Goal: Task Accomplishment & Management: Manage account settings

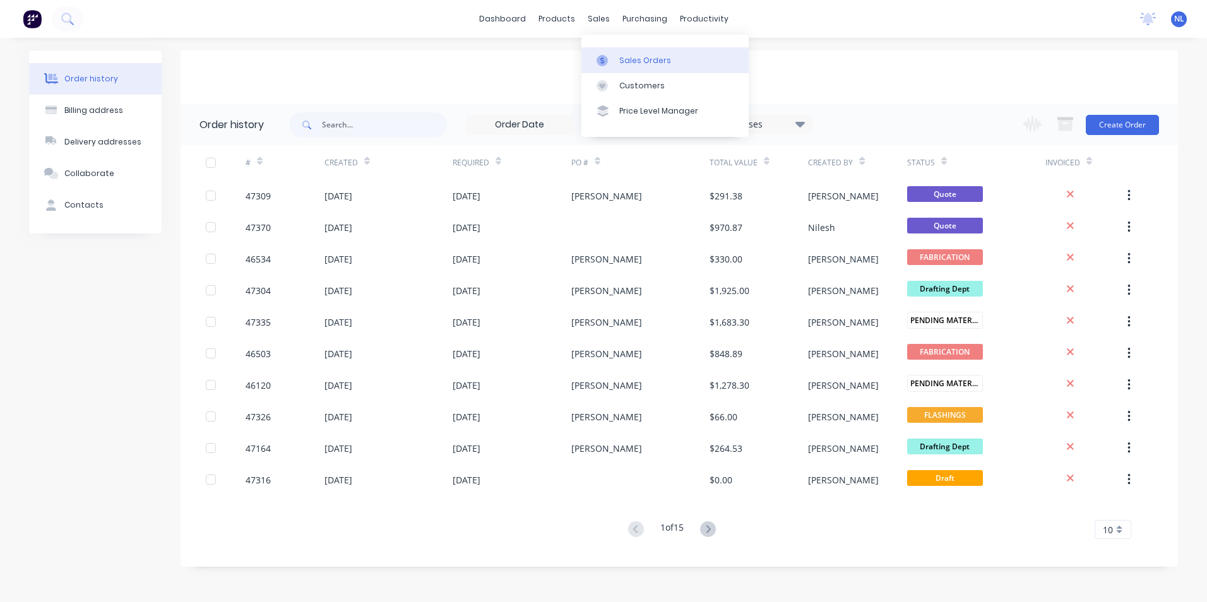
click at [618, 66] on link "Sales Orders" at bounding box center [664, 59] width 167 height 25
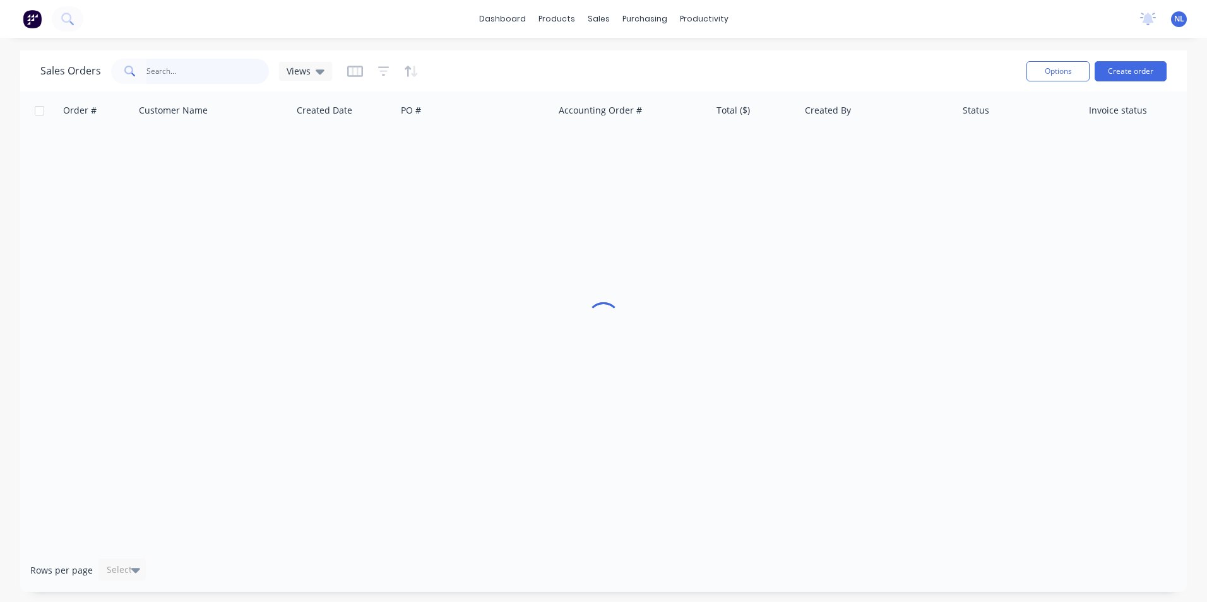
click at [211, 64] on input "text" at bounding box center [207, 71] width 123 height 25
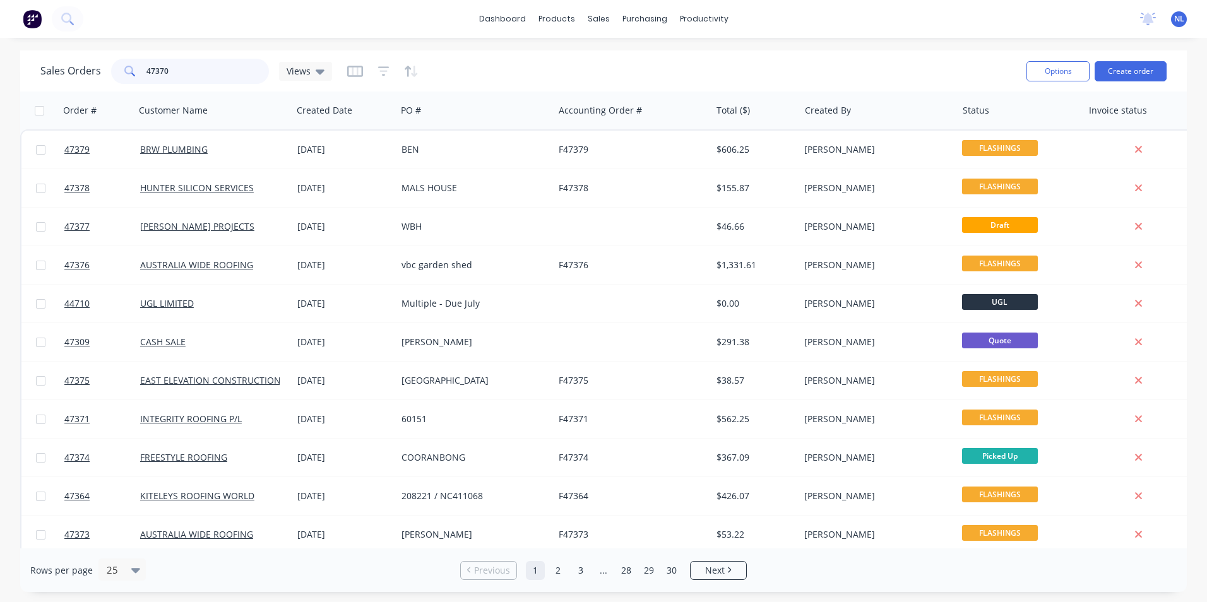
type input "47370"
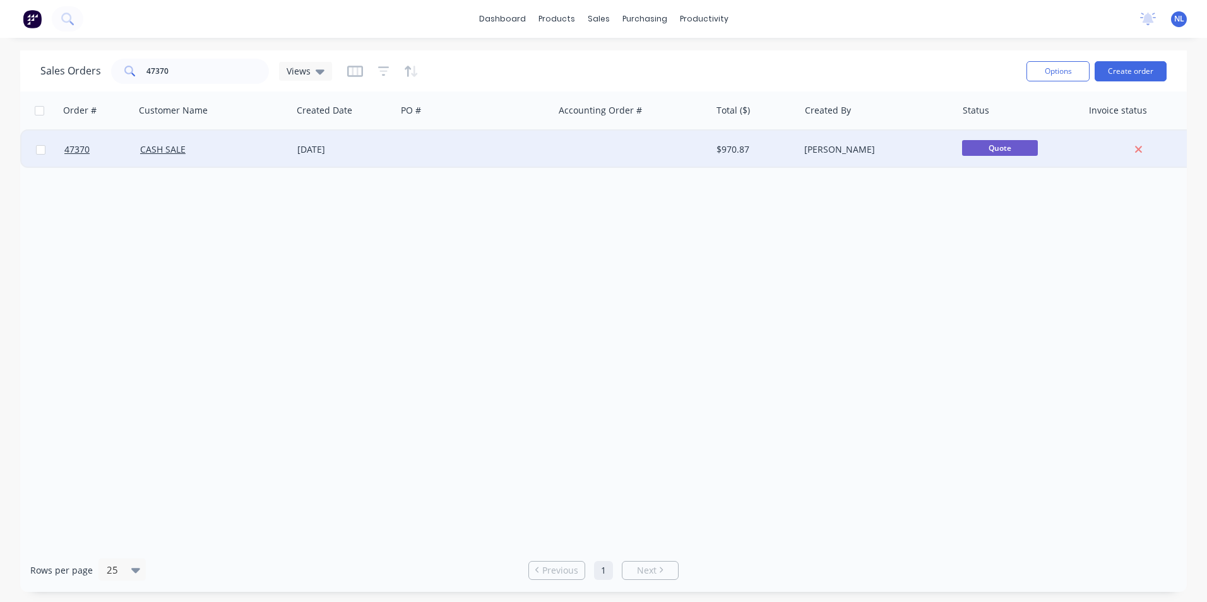
click at [695, 143] on div at bounding box center [631, 150] width 157 height 38
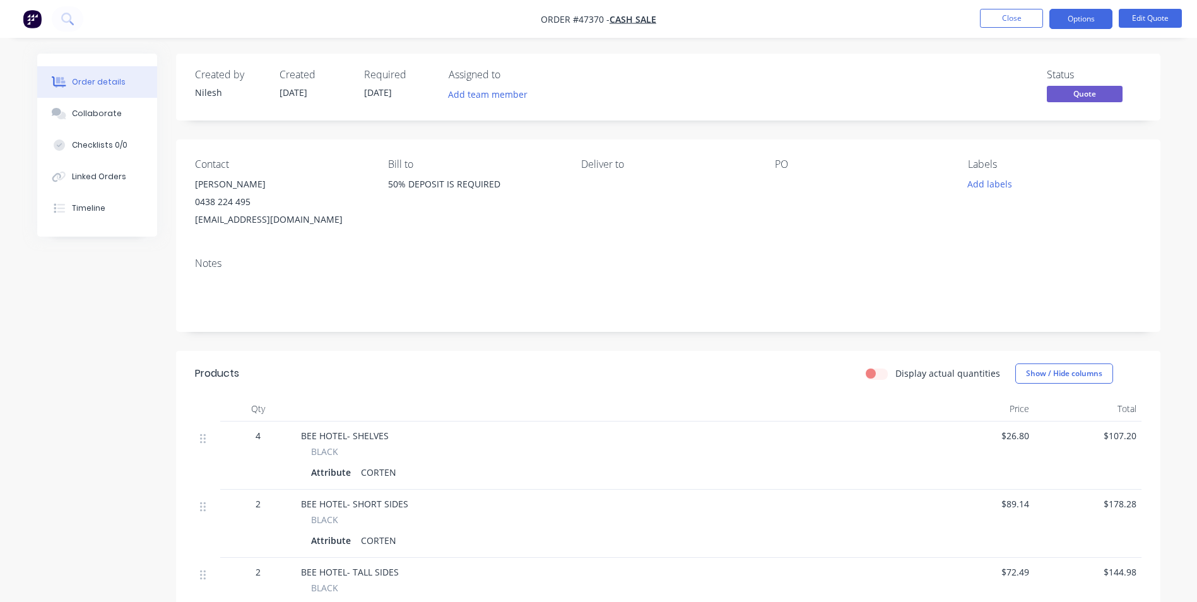
click at [347, 472] on div "Attribute" at bounding box center [333, 472] width 45 height 18
click at [1138, 9] on button "Edit Quote" at bounding box center [1150, 18] width 63 height 19
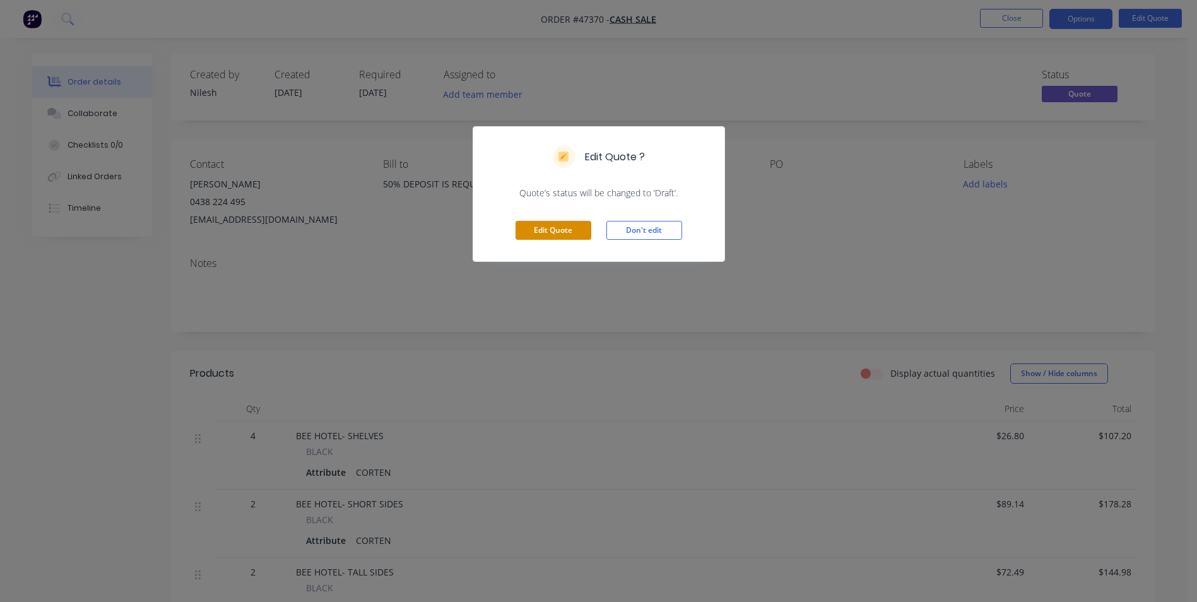
click at [579, 223] on button "Edit Quote" at bounding box center [554, 230] width 76 height 19
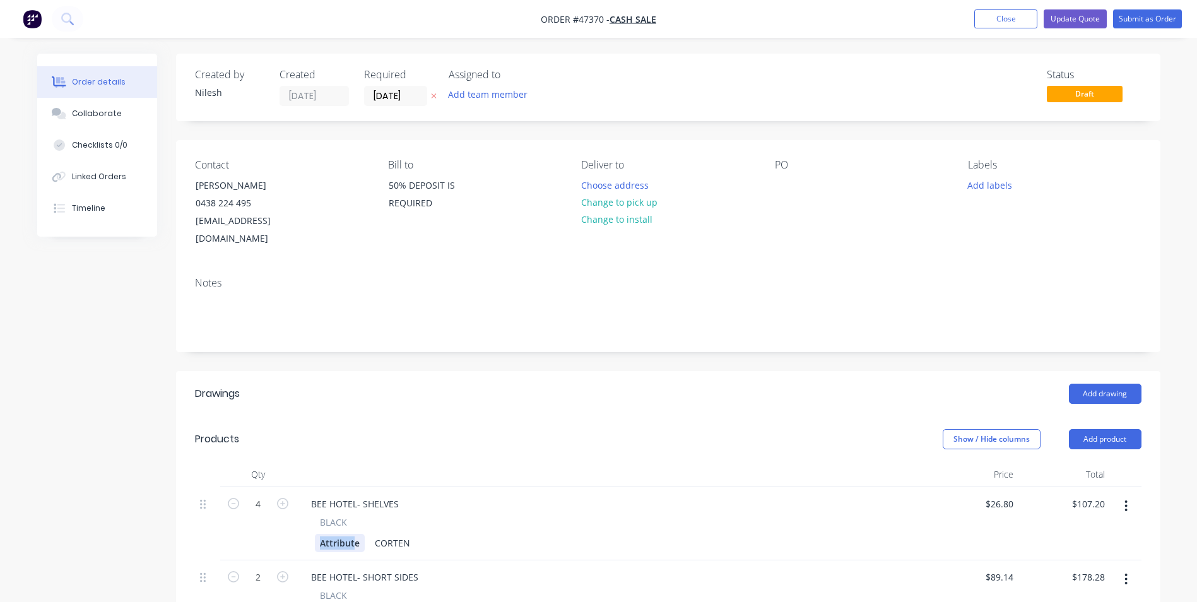
drag, startPoint x: 355, startPoint y: 526, endPoint x: 300, endPoint y: 536, distance: 55.2
click at [300, 536] on div "BEE HOTEL- SHELVES BLACK Attribute CORTEN" at bounding box center [611, 523] width 631 height 73
click at [356, 534] on div "Attribute" at bounding box center [340, 543] width 50 height 18
drag, startPoint x: 358, startPoint y: 529, endPoint x: 271, endPoint y: 534, distance: 86.6
click at [271, 534] on div "4 BEE HOTEL- SHELVES BLACK Attribute CORTEN $26.80 $26.80 $107.20 $107.20" at bounding box center [668, 523] width 947 height 73
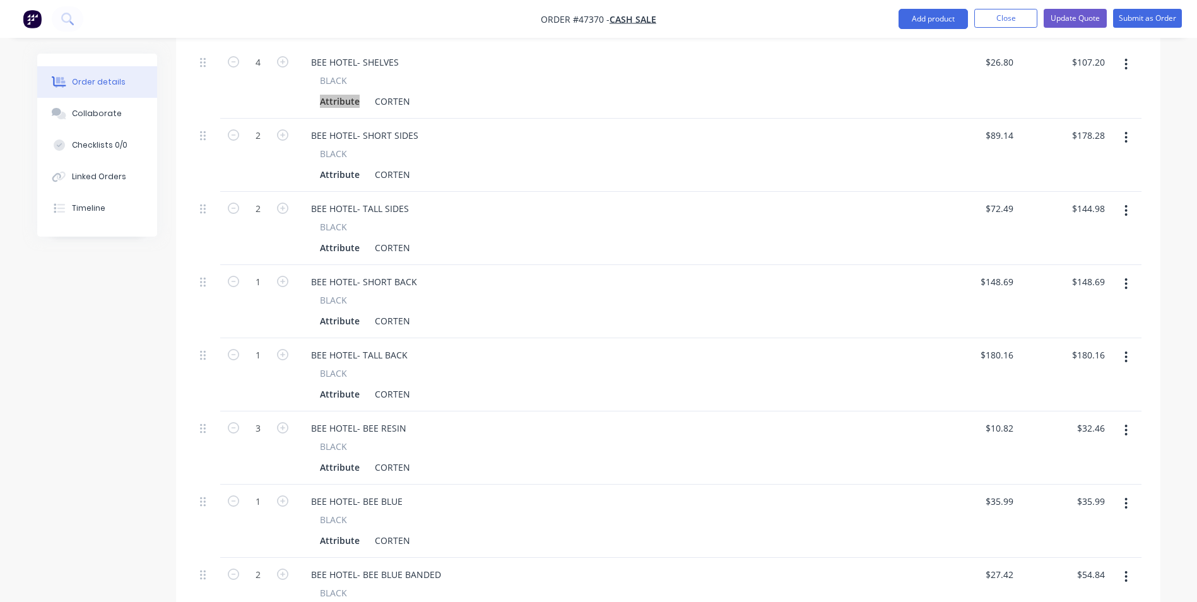
scroll to position [189, 0]
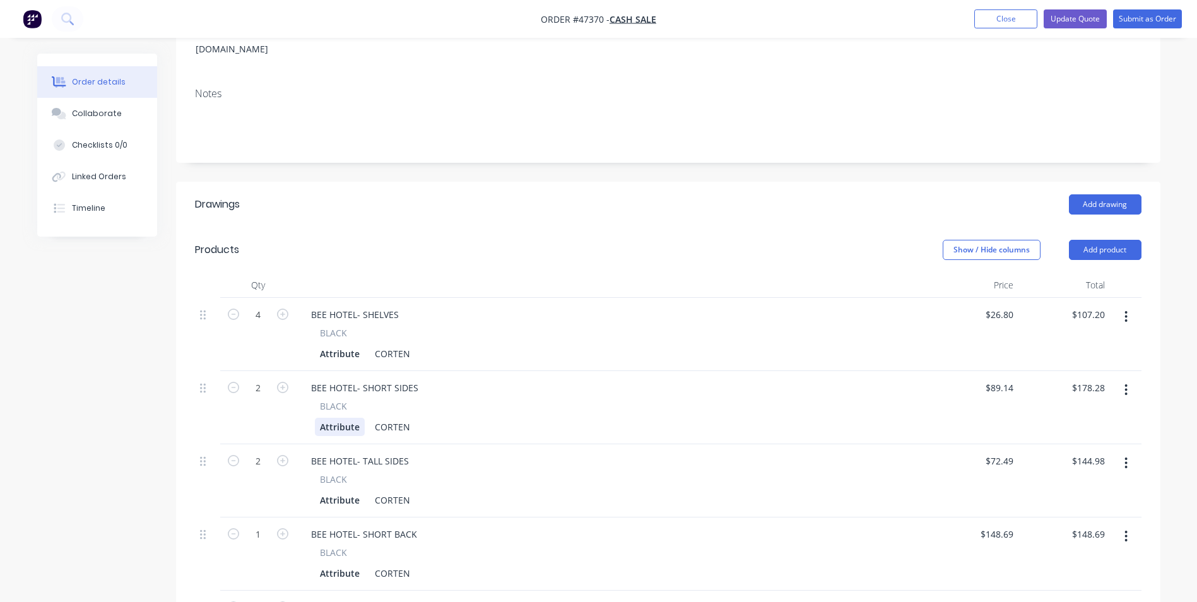
click at [338, 418] on div "Attribute" at bounding box center [340, 427] width 50 height 18
drag, startPoint x: 360, startPoint y: 408, endPoint x: 223, endPoint y: 424, distance: 137.9
click at [225, 423] on div "2 BEE HOTEL- SHORT SIDES BLACK Attribute CORTEN $89.14 $89.14 $178.28 $178.28" at bounding box center [668, 407] width 947 height 73
click at [685, 78] on div "Notes" at bounding box center [668, 120] width 984 height 85
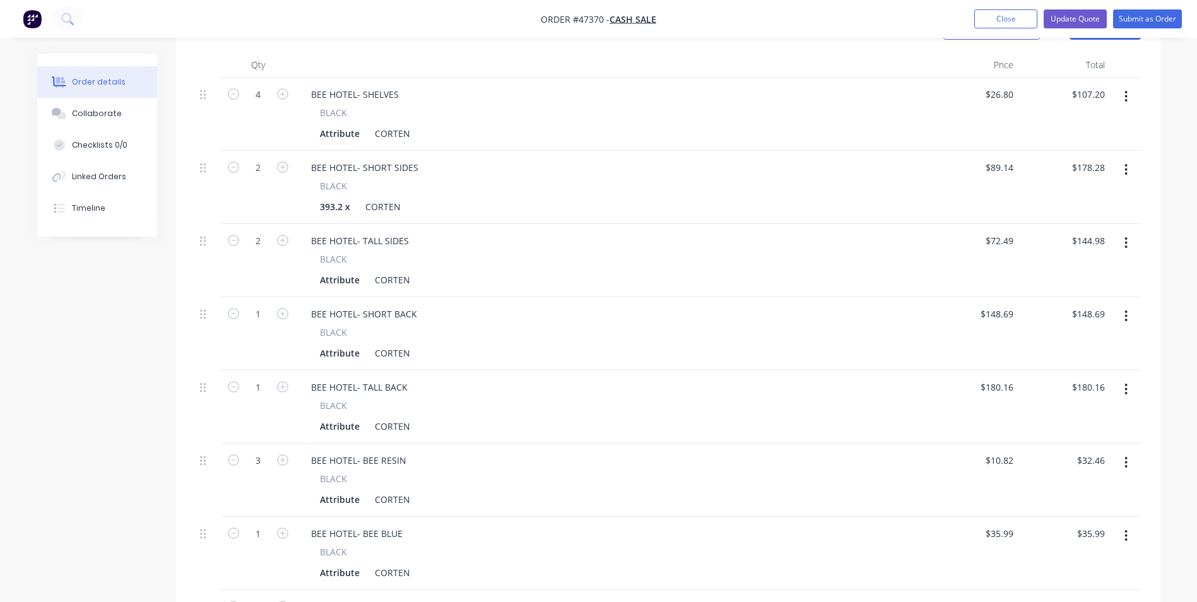
scroll to position [346, 0]
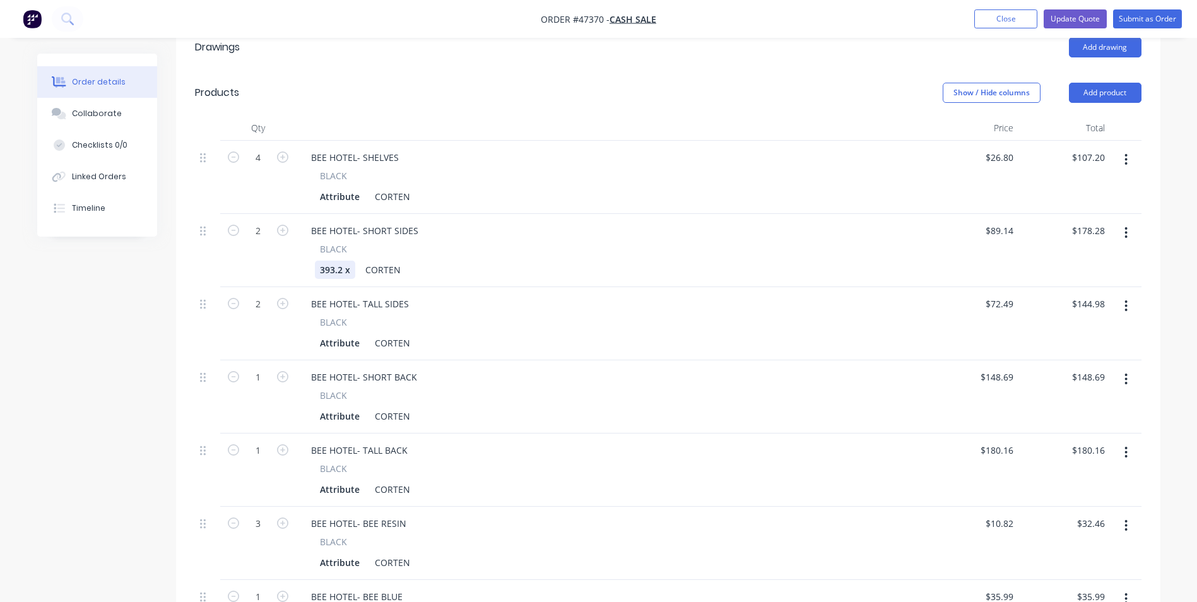
click at [355, 261] on div "393.2 x" at bounding box center [335, 270] width 40 height 18
click at [339, 261] on div "393.2 x" at bounding box center [335, 270] width 40 height 18
click at [353, 334] on div "Attribute" at bounding box center [340, 343] width 50 height 18
drag, startPoint x: 358, startPoint y: 259, endPoint x: 250, endPoint y: 262, distance: 108.6
click at [250, 262] on div "2 BEE HOTEL- SHORT SIDES BLACK 393 x 203 CORTEN $89.14 $89.14 $178.28 $178.28" at bounding box center [668, 250] width 947 height 73
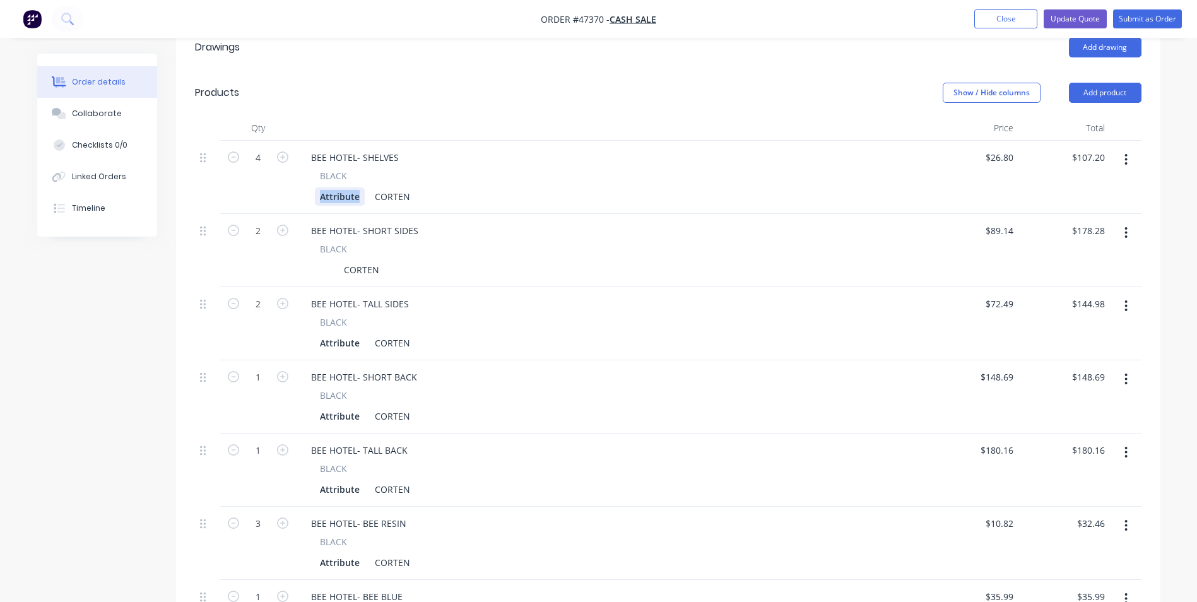
drag, startPoint x: 362, startPoint y: 186, endPoint x: 256, endPoint y: 199, distance: 106.1
click at [256, 199] on div "4 BEE HOTEL- SHELVES BLACK Attribute CORTEN $26.80 $26.80 $107.20 $107.20 2 BEE…" at bounding box center [668, 434] width 947 height 586
paste div
click at [560, 222] on div "BEE HOTEL- SHORT SIDES" at bounding box center [611, 231] width 621 height 18
click at [346, 261] on div "CORTEN" at bounding box center [361, 270] width 45 height 18
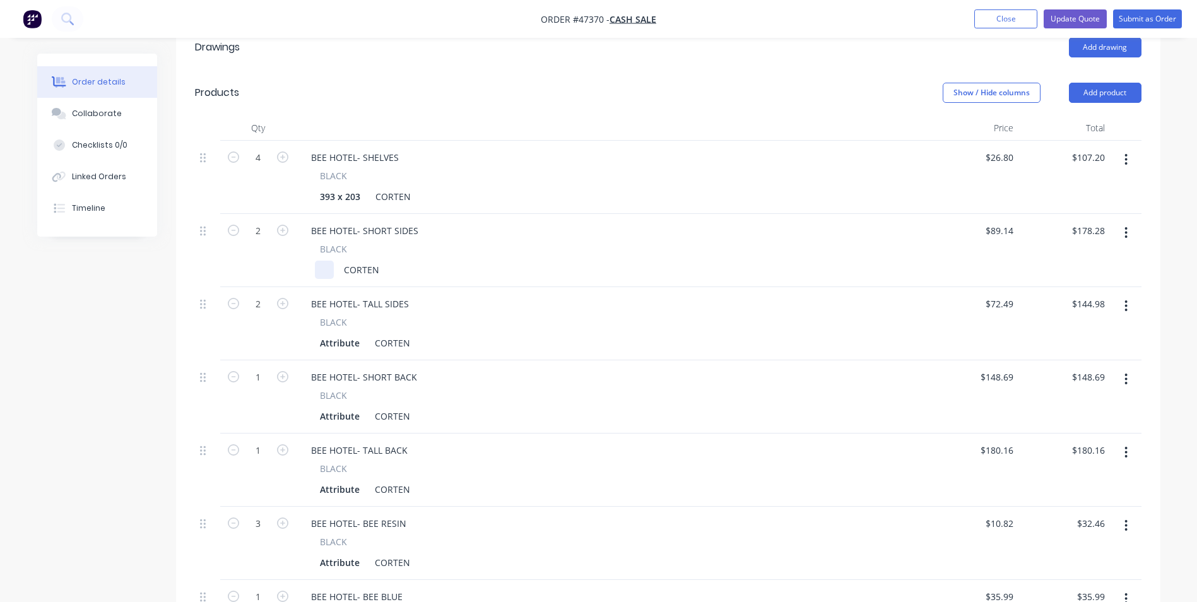
click at [331, 261] on div at bounding box center [324, 270] width 19 height 18
click at [346, 261] on div "203 x" at bounding box center [331, 270] width 33 height 18
click at [353, 334] on div "Attribute" at bounding box center [340, 343] width 50 height 18
drag, startPoint x: 356, startPoint y: 326, endPoint x: 216, endPoint y: 334, distance: 140.3
click at [216, 334] on div "2 BEE HOTEL- TALL SIDES BLACK Attribute CORTEN $72.49 $72.49 $144.98 $144.98" at bounding box center [668, 323] width 947 height 73
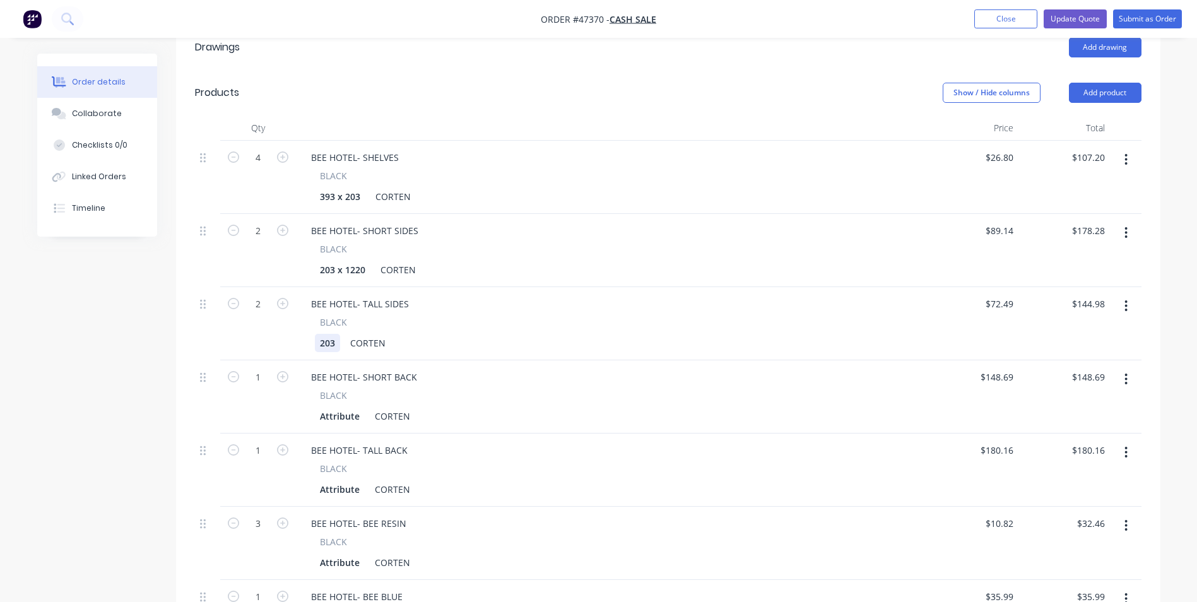
click at [338, 334] on div "203" at bounding box center [327, 343] width 25 height 18
click at [345, 407] on div "Attribute" at bounding box center [340, 416] width 50 height 18
drag, startPoint x: 358, startPoint y: 475, endPoint x: 202, endPoint y: 473, distance: 156.5
click at [203, 473] on div "1 BEE HOTEL- TALL BACK BLACK Attribute CORTEN $180.16 $180.16 $180.16 $180.16" at bounding box center [668, 470] width 947 height 73
drag, startPoint x: 350, startPoint y: 254, endPoint x: 306, endPoint y: 252, distance: 43.6
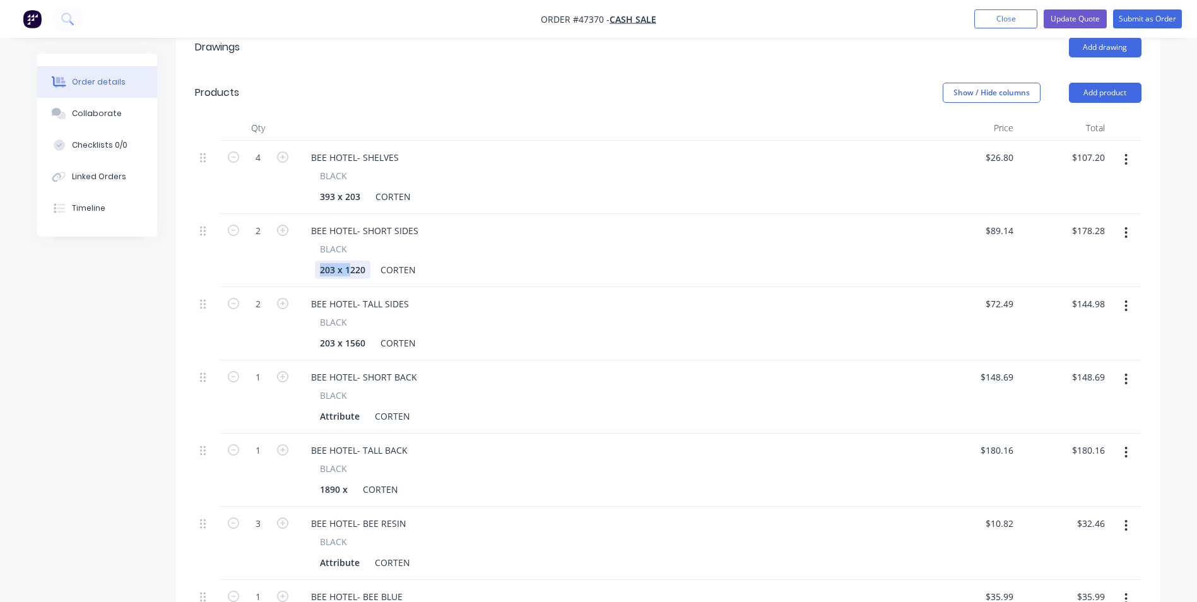
click at [306, 252] on div "BLACK 203 x 1220 CORTEN" at bounding box center [611, 260] width 621 height 37
drag, startPoint x: 346, startPoint y: 324, endPoint x: 279, endPoint y: 334, distance: 67.7
click at [279, 334] on div "2 BEE HOTEL- TALL SIDES BLACK 203 x 1560 CORTEN $72.49 $72.49 $144.98 $144.98" at bounding box center [668, 323] width 947 height 73
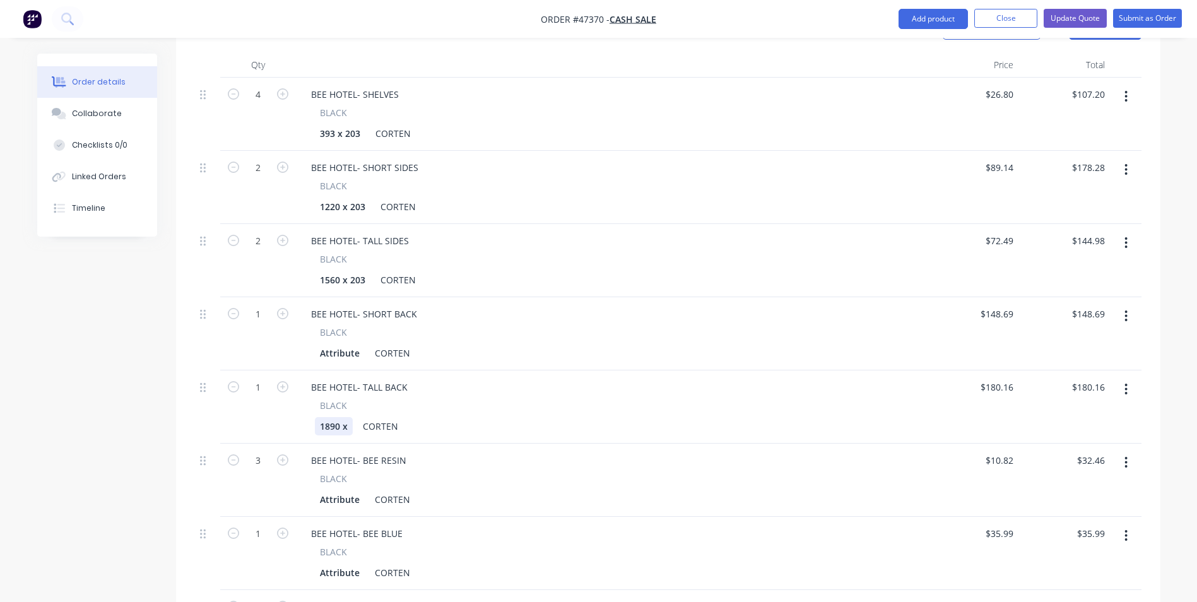
click at [353, 417] on div "1890 x" at bounding box center [334, 426] width 38 height 18
click at [355, 490] on div "Attribute" at bounding box center [340, 499] width 50 height 18
drag, startPoint x: 360, startPoint y: 482, endPoint x: 263, endPoint y: 489, distance: 96.8
click at [268, 488] on div "3 BEE HOTEL- BEE RESIN BLACK Attribute CORTEN $10.82 $10.82 $32.46 $32.46" at bounding box center [668, 480] width 947 height 73
click at [358, 490] on div "Attribute" at bounding box center [340, 499] width 50 height 18
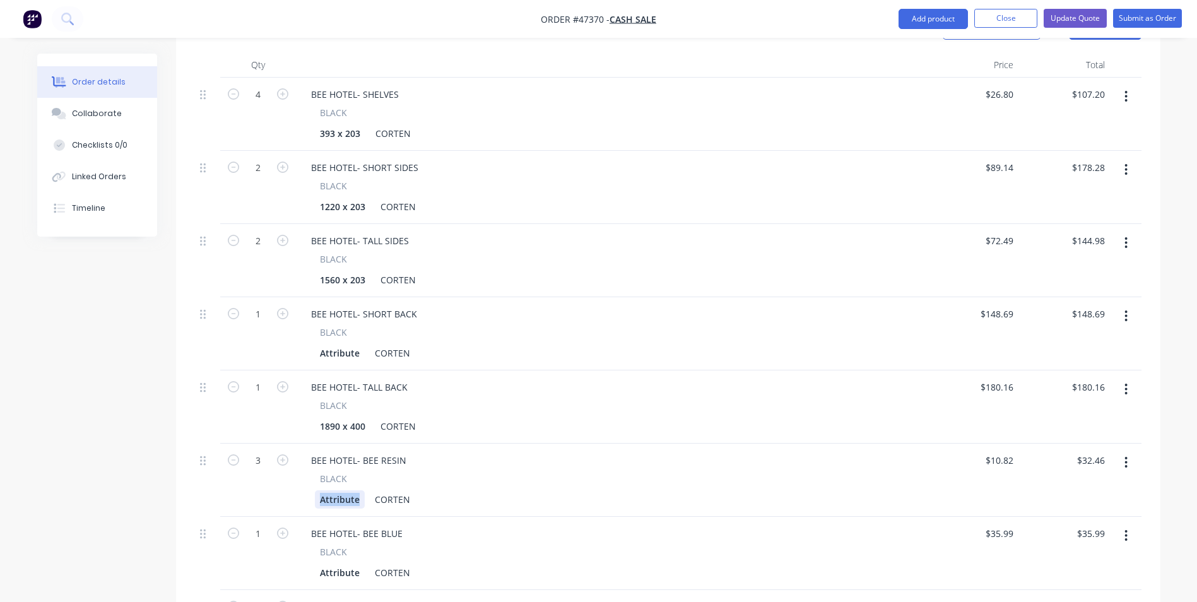
drag, startPoint x: 358, startPoint y: 480, endPoint x: 256, endPoint y: 486, distance: 101.8
click at [256, 486] on div "3 BEE HOTEL- BEE RESIN BLACK Attribute CORTEN $10.82 $10.82 $32.46 $32.46" at bounding box center [668, 480] width 947 height 73
click at [351, 490] on div "1565 x" at bounding box center [334, 499] width 38 height 18
click at [358, 564] on div "Attribute" at bounding box center [340, 573] width 50 height 18
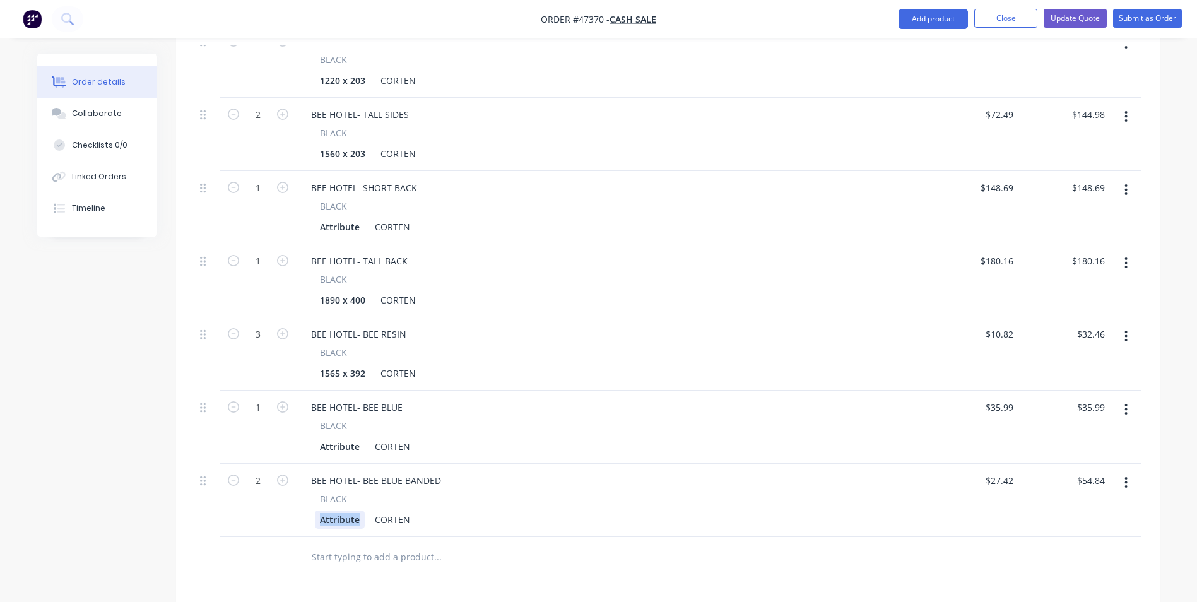
drag, startPoint x: 360, startPoint y: 499, endPoint x: 275, endPoint y: 504, distance: 86.0
click at [275, 504] on div "2 BEE HOTEL- BEE BLUE BANDED BLACK Attribute CORTEN $27.42 $27.42 $54.84 $54.84" at bounding box center [668, 500] width 947 height 73
drag, startPoint x: 340, startPoint y: 496, endPoint x: 348, endPoint y: 498, distance: 7.8
click at [340, 511] on div "174 x" at bounding box center [331, 520] width 33 height 18
drag, startPoint x: 363, startPoint y: 506, endPoint x: 304, endPoint y: 509, distance: 59.4
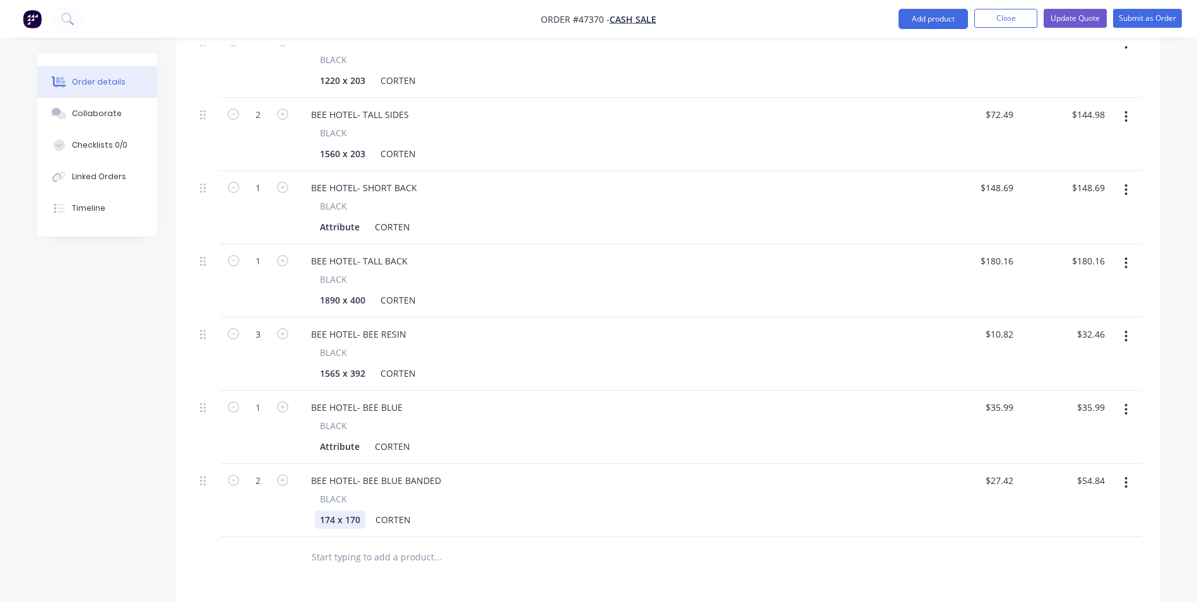
click at [304, 509] on div "BLACK 174 x 170 CORTEN" at bounding box center [611, 510] width 621 height 37
drag, startPoint x: 360, startPoint y: 433, endPoint x: 222, endPoint y: 445, distance: 138.7
click at [228, 444] on div "1 BEE HOTEL- BEE BLUE BLACK Attribute CORTEN $35.99 $35.99 $35.99 $35.99" at bounding box center [668, 427] width 947 height 73
paste div
click at [493, 471] on div "BEE HOTEL- BEE BLUE BANDED" at bounding box center [611, 480] width 621 height 18
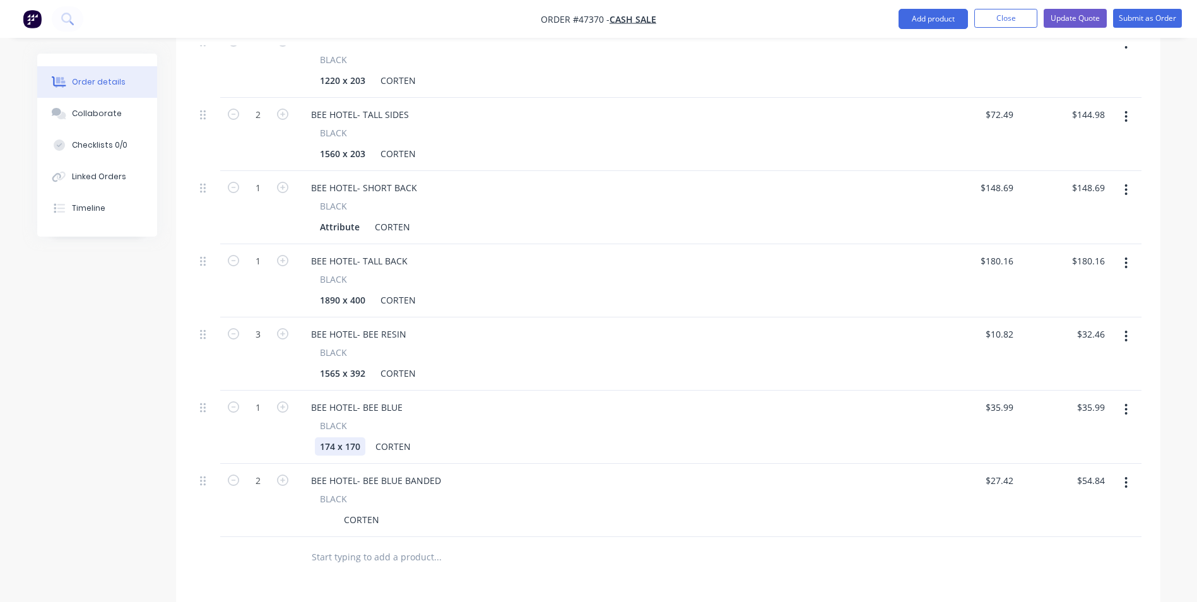
click at [352, 437] on div "174 x 170" at bounding box center [340, 446] width 50 height 18
drag, startPoint x: 359, startPoint y: 429, endPoint x: 283, endPoint y: 427, distance: 76.4
click at [283, 427] on div "1 BEE HOTEL- BEE BLUE BLACK 174 x 170 CORTEN $35.99 $35.99 $35.99 $35.99" at bounding box center [668, 427] width 947 height 73
click at [333, 511] on div at bounding box center [324, 520] width 19 height 18
click at [348, 511] on div "210 x" at bounding box center [331, 520] width 33 height 18
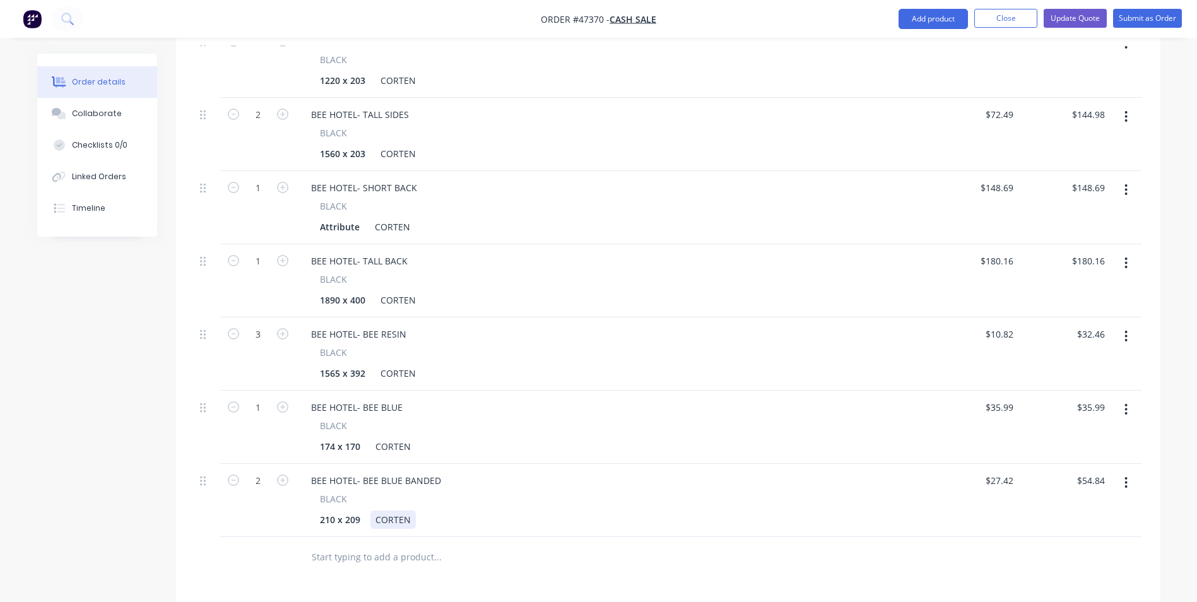
click at [372, 511] on div "CORTEN" at bounding box center [392, 520] width 45 height 18
click at [380, 511] on div "3 [PERSON_NAME]" at bounding box center [414, 520] width 88 height 18
click at [382, 511] on div "3 [PERSON_NAME]" at bounding box center [414, 520] width 88 height 18
copy div "3mm CORTEN"
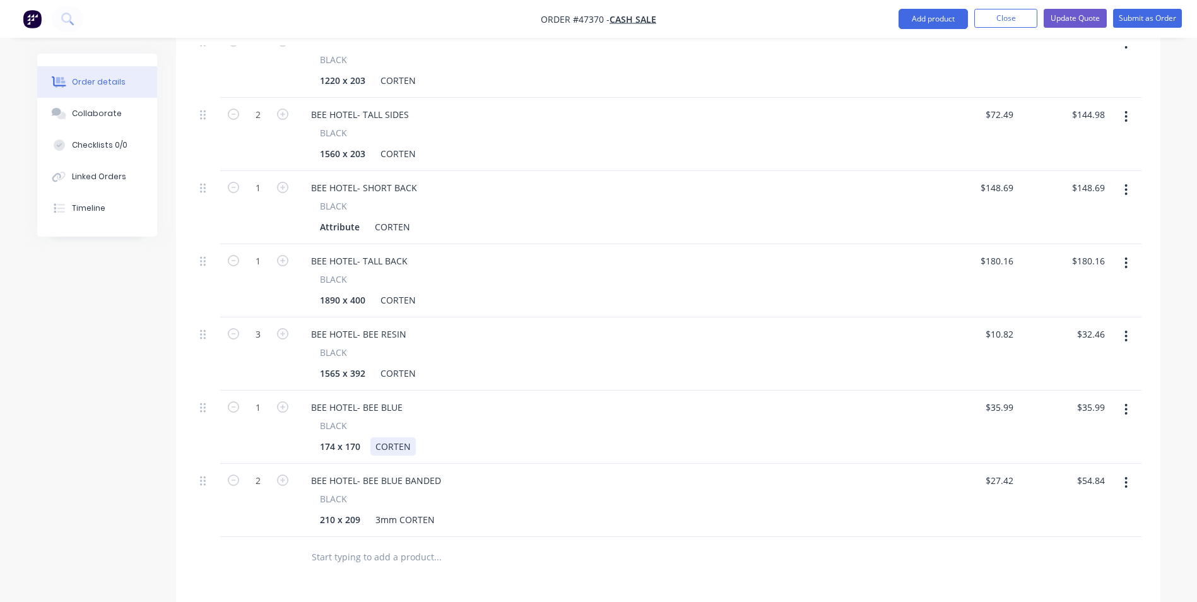
click at [410, 437] on div "CORTEN" at bounding box center [392, 446] width 45 height 18
paste div
click at [408, 364] on div "CORTEN" at bounding box center [397, 373] width 45 height 18
paste div
click at [406, 291] on div "CORTEN" at bounding box center [397, 300] width 45 height 18
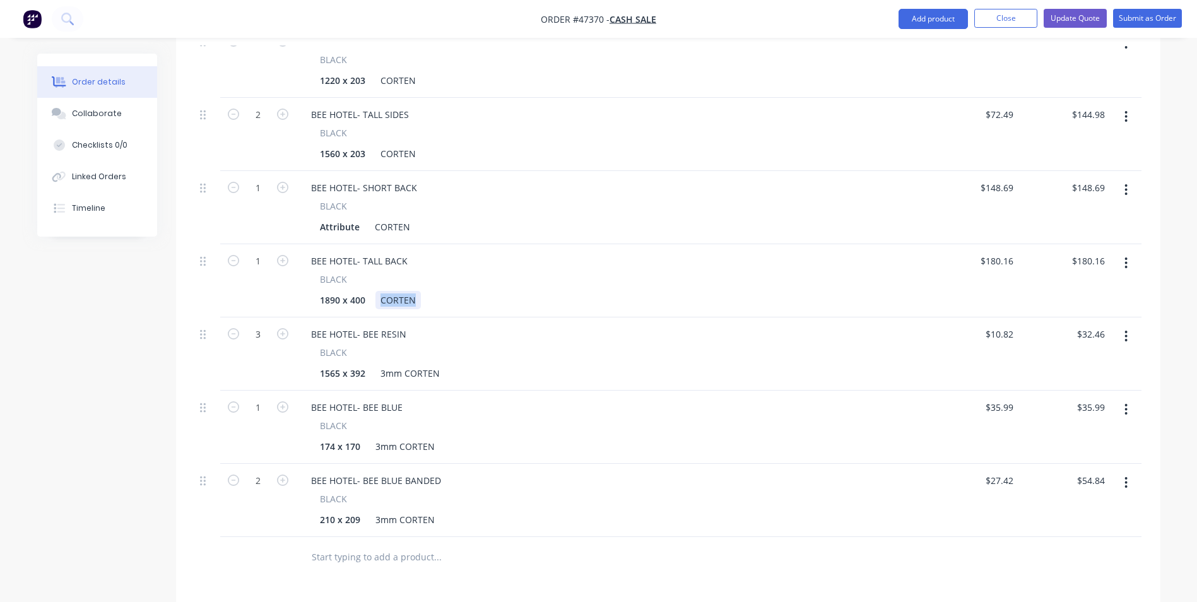
paste div
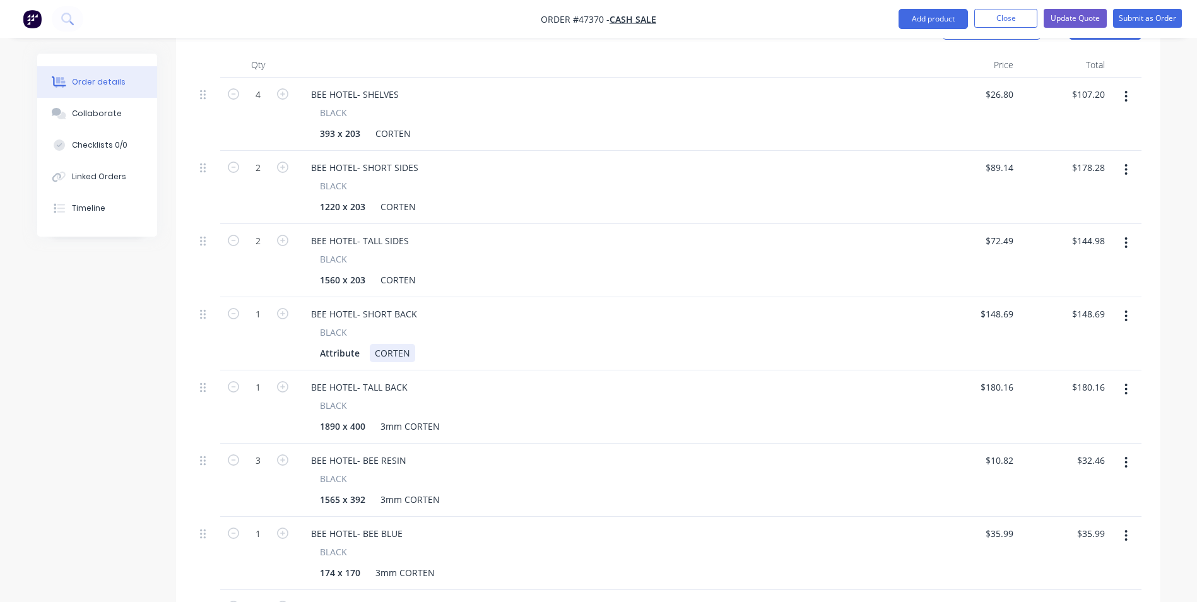
click at [391, 344] on div "CORTEN" at bounding box center [392, 353] width 45 height 18
paste div
click at [397, 271] on div "CORTEN" at bounding box center [397, 280] width 45 height 18
paste div
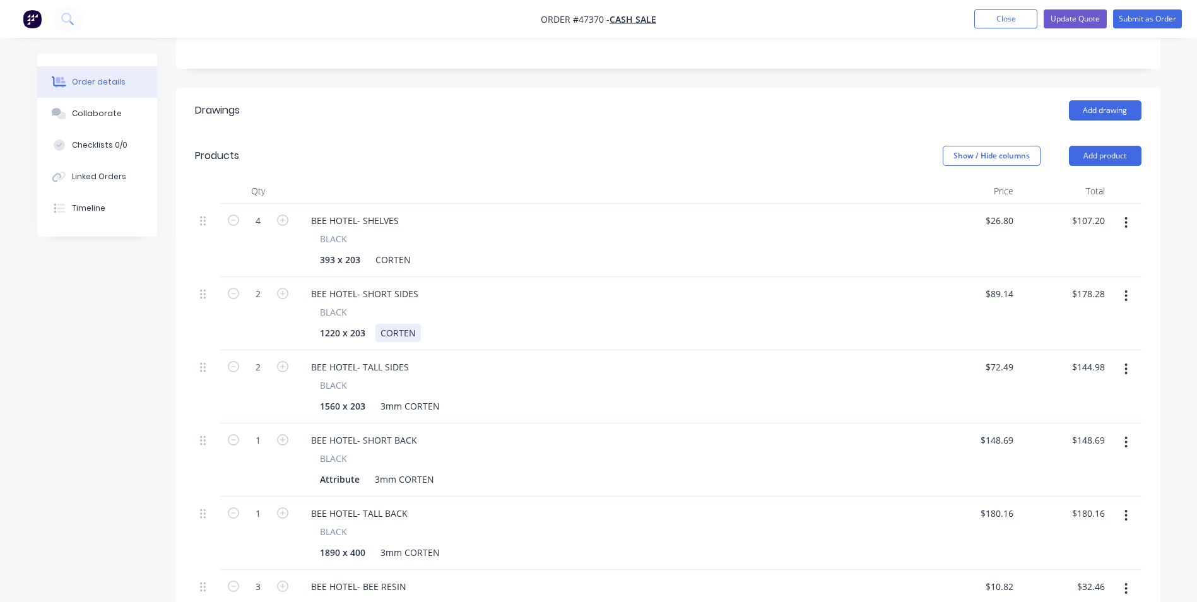
click at [412, 324] on div "CORTEN" at bounding box center [397, 333] width 45 height 18
paste div
click at [407, 251] on div "CORTEN" at bounding box center [392, 260] width 45 height 18
paste div
click at [540, 257] on div "BEE HOTEL- SHELVES BLACK 393 x 203 3mm CORTEN" at bounding box center [611, 240] width 631 height 73
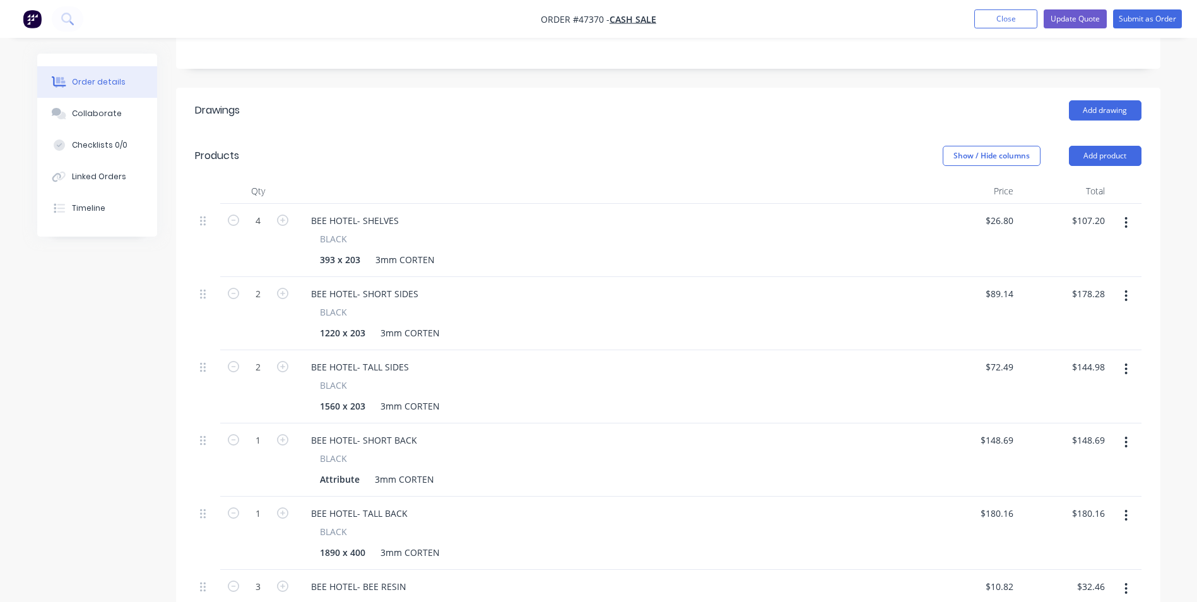
scroll to position [94, 0]
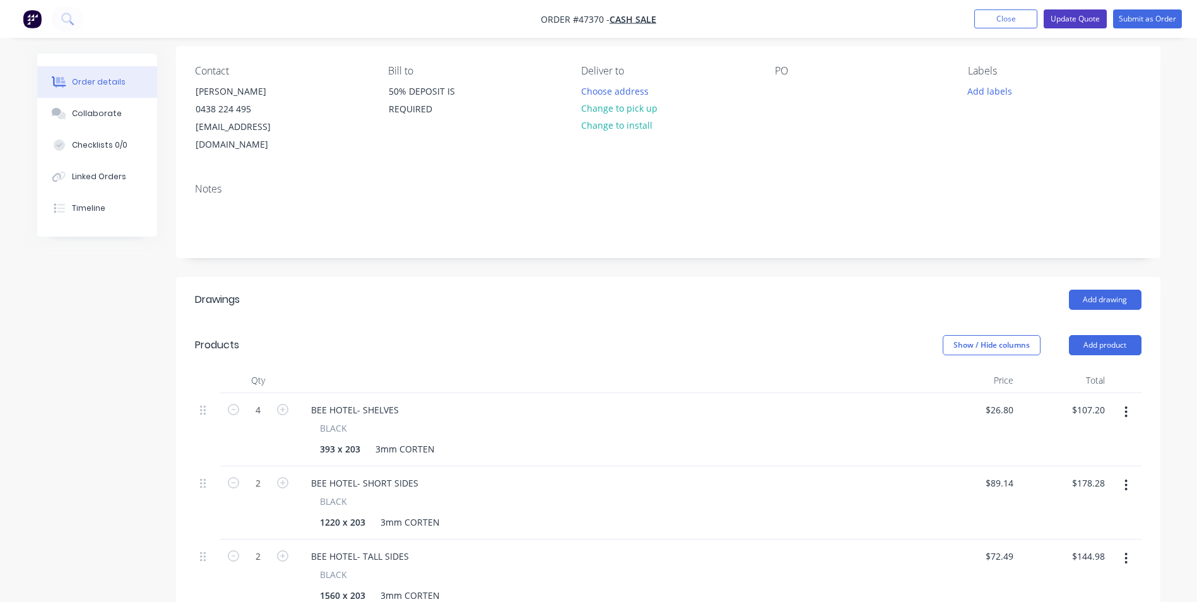
click at [1078, 23] on button "Update Quote" at bounding box center [1075, 18] width 63 height 19
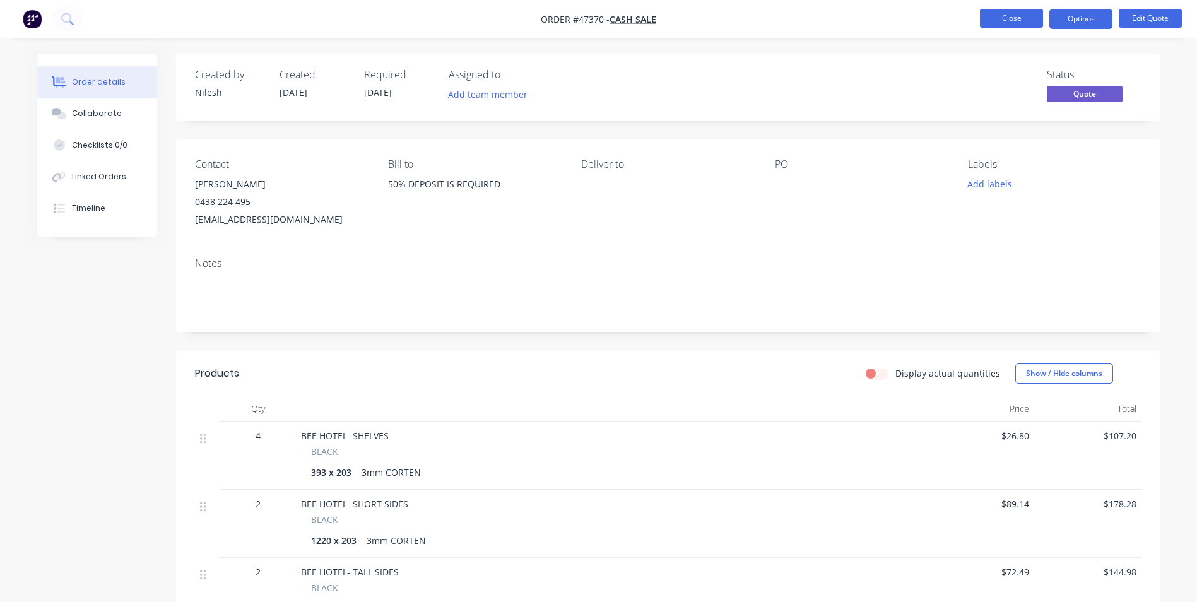
click at [993, 19] on button "Close" at bounding box center [1011, 18] width 63 height 19
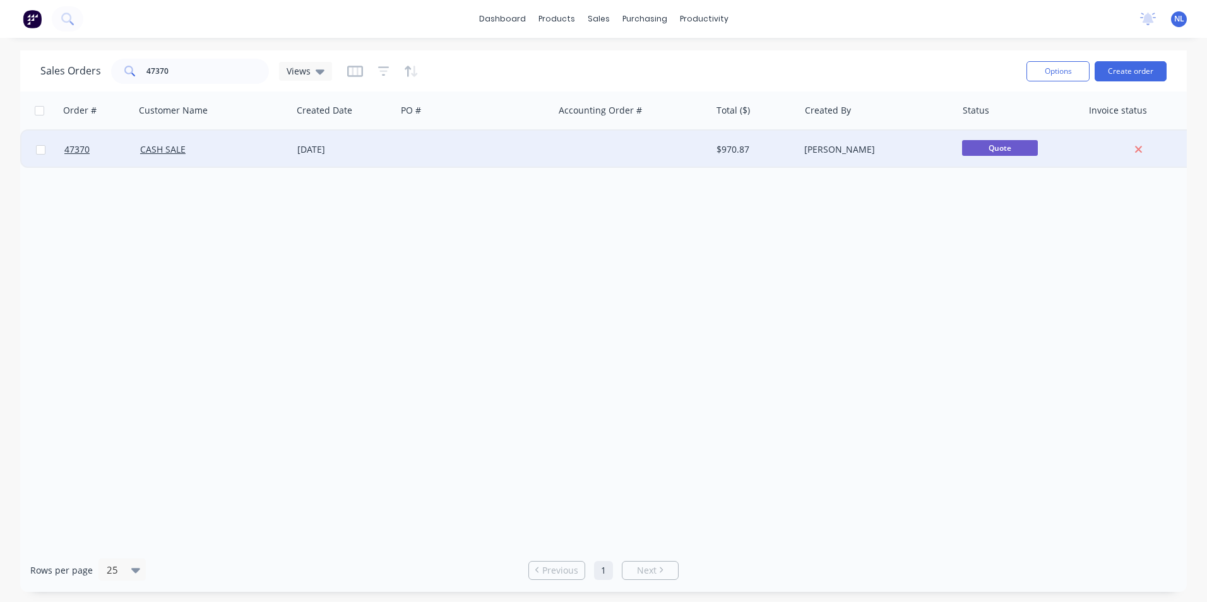
click at [392, 153] on div "[DATE]" at bounding box center [344, 150] width 104 height 38
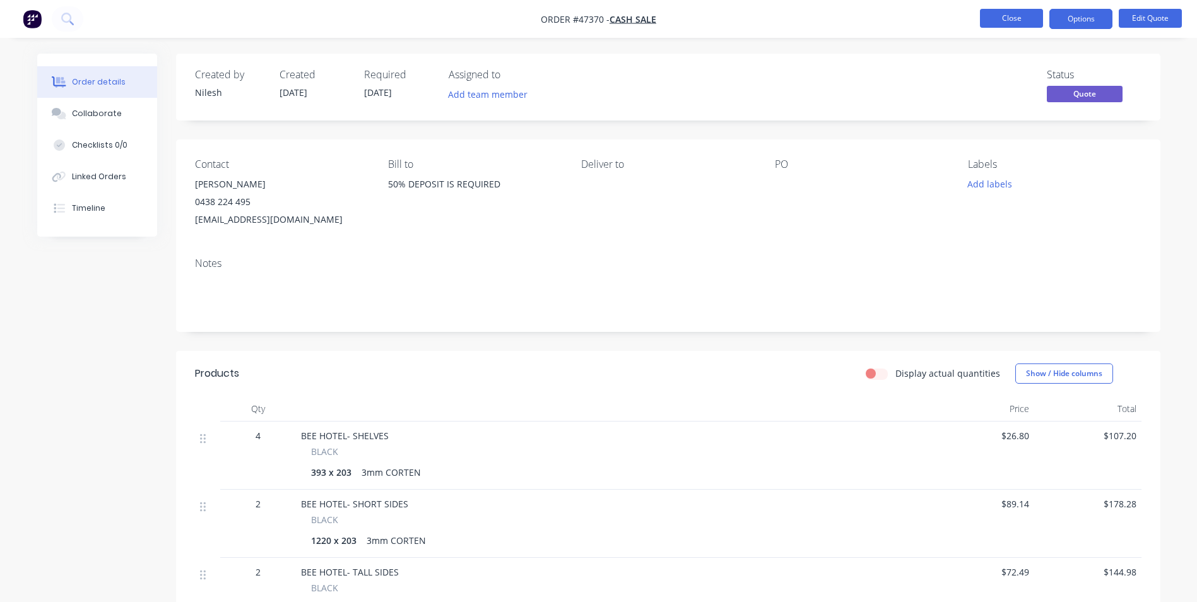
click at [1010, 19] on button "Close" at bounding box center [1011, 18] width 63 height 19
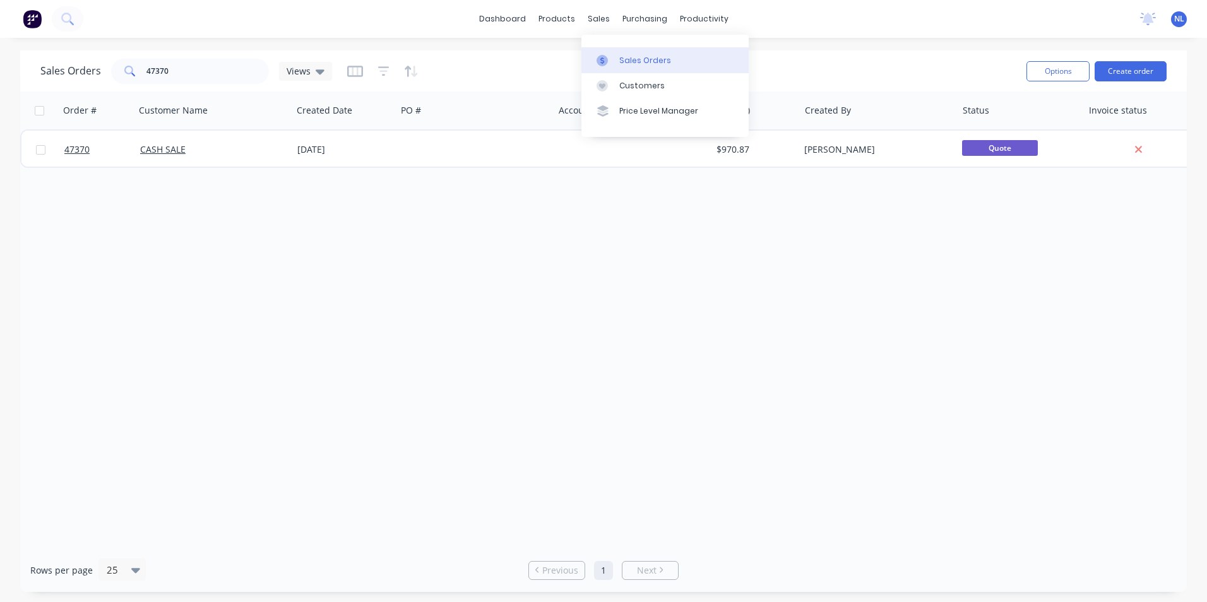
click at [617, 50] on link "Sales Orders" at bounding box center [664, 59] width 167 height 25
drag, startPoint x: 167, startPoint y: 73, endPoint x: 41, endPoint y: 85, distance: 126.7
click at [42, 84] on div "Sales Orders 47370 Views" at bounding box center [528, 71] width 976 height 31
click at [478, 251] on div "Order # Customer Name Created Date PO # Accounting Order # Total ($) Created By…" at bounding box center [603, 320] width 1166 height 457
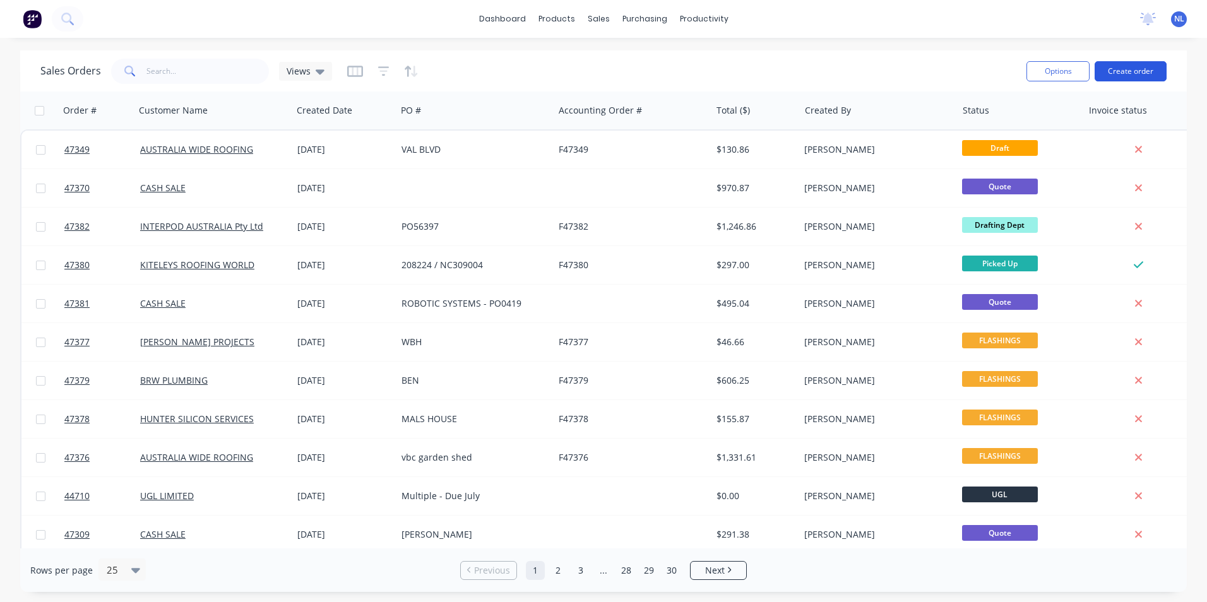
click at [1148, 75] on button "Create order" at bounding box center [1130, 71] width 72 height 20
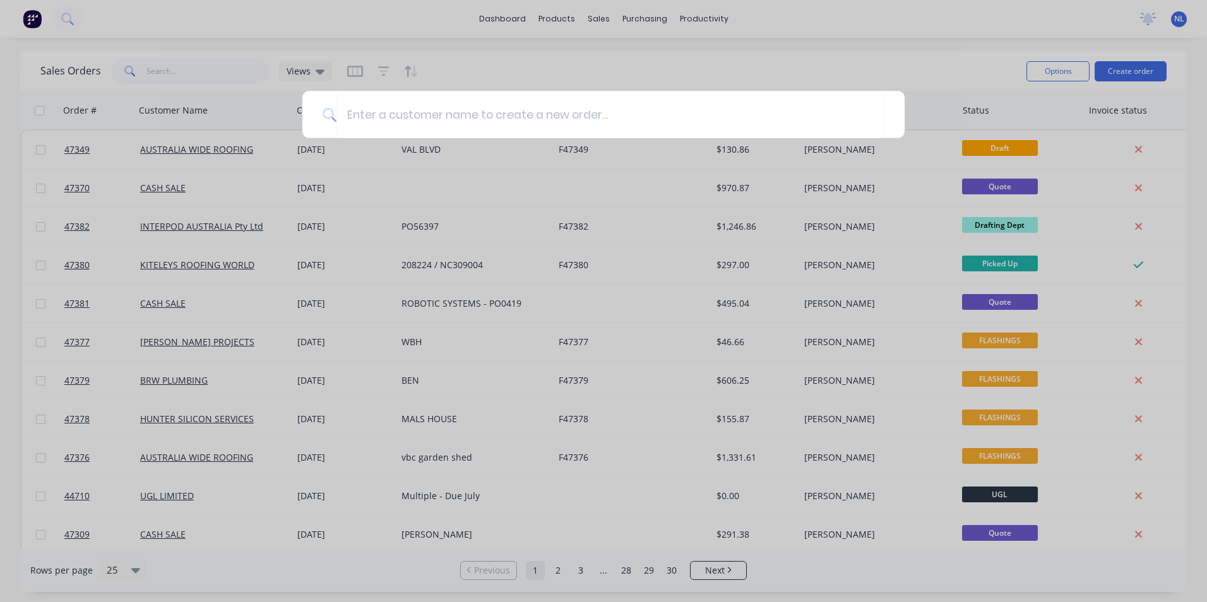
click at [589, 84] on div at bounding box center [603, 301] width 1207 height 602
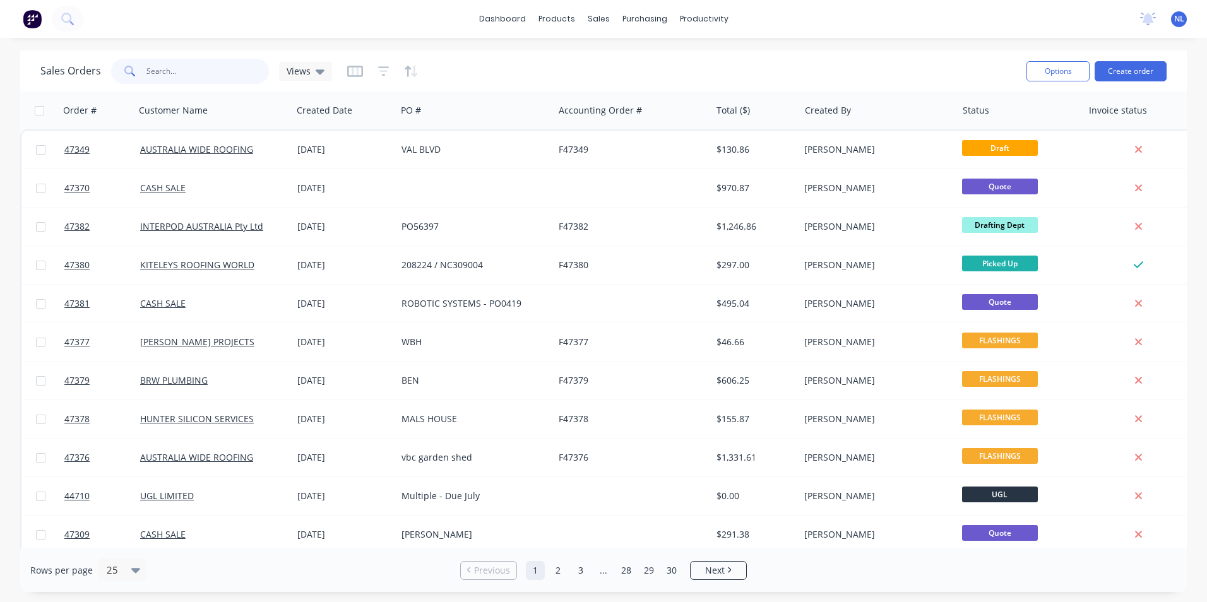
click at [227, 71] on input "text" at bounding box center [207, 71] width 123 height 25
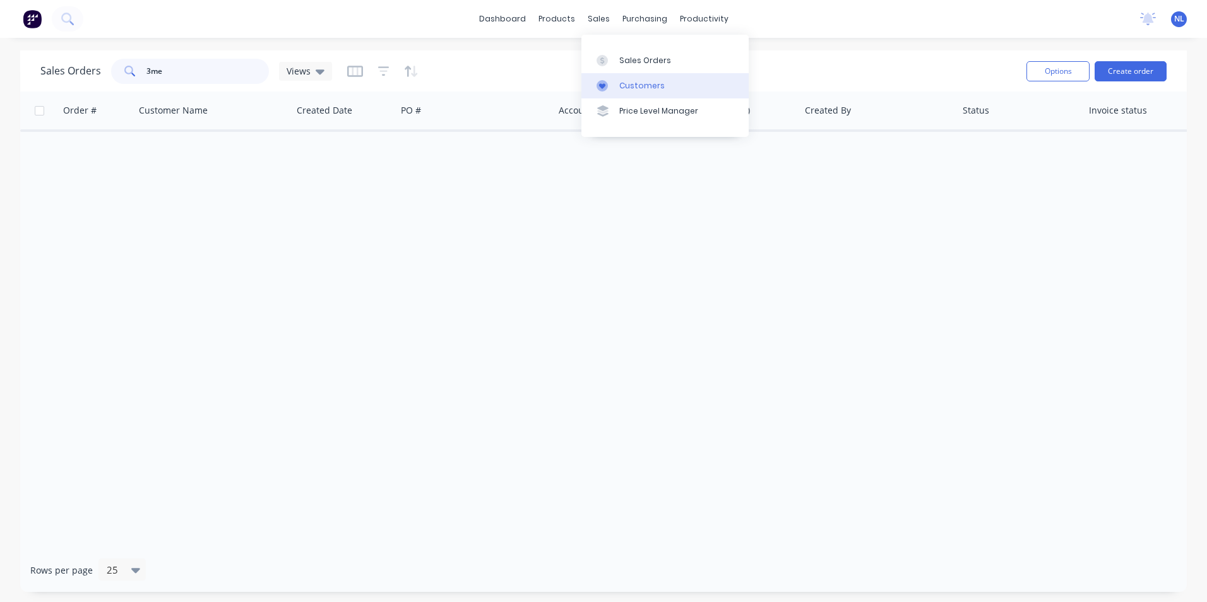
type input "3me"
click at [635, 80] on div "Customers" at bounding box center [641, 85] width 45 height 11
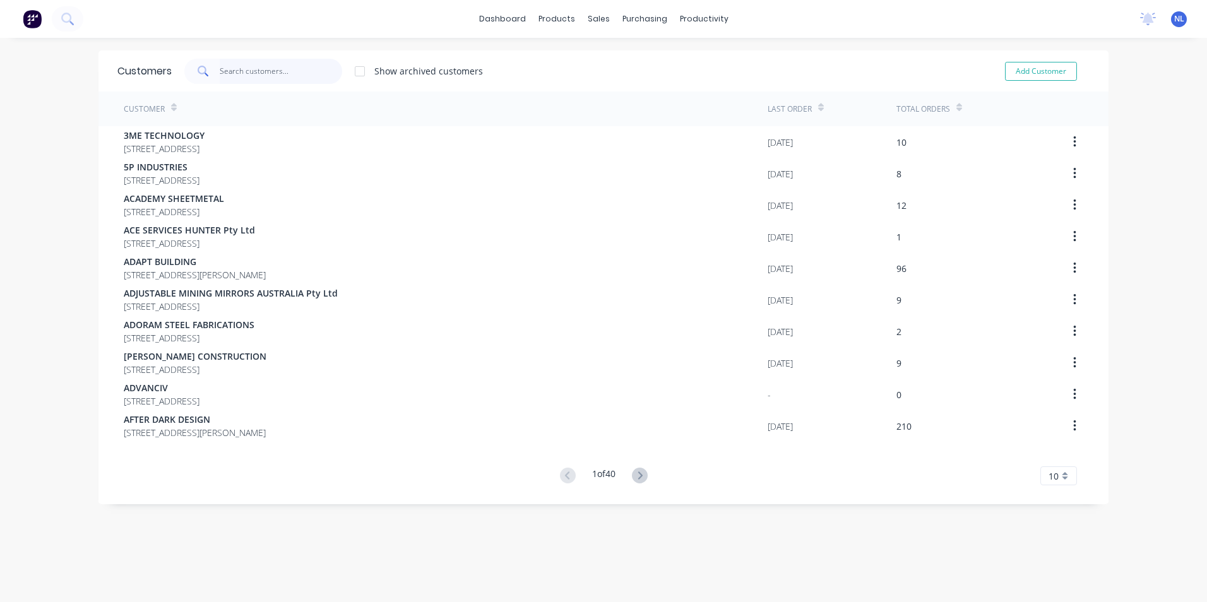
click at [250, 66] on input "text" at bounding box center [281, 71] width 123 height 25
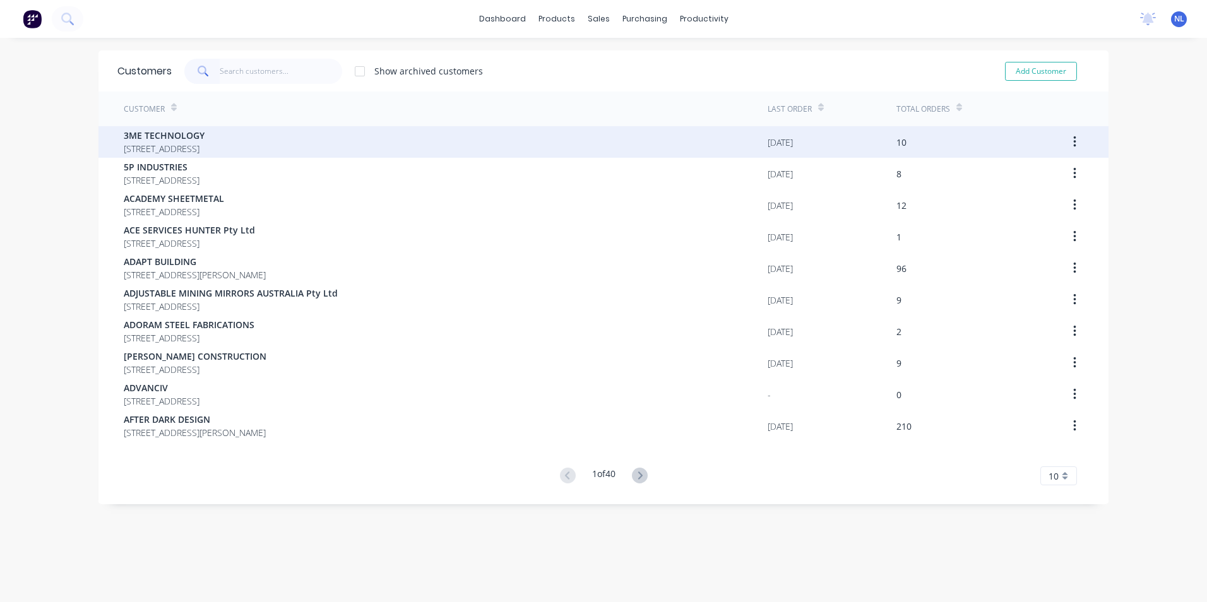
click at [204, 141] on span "3ME TECHNOLOGY" at bounding box center [164, 135] width 81 height 13
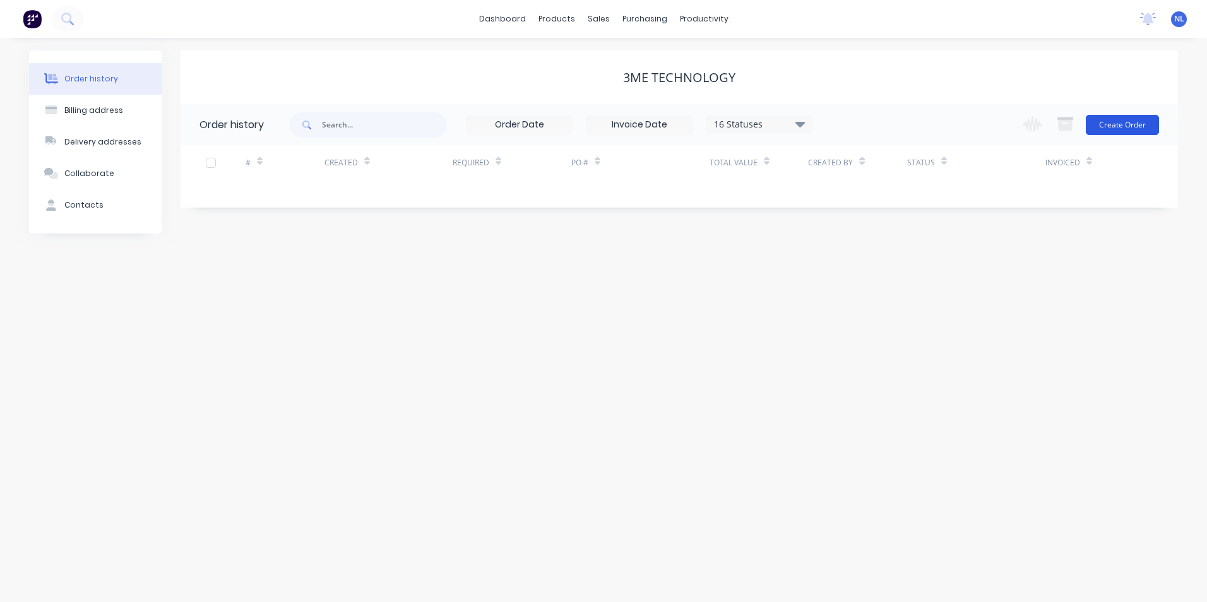
click at [1109, 124] on button "Create Order" at bounding box center [1121, 125] width 73 height 20
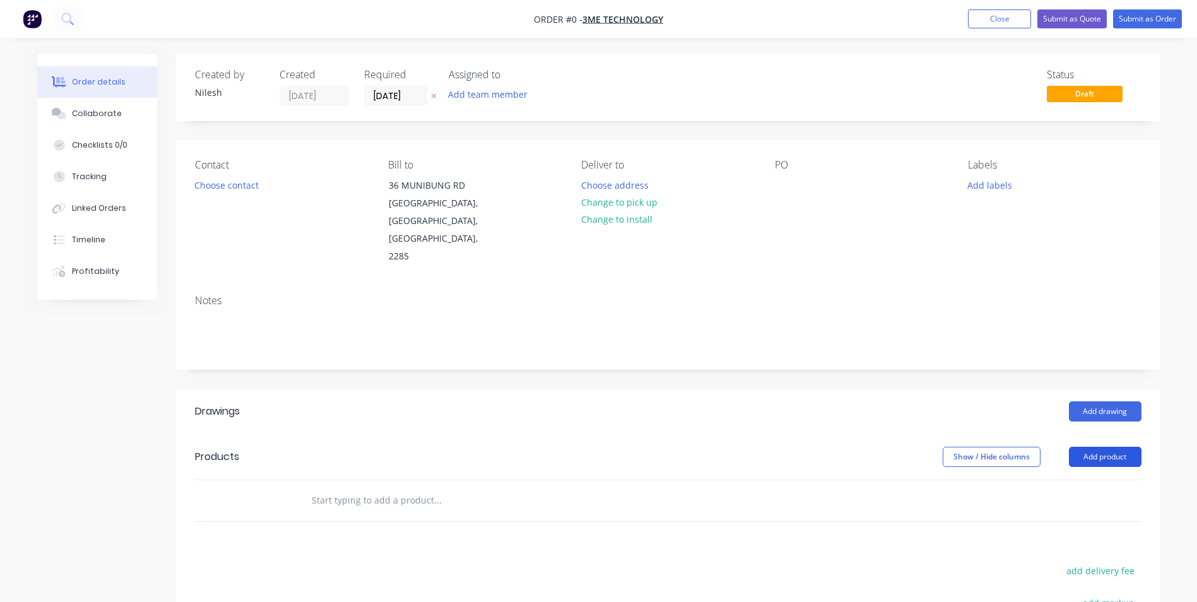
click at [1102, 447] on button "Add product" at bounding box center [1105, 457] width 73 height 20
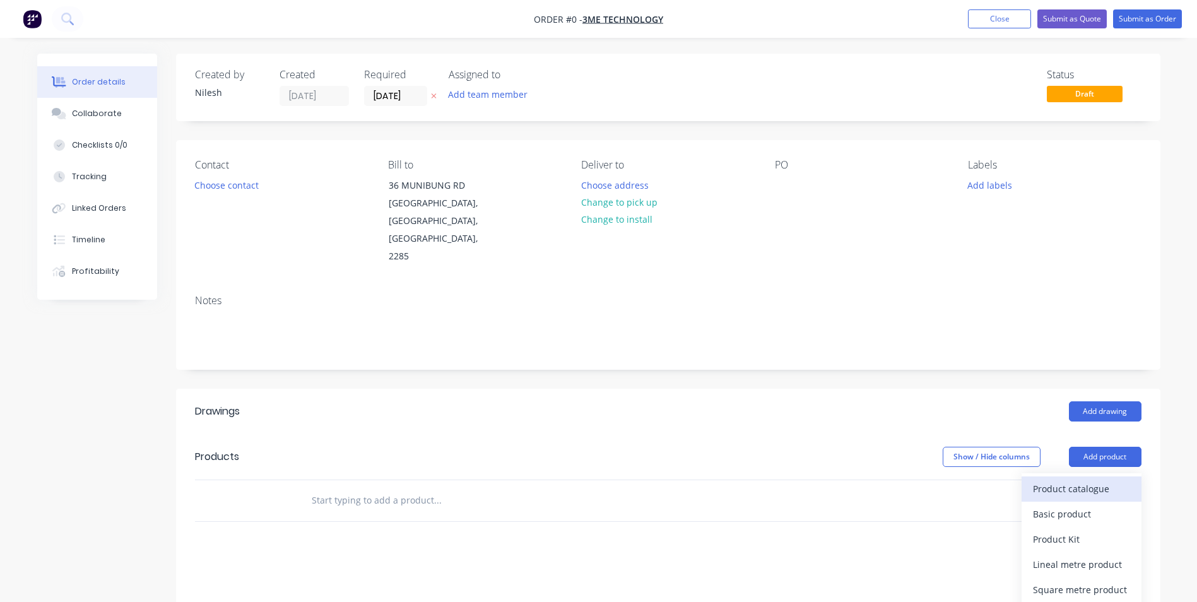
click at [1067, 480] on div "Product catalogue" at bounding box center [1081, 489] width 97 height 18
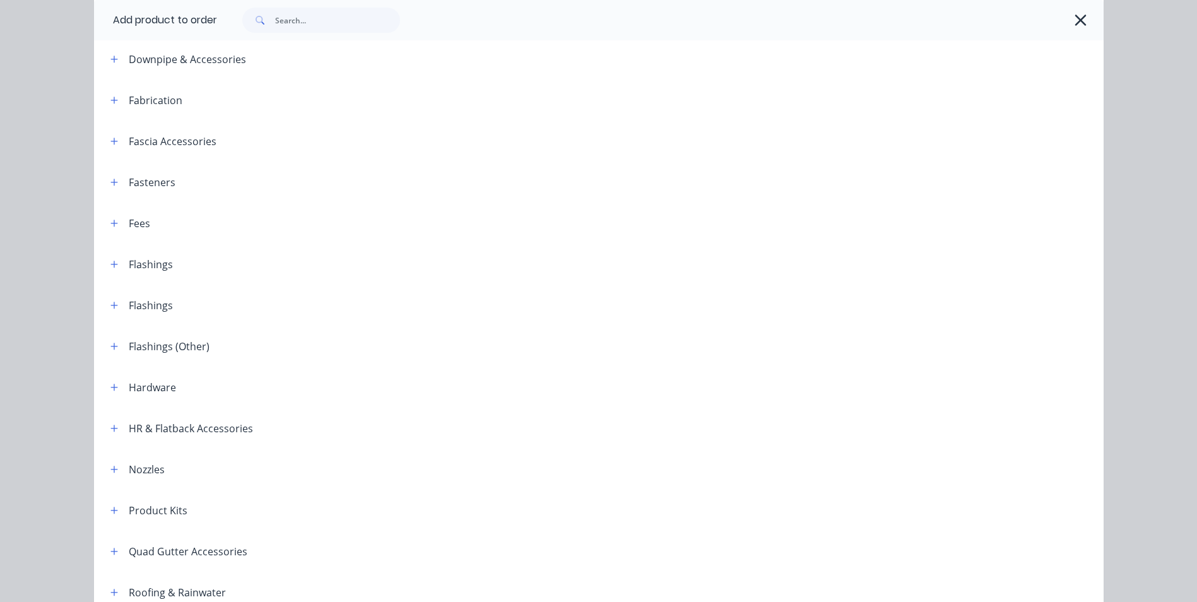
scroll to position [37, 0]
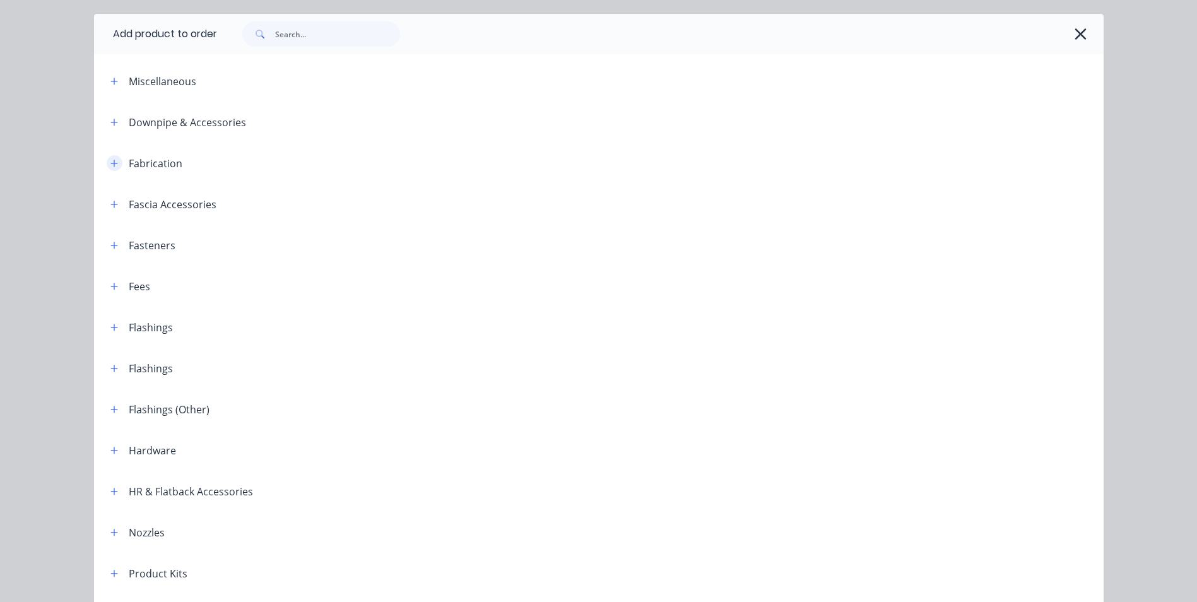
click at [110, 164] on icon "button" at bounding box center [113, 163] width 7 height 7
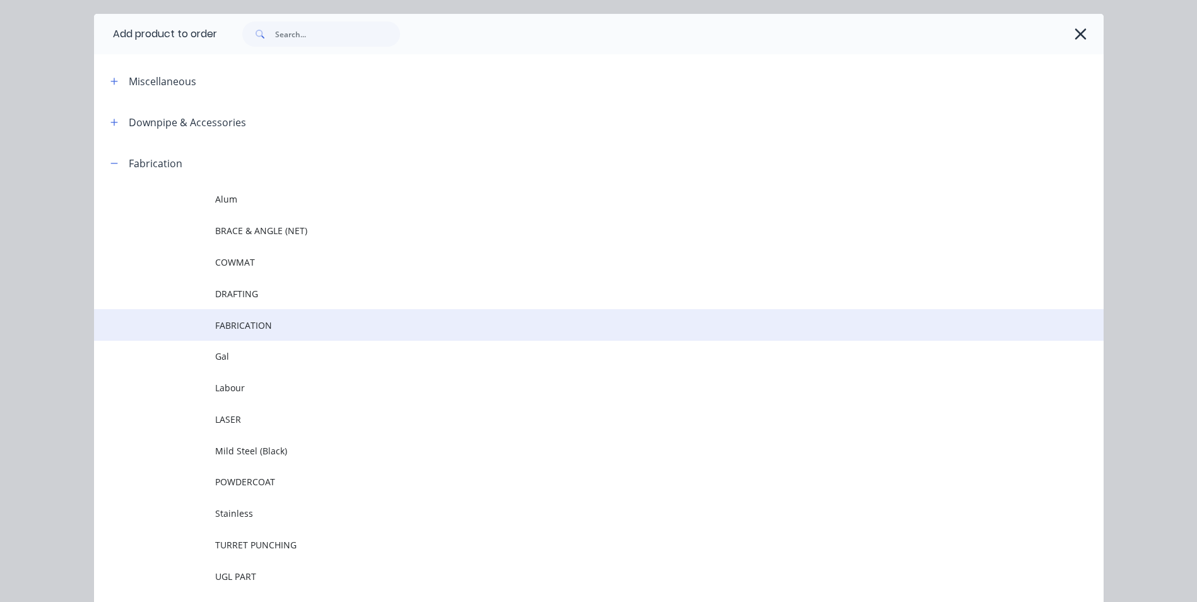
scroll to position [100, 0]
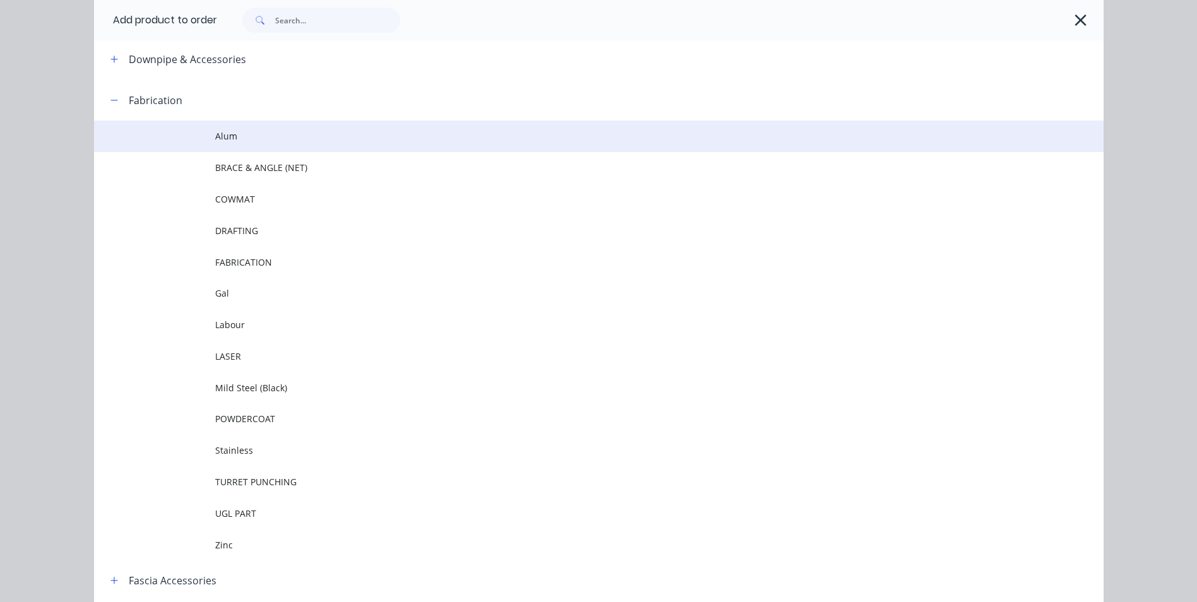
click at [272, 137] on span "Alum" at bounding box center [570, 135] width 711 height 13
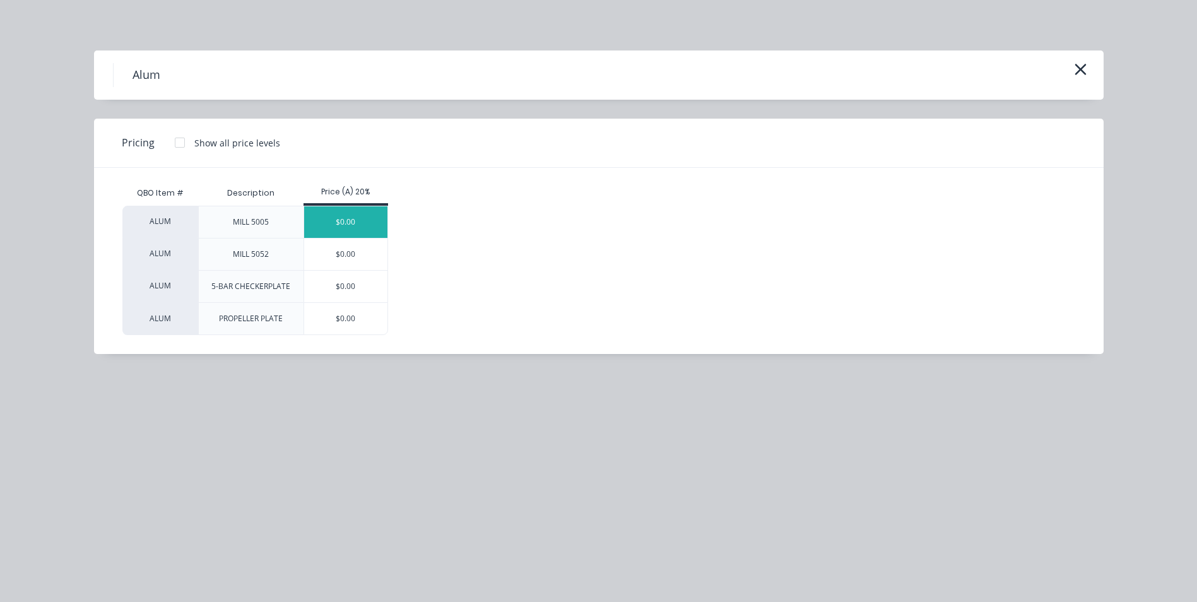
click at [360, 211] on div "$0.00" at bounding box center [346, 222] width 84 height 32
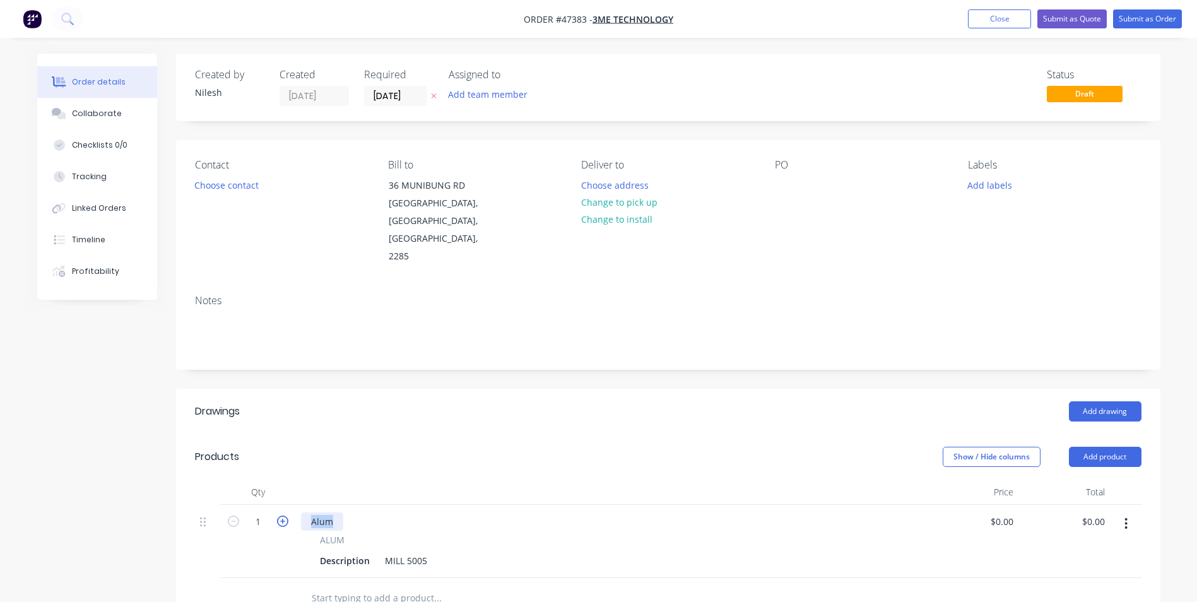
drag, startPoint x: 335, startPoint y: 489, endPoint x: 281, endPoint y: 487, distance: 54.3
click at [281, 505] on div "1 Alum ALUM Description MILL 5005 $0.00 $0.00 $0.00 $0.00" at bounding box center [668, 541] width 947 height 73
click at [328, 512] on div "Alum" at bounding box center [322, 521] width 42 height 18
drag, startPoint x: 333, startPoint y: 483, endPoint x: 86, endPoint y: 514, distance: 249.3
click at [86, 514] on div "Created by [PERSON_NAME] Created [DATE] Required [DATE] Assigned to Add team me…" at bounding box center [598, 484] width 1123 height 860
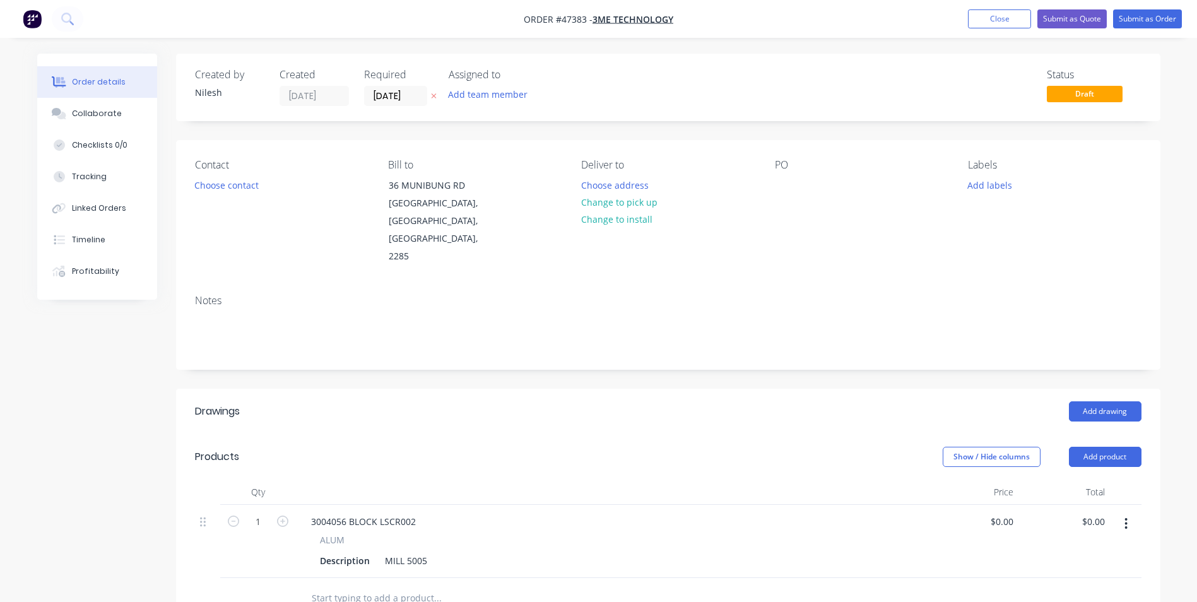
click at [343, 533] on span "ALUM" at bounding box center [332, 539] width 25 height 13
drag, startPoint x: 368, startPoint y: 521, endPoint x: 295, endPoint y: 522, distance: 72.6
click at [305, 533] on div "ALUM Description MILL 5005" at bounding box center [611, 551] width 621 height 37
click at [355, 552] on div "Description" at bounding box center [345, 561] width 60 height 18
drag, startPoint x: 406, startPoint y: 524, endPoint x: 358, endPoint y: 524, distance: 48.0
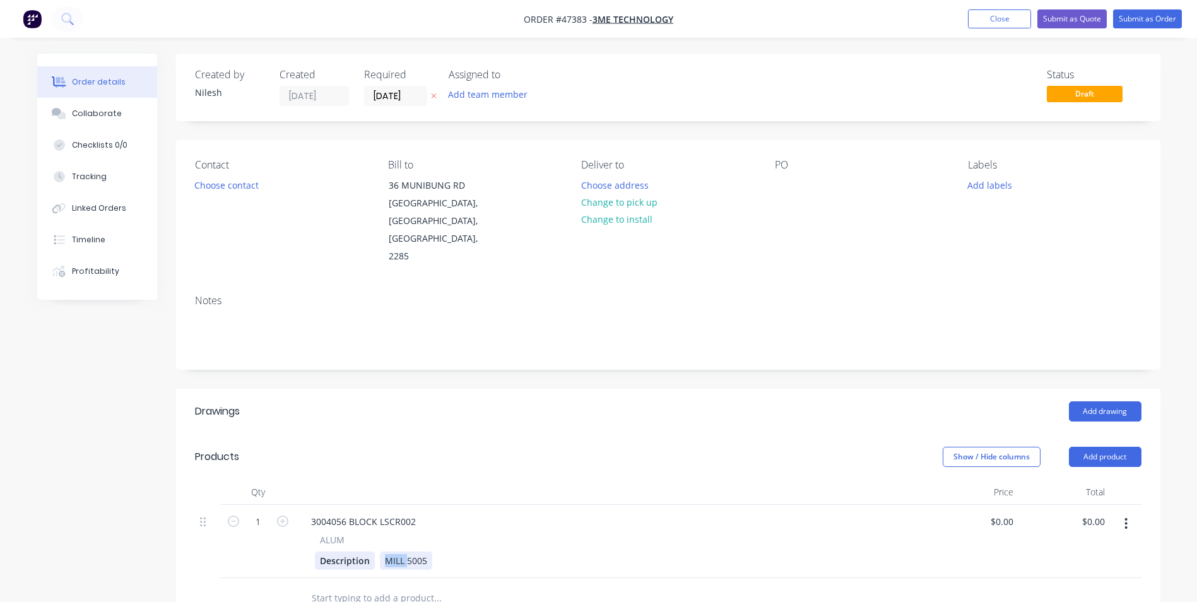
click at [358, 552] on div "Description MILL 5005" at bounding box center [609, 561] width 588 height 18
click at [366, 552] on div "Description" at bounding box center [345, 561] width 60 height 18
drag, startPoint x: 400, startPoint y: 527, endPoint x: 368, endPoint y: 537, distance: 33.7
click at [368, 537] on div "3004056 BLOCK LSCR002 ALUM Description MILL 5005" at bounding box center [611, 541] width 631 height 73
click at [359, 552] on div "Description" at bounding box center [345, 561] width 60 height 18
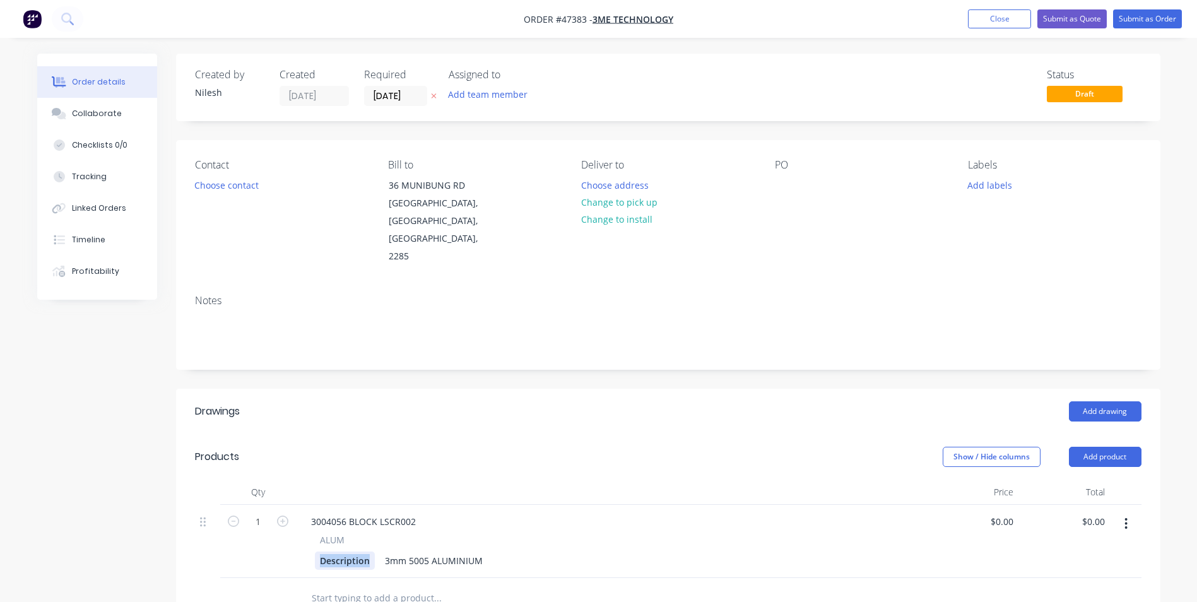
drag, startPoint x: 370, startPoint y: 528, endPoint x: 224, endPoint y: 535, distance: 146.6
click at [225, 535] on div "1 3004056 BLOCK LSCR002 ALUM Description 3mm 5005 ALUMINIUM $0.00 $0.00 $0.00 $…" at bounding box center [668, 541] width 947 height 73
click at [712, 552] on div "90 x 25mm 3mm 5005 ALUMINIUM" at bounding box center [609, 561] width 588 height 18
click at [431, 512] on div "3004056 BLOCK LSCR002" at bounding box center [611, 521] width 621 height 18
click at [271, 512] on input "1" at bounding box center [258, 521] width 33 height 19
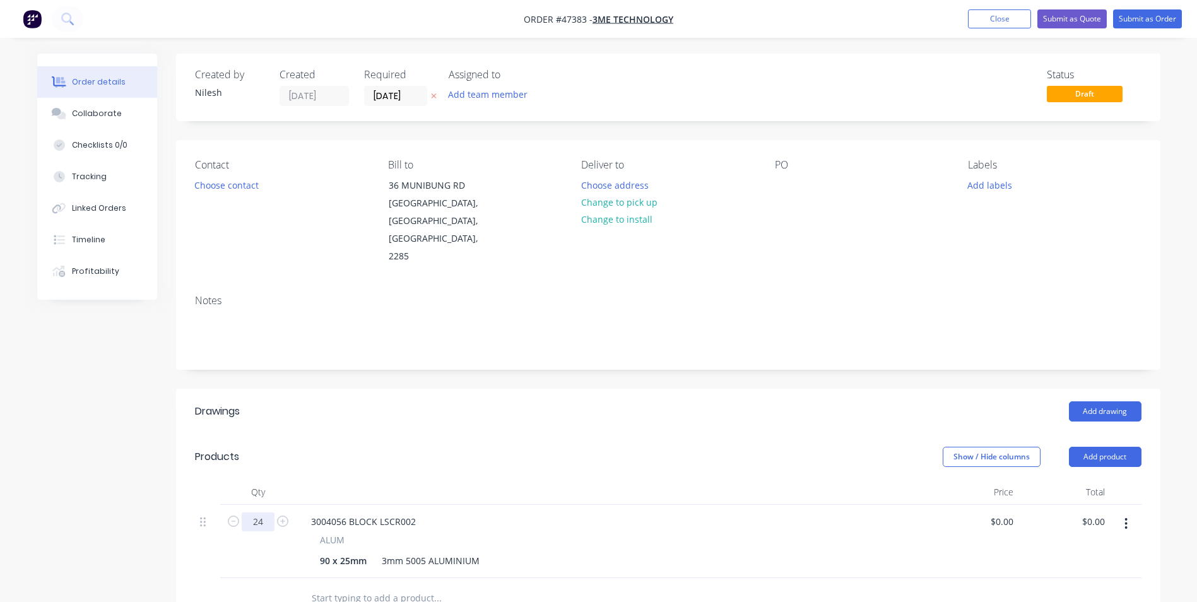
type input "24"
click at [428, 480] on div at bounding box center [611, 492] width 631 height 25
click at [998, 505] on div "0 0" at bounding box center [973, 541] width 92 height 73
type input "$19.31"
type input "$463.44"
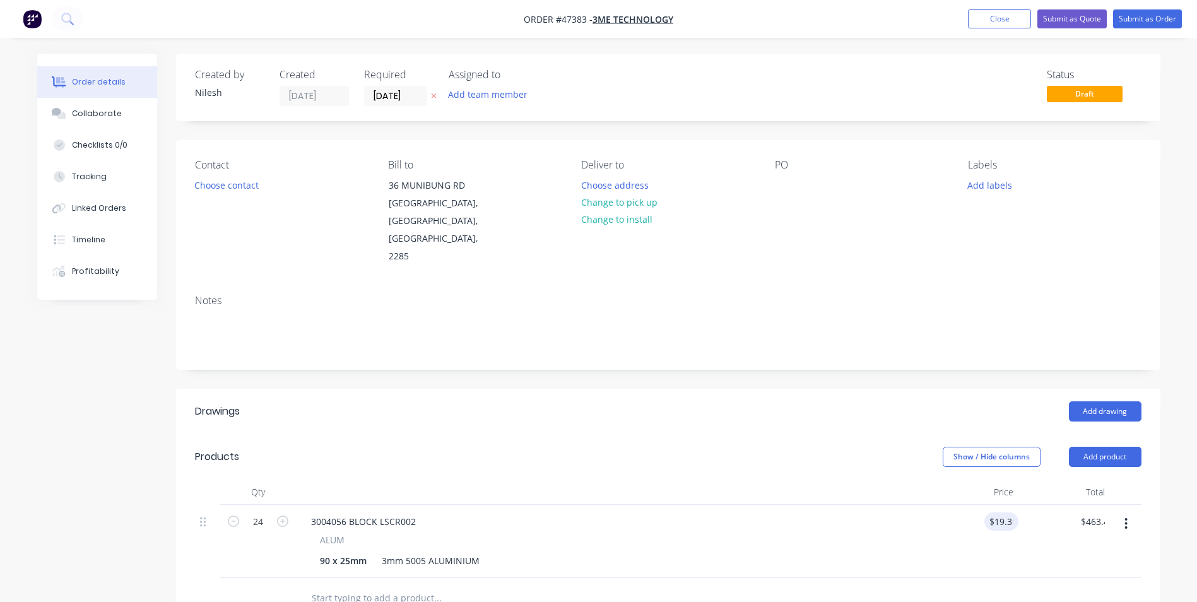
click at [848, 552] on div "90 x 25mm 3mm 5005 ALUMINIUM" at bounding box center [609, 561] width 588 height 18
click at [266, 185] on div "Contact Choose contact" at bounding box center [281, 212] width 173 height 107
click at [239, 186] on button "Choose contact" at bounding box center [226, 184] width 78 height 17
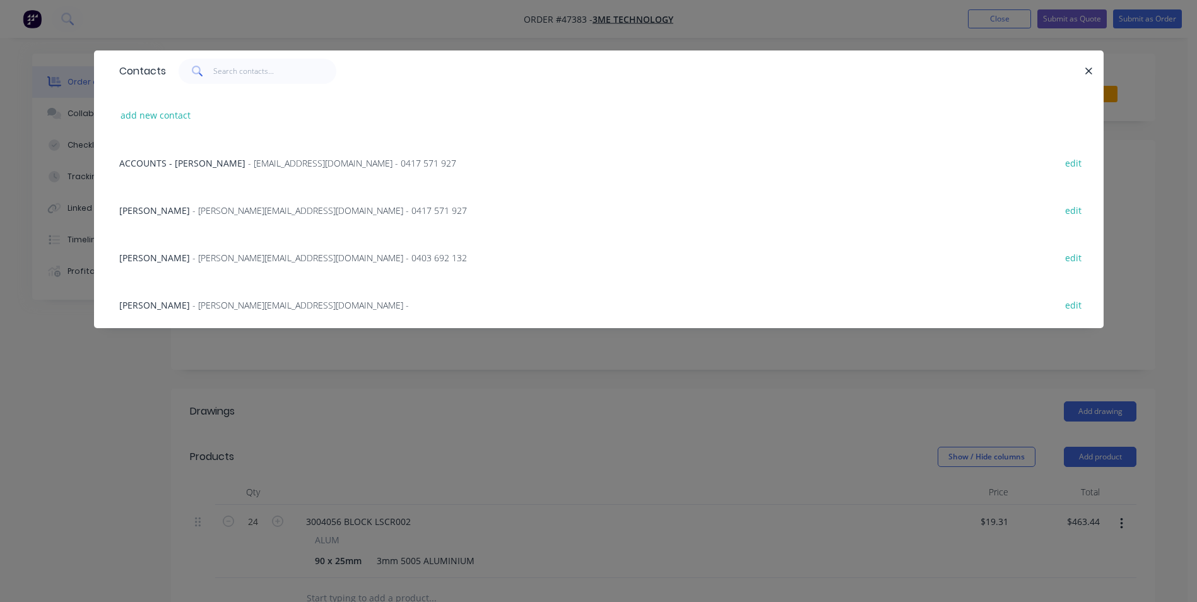
click at [208, 300] on span "- [PERSON_NAME][EMAIL_ADDRESS][DOMAIN_NAME] -" at bounding box center [300, 305] width 216 height 12
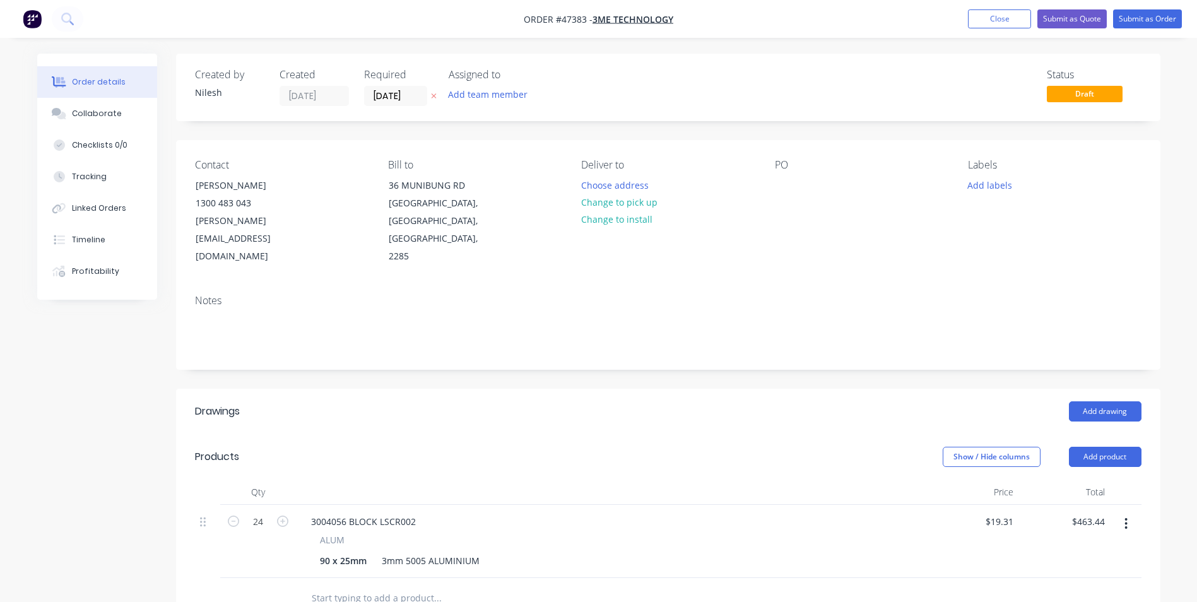
click at [927, 505] on div "$19.31 $19.31" at bounding box center [973, 541] width 92 height 73
click at [795, 186] on div at bounding box center [785, 185] width 20 height 18
click at [805, 201] on div "PO" at bounding box center [861, 212] width 173 height 107
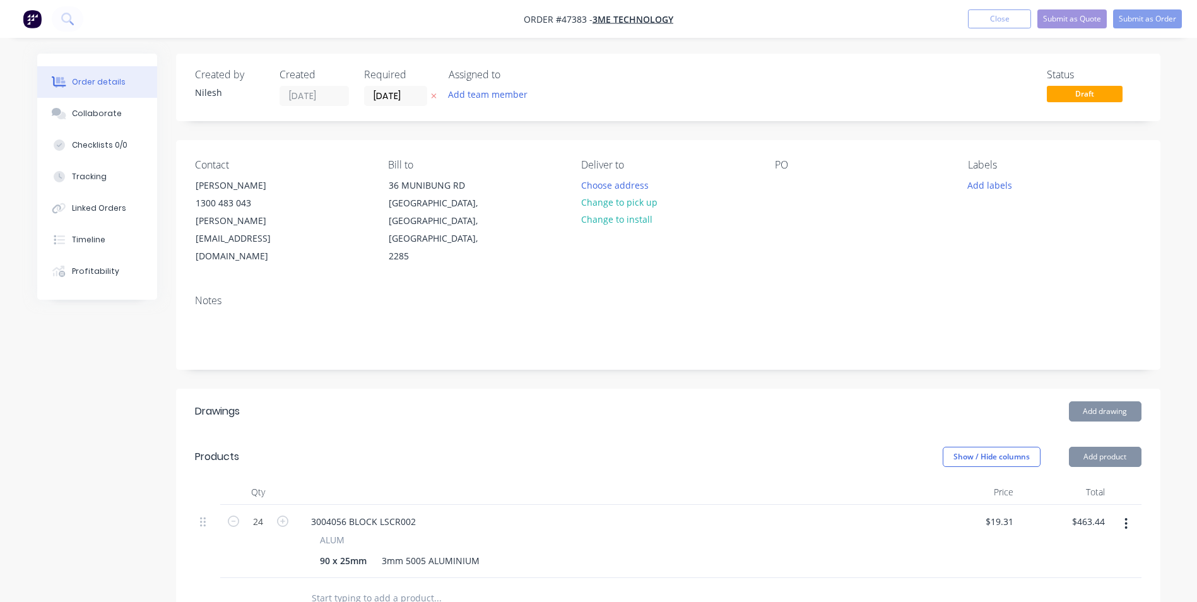
click at [762, 186] on div "Contact [PERSON_NAME] [PHONE_NUMBER] [PERSON_NAME][EMAIL_ADDRESS][DOMAIN_NAME] …" at bounding box center [668, 212] width 984 height 145
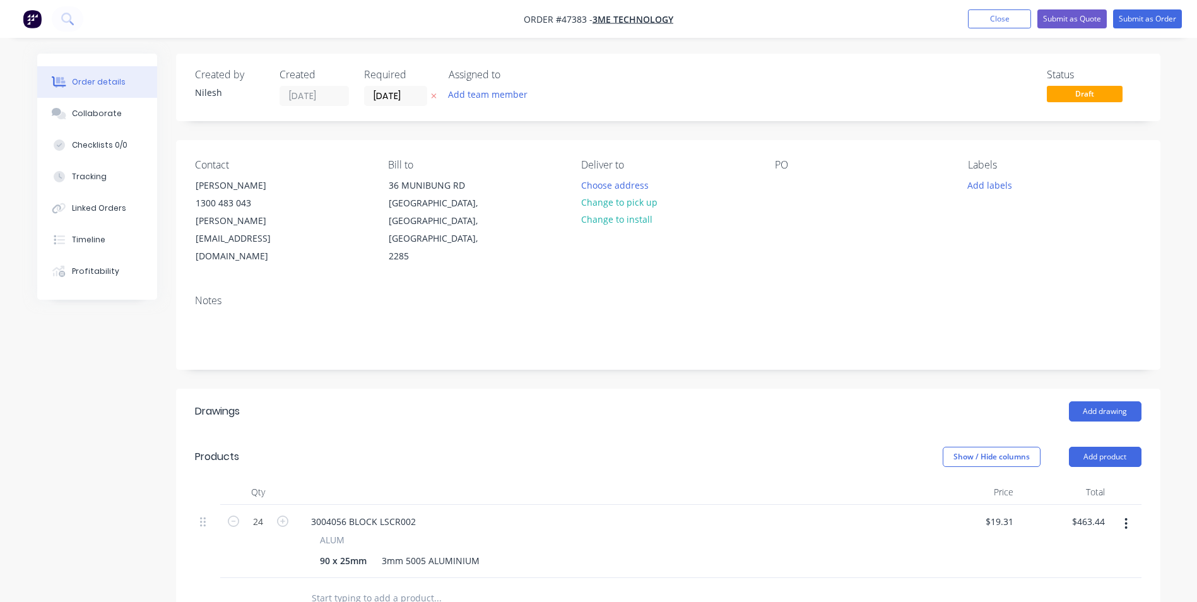
click at [771, 184] on div "Contact [PERSON_NAME] [PHONE_NUMBER] [PERSON_NAME][EMAIL_ADDRESS][DOMAIN_NAME] …" at bounding box center [668, 212] width 984 height 145
click at [772, 181] on div "Contact [PERSON_NAME] [PHONE_NUMBER] [PERSON_NAME][EMAIL_ADDRESS][DOMAIN_NAME] …" at bounding box center [668, 212] width 984 height 145
click at [789, 174] on div "PO" at bounding box center [861, 212] width 173 height 107
click at [788, 178] on div at bounding box center [785, 185] width 20 height 18
paste div
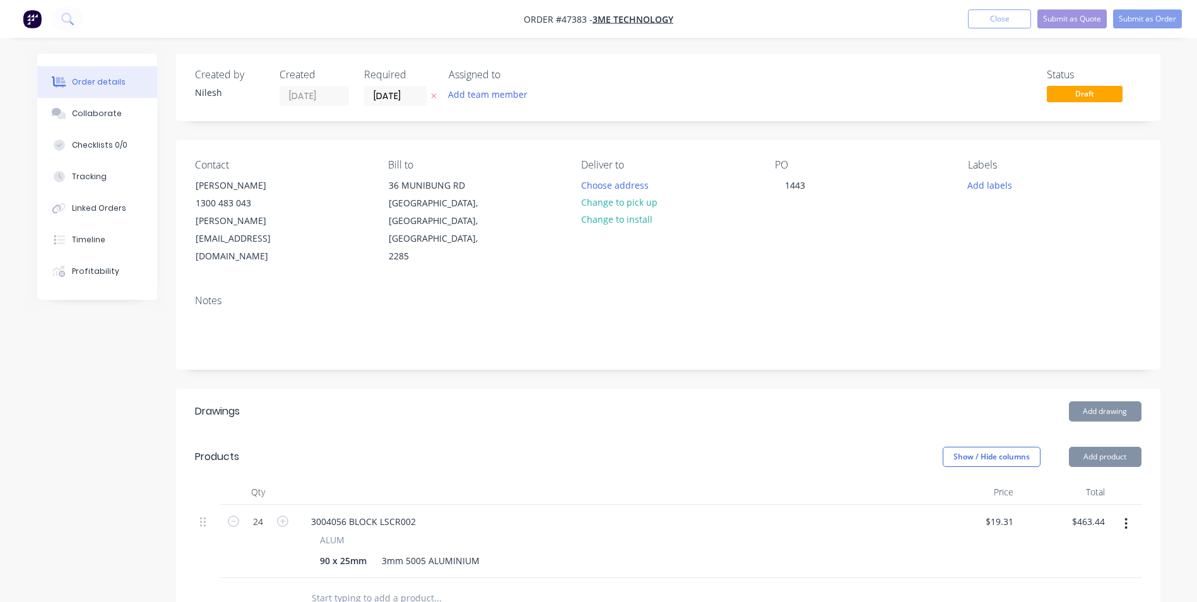
click at [733, 233] on div "Contact [PERSON_NAME] [PHONE_NUMBER] [PERSON_NAME][EMAIL_ADDRESS][DOMAIN_NAME] …" at bounding box center [668, 212] width 984 height 145
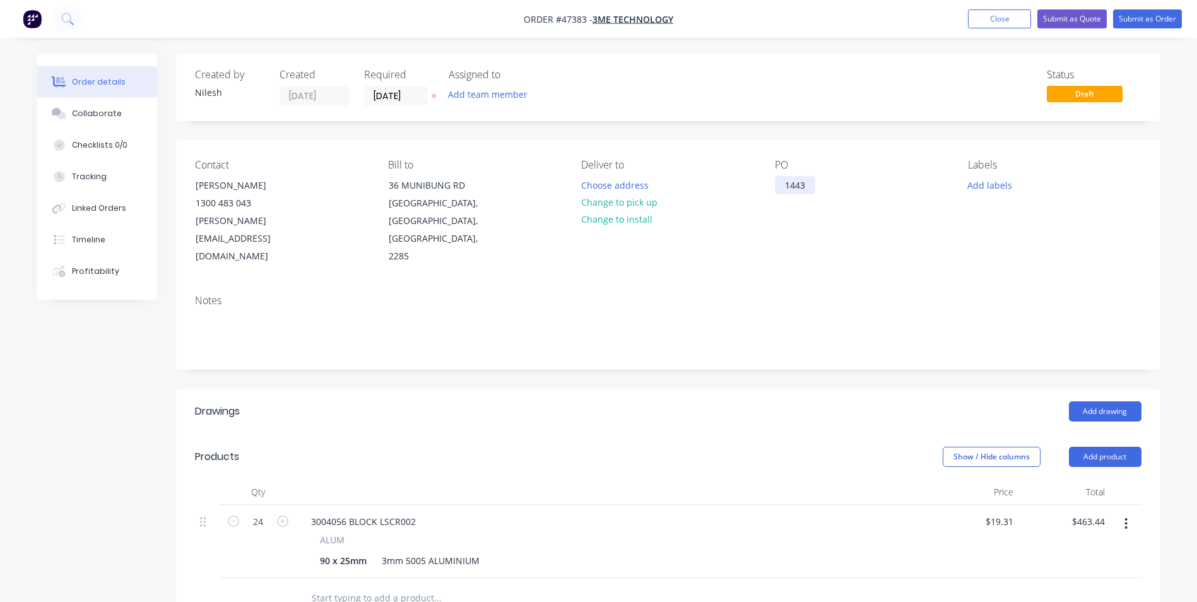
click at [791, 189] on div "1443" at bounding box center [795, 185] width 40 height 18
click at [981, 182] on button "Add labels" at bounding box center [990, 184] width 58 height 17
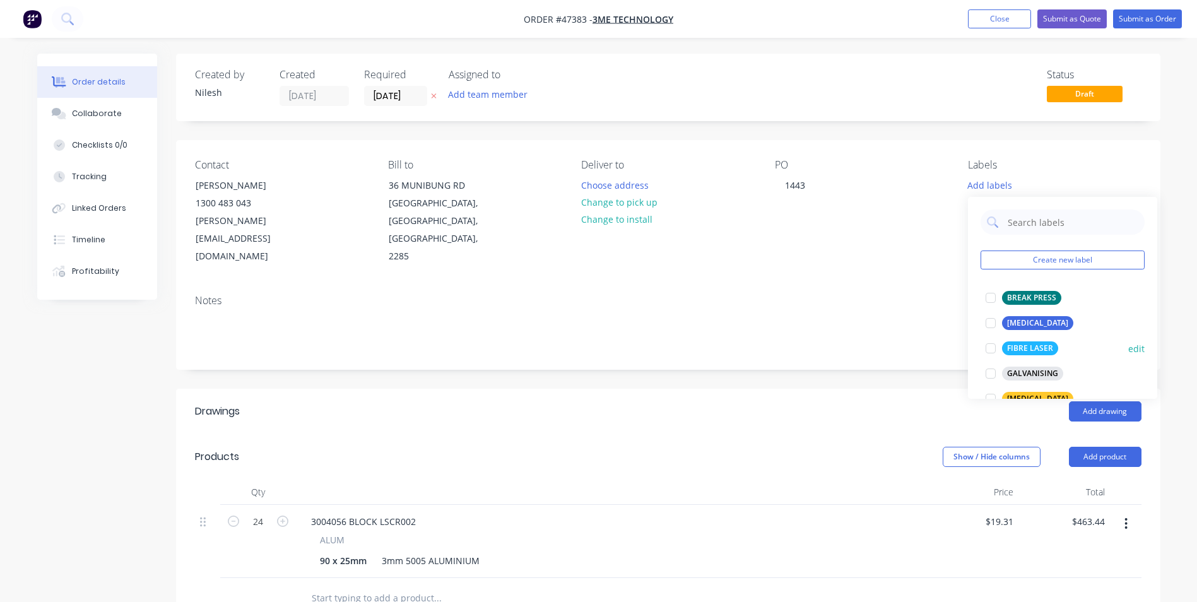
click at [1039, 342] on div "FIBRE LASER" at bounding box center [1030, 348] width 56 height 14
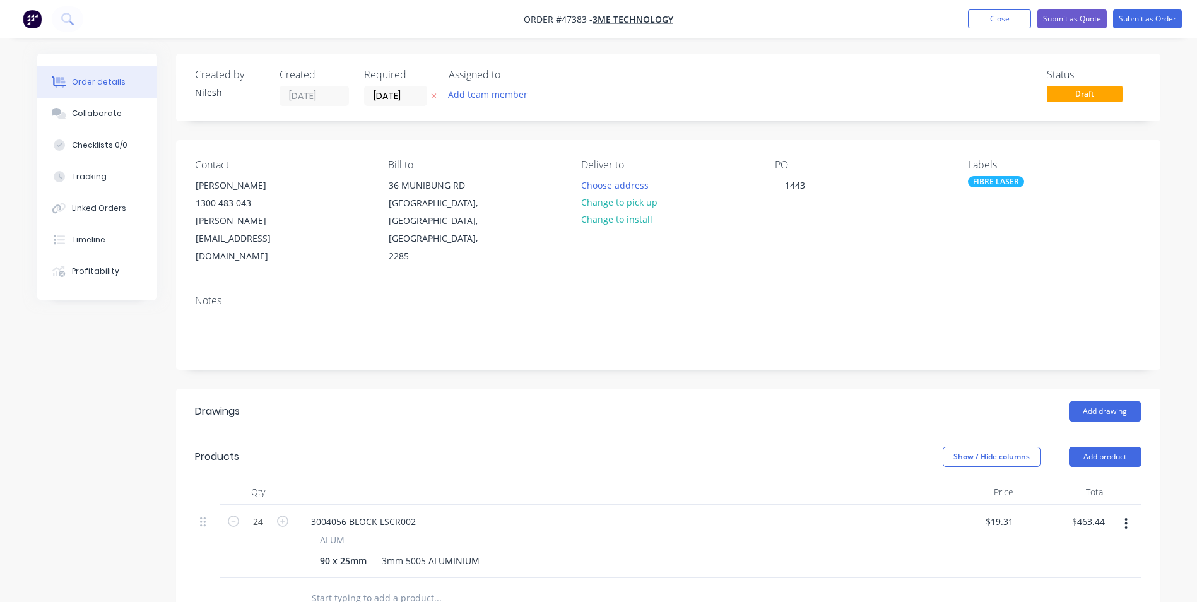
click at [906, 285] on div "Notes" at bounding box center [668, 327] width 984 height 85
click at [1055, 165] on div "Labels" at bounding box center [1054, 165] width 173 height 12
click at [1027, 187] on div "FIBRE LASER" at bounding box center [1054, 181] width 173 height 11
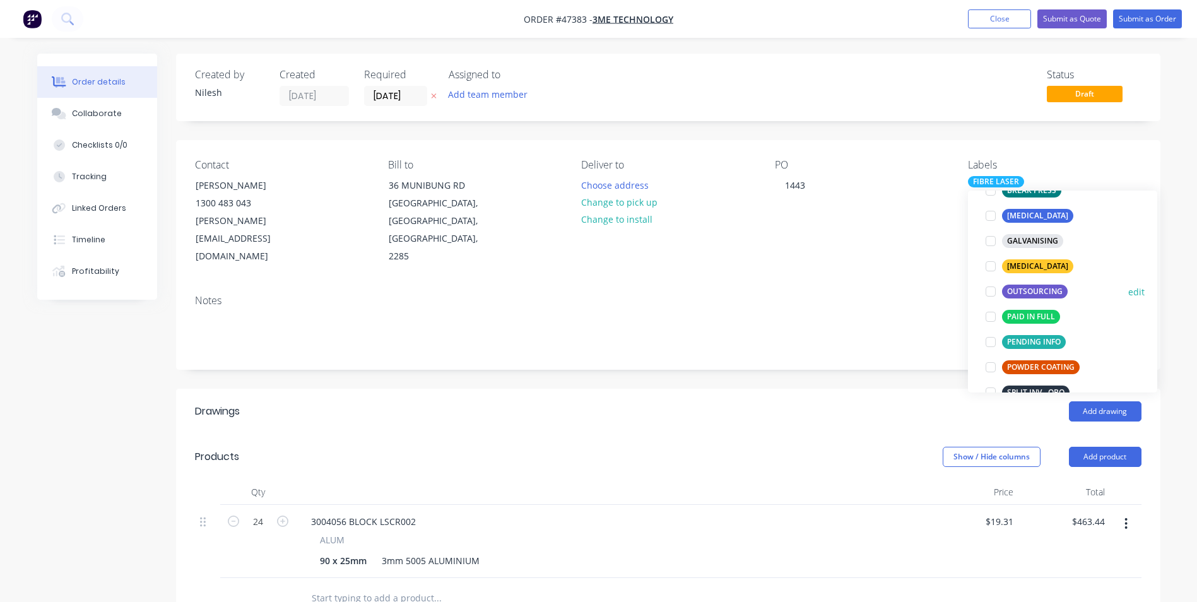
scroll to position [189, 0]
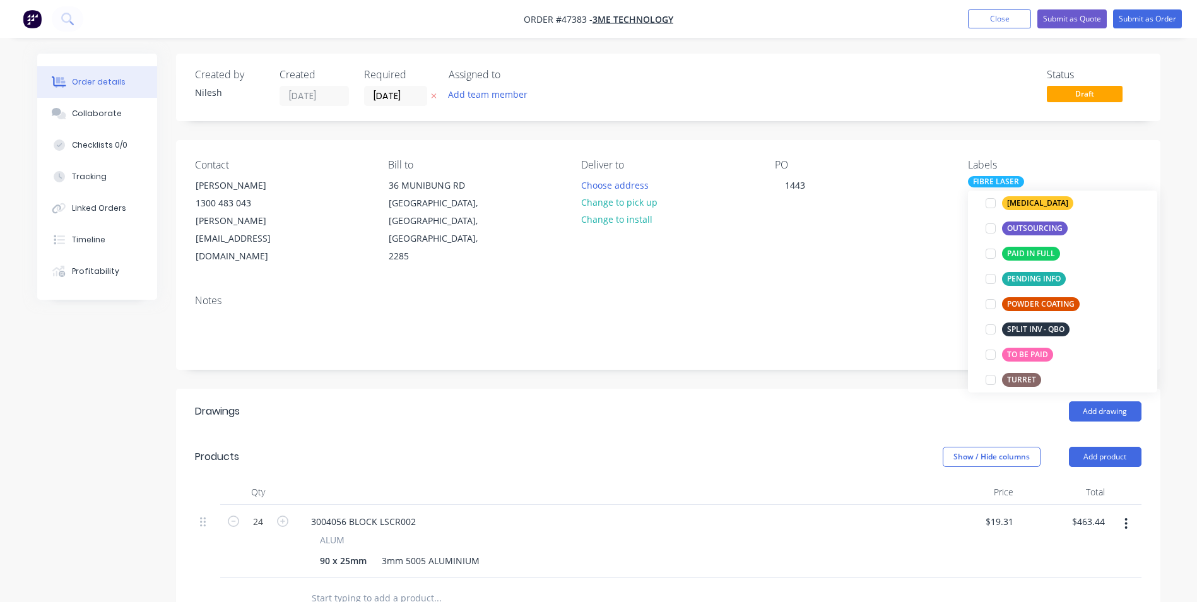
click at [844, 229] on div "PO 1443" at bounding box center [861, 212] width 173 height 107
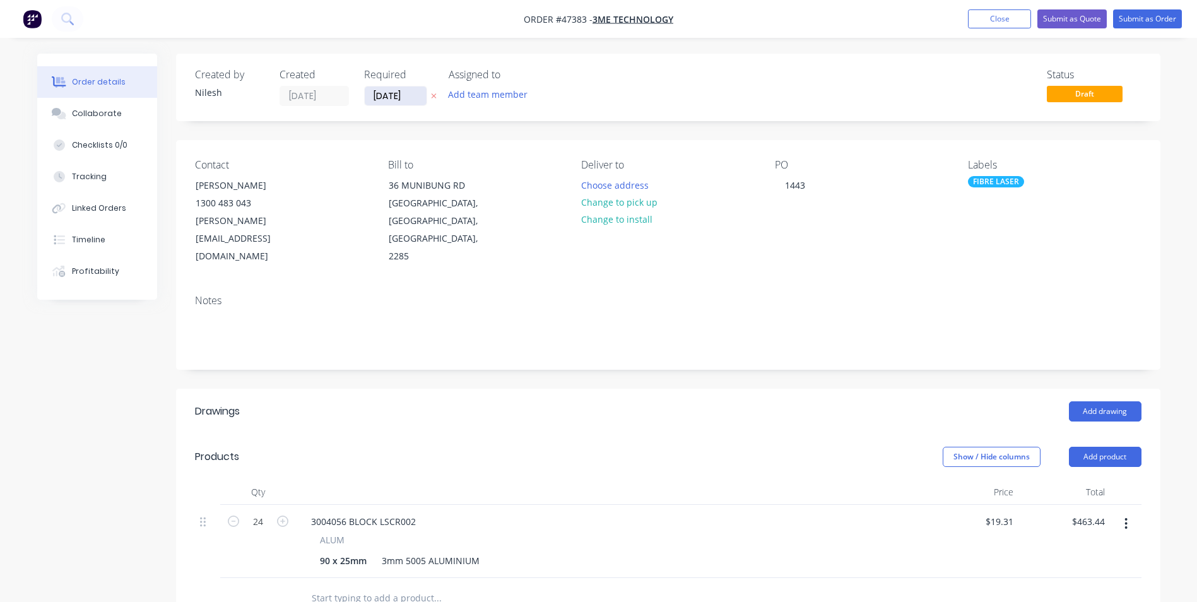
click at [384, 93] on input "[DATE]" at bounding box center [396, 95] width 62 height 19
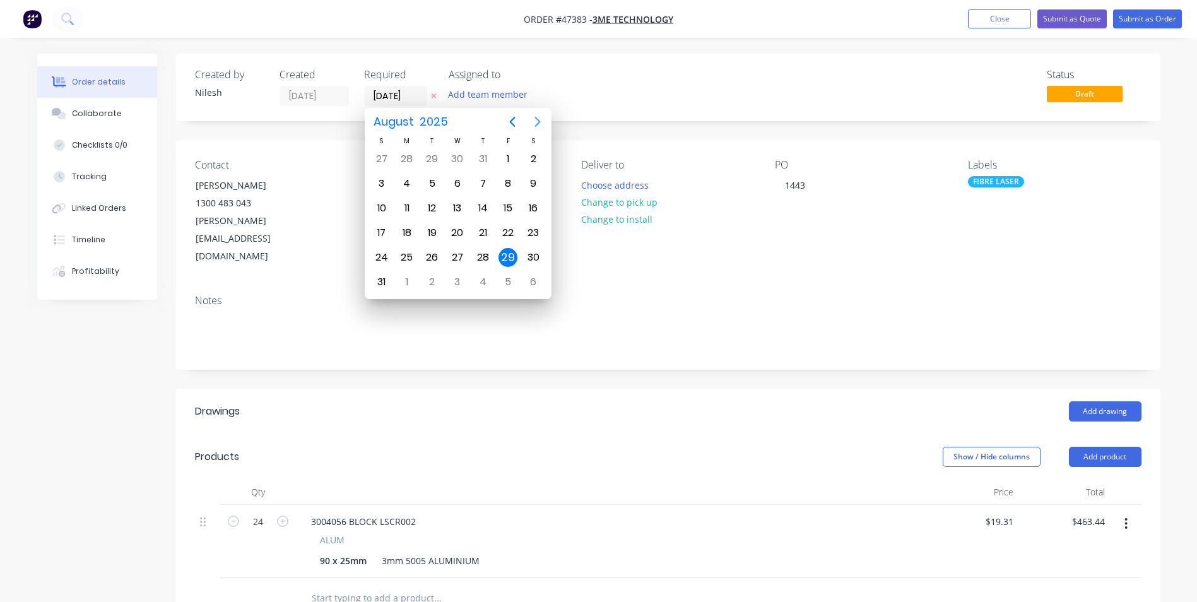
click at [533, 125] on icon "Next page" at bounding box center [537, 121] width 15 height 15
click at [460, 180] on div "10" at bounding box center [457, 183] width 19 height 19
type input "[DATE]"
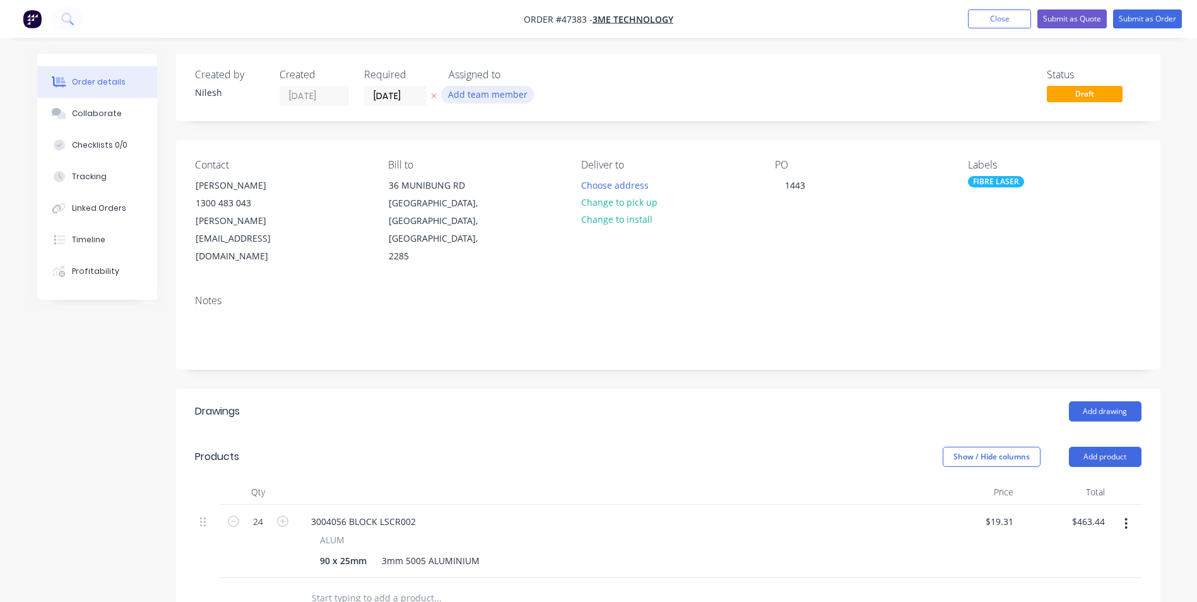
click at [523, 95] on button "Add team member" at bounding box center [487, 94] width 93 height 17
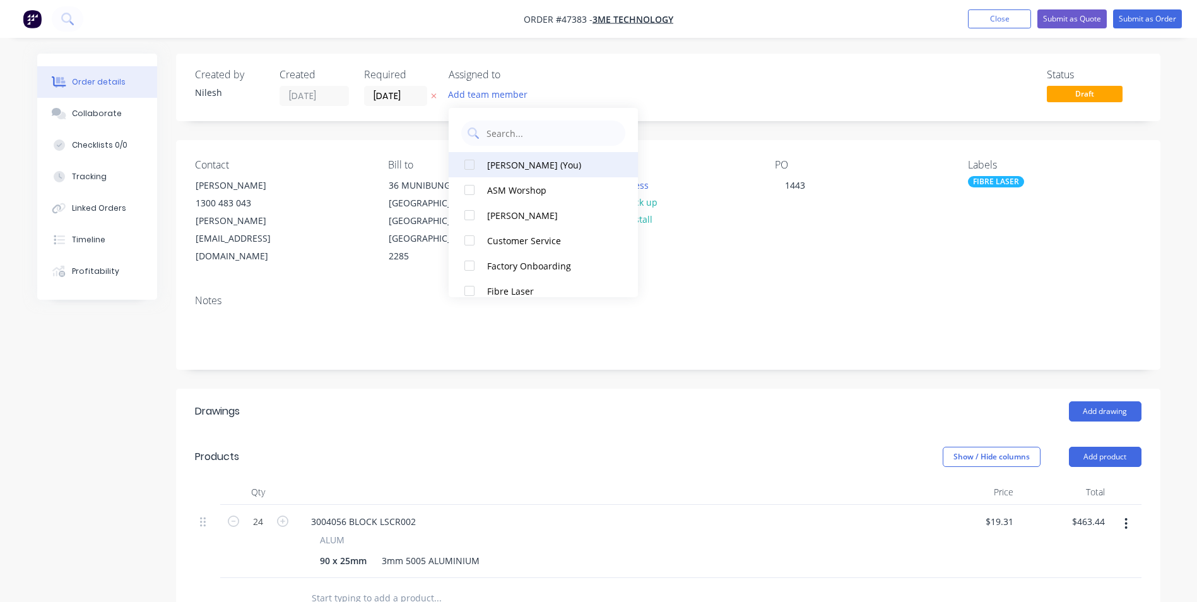
click at [534, 165] on div "[PERSON_NAME] (You)" at bounding box center [550, 164] width 126 height 13
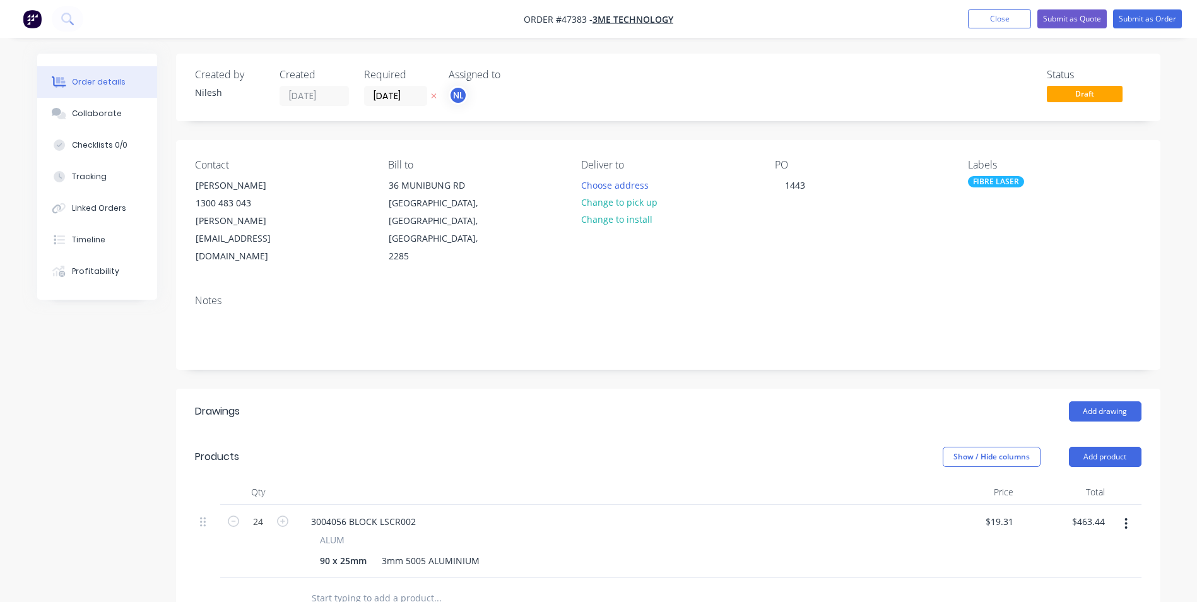
click at [809, 65] on div "Created by [PERSON_NAME] Created [DATE] Required [DATE] Assigned to NL Status D…" at bounding box center [668, 88] width 984 height 68
click at [402, 92] on input "[DATE]" at bounding box center [396, 95] width 62 height 19
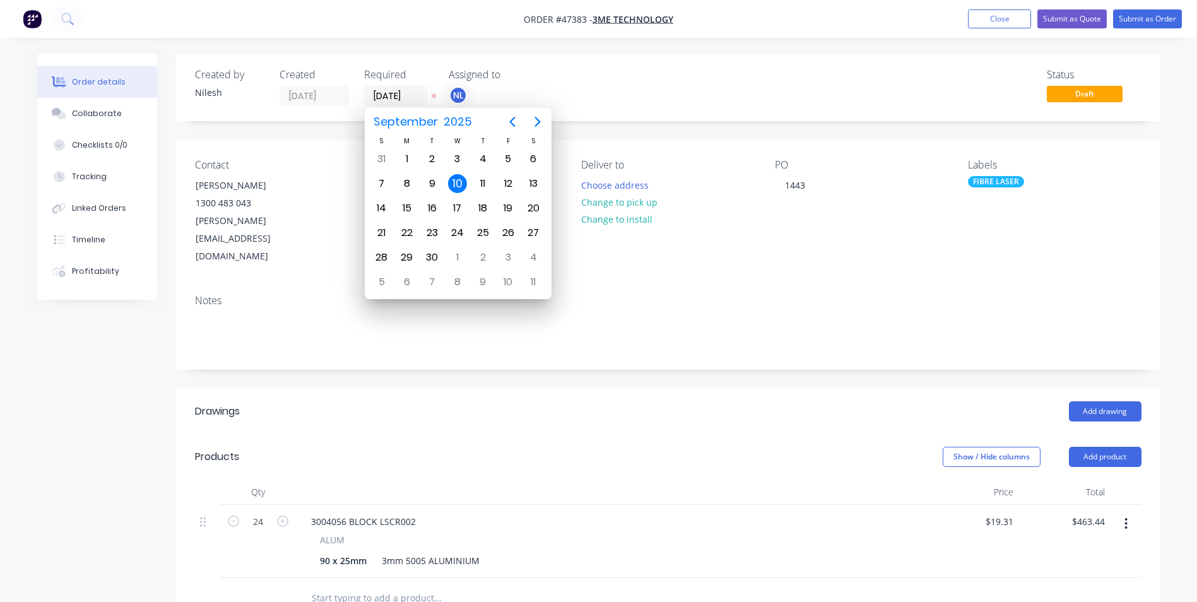
click at [654, 114] on div "Created by [PERSON_NAME] Created [DATE] Required [DATE] Assigned to NL Status D…" at bounding box center [668, 88] width 984 height 68
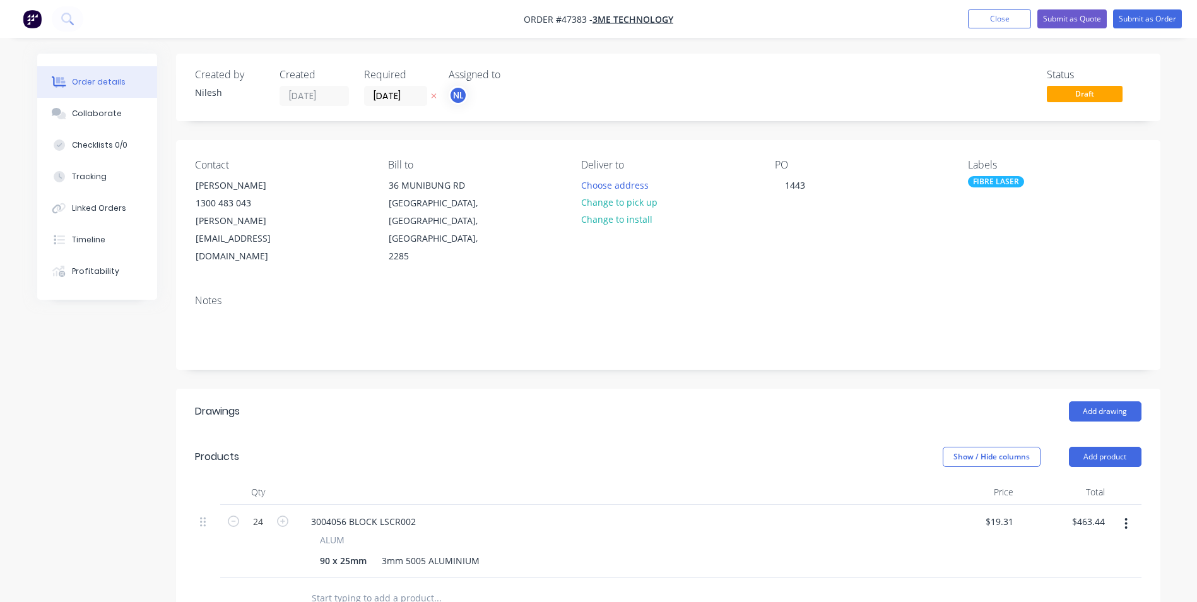
click at [1051, 168] on div "Labels" at bounding box center [1054, 165] width 173 height 12
click at [1010, 187] on div "FIBRE LASER" at bounding box center [996, 181] width 56 height 11
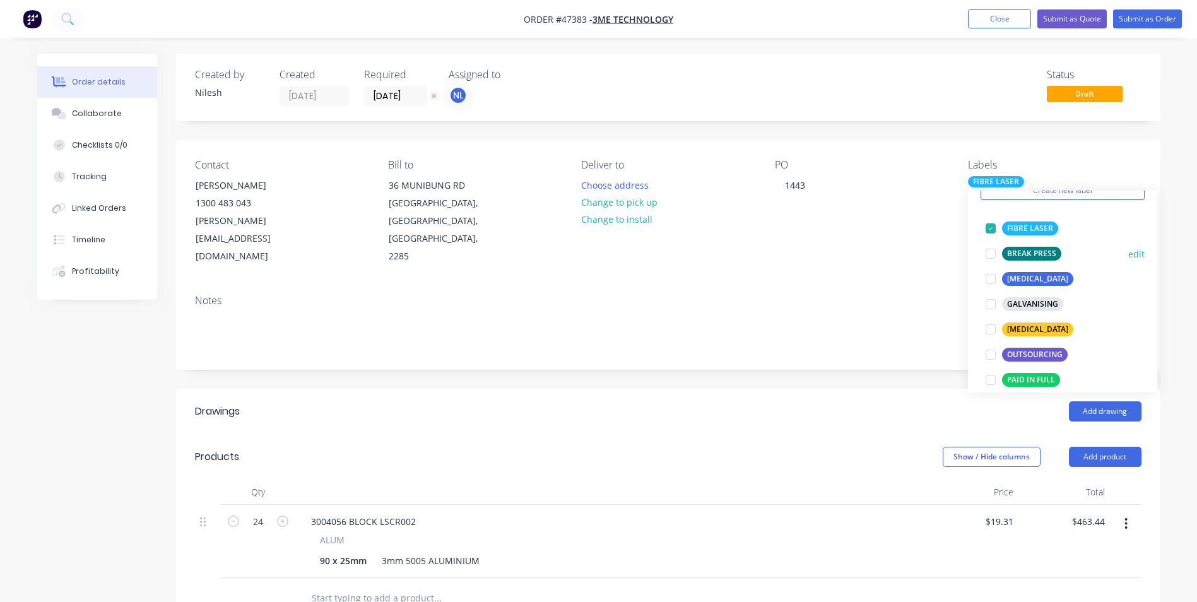
scroll to position [0, 0]
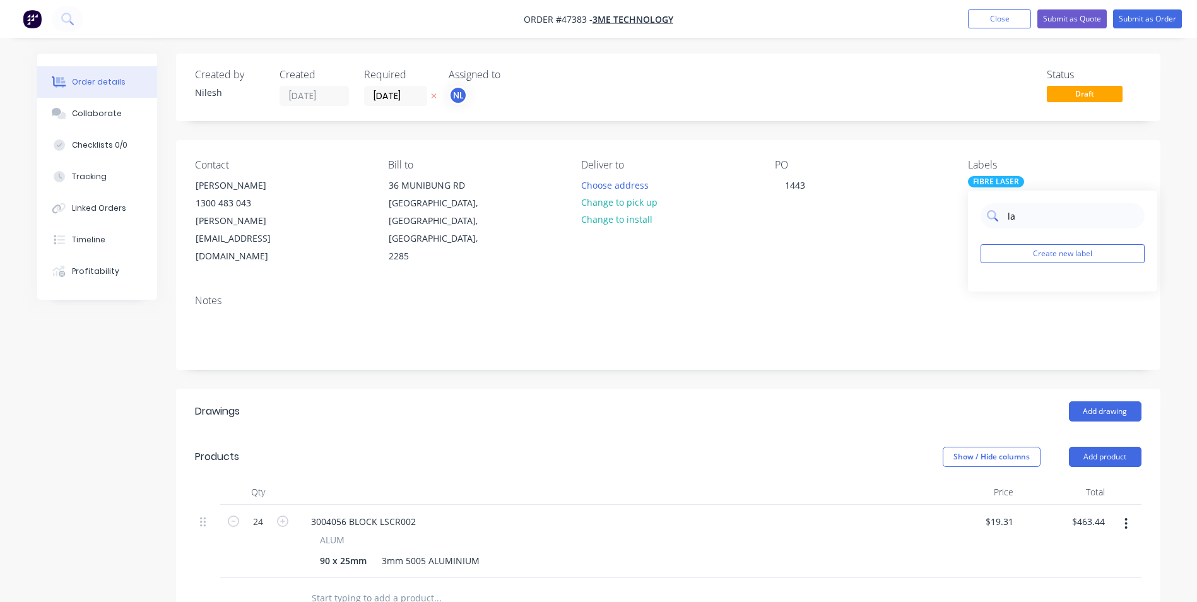
type input "l"
type input "t"
type input "d"
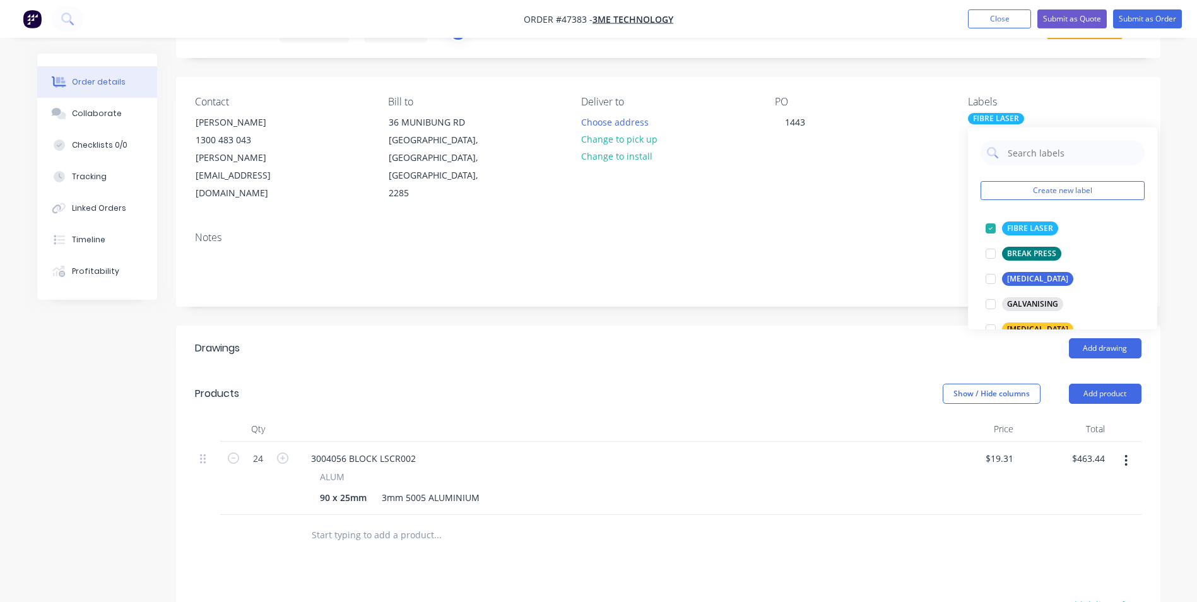
click at [1183, 100] on div "Order details Collaborate Checklists 0/0 Tracking Linked Orders Timeline Profit…" at bounding box center [598, 393] width 1197 height 913
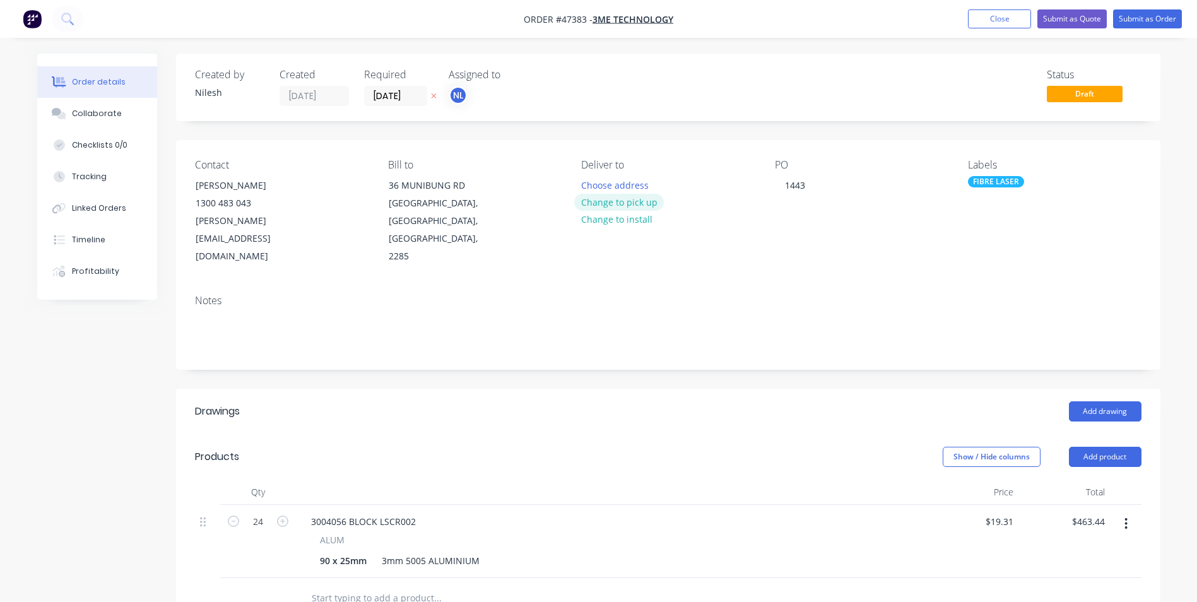
click at [632, 210] on button "Change to pick up" at bounding box center [619, 202] width 90 height 17
click at [1137, 18] on button "Submit as Order" at bounding box center [1147, 18] width 69 height 19
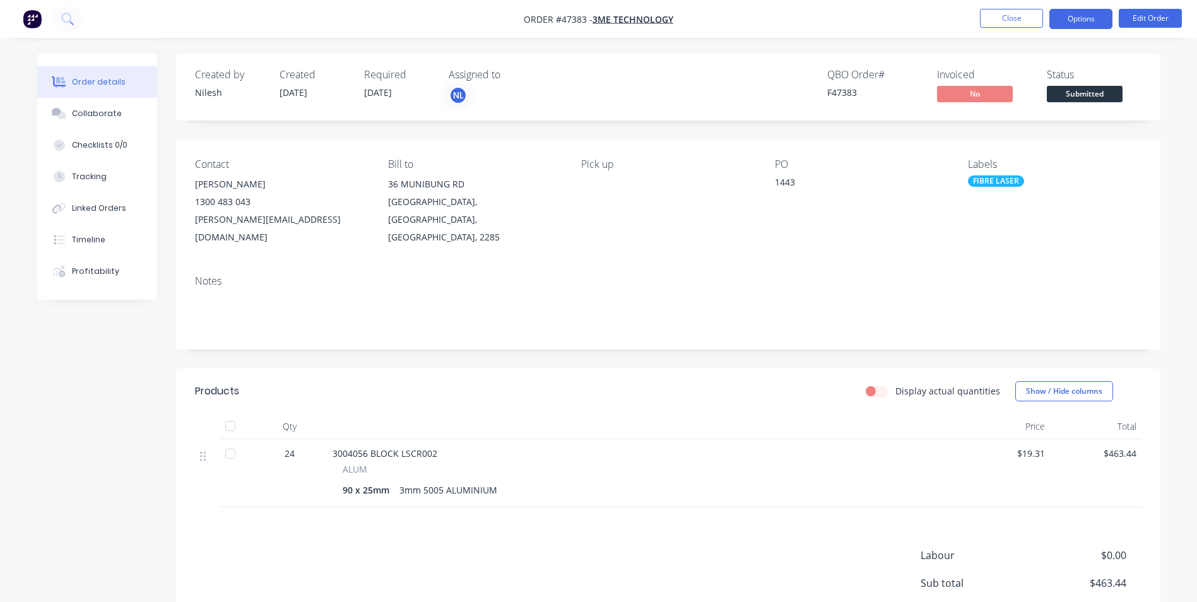
click at [1088, 19] on button "Options" at bounding box center [1080, 19] width 63 height 20
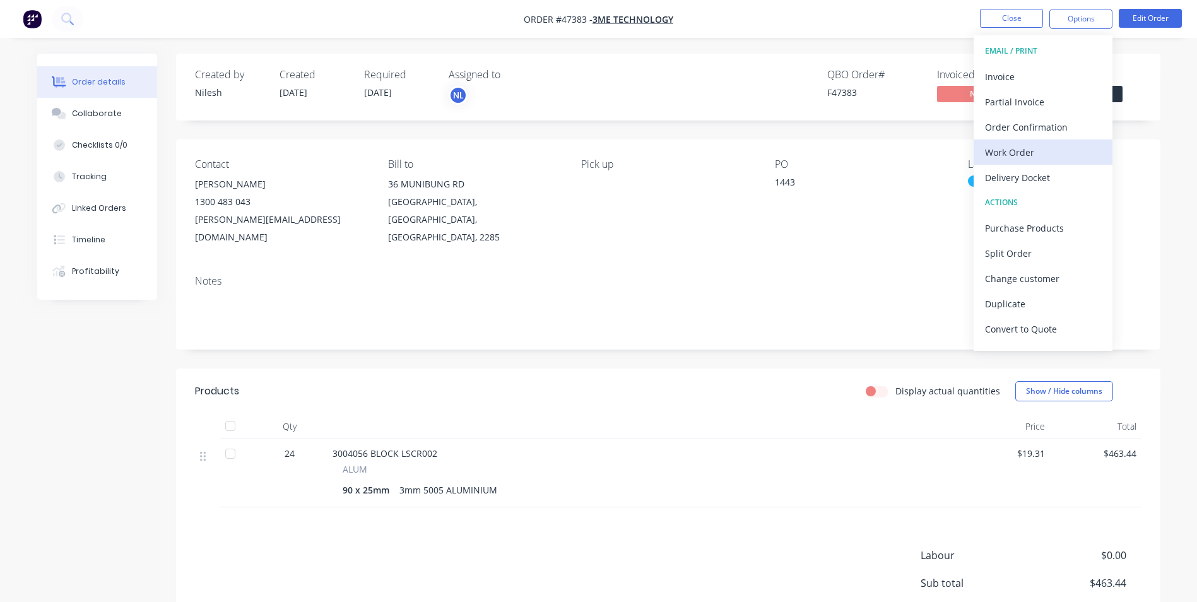
click at [1025, 153] on div "Work Order" at bounding box center [1043, 152] width 116 height 18
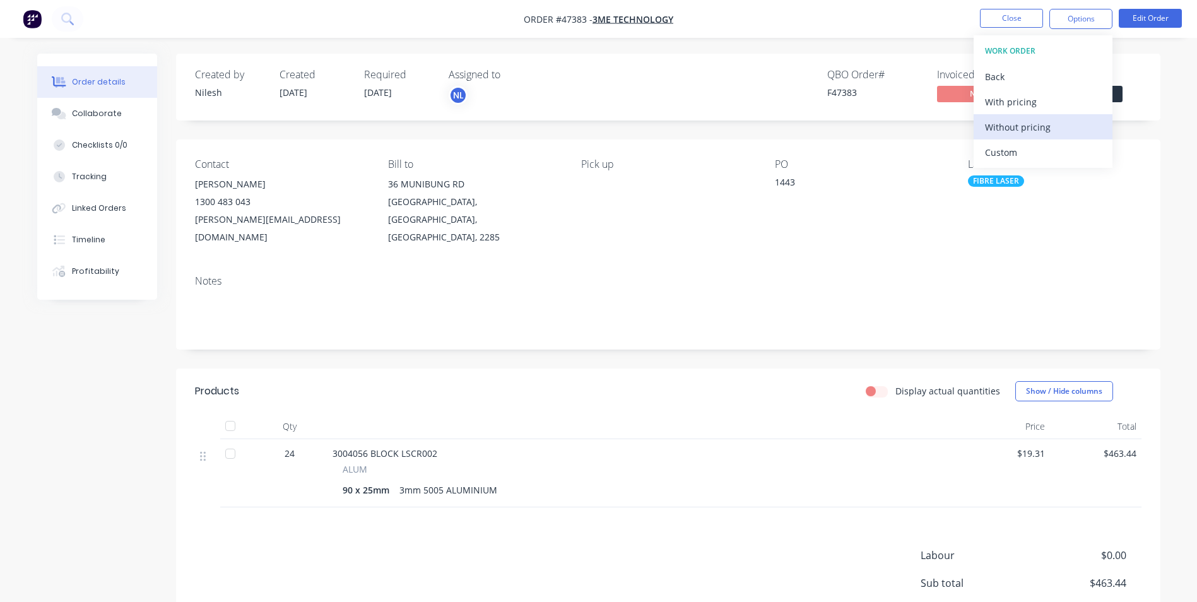
click at [1026, 126] on div "Without pricing" at bounding box center [1043, 127] width 116 height 18
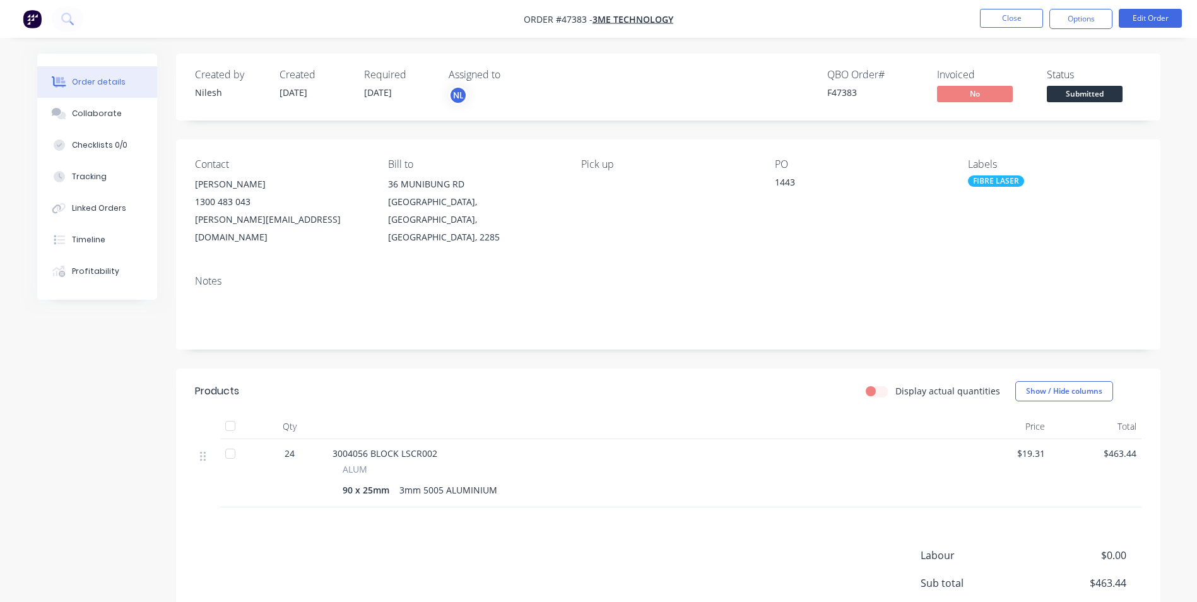
click at [402, 481] on div "3mm 5005 ALUMINIUM" at bounding box center [448, 490] width 108 height 18
click at [1086, 23] on button "Options" at bounding box center [1080, 19] width 63 height 20
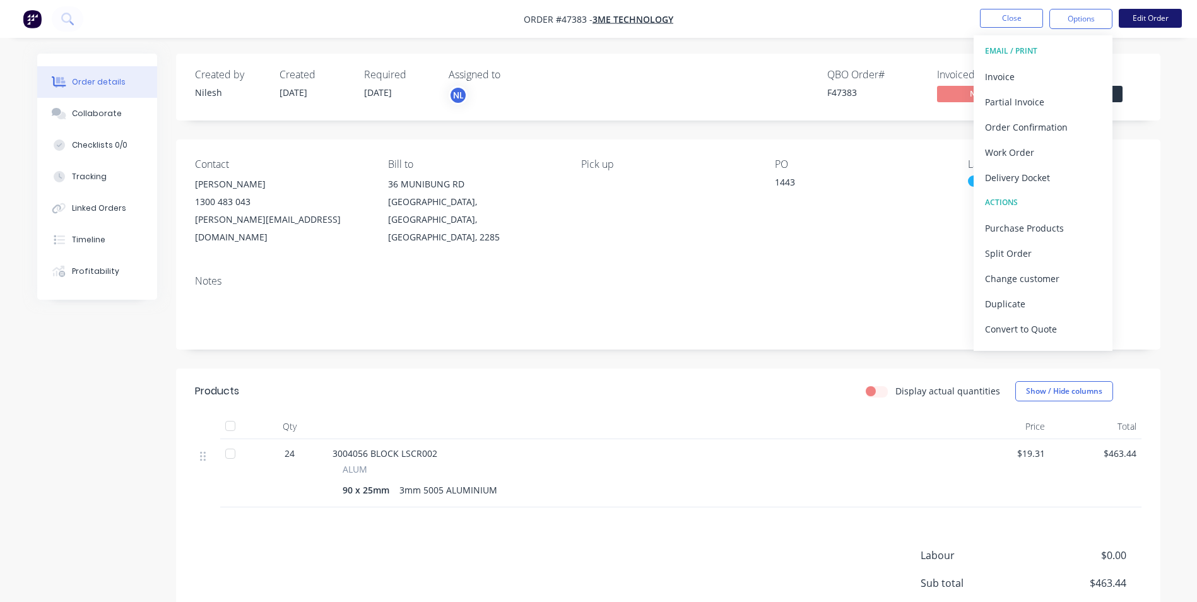
click at [1145, 13] on button "Edit Order" at bounding box center [1150, 18] width 63 height 19
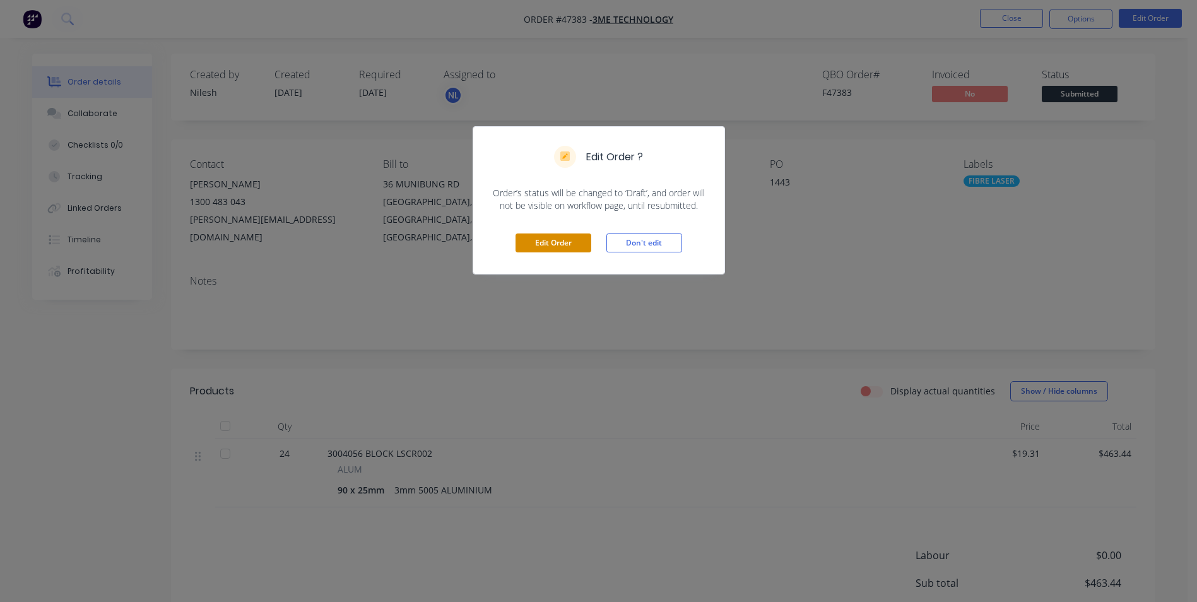
click at [564, 248] on button "Edit Order" at bounding box center [554, 242] width 76 height 19
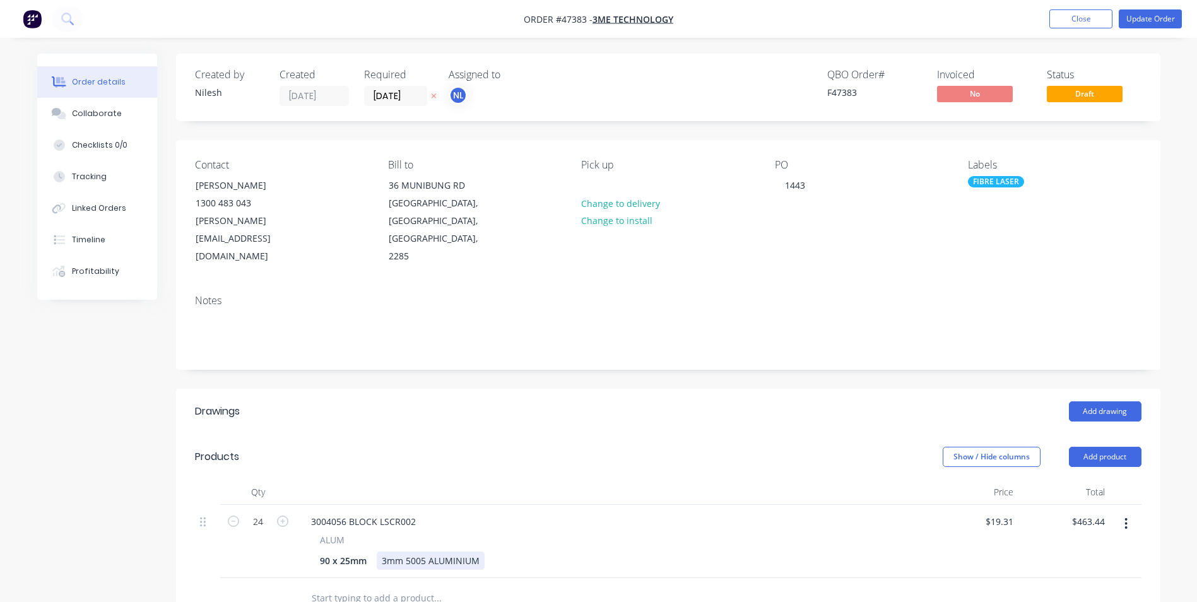
click at [389, 552] on div "3mm 5005 ALUMINIUM" at bounding box center [431, 561] width 108 height 18
click at [558, 435] on header "Products Show / Hide columns Add product" at bounding box center [668, 456] width 984 height 45
click at [1146, 19] on button "Update Order" at bounding box center [1150, 18] width 63 height 19
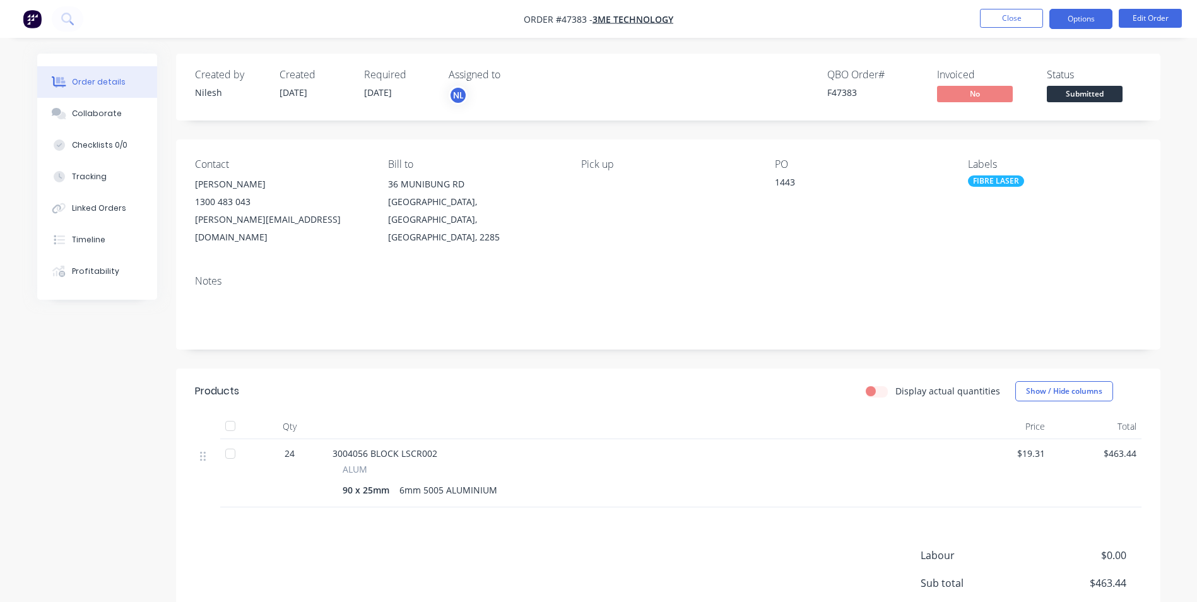
click at [1082, 23] on button "Options" at bounding box center [1080, 19] width 63 height 20
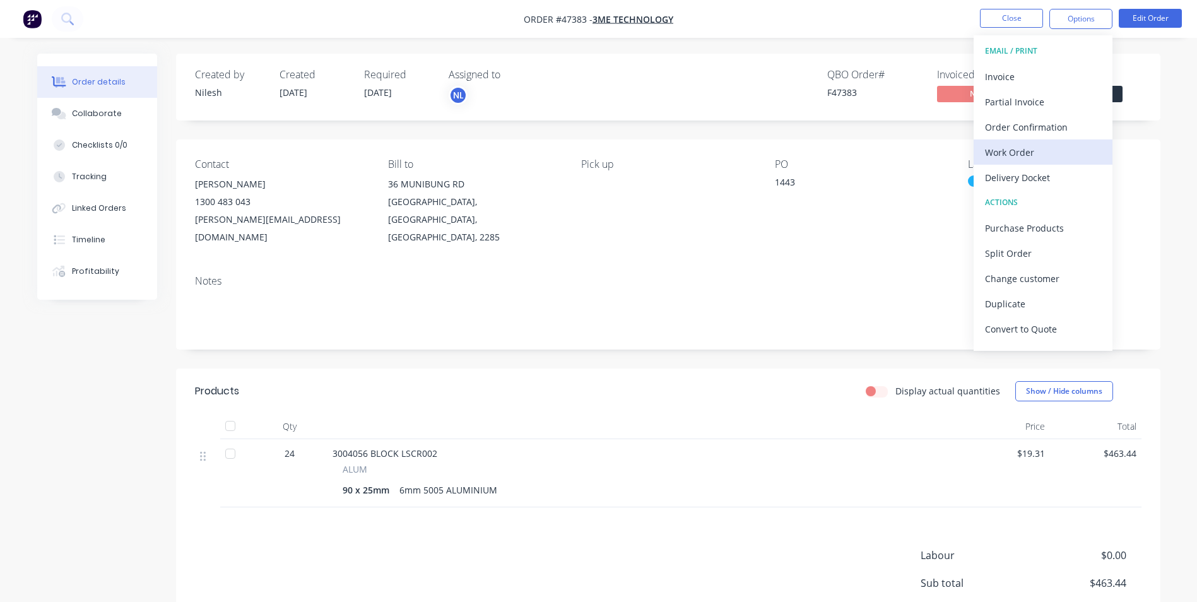
click at [1033, 145] on div "Work Order" at bounding box center [1043, 152] width 116 height 18
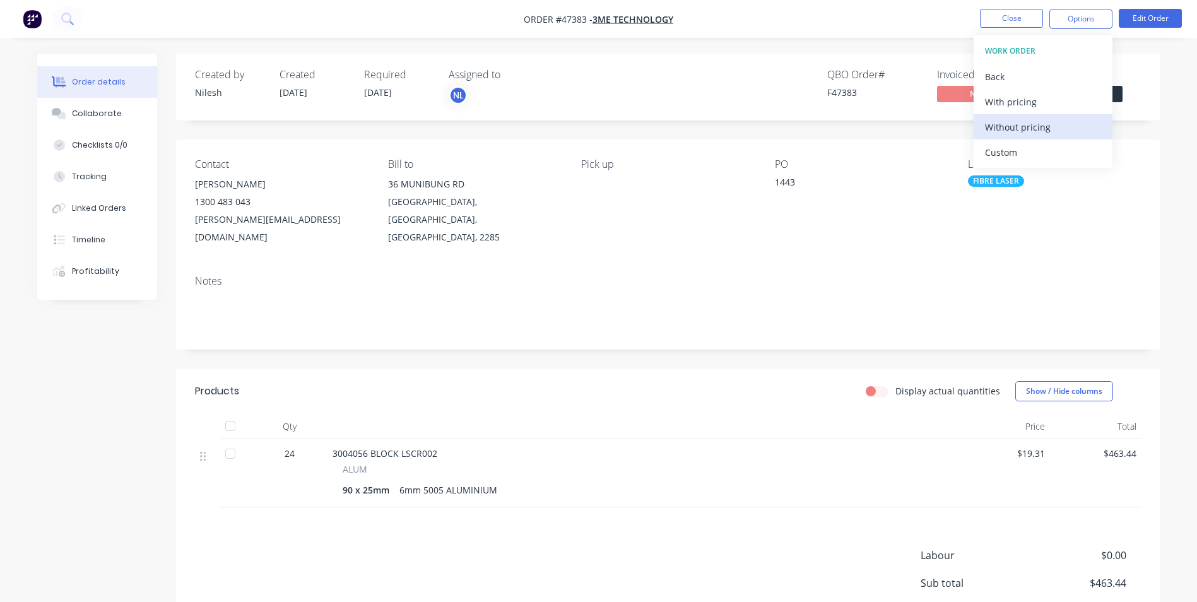
click at [1032, 119] on div "Without pricing" at bounding box center [1043, 127] width 116 height 18
click at [519, 275] on div "Notes" at bounding box center [668, 281] width 947 height 12
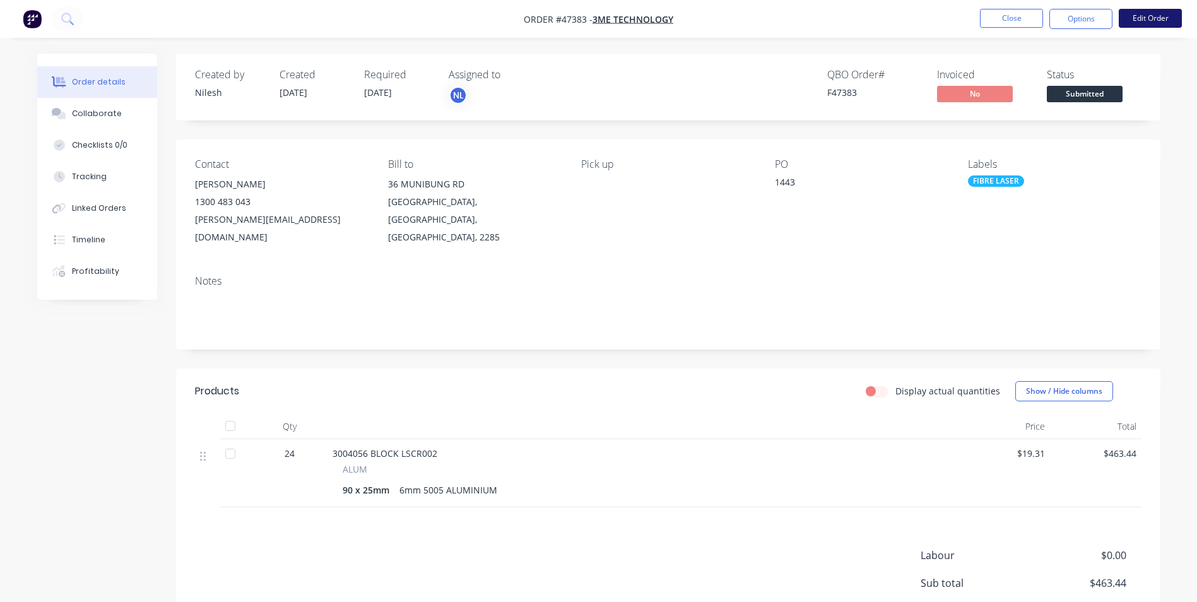
click at [1129, 20] on button "Edit Order" at bounding box center [1150, 18] width 63 height 19
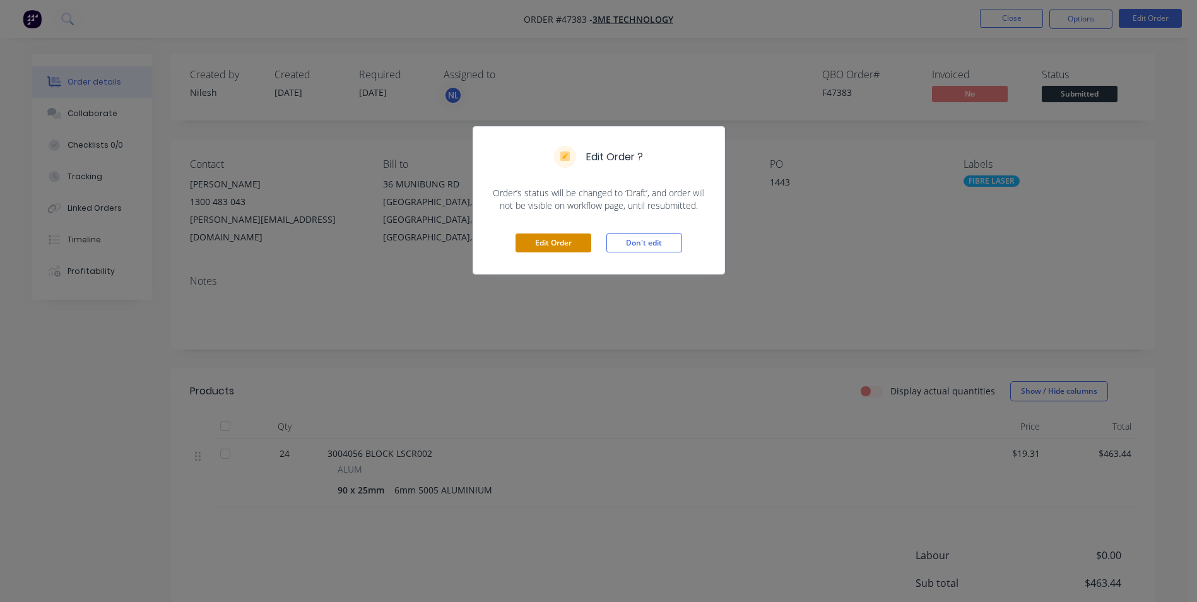
click at [578, 241] on button "Edit Order" at bounding box center [554, 242] width 76 height 19
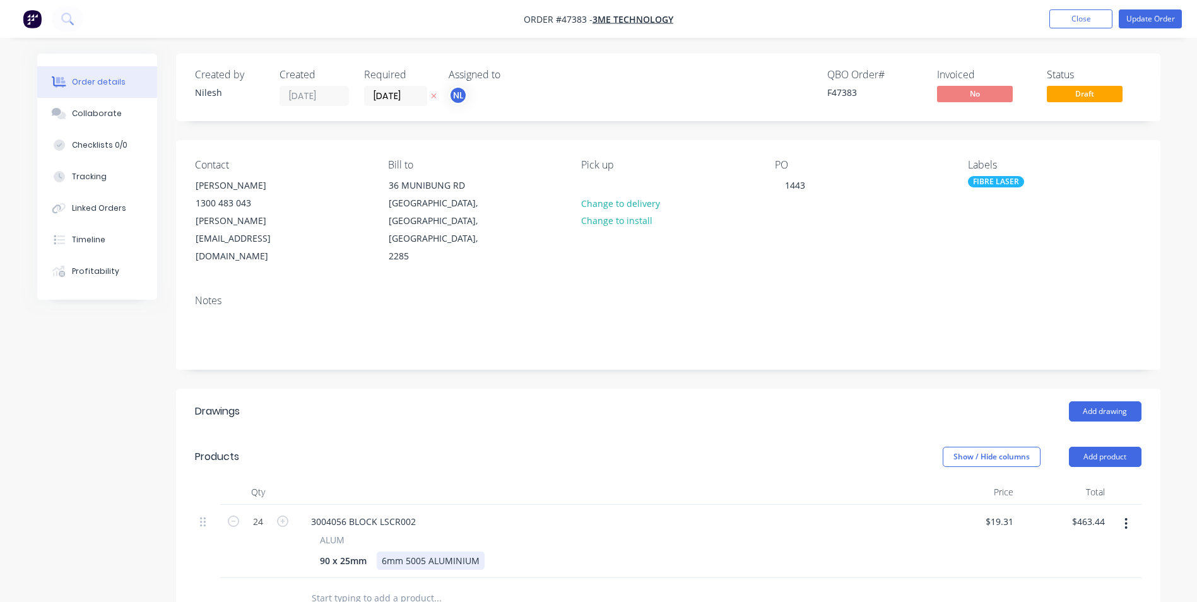
click at [469, 552] on div "6mm 5005 ALUMINIUM" at bounding box center [431, 561] width 108 height 18
click at [481, 552] on div "6mm 5005 ALUMINIUM" at bounding box center [431, 561] width 108 height 18
click at [605, 480] on div at bounding box center [611, 492] width 631 height 25
drag, startPoint x: 564, startPoint y: 522, endPoint x: 483, endPoint y: 526, distance: 81.5
click at [483, 552] on div "6mm 5005 ALUMINIUM | CUT + DRILL + TAP" at bounding box center [474, 561] width 194 height 18
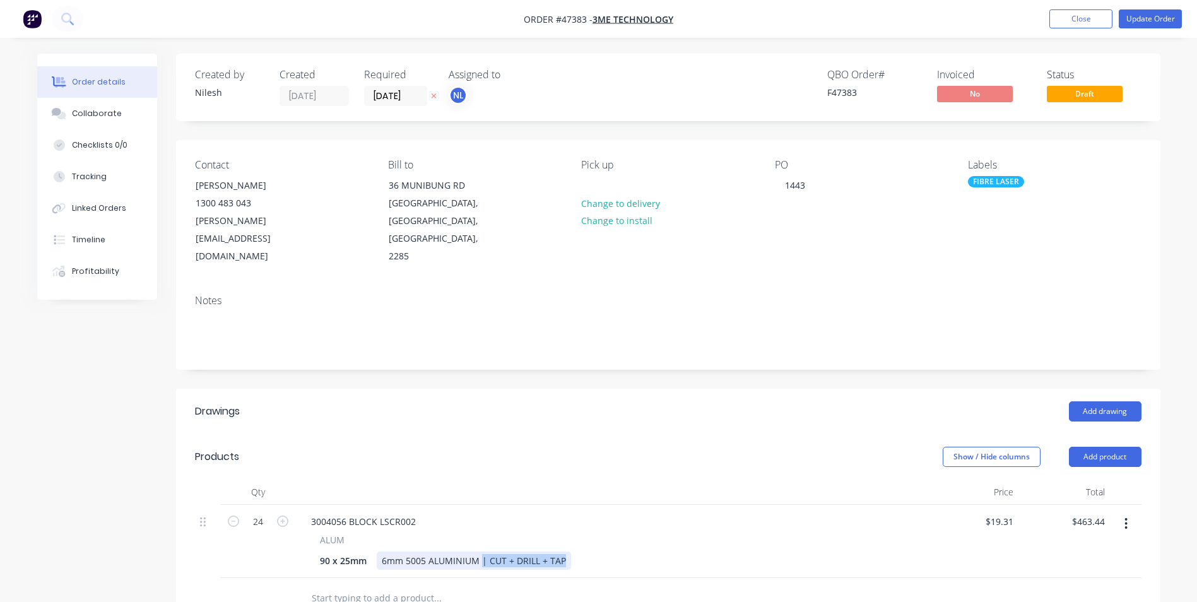
copy div "| CUT + DRILL + TAP"
click at [670, 480] on div at bounding box center [611, 492] width 631 height 25
click at [1145, 21] on button "Update Order" at bounding box center [1150, 18] width 63 height 19
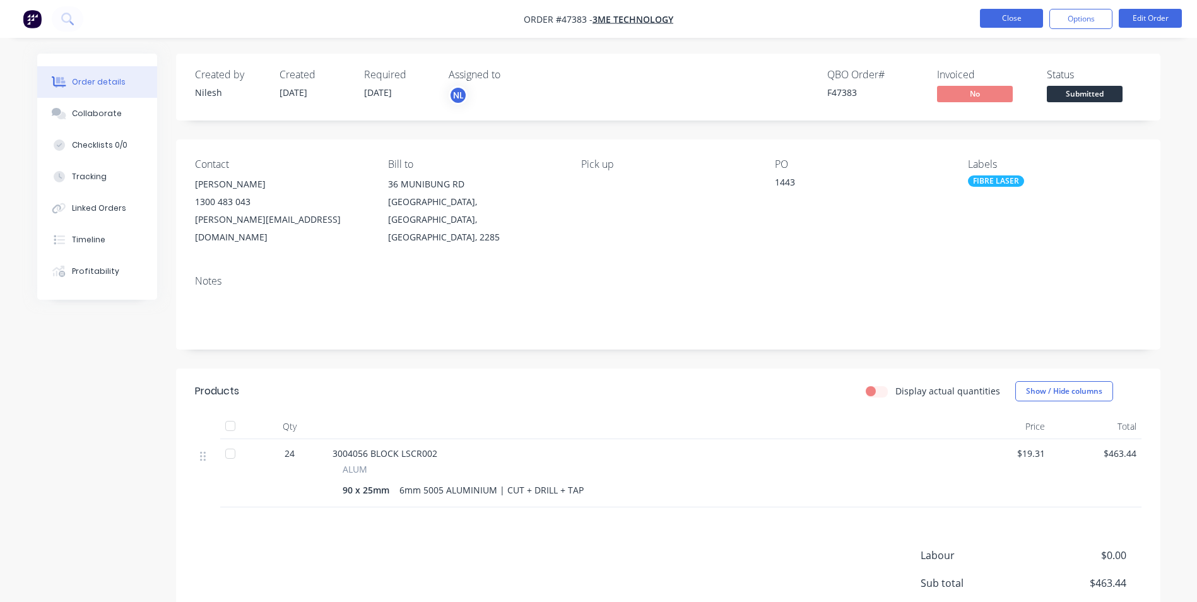
click at [1011, 11] on button "Close" at bounding box center [1011, 18] width 63 height 19
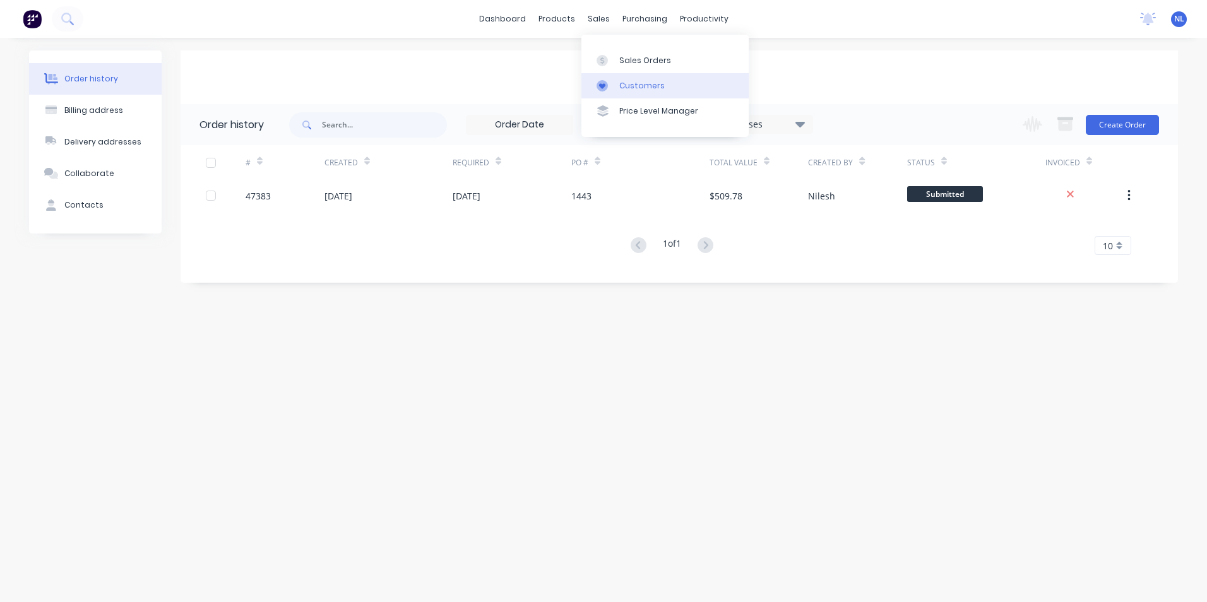
click at [629, 80] on div "Customers" at bounding box center [641, 85] width 45 height 11
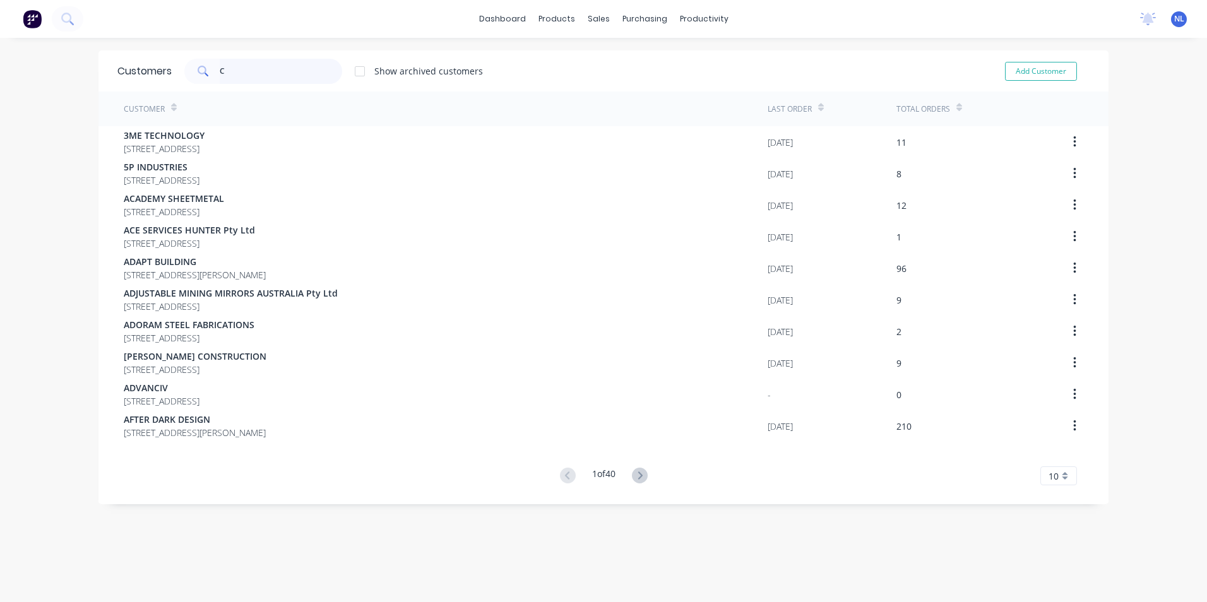
click at [259, 67] on input "C" at bounding box center [281, 71] width 123 height 25
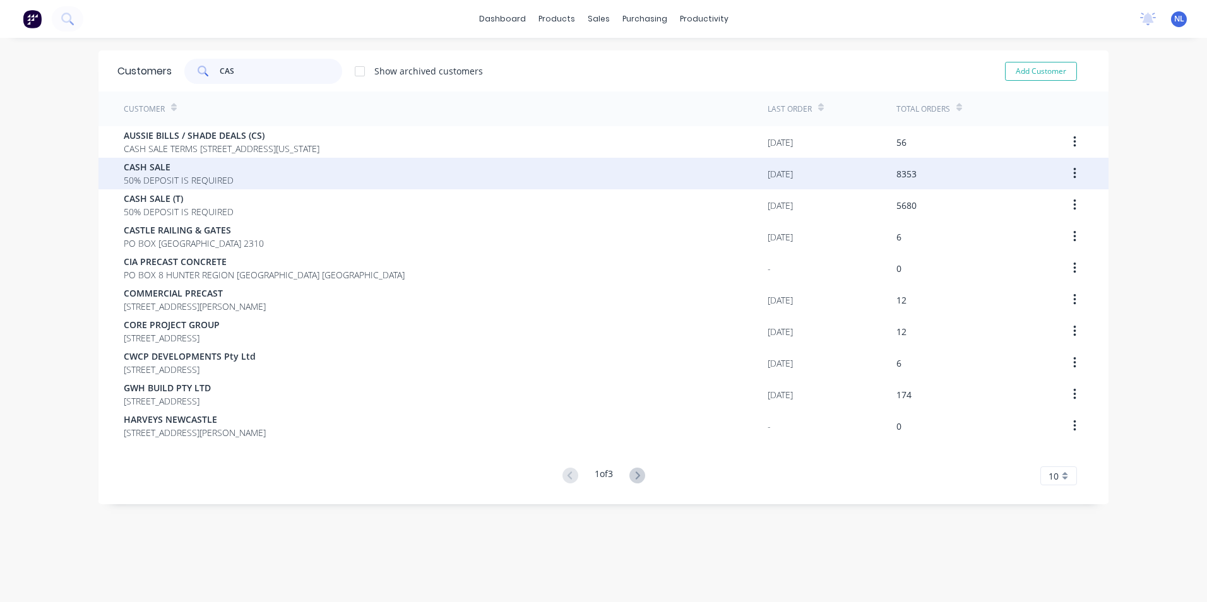
type input "CAS"
click at [204, 165] on span "CASH SALE" at bounding box center [179, 166] width 110 height 13
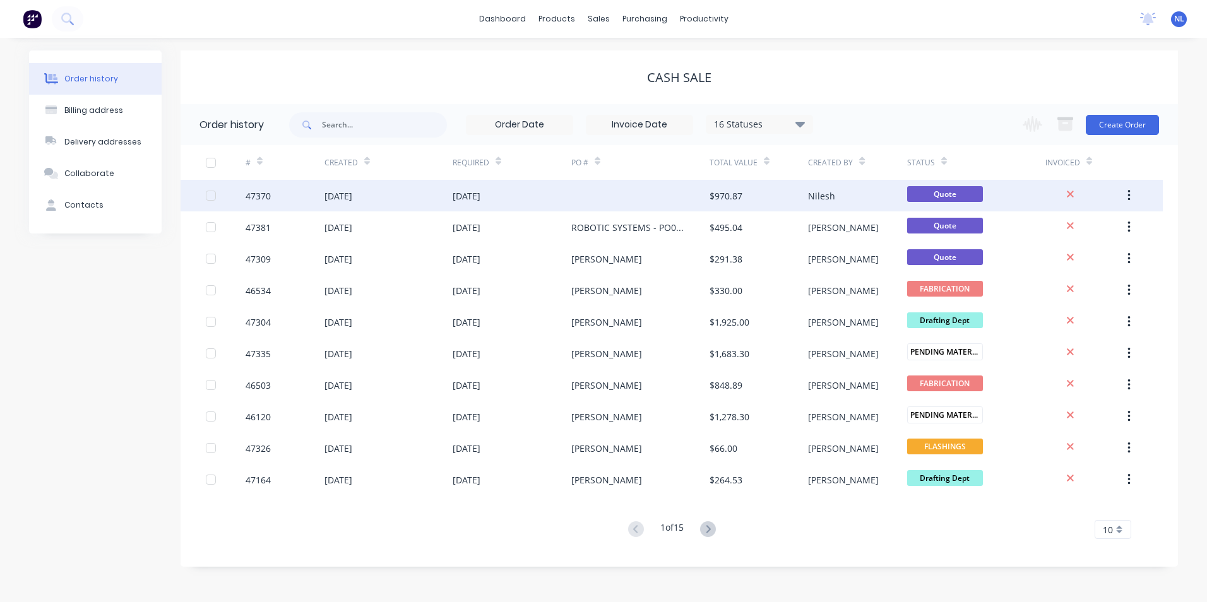
click at [671, 199] on div at bounding box center [640, 196] width 138 height 32
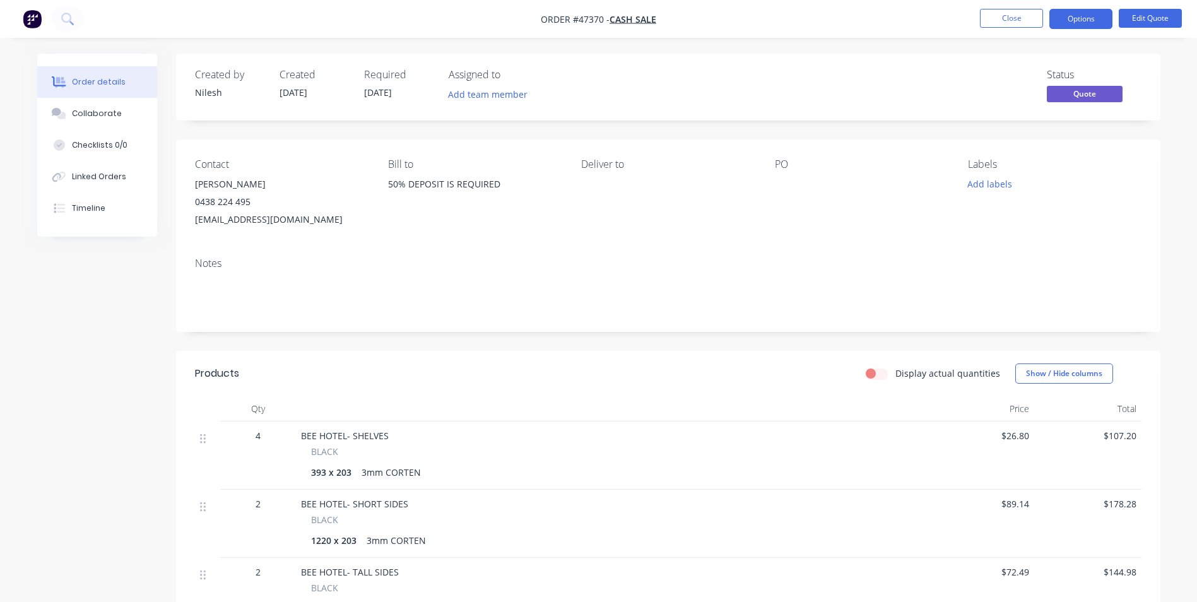
click at [419, 474] on div "3mm CORTEN" at bounding box center [391, 472] width 69 height 18
click at [1142, 20] on button "Edit Quote" at bounding box center [1150, 18] width 63 height 19
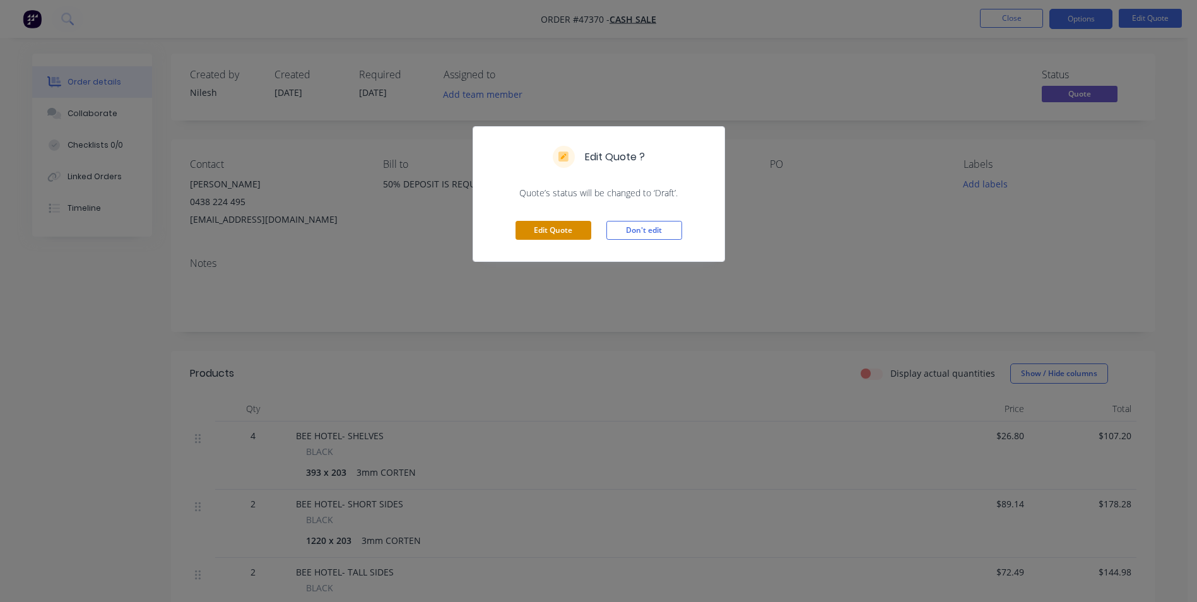
click at [559, 229] on button "Edit Quote" at bounding box center [554, 230] width 76 height 19
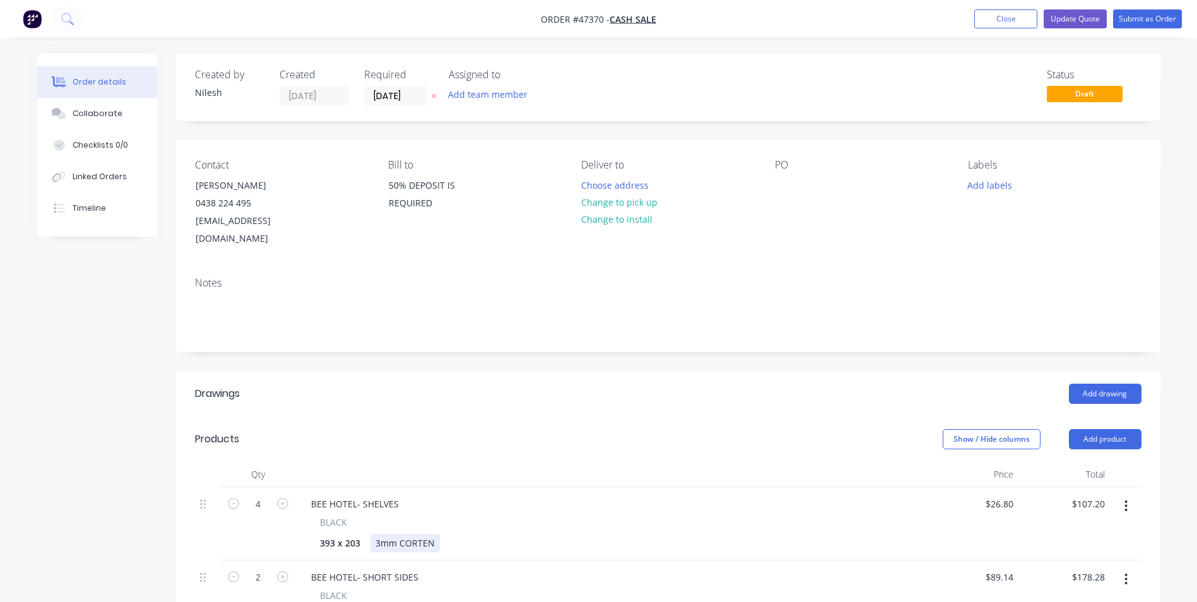
click at [437, 534] on div "3mm CORTEN" at bounding box center [404, 543] width 69 height 18
copy div "| CUT ONLY"
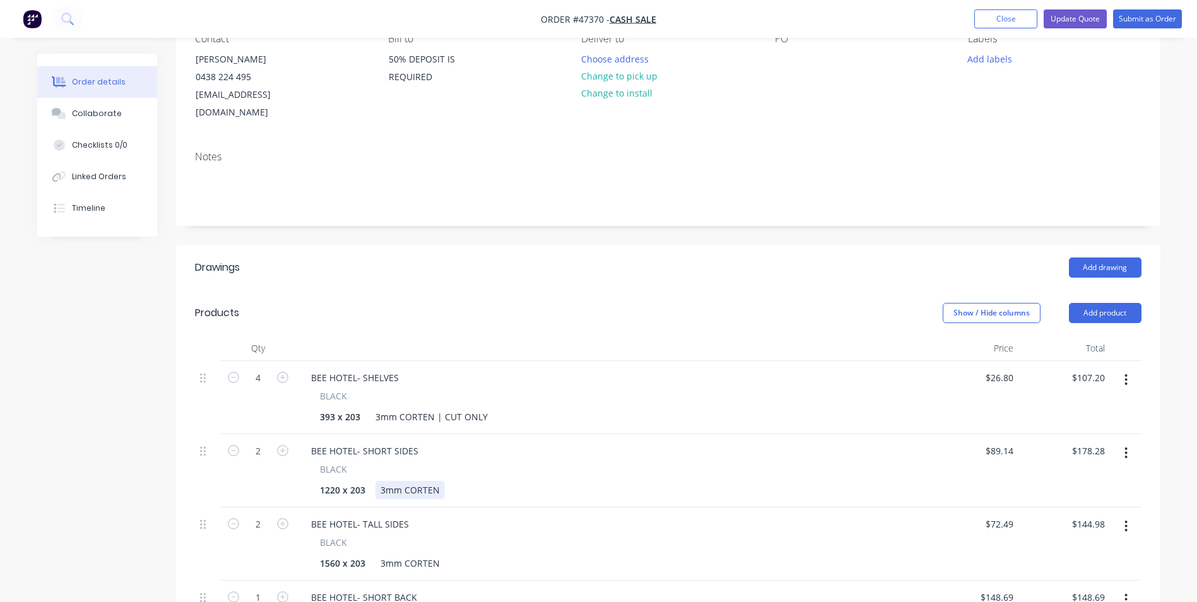
click at [442, 481] on div "3mm CORTEN" at bounding box center [409, 490] width 69 height 18
paste div
click at [437, 554] on div "3mm CORTEN" at bounding box center [409, 563] width 69 height 18
paste div
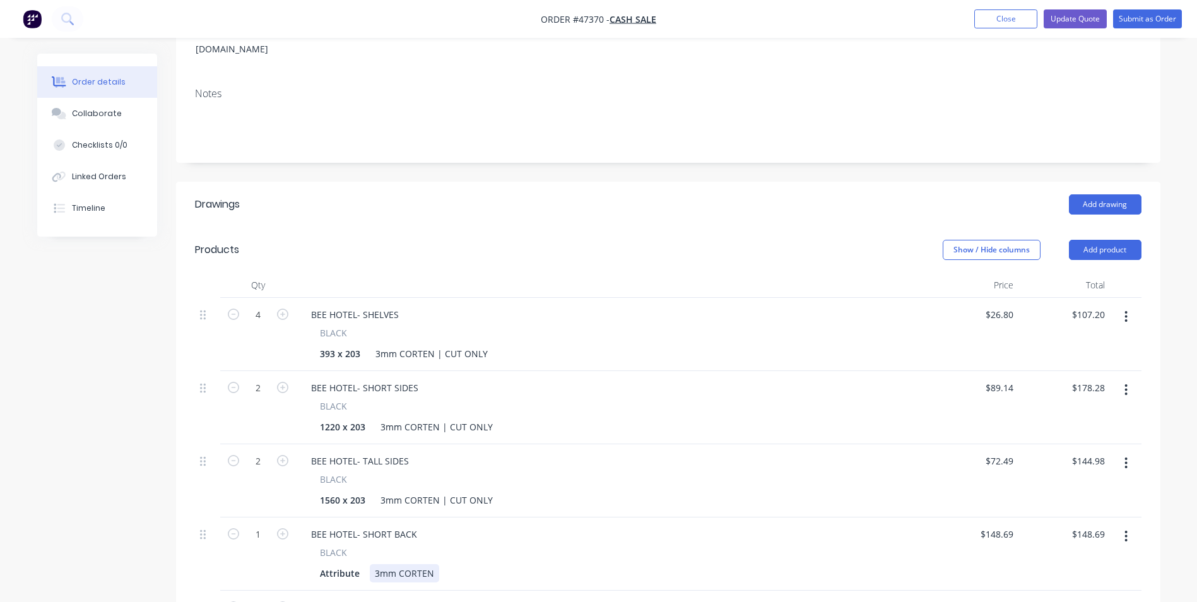
click at [435, 564] on div "3mm CORTEN" at bounding box center [404, 573] width 69 height 18
paste div
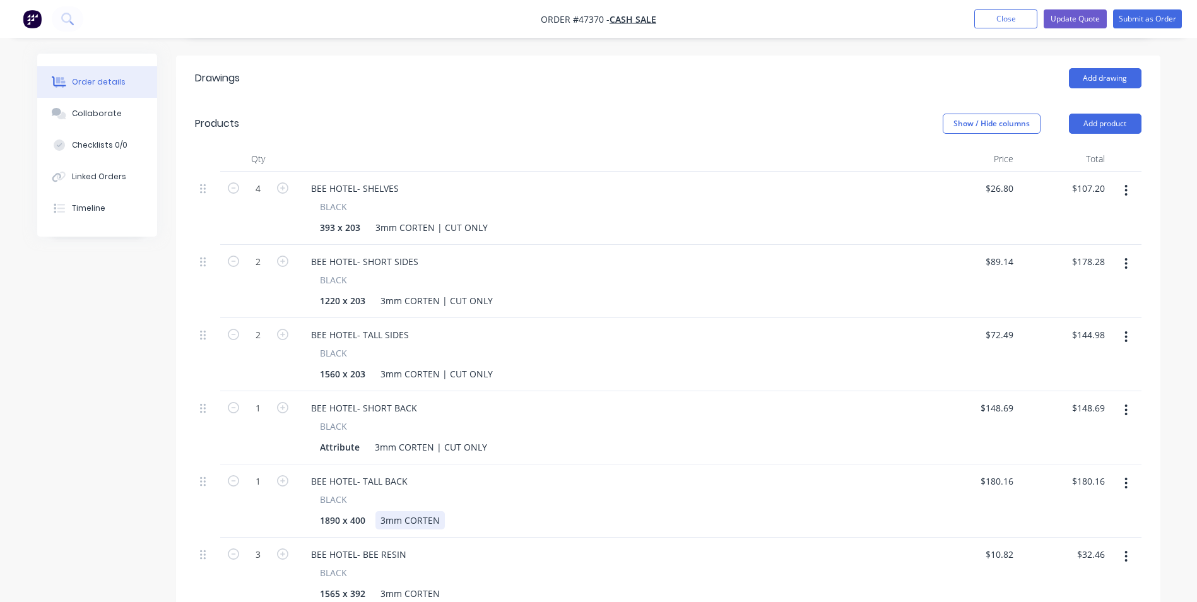
click at [440, 511] on div "3mm CORTEN" at bounding box center [409, 520] width 69 height 18
paste div
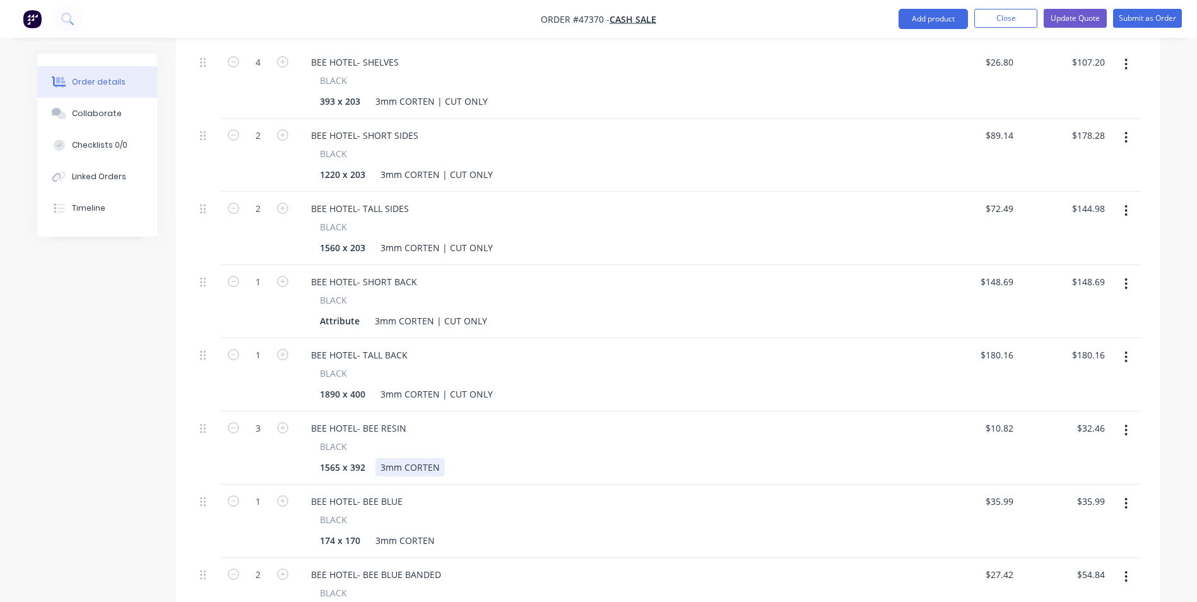
click at [440, 458] on div "3mm CORTEN" at bounding box center [409, 467] width 69 height 18
paste div
click at [438, 531] on div "3mm CORTEN" at bounding box center [404, 540] width 69 height 18
paste div
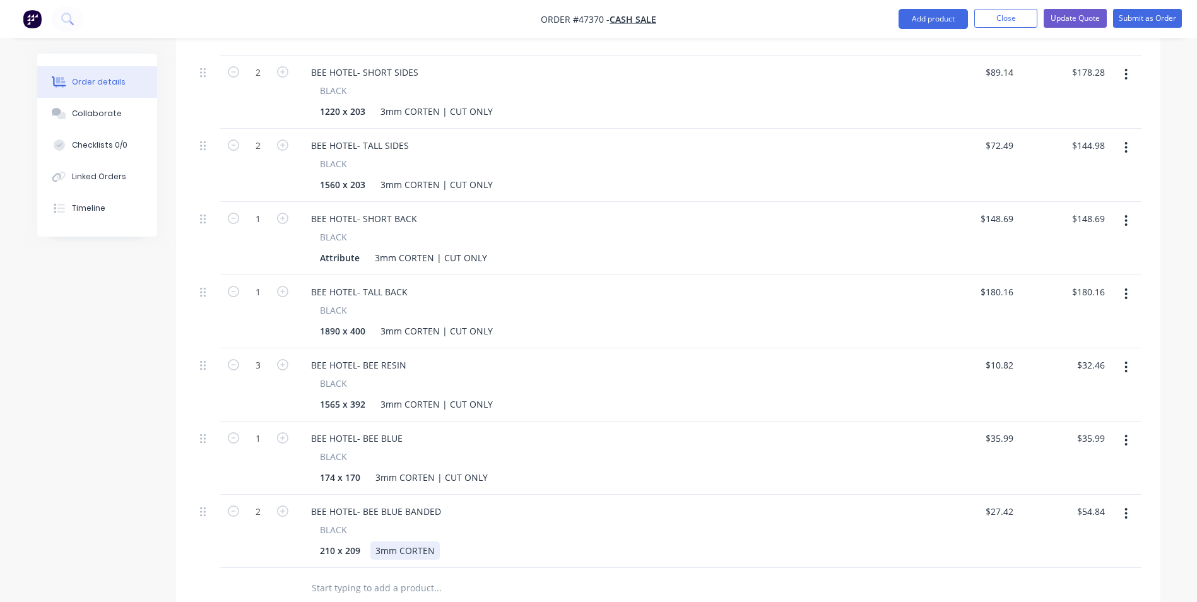
click at [435, 541] on div "3mm CORTEN" at bounding box center [404, 550] width 69 height 18
paste div
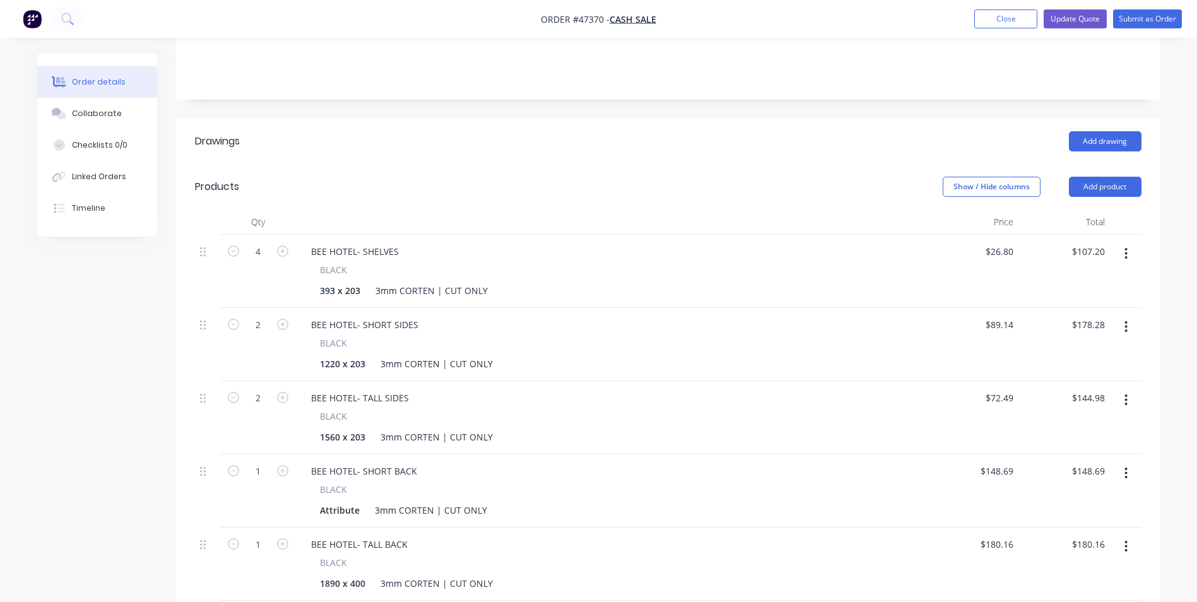
scroll to position [126, 0]
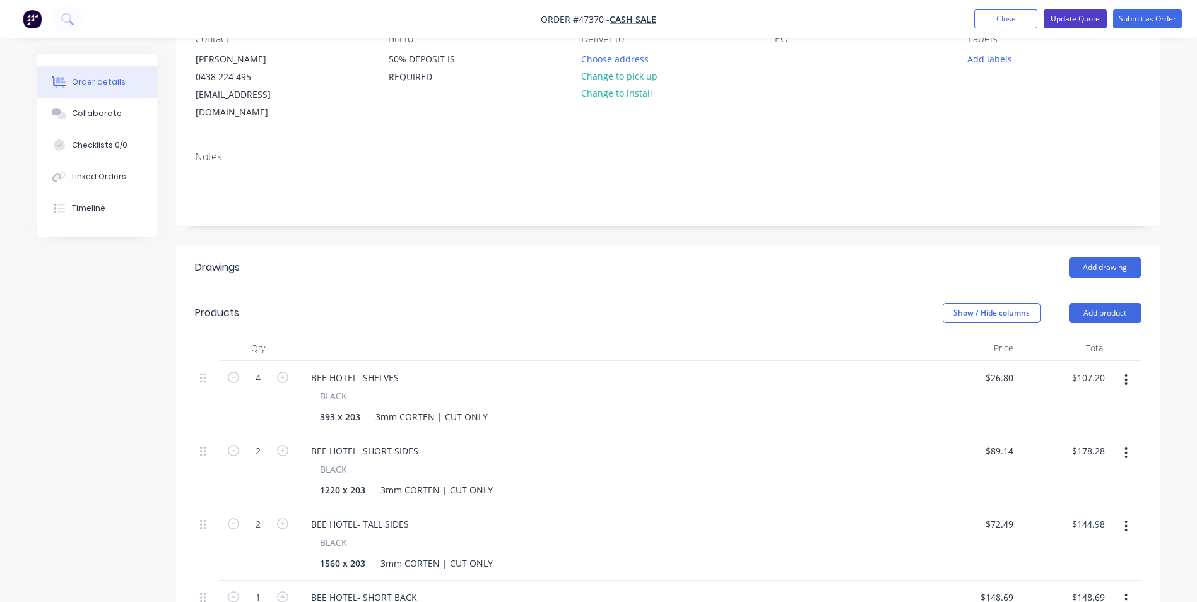
click at [1095, 24] on button "Update Quote" at bounding box center [1075, 18] width 63 height 19
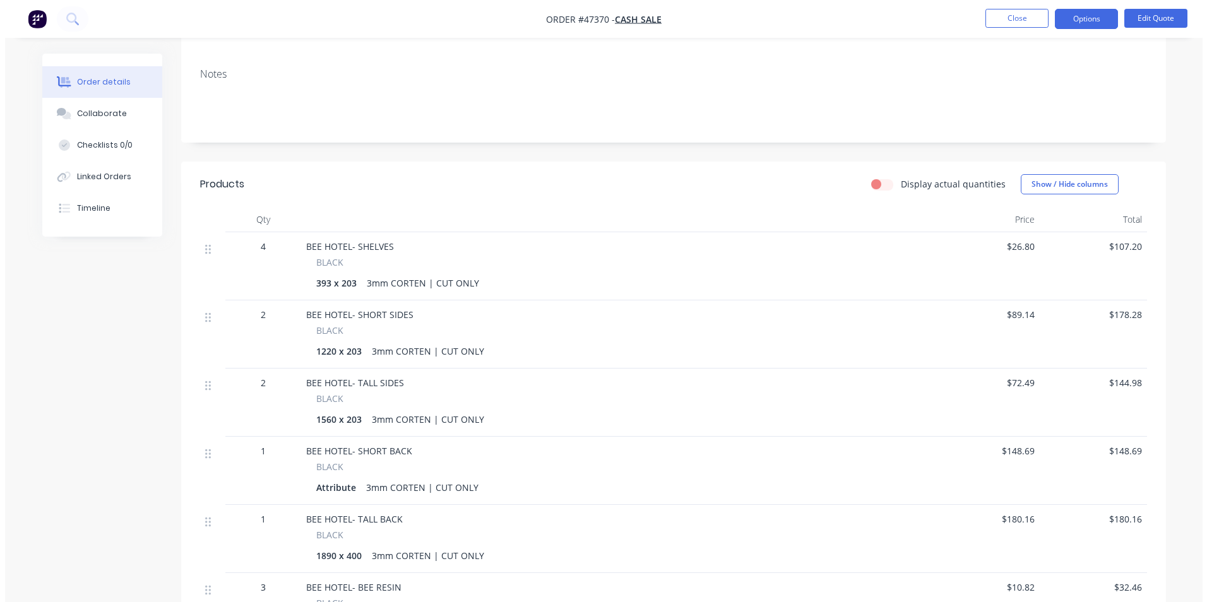
scroll to position [0, 0]
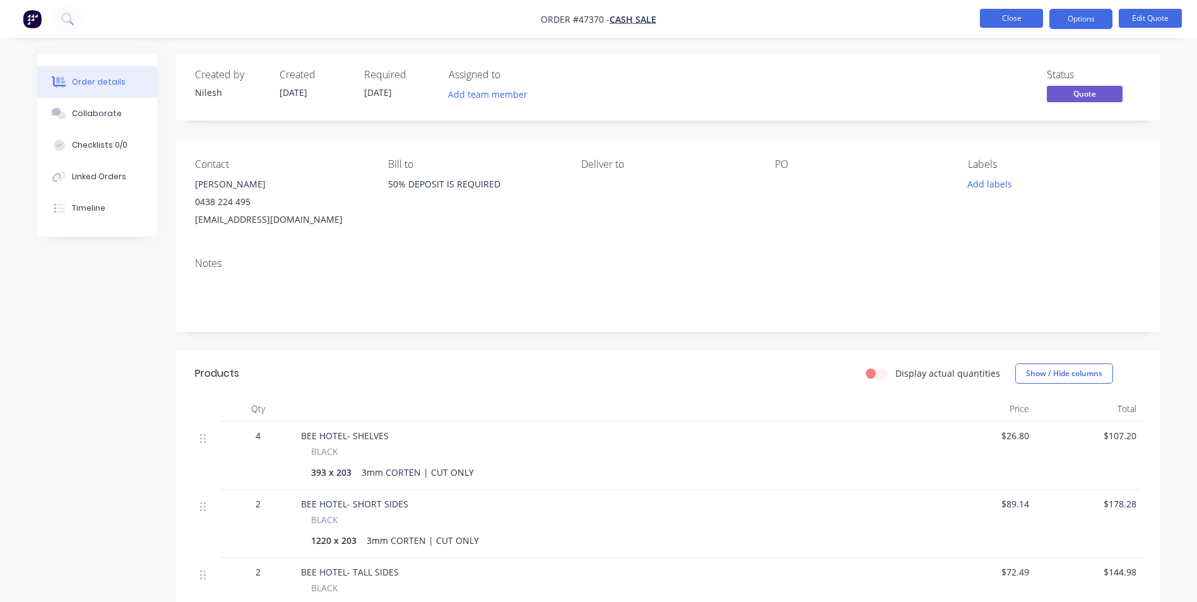
click at [1009, 17] on button "Close" at bounding box center [1011, 18] width 63 height 19
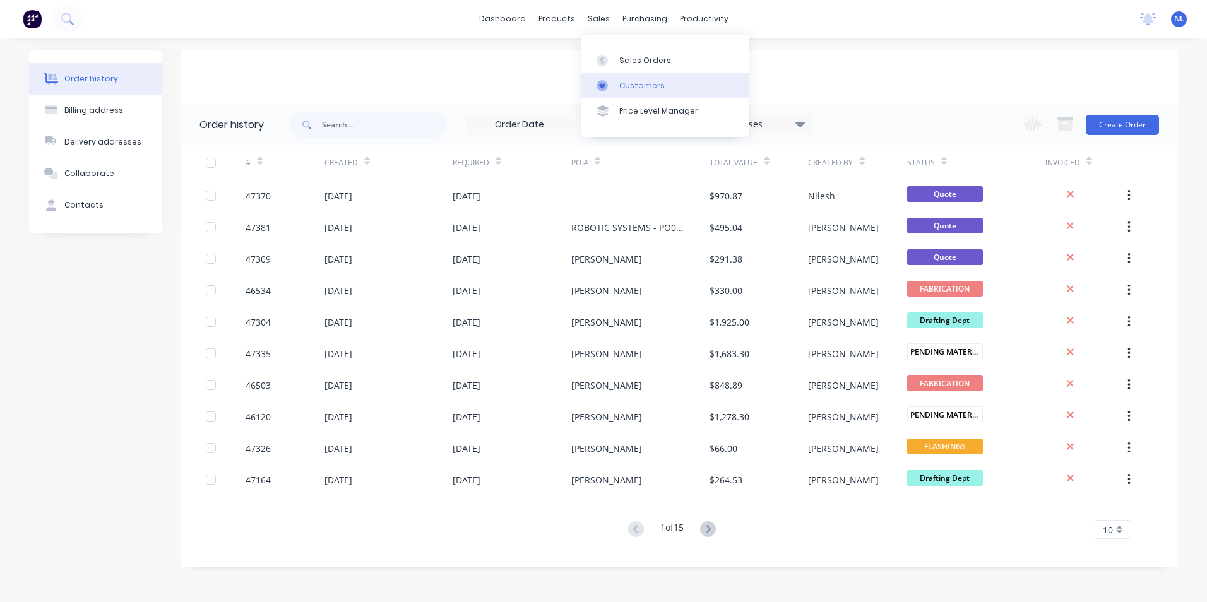
click at [640, 75] on link "Customers" at bounding box center [664, 85] width 167 height 25
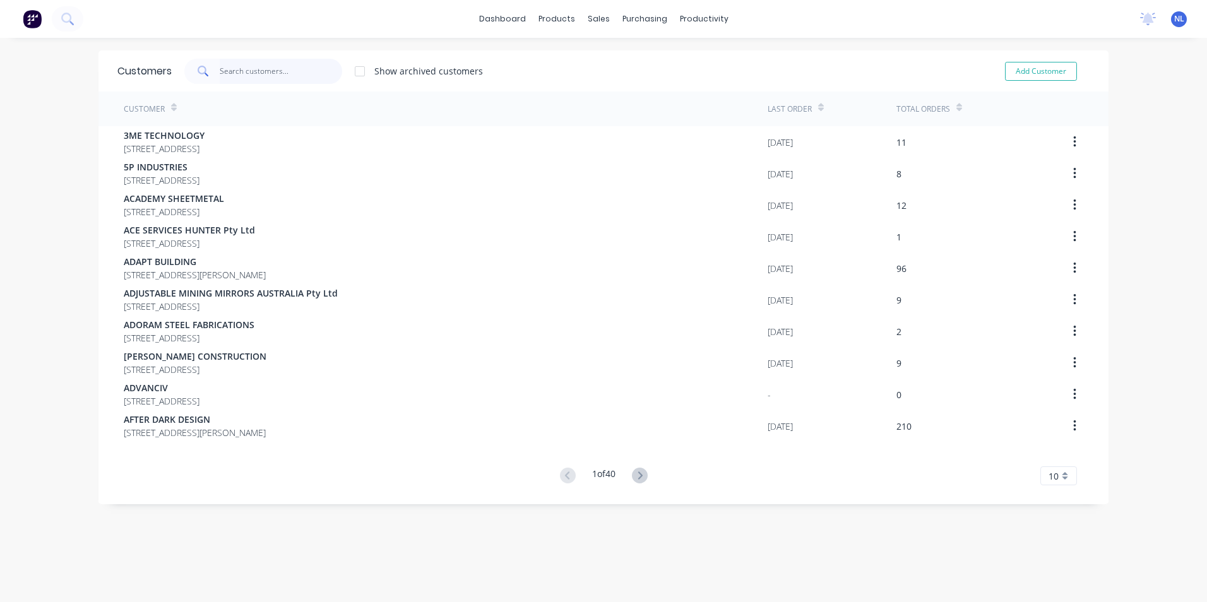
click at [307, 64] on input "text" at bounding box center [281, 71] width 123 height 25
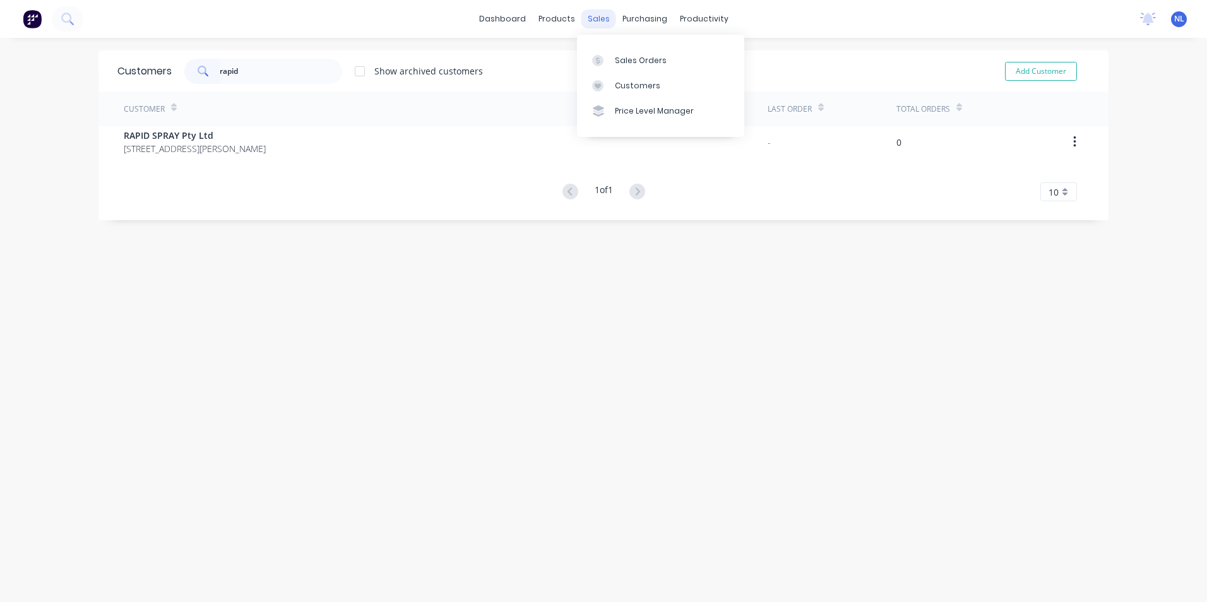
click at [598, 18] on div "sales" at bounding box center [598, 18] width 35 height 19
click at [627, 86] on div "Customers" at bounding box center [637, 85] width 45 height 11
click at [295, 80] on input "rapid" at bounding box center [281, 71] width 123 height 25
click at [609, 85] on div at bounding box center [601, 85] width 19 height 11
click at [261, 72] on input "rapid" at bounding box center [281, 71] width 123 height 25
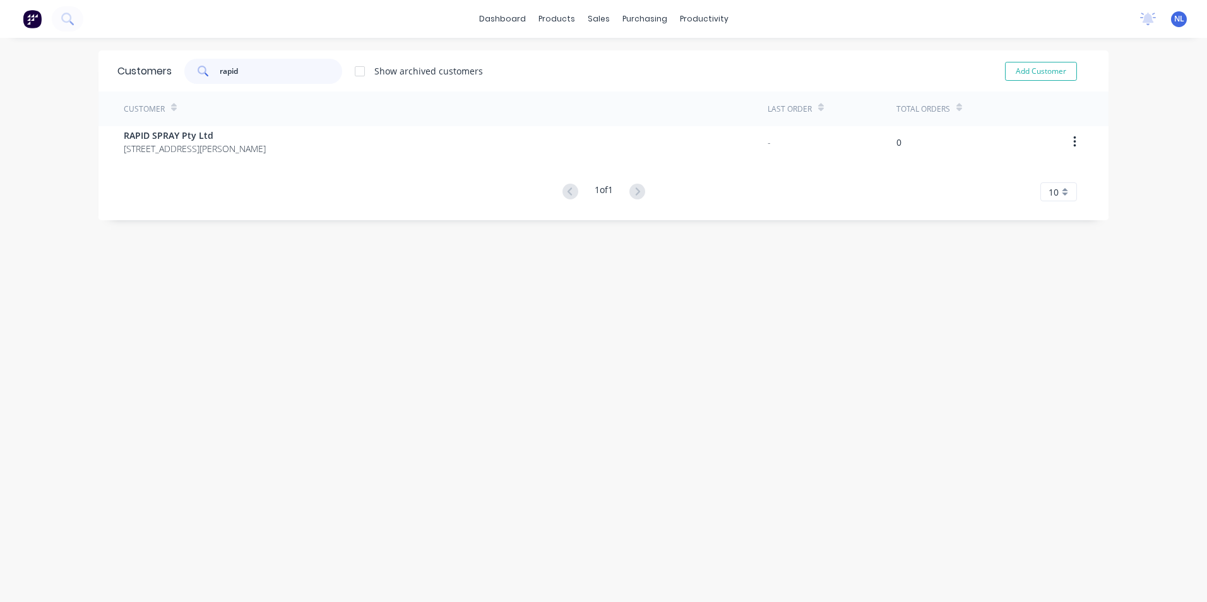
click at [33, 86] on div "dashboard products sales purchasing productivity dashboard products Product Cat…" at bounding box center [603, 301] width 1207 height 602
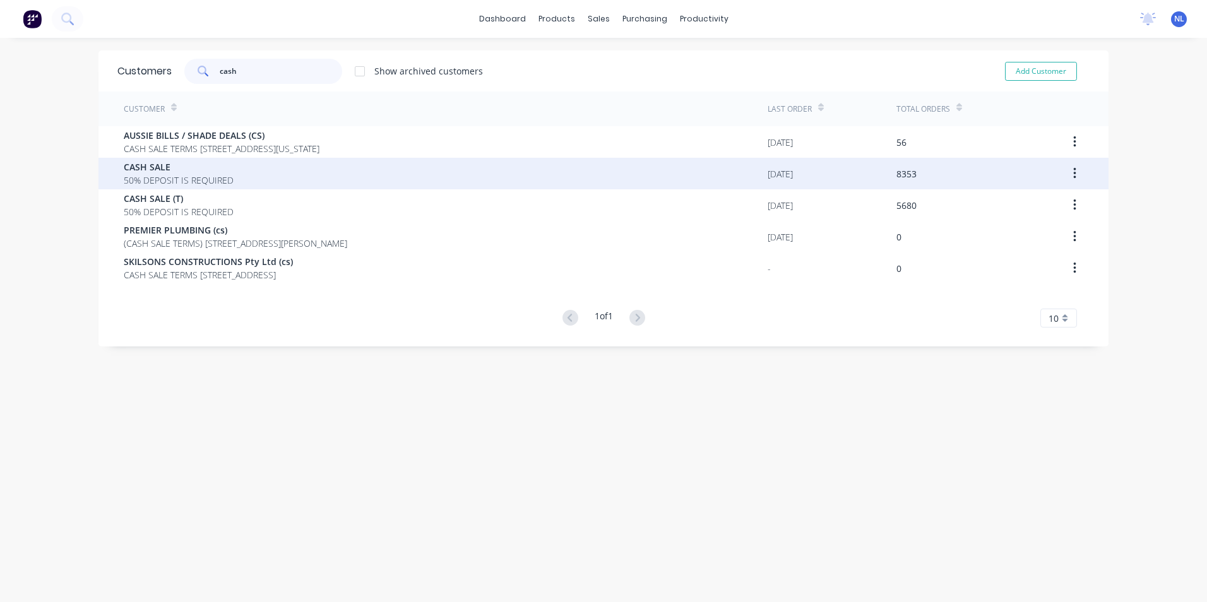
type input "cash"
click at [295, 172] on div "CASH SALE 50% DEPOSIT IS REQUIRED" at bounding box center [446, 174] width 644 height 32
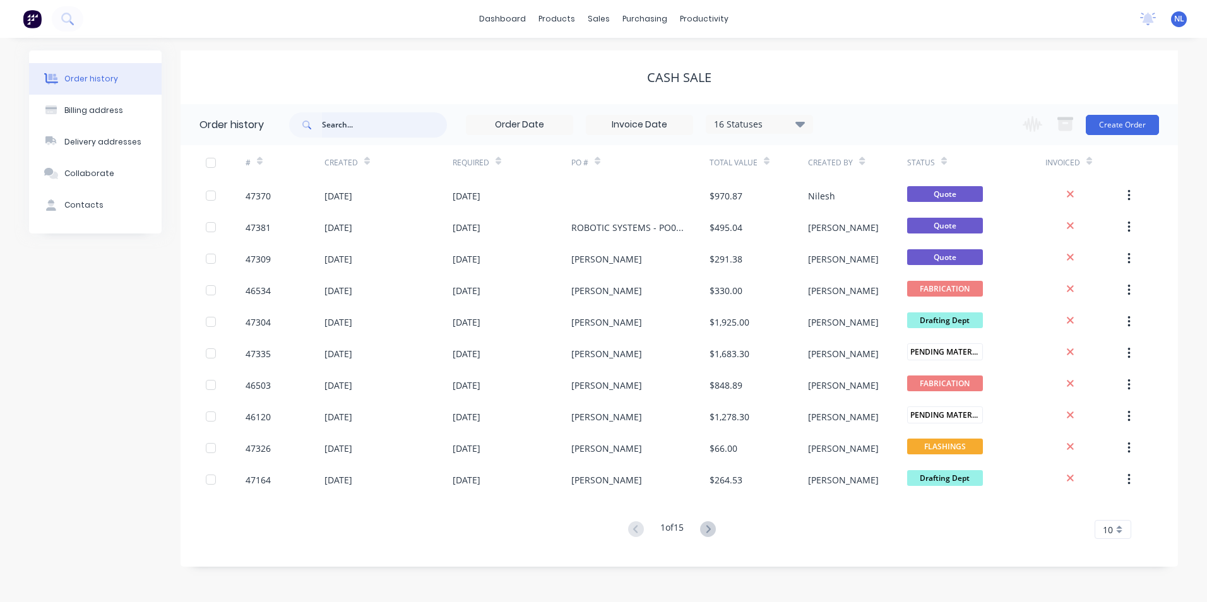
click at [415, 132] on input "text" at bounding box center [384, 124] width 125 height 25
type input "rapid"
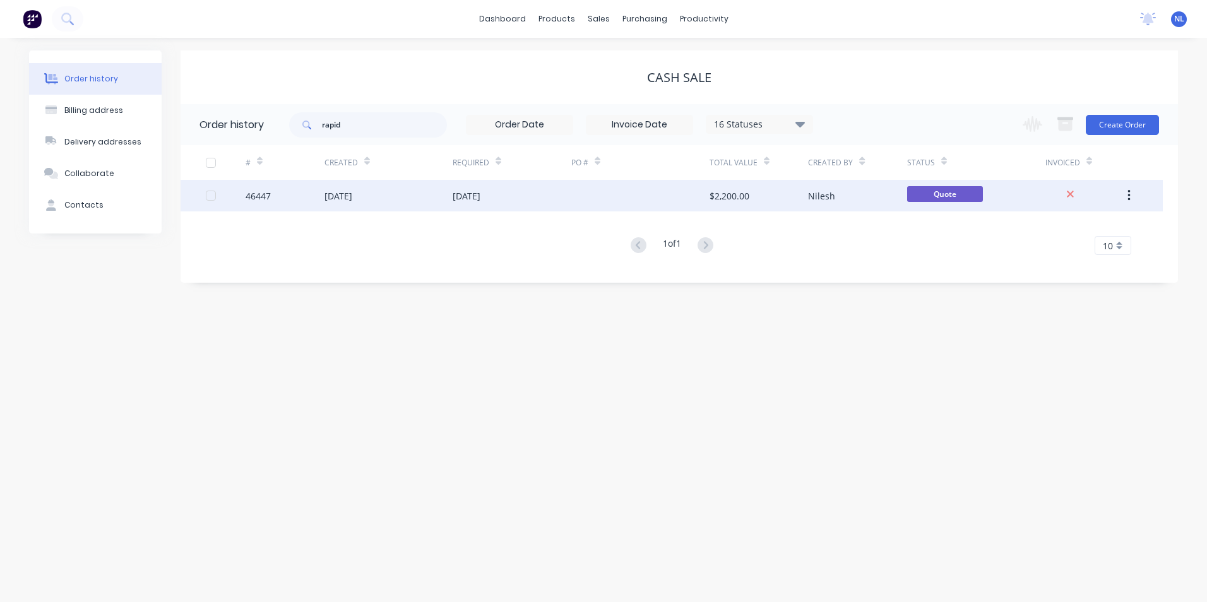
click at [569, 197] on div "[DATE]" at bounding box center [511, 196] width 119 height 32
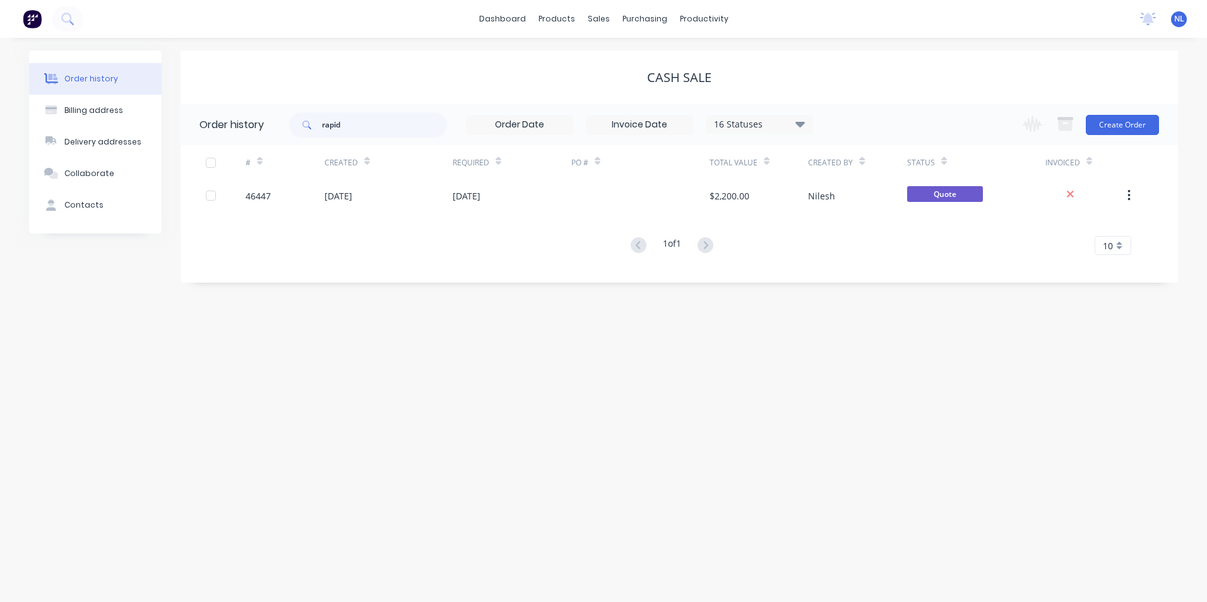
click at [665, 115] on label at bounding box center [639, 125] width 107 height 20
click at [665, 115] on input at bounding box center [639, 124] width 106 height 19
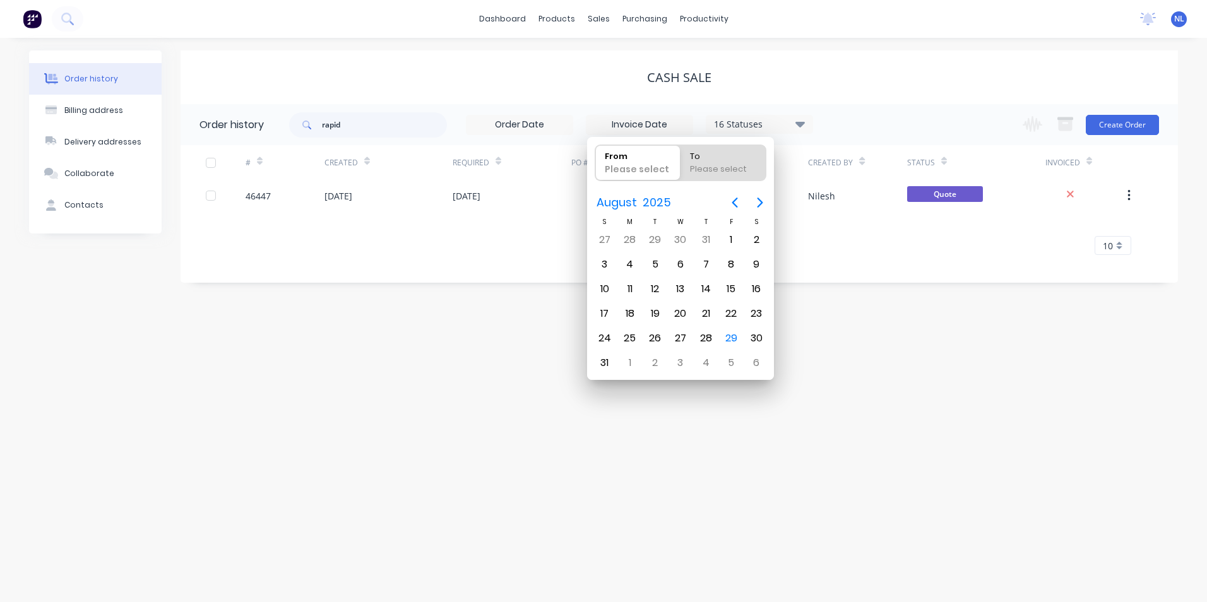
click at [763, 116] on div "16 Statuses Invoice Status Invoiced Not Invoiced Partial Order Status All Archi…" at bounding box center [759, 124] width 107 height 19
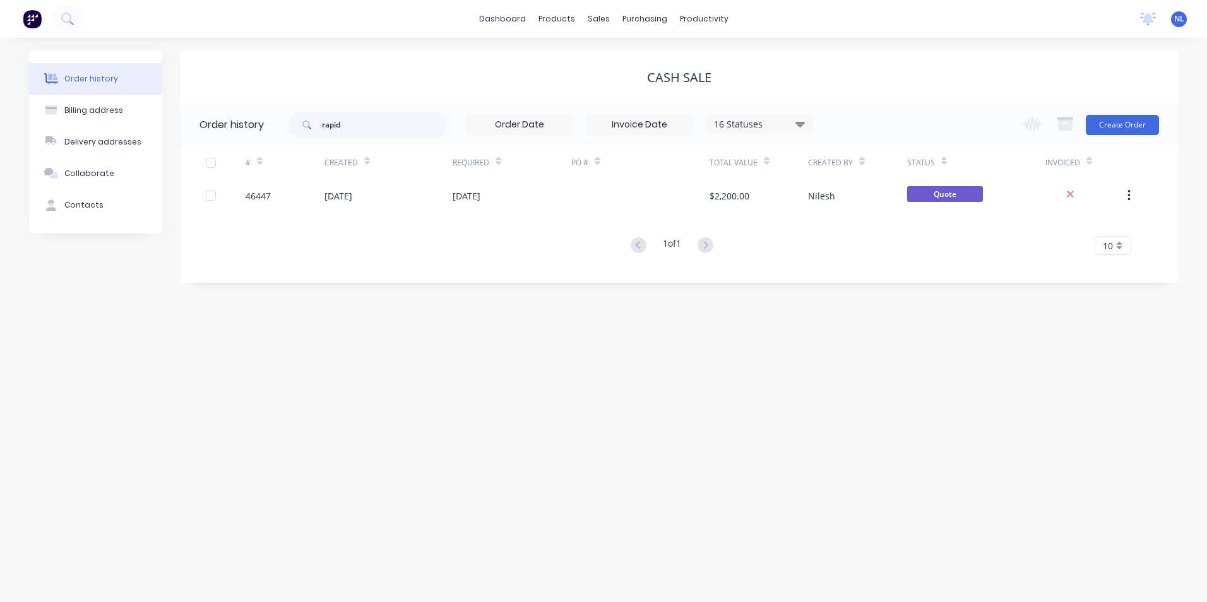
click at [763, 121] on div "16 Statuses" at bounding box center [759, 124] width 106 height 14
click at [759, 293] on div "Archived" at bounding box center [785, 301] width 158 height 25
click at [813, 300] on div "Archived" at bounding box center [785, 301] width 158 height 25
click at [863, 295] on label at bounding box center [863, 295] width 0 height 0
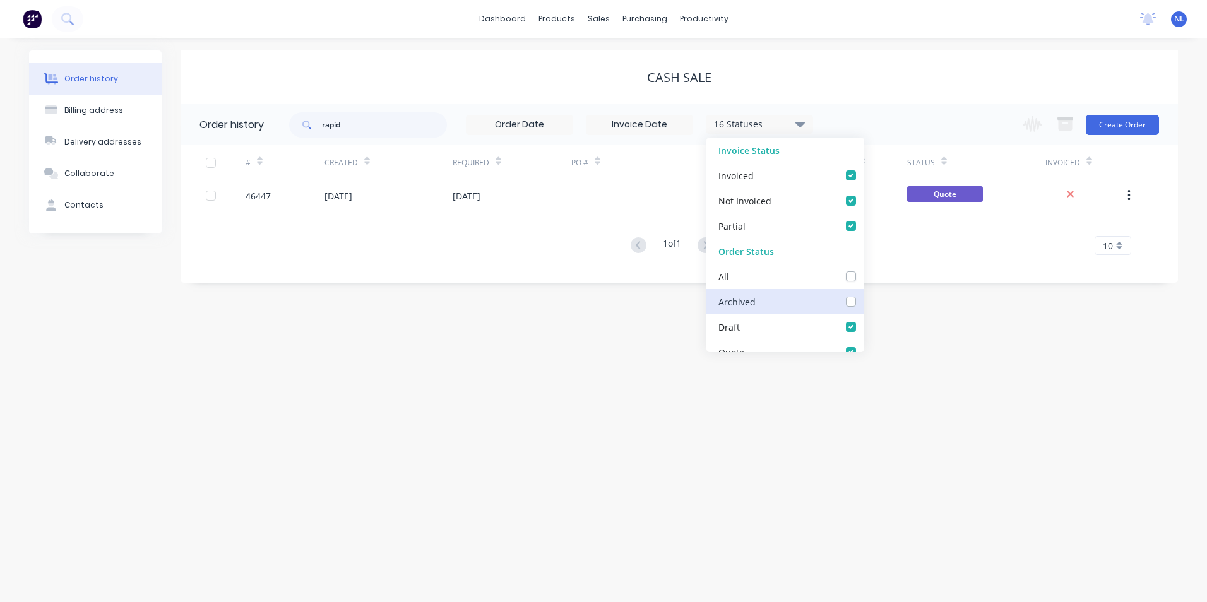
click at [863, 301] on input "checkbox" at bounding box center [868, 301] width 10 height 12
checkbox input "true"
click at [923, 341] on div "Order history Billing address Delivery addresses Collaborate Contacts CASH SALE…" at bounding box center [603, 320] width 1207 height 564
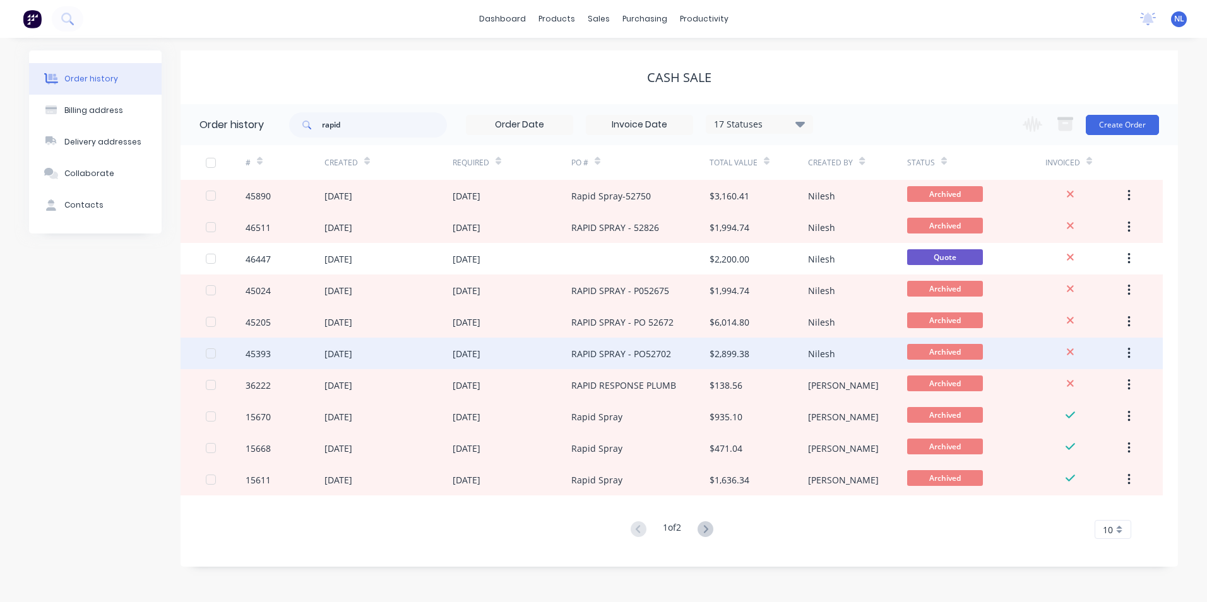
click at [824, 350] on div "Nilesh" at bounding box center [821, 353] width 27 height 13
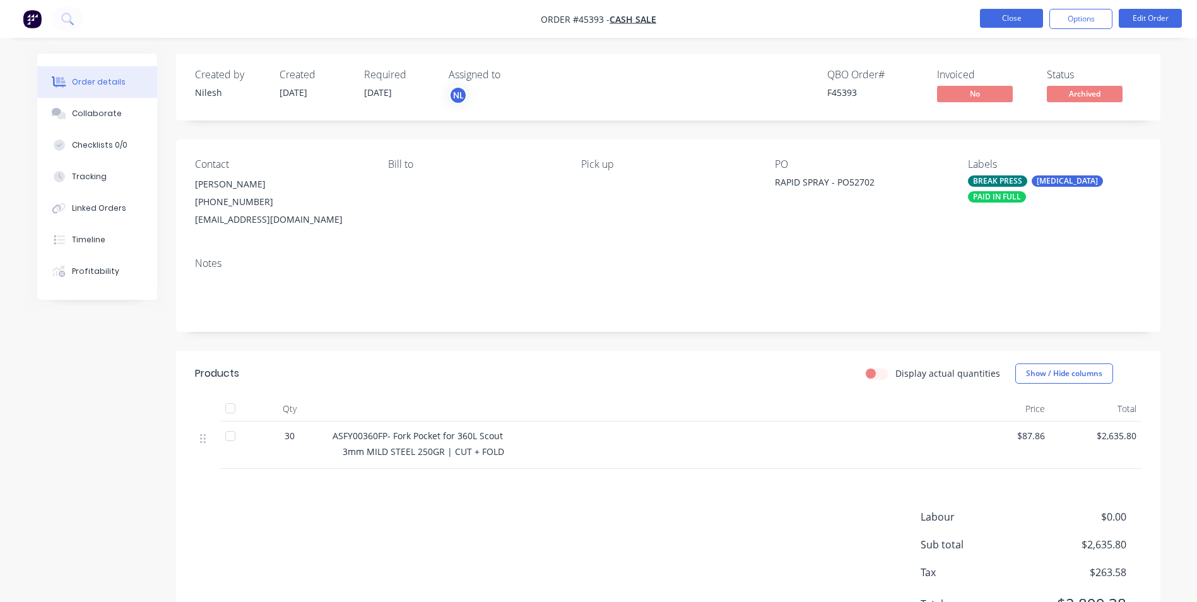
click at [1024, 13] on button "Close" at bounding box center [1011, 18] width 63 height 19
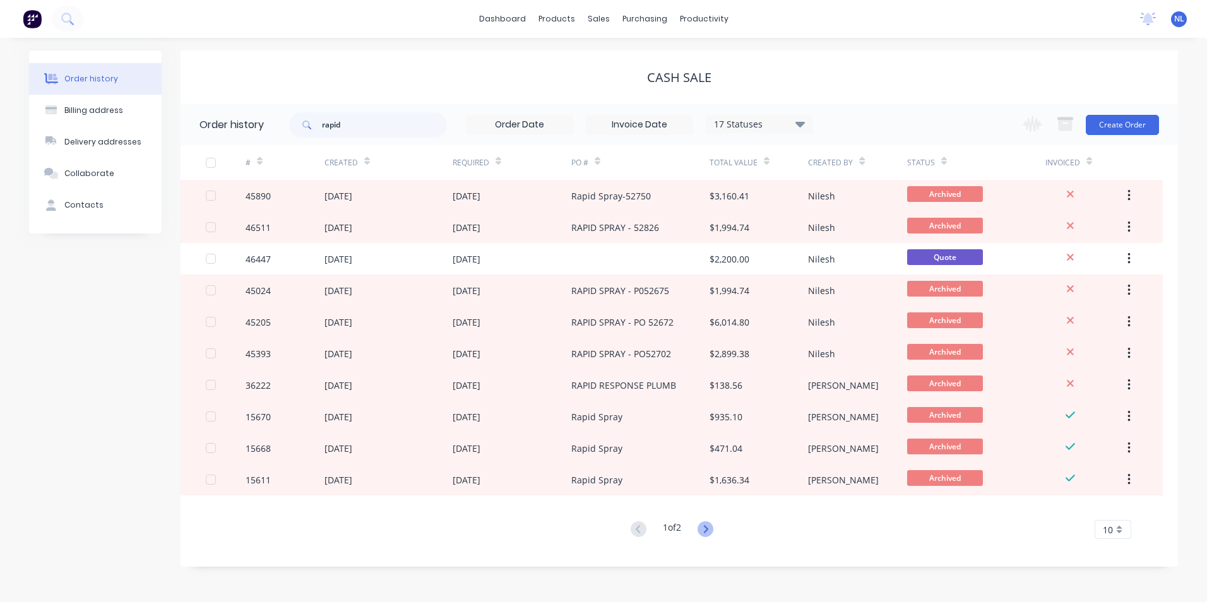
click at [705, 529] on icon at bounding box center [705, 529] width 16 height 16
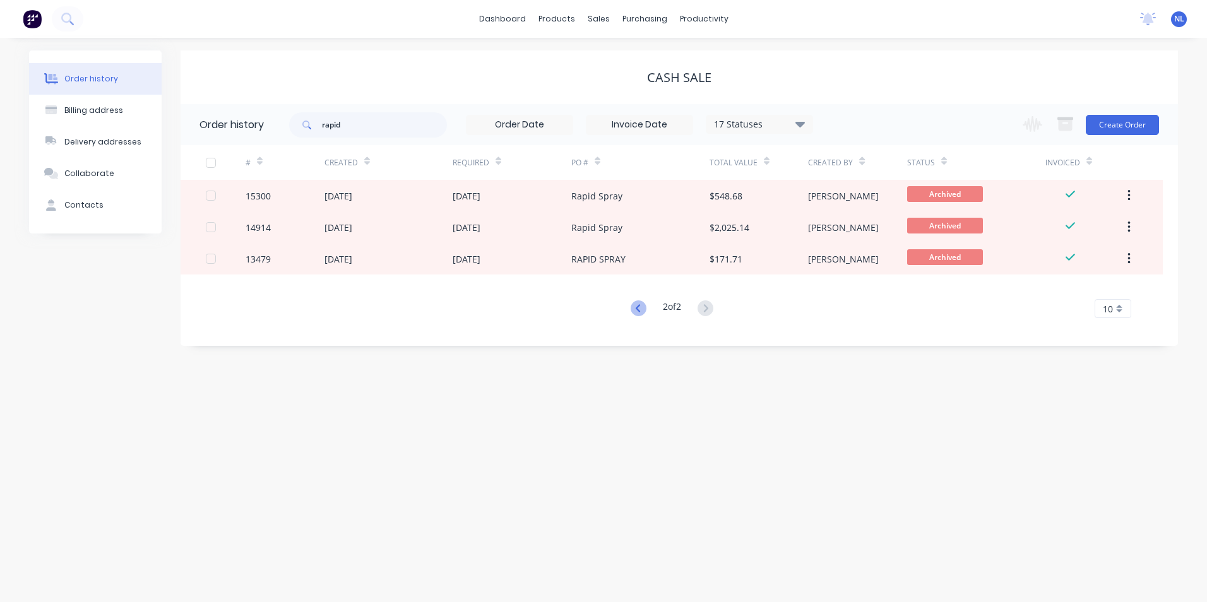
click at [634, 305] on icon at bounding box center [638, 308] width 16 height 16
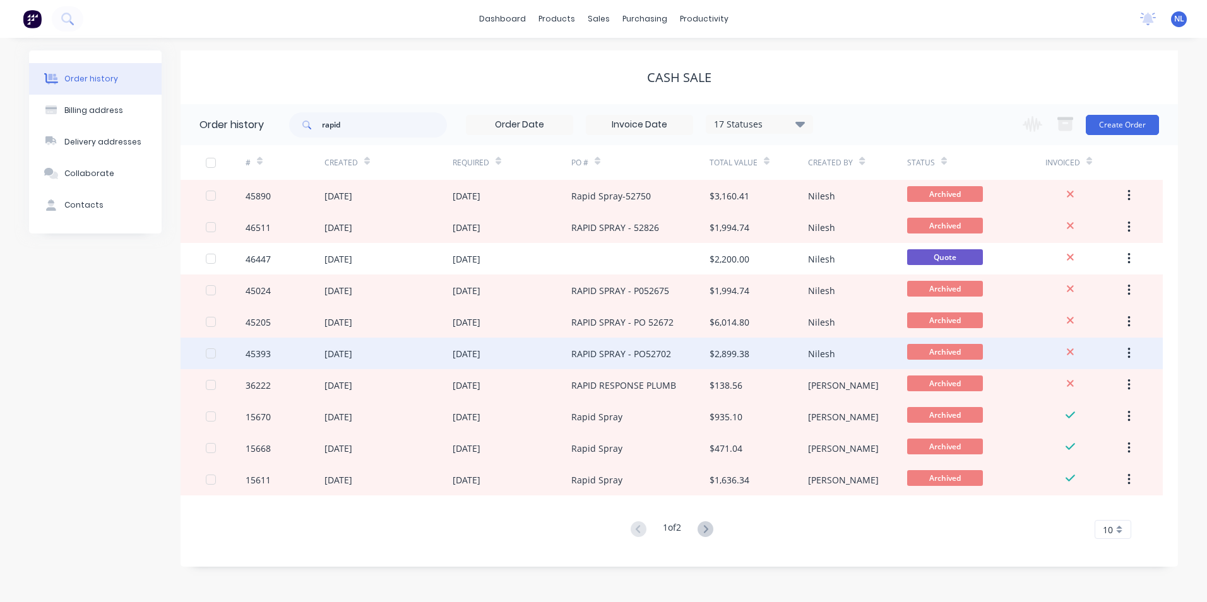
click at [769, 360] on div "$2,899.38" at bounding box center [758, 354] width 98 height 32
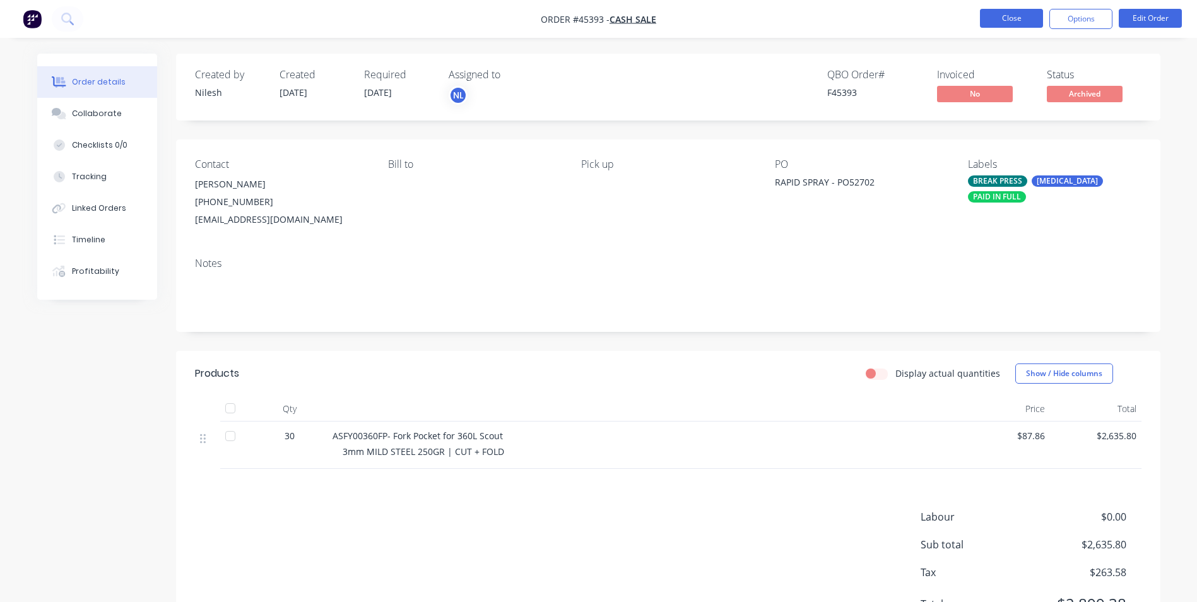
click at [1022, 23] on button "Close" at bounding box center [1011, 18] width 63 height 19
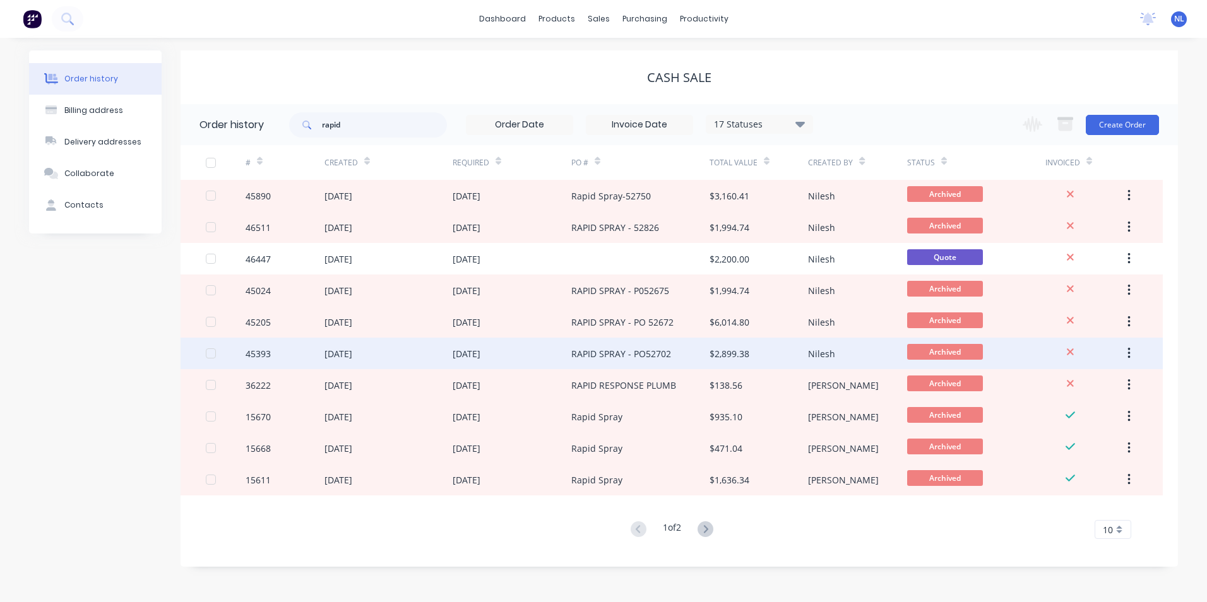
click at [724, 352] on div "$2,899.38" at bounding box center [729, 353] width 40 height 13
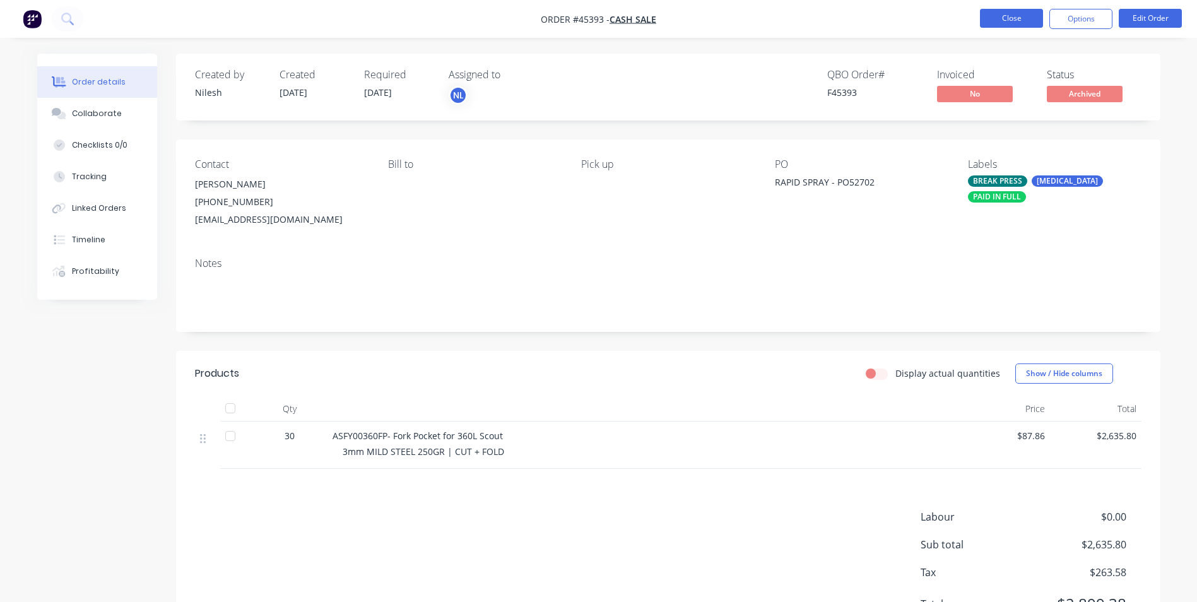
click at [1025, 13] on button "Close" at bounding box center [1011, 18] width 63 height 19
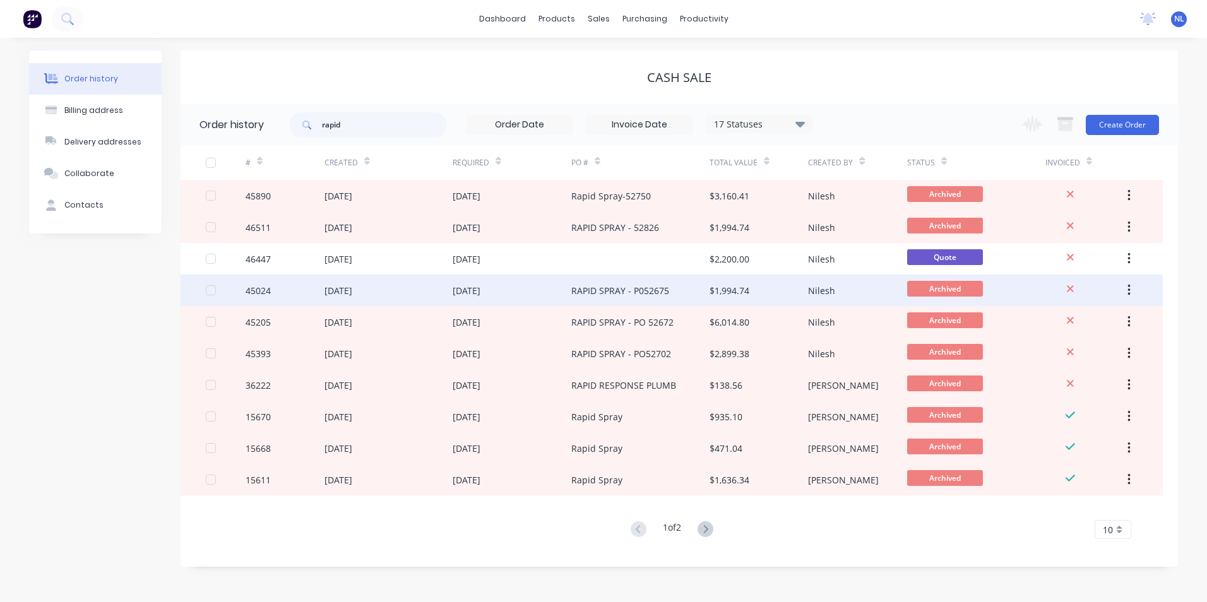
click at [684, 297] on div "RAPID SPRAY - P052675" at bounding box center [640, 291] width 138 height 32
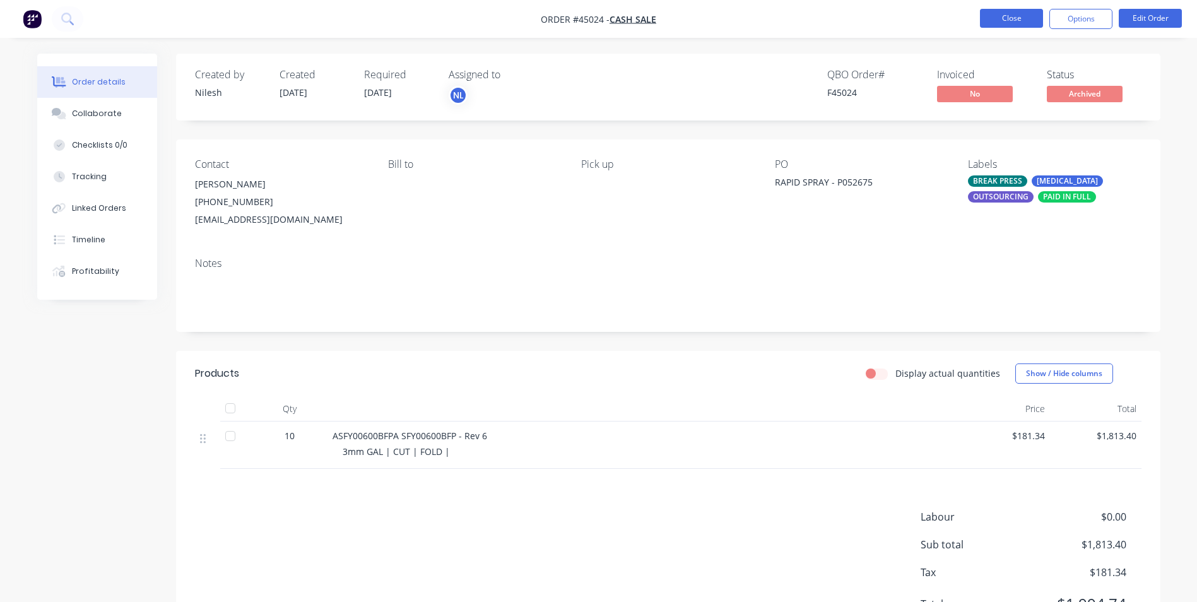
click at [996, 17] on button "Close" at bounding box center [1011, 18] width 63 height 19
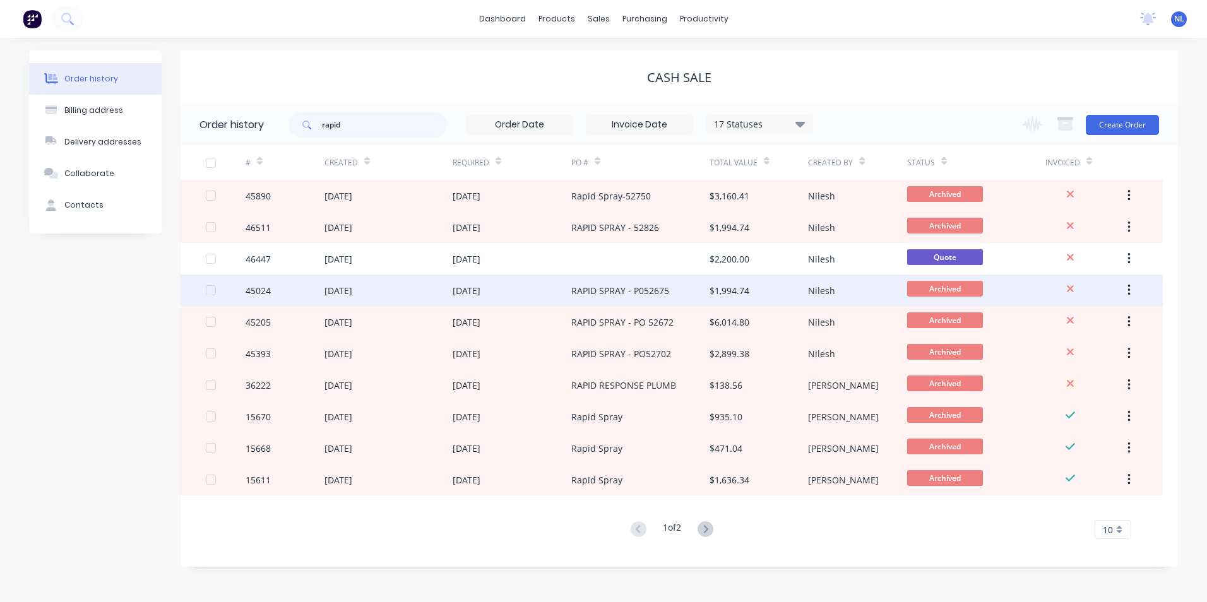
click at [637, 299] on div "RAPID SPRAY - P052675" at bounding box center [640, 291] width 138 height 32
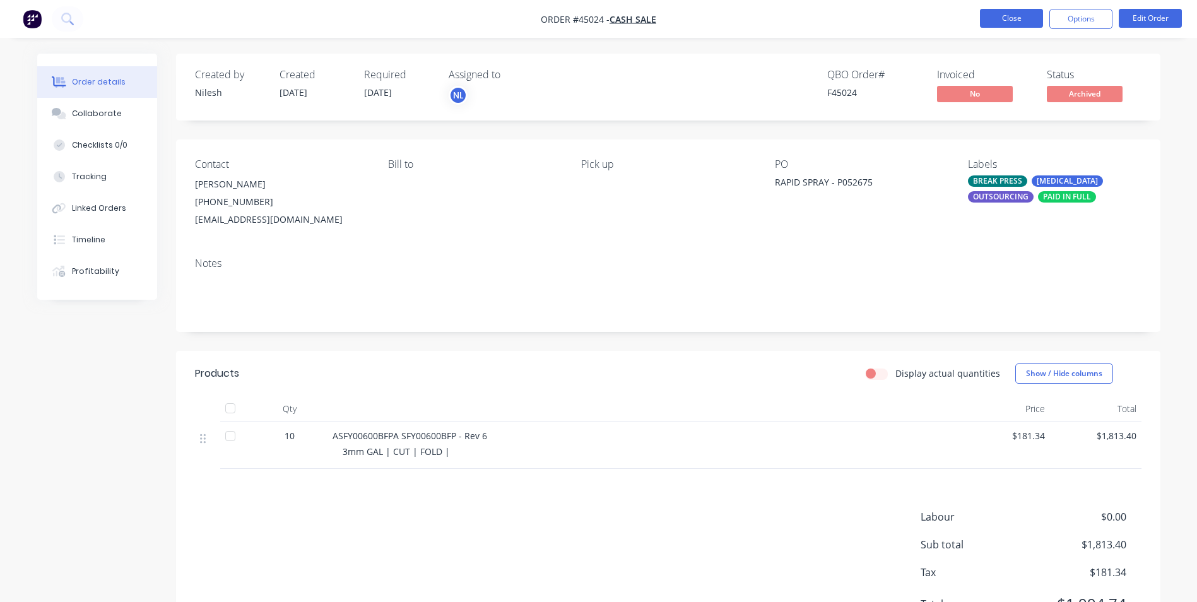
click at [998, 18] on button "Close" at bounding box center [1011, 18] width 63 height 19
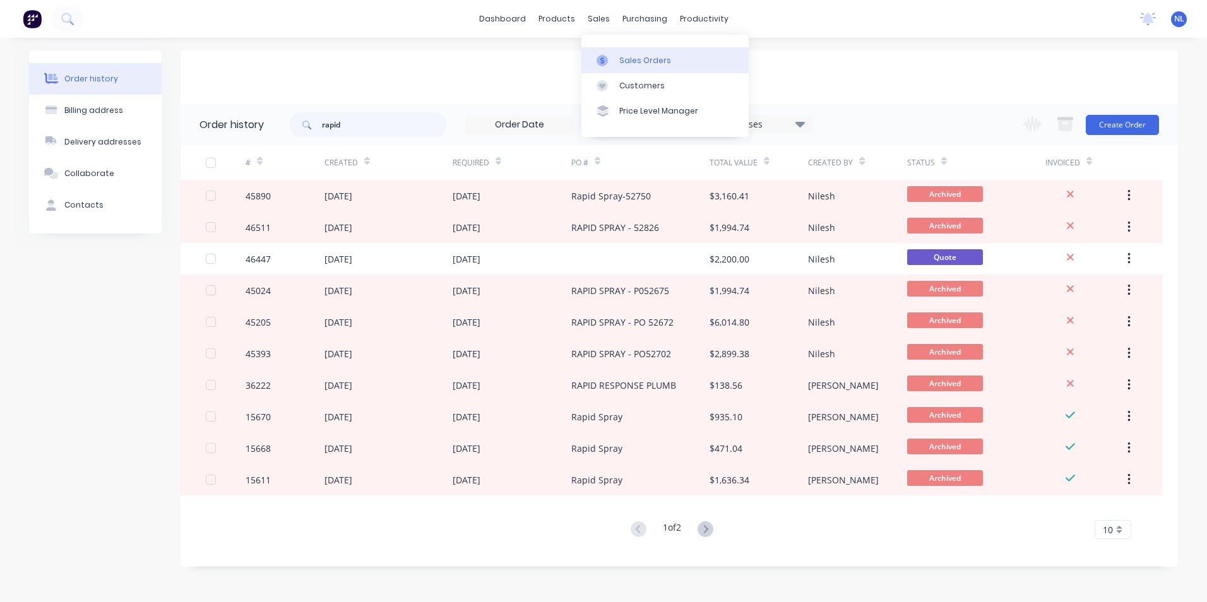
click at [618, 58] on link "Sales Orders" at bounding box center [664, 59] width 167 height 25
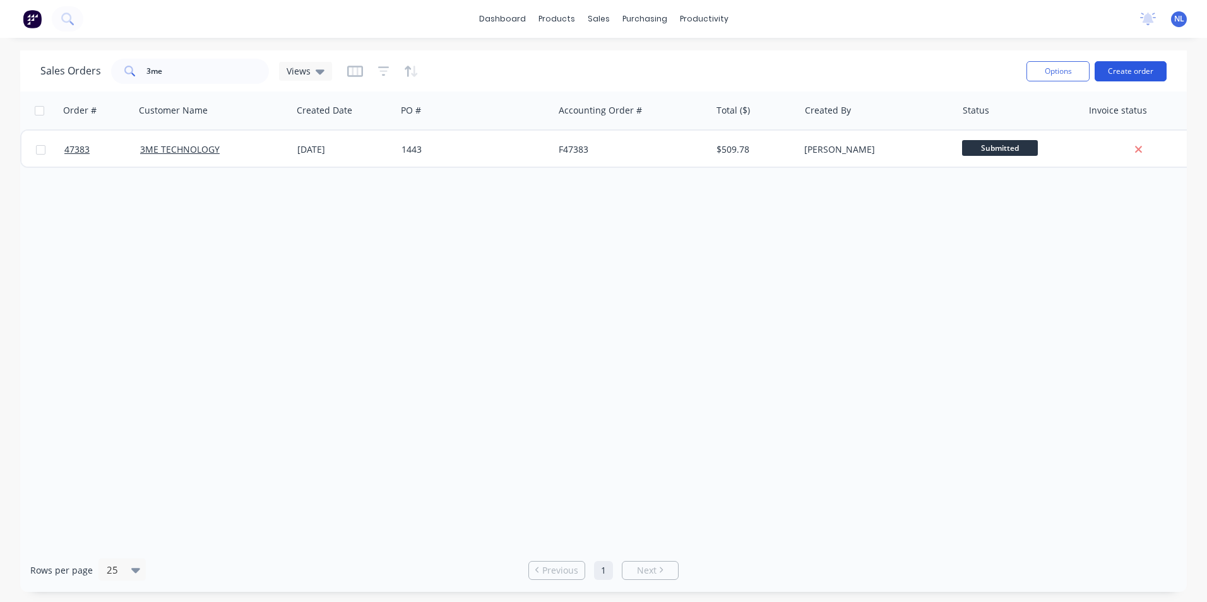
click at [1116, 71] on button "Create order" at bounding box center [1130, 71] width 72 height 20
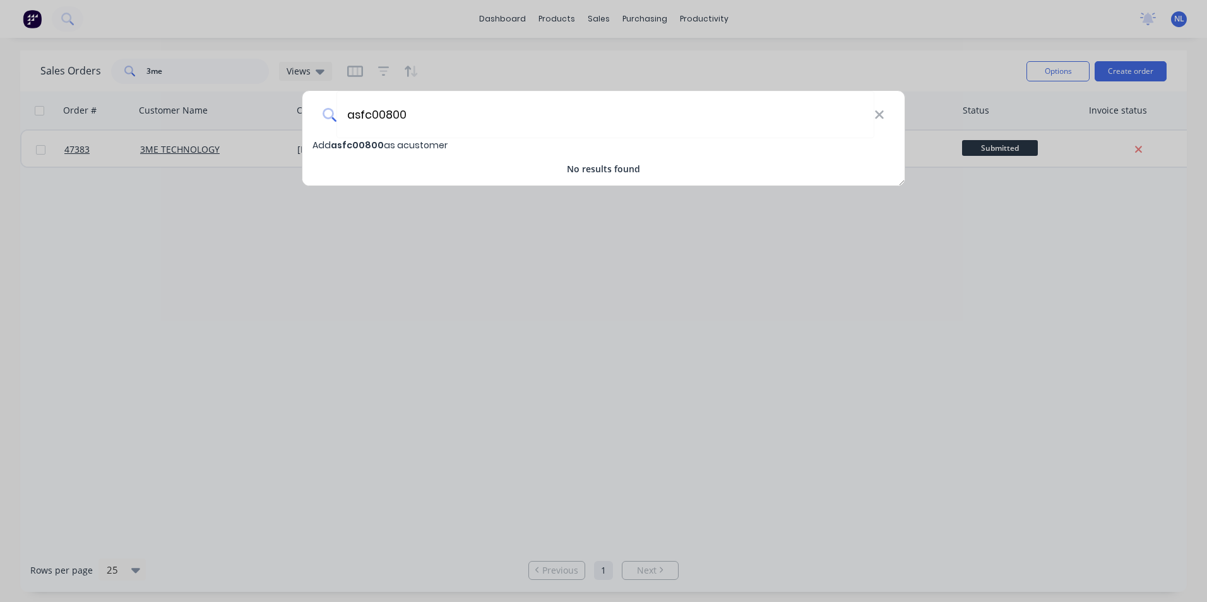
drag, startPoint x: 529, startPoint y: 126, endPoint x: 116, endPoint y: 159, distance: 414.0
click at [116, 159] on div "asfc00800 Add asfc00800 as a customer No results found" at bounding box center [603, 301] width 1207 height 602
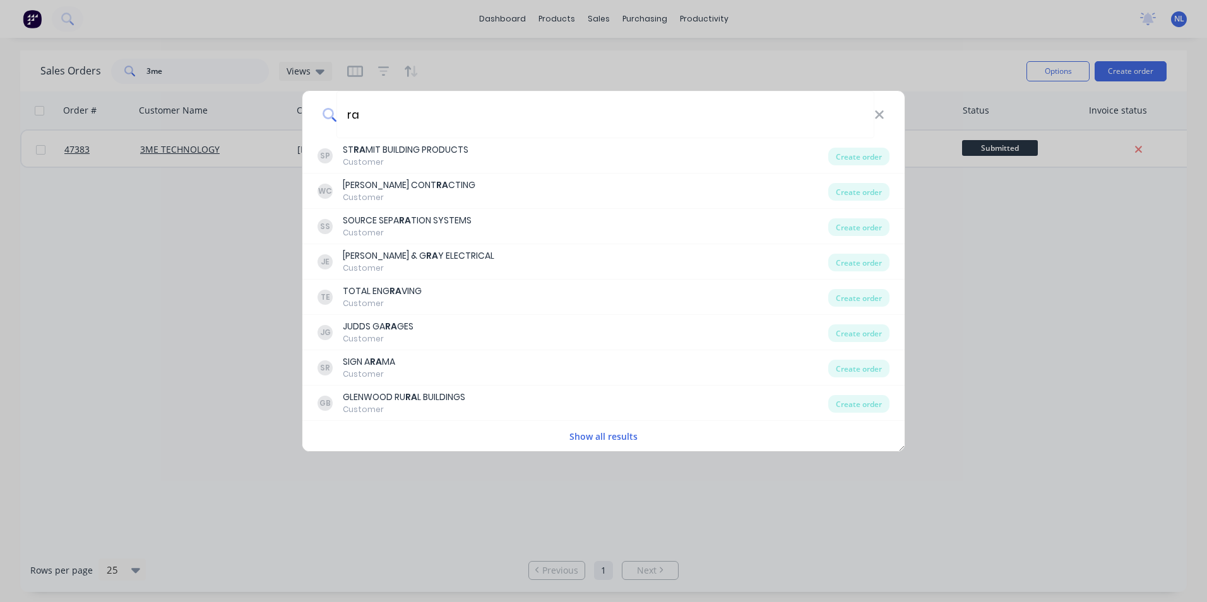
type input "r"
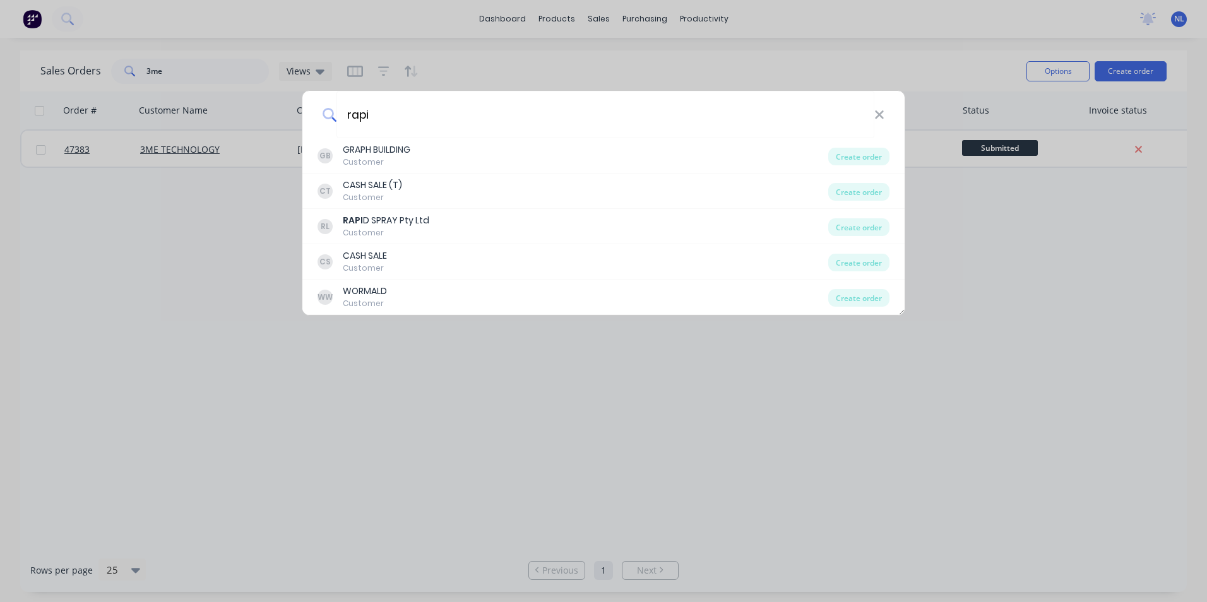
type input "rapid"
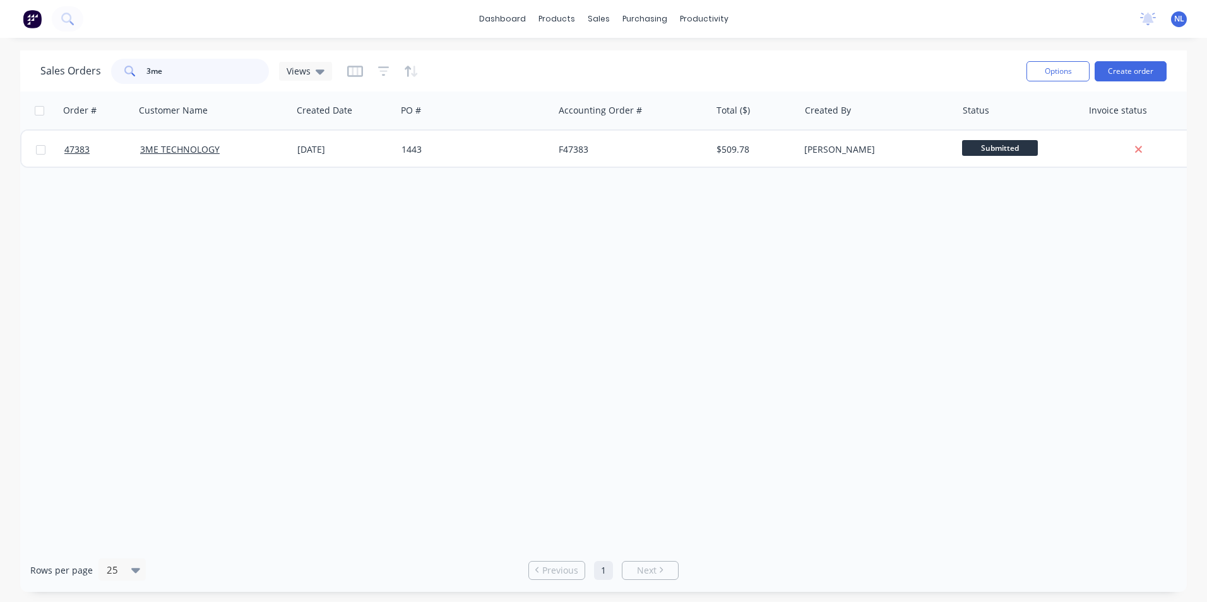
click at [202, 81] on input "3me" at bounding box center [207, 71] width 123 height 25
drag, startPoint x: 50, startPoint y: 90, endPoint x: 42, endPoint y: 93, distance: 9.2
click at [44, 92] on div "Sales Orders 3me Views Options Create order Order # Customer Name Created Date …" at bounding box center [603, 320] width 1166 height 541
paste input "44835"
type input "44835"
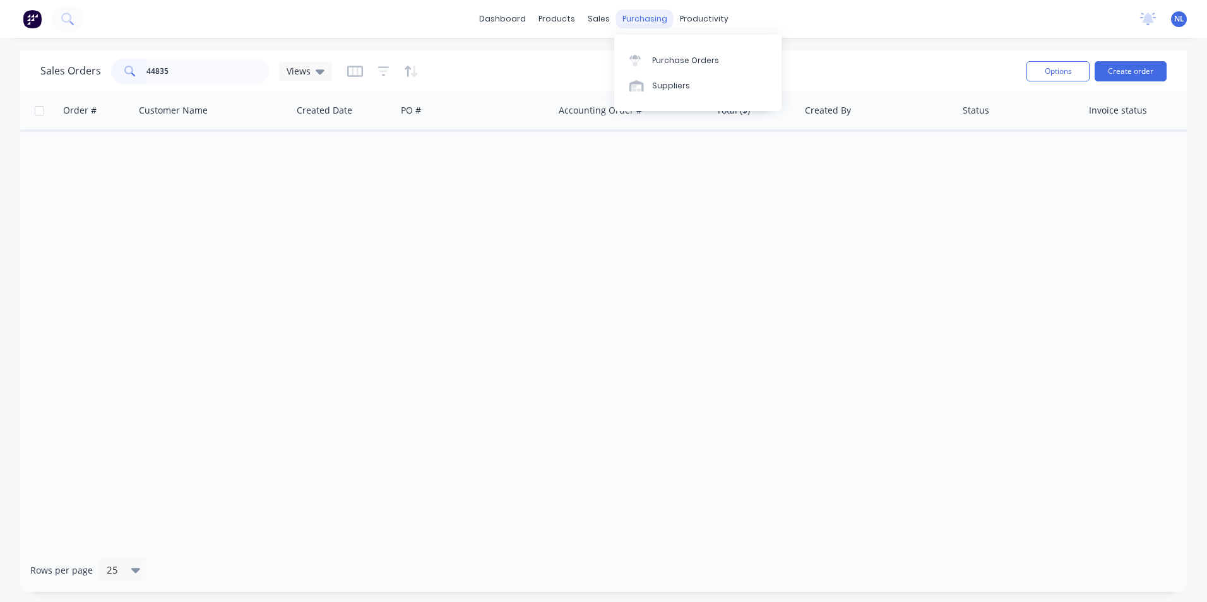
click at [629, 24] on div "purchasing" at bounding box center [644, 18] width 57 height 19
click at [656, 57] on div "Purchase Orders" at bounding box center [685, 60] width 67 height 11
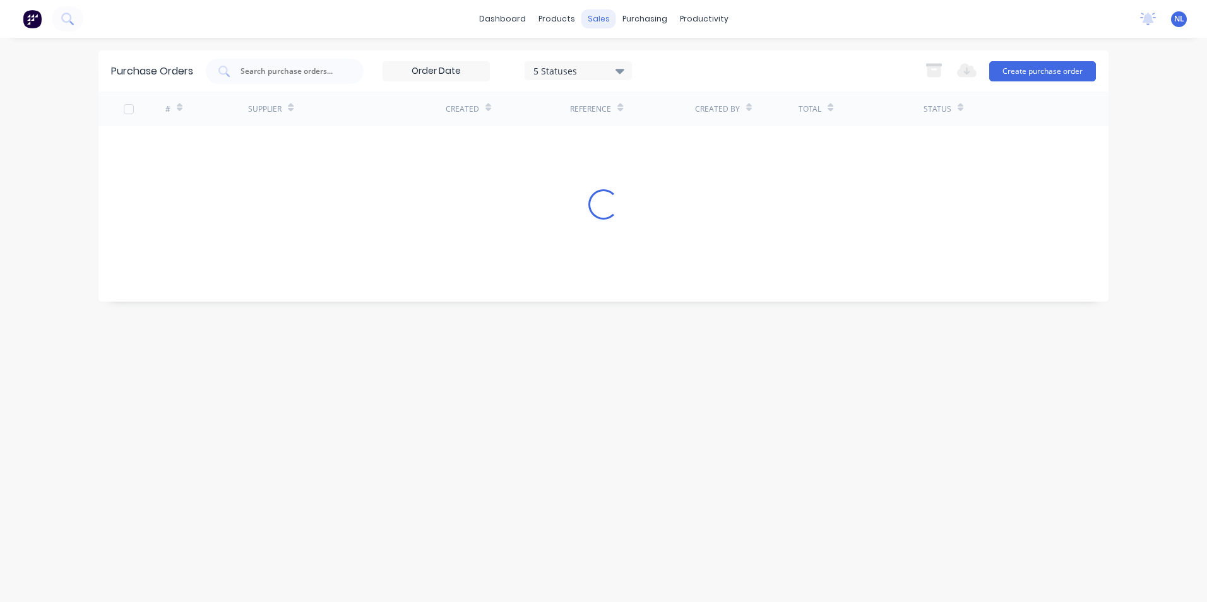
click at [589, 20] on div "sales" at bounding box center [598, 18] width 35 height 19
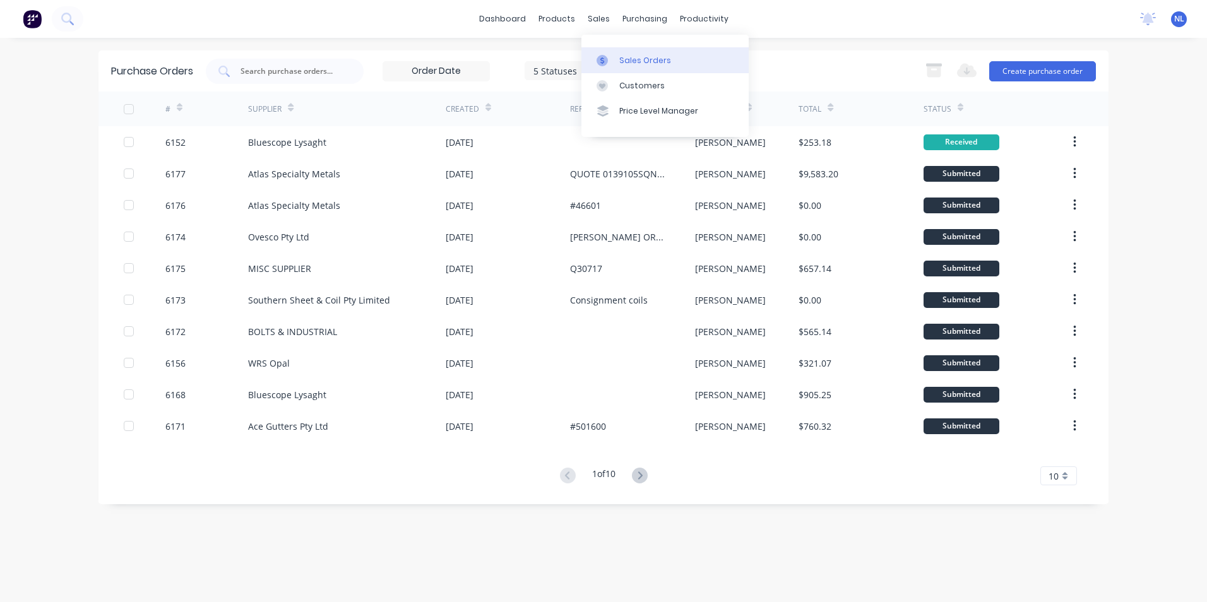
click at [620, 59] on div "Sales Orders" at bounding box center [645, 60] width 52 height 11
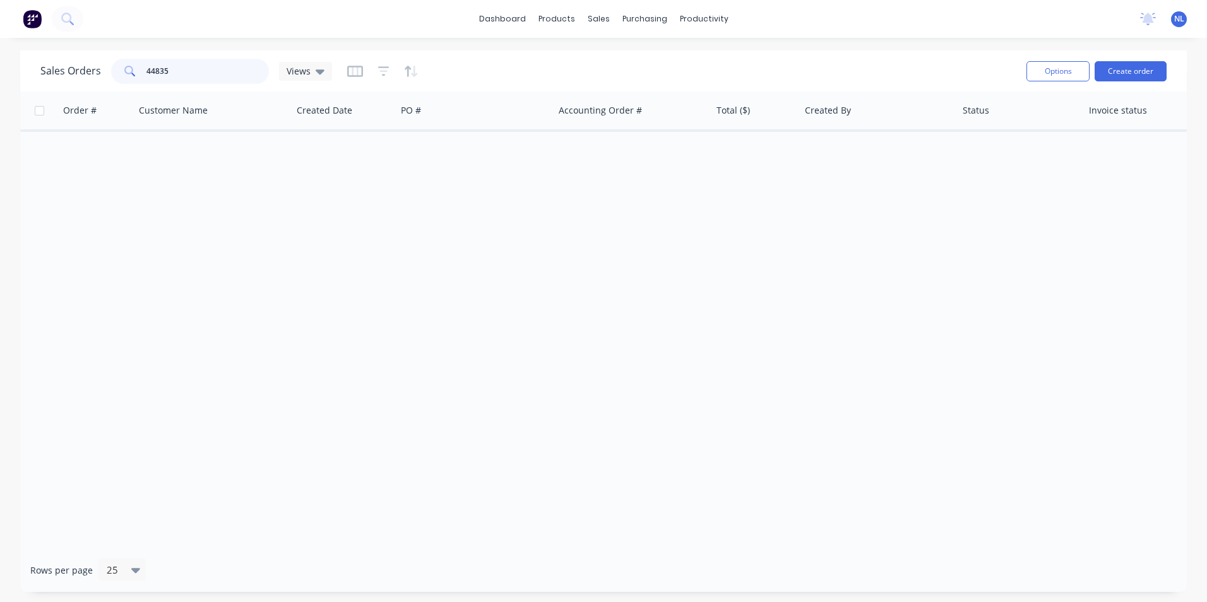
click at [220, 76] on input "44835" at bounding box center [207, 71] width 123 height 25
click at [329, 77] on div "Views" at bounding box center [305, 71] width 53 height 19
click at [314, 78] on div "Views" at bounding box center [305, 71] width 53 height 19
click at [321, 78] on div "Views" at bounding box center [305, 71] width 53 height 19
click at [360, 151] on button "Save new view" at bounding box center [367, 151] width 169 height 19
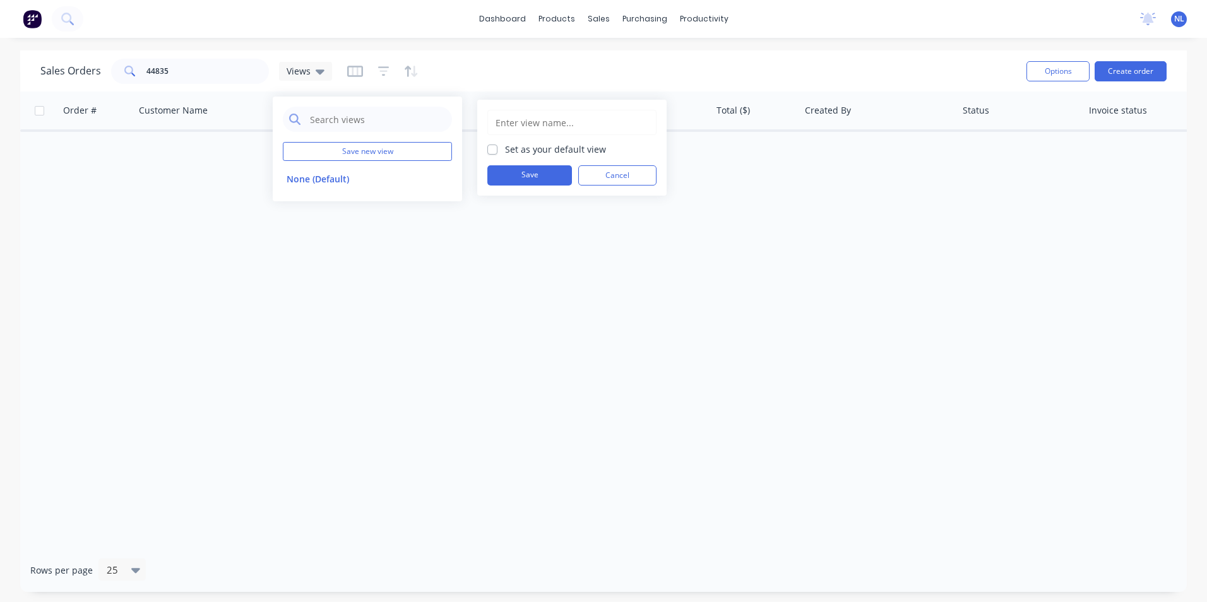
click at [555, 121] on input "text" at bounding box center [571, 122] width 155 height 24
click at [333, 182] on button "None (Default)" at bounding box center [355, 179] width 144 height 15
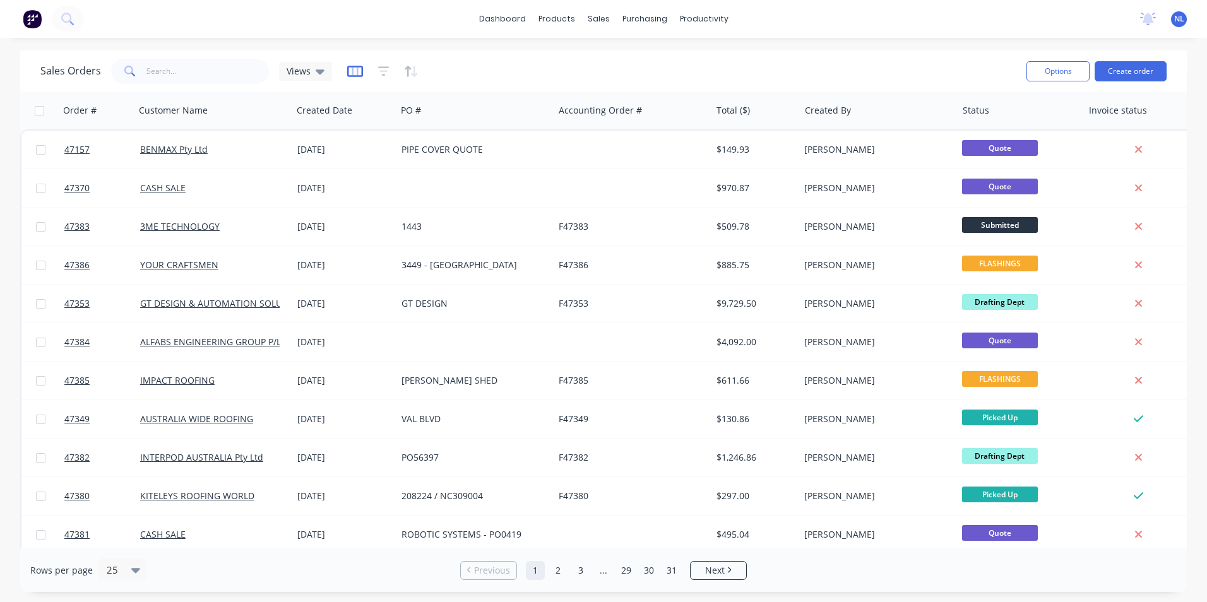
click at [350, 71] on icon "button" at bounding box center [355, 71] width 16 height 13
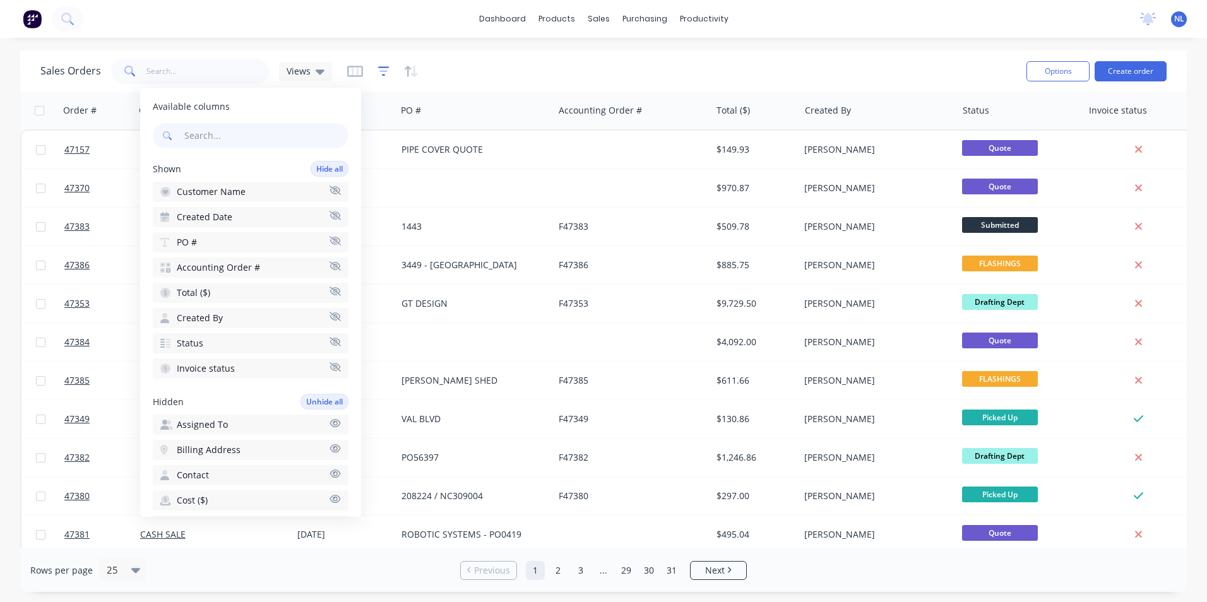
click at [381, 70] on icon "button" at bounding box center [383, 71] width 11 height 13
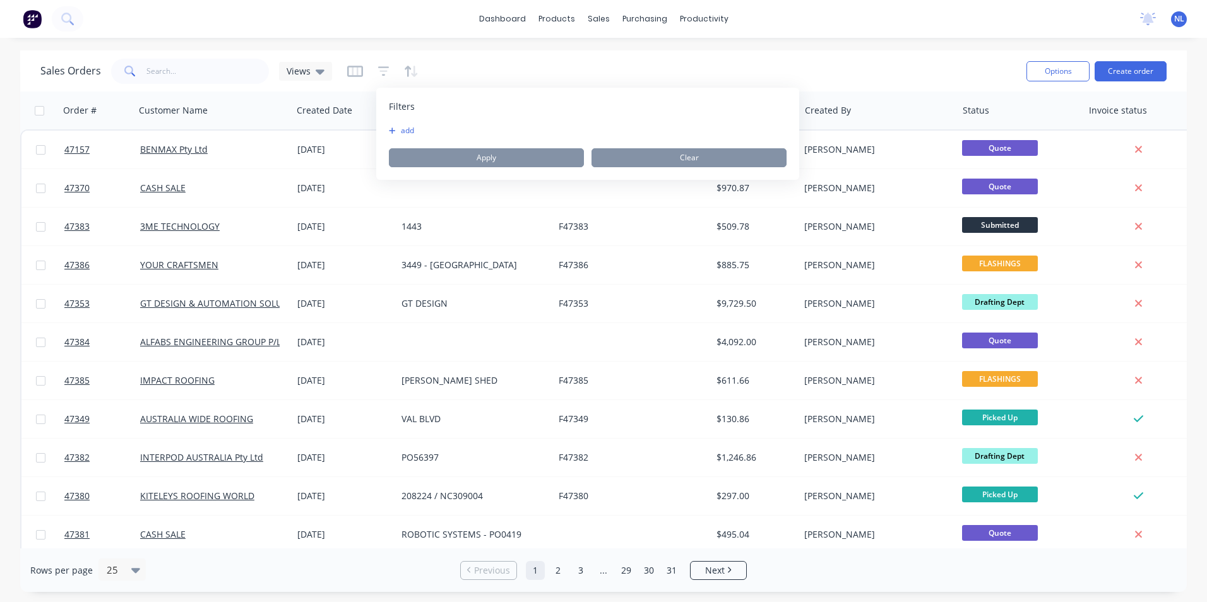
click at [422, 70] on div "Sales Orders 44835 Views" at bounding box center [528, 71] width 976 height 31
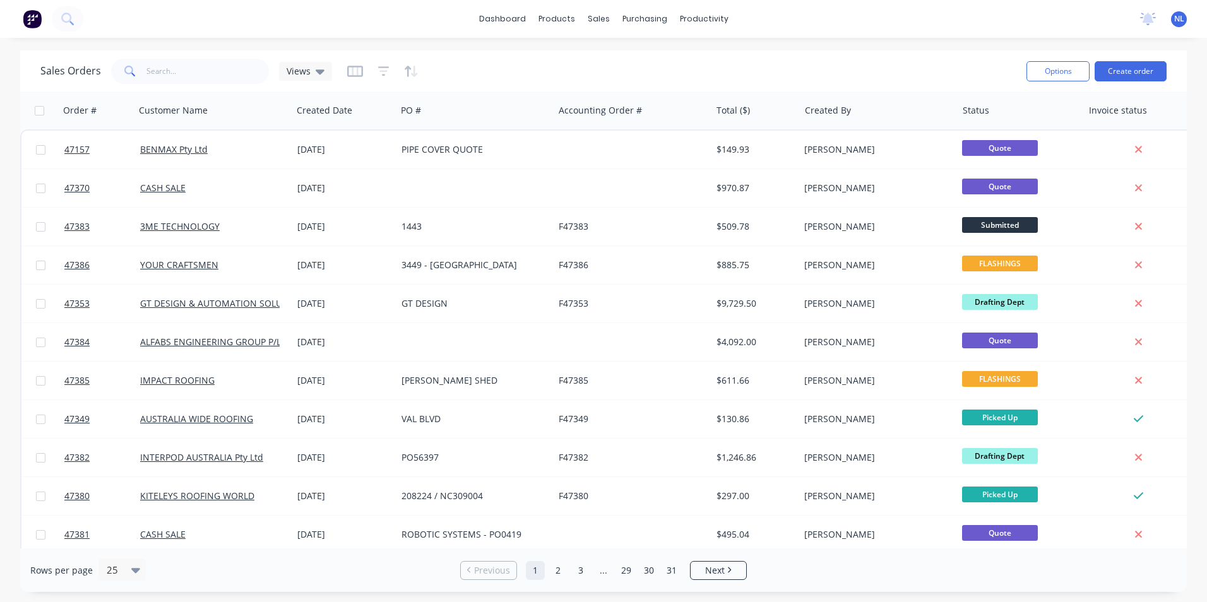
click at [418, 74] on div "Sales Orders 44835 Views" at bounding box center [528, 71] width 976 height 31
click at [413, 75] on icon "button" at bounding box center [414, 71] width 6 height 11
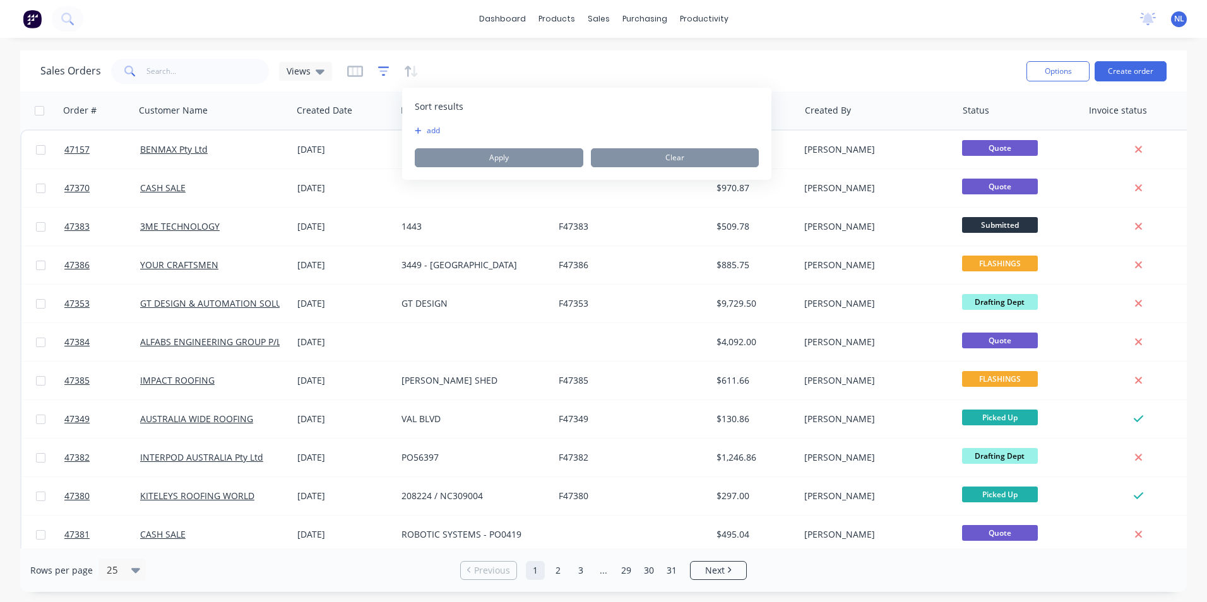
click at [384, 71] on icon "button" at bounding box center [383, 71] width 8 height 2
click at [401, 115] on div "Filters add Apply Clear" at bounding box center [587, 134] width 423 height 92
click at [400, 128] on button "add" at bounding box center [405, 131] width 32 height 10
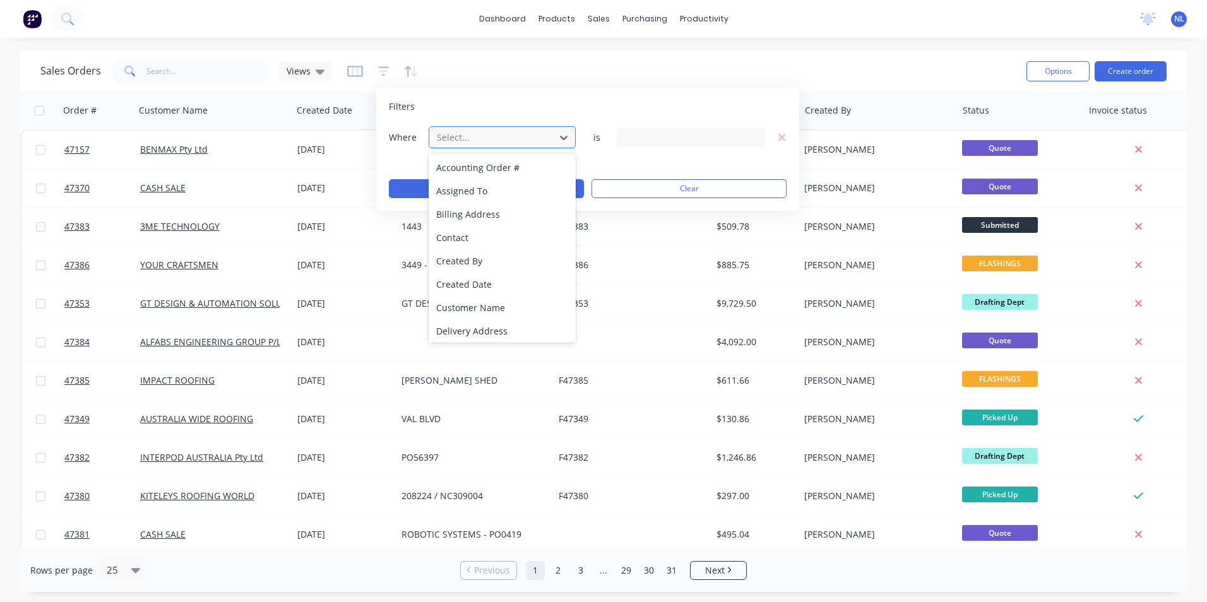
click at [451, 132] on div at bounding box center [491, 137] width 113 height 16
type input "s"
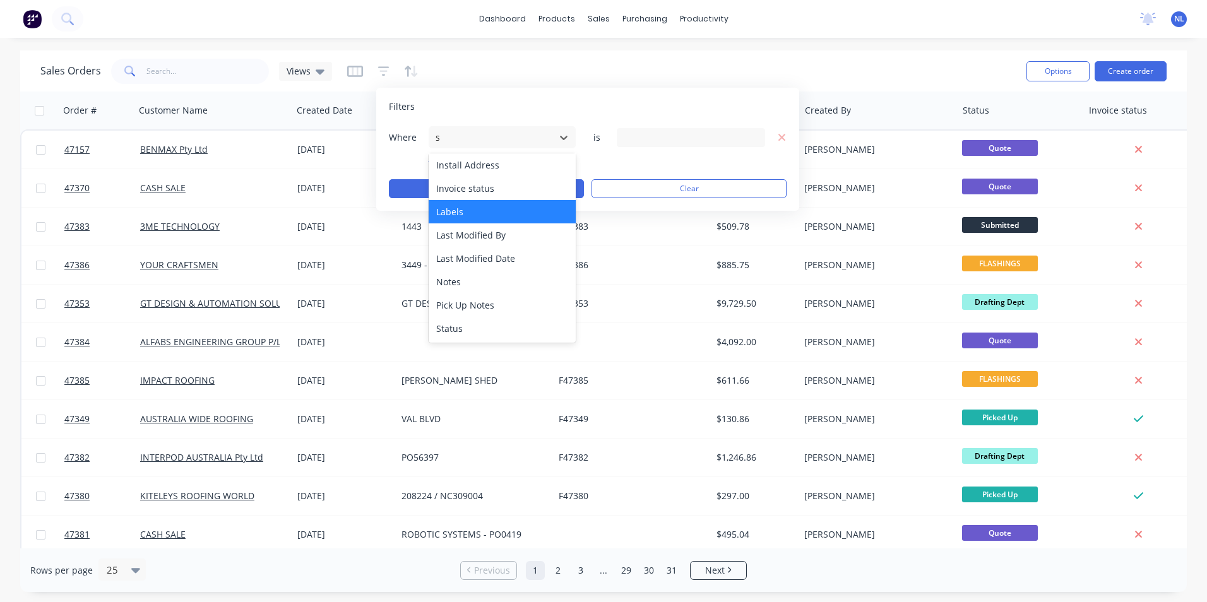
scroll to position [96, 0]
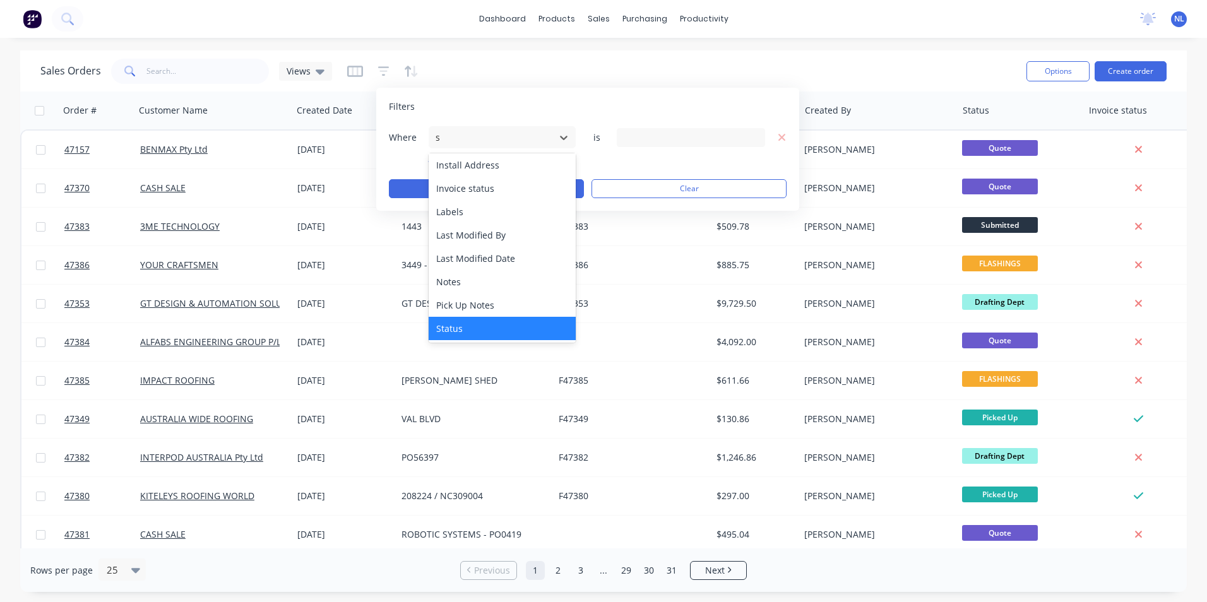
click at [497, 324] on div "Status" at bounding box center [501, 328] width 147 height 23
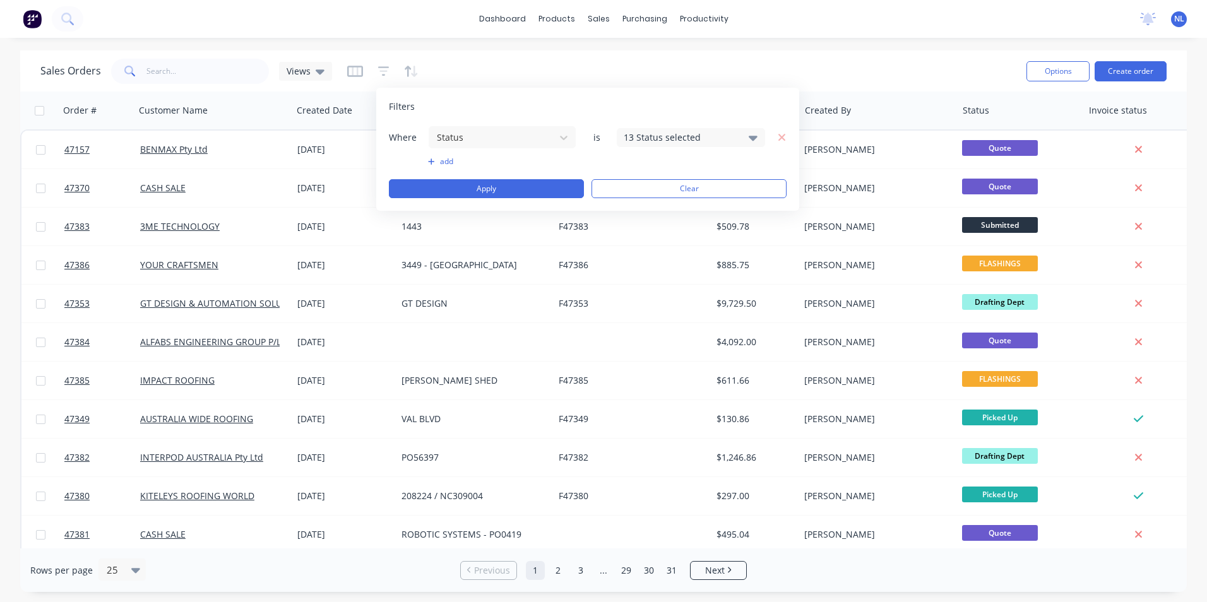
click at [641, 142] on div "13 Status selected" at bounding box center [680, 137] width 114 height 13
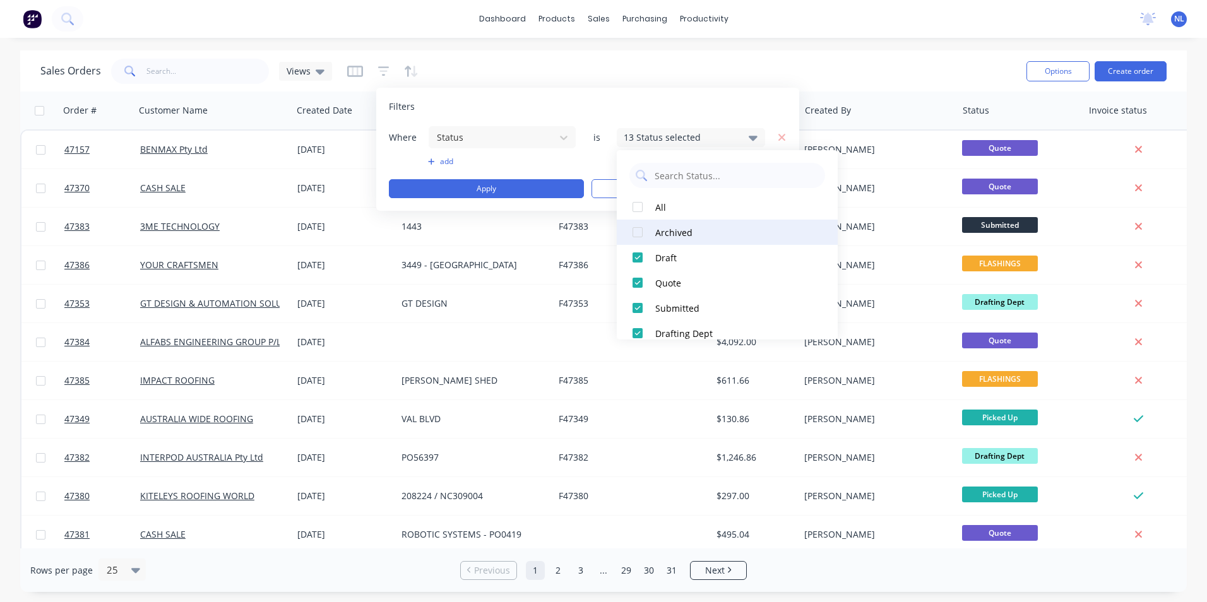
click at [684, 230] on div "Archived" at bounding box center [730, 232] width 151 height 13
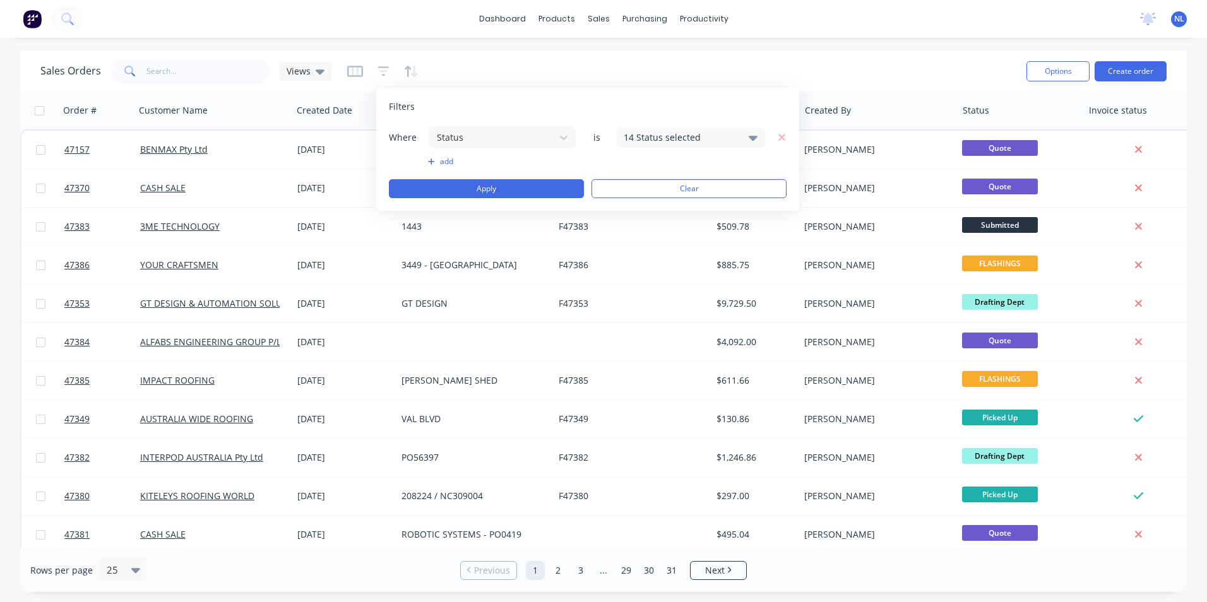
click at [677, 97] on div "Filters Where Status is 14 Status selected add Apply Clear" at bounding box center [587, 149] width 423 height 123
click at [500, 187] on button "Apply" at bounding box center [486, 188] width 195 height 19
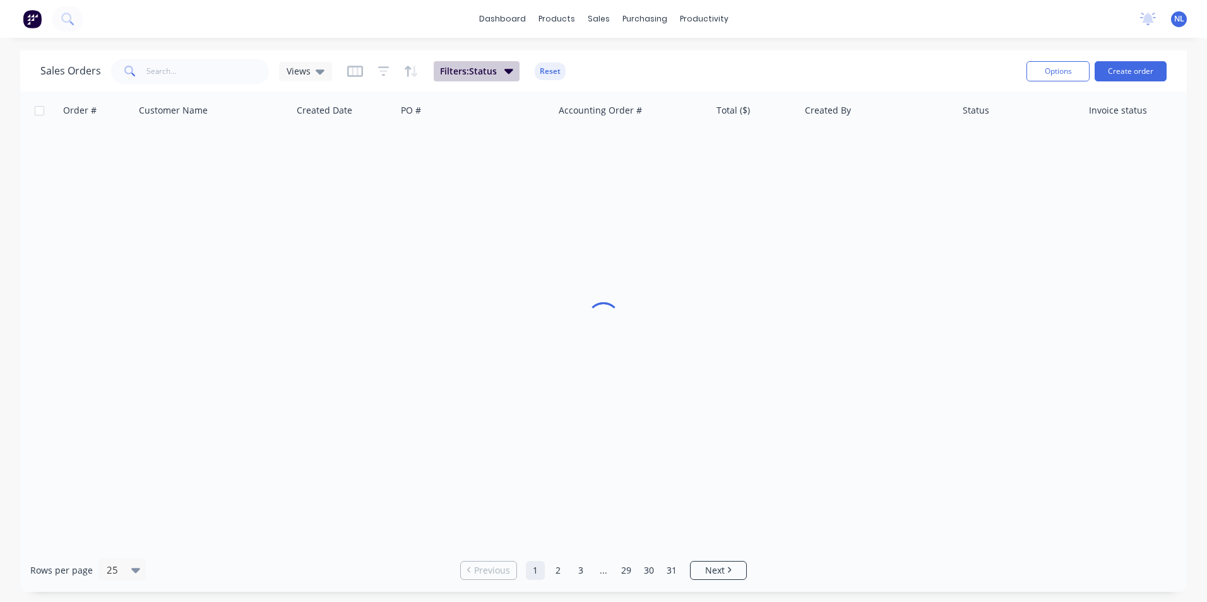
click at [501, 74] on button "Filters: Status" at bounding box center [477, 71] width 86 height 20
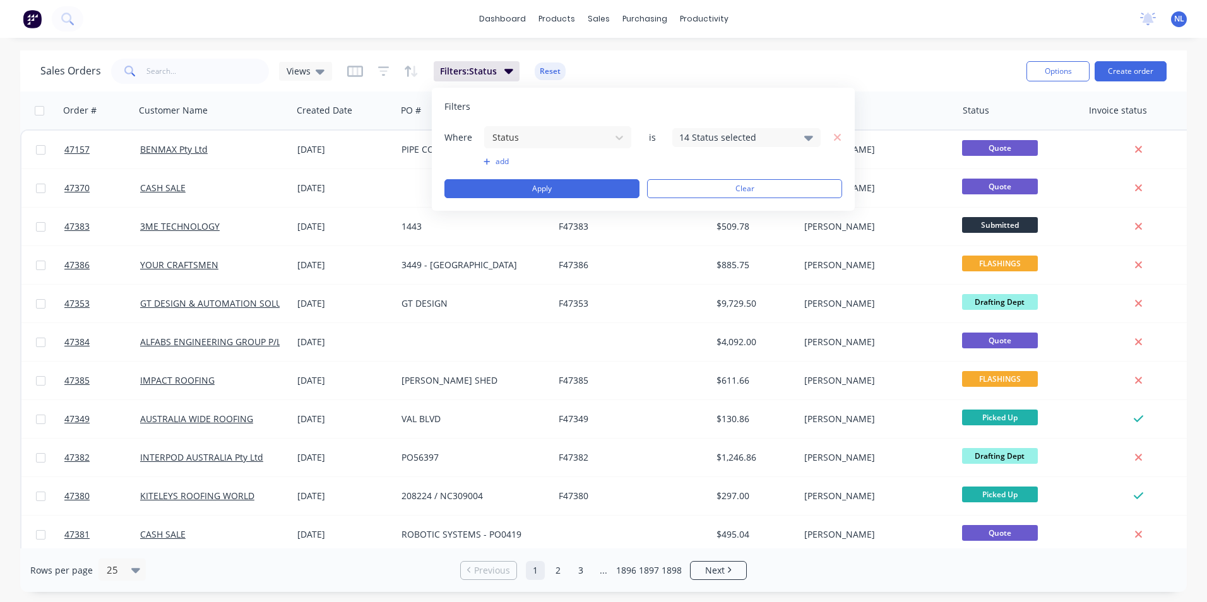
click at [696, 136] on div "14 Status selected" at bounding box center [736, 137] width 114 height 13
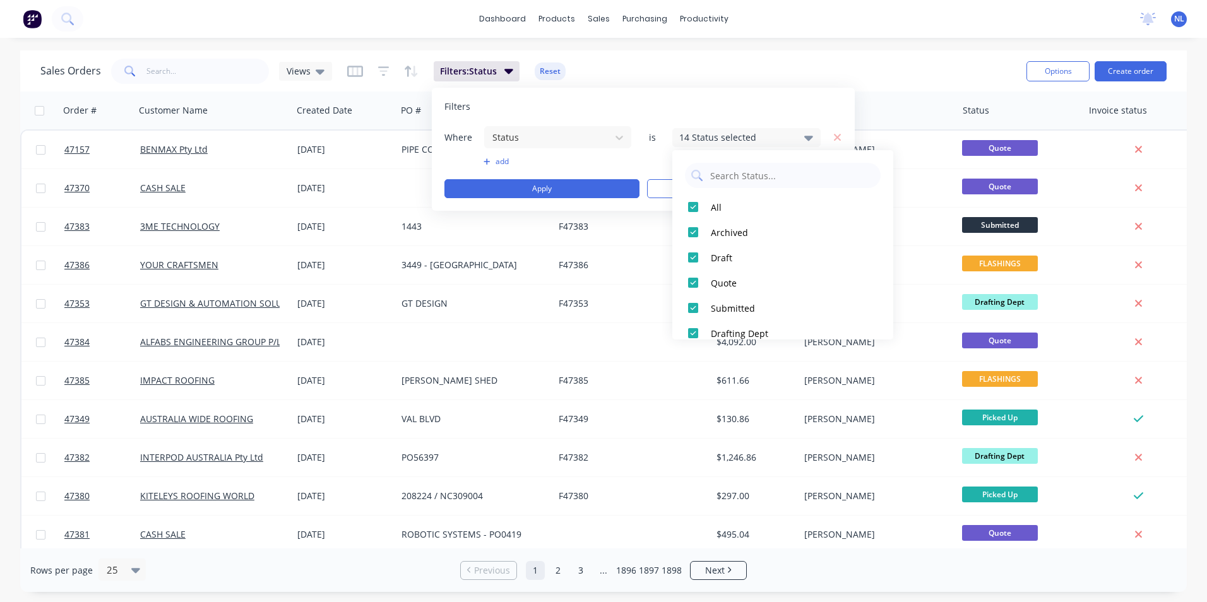
click at [747, 59] on div "Sales Orders 44835 Views Filters: Status Reset" at bounding box center [528, 71] width 976 height 31
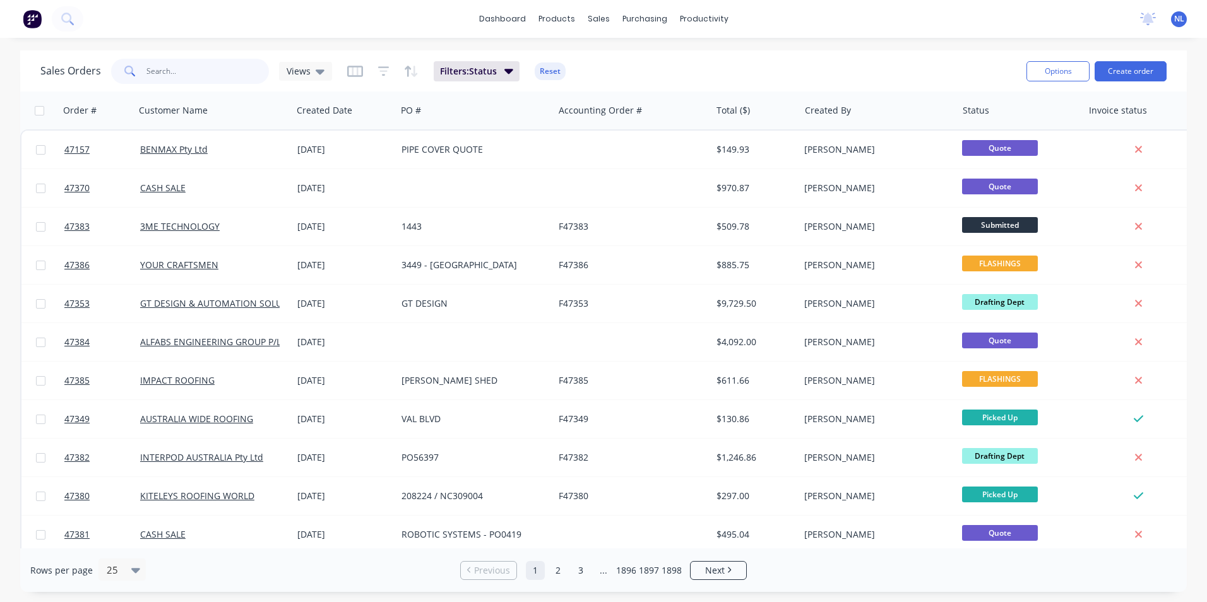
click at [253, 76] on input "44835" at bounding box center [207, 71] width 123 height 25
drag, startPoint x: 253, startPoint y: 76, endPoint x: 141, endPoint y: 91, distance: 113.3
click at [141, 91] on div "Sales Orders 44835 Views Filters: Status Reset Options Create order" at bounding box center [603, 70] width 1166 height 41
click at [222, 82] on input "44835" at bounding box center [207, 71] width 123 height 25
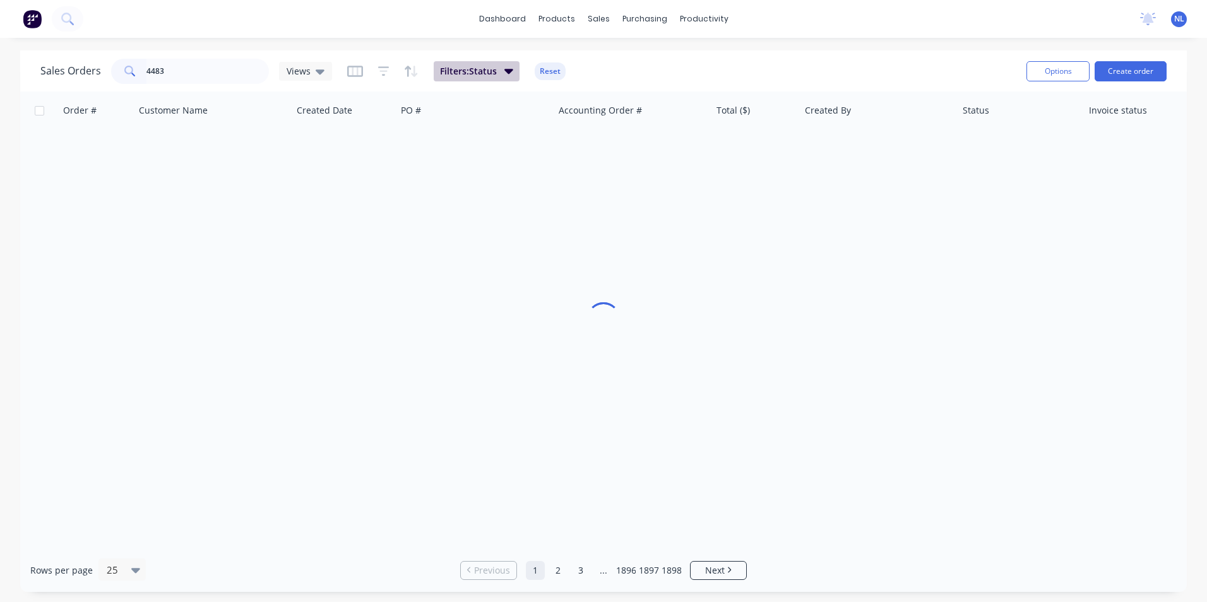
click at [511, 62] on button "Filters: Status" at bounding box center [477, 71] width 86 height 20
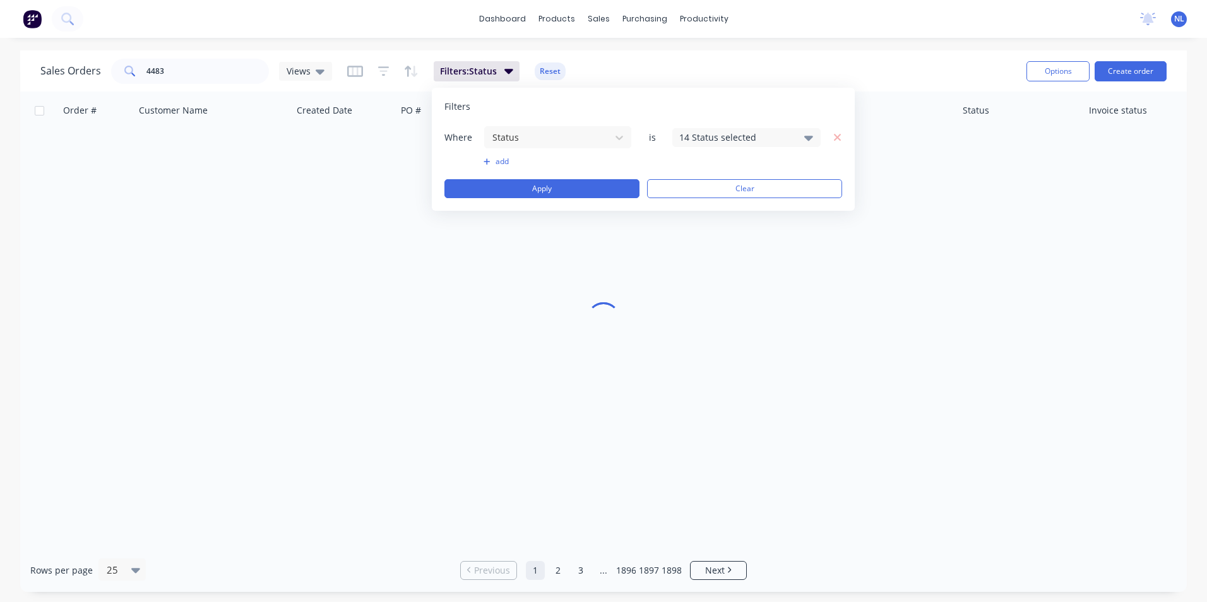
click at [756, 139] on div "14 Status selected" at bounding box center [736, 137] width 114 height 13
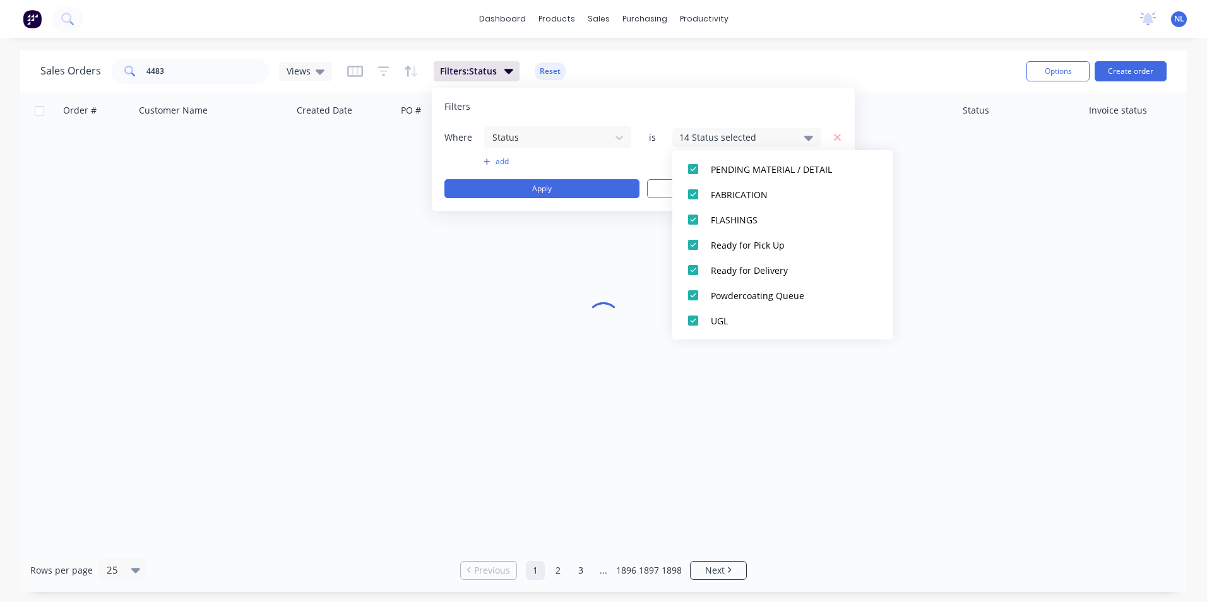
scroll to position [240, 0]
click at [731, 35] on div "dashboard products sales purchasing productivity dashboard products Product Cat…" at bounding box center [603, 19] width 1207 height 38
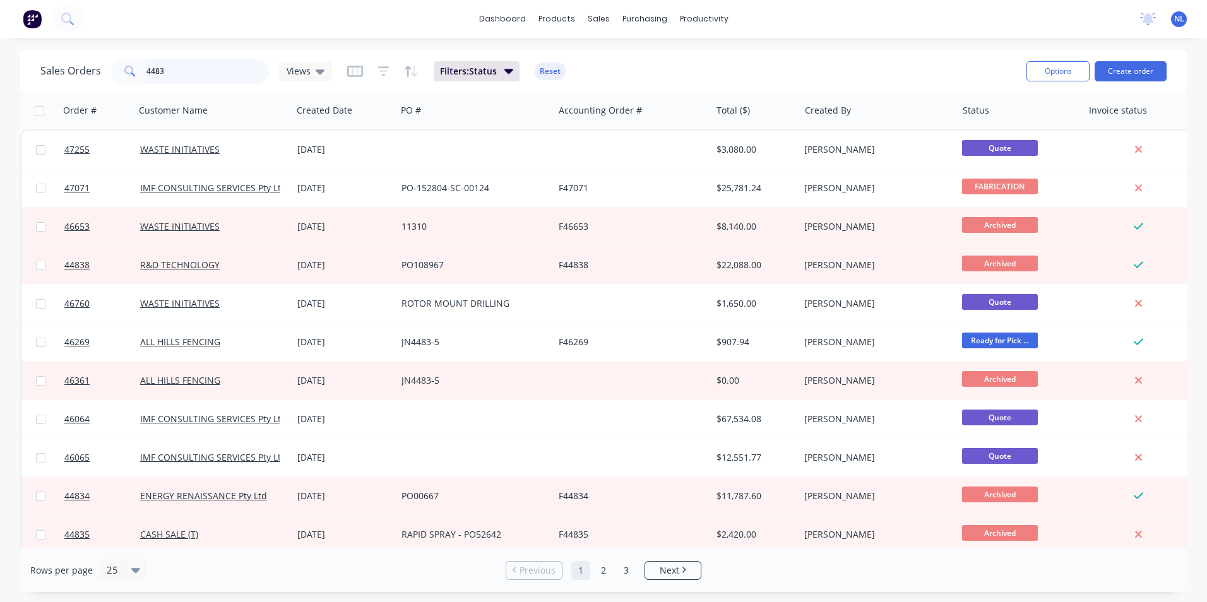
click at [199, 71] on input "4483" at bounding box center [207, 71] width 123 height 25
click at [305, 66] on span "Views" at bounding box center [299, 70] width 24 height 13
click at [381, 155] on button "Save new view" at bounding box center [367, 151] width 169 height 19
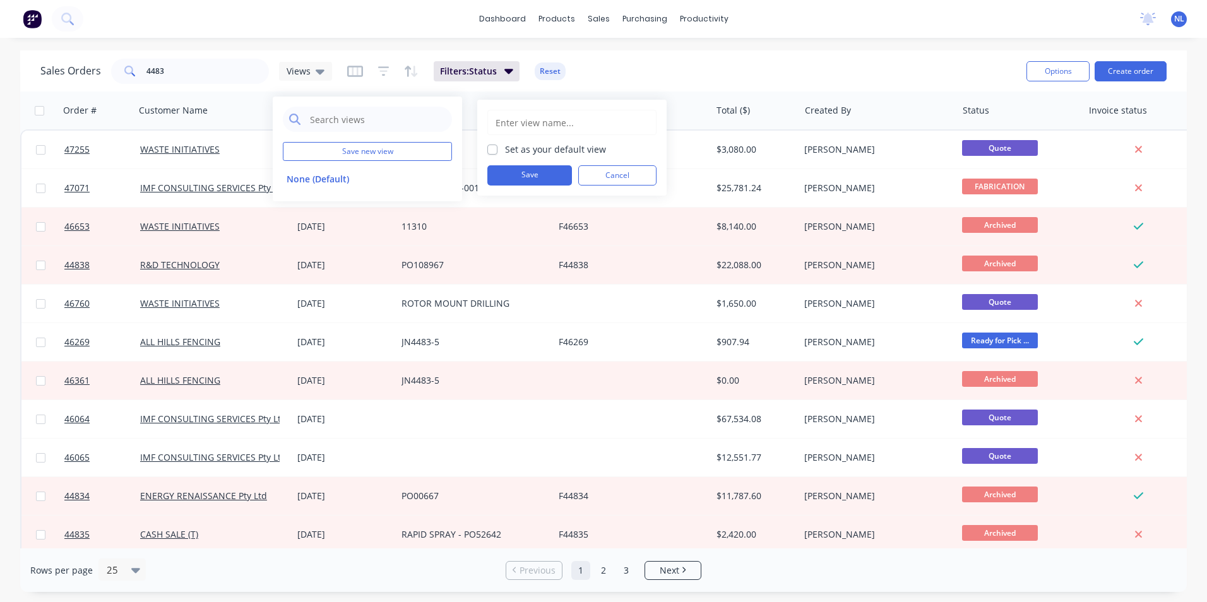
click at [577, 129] on input "text" at bounding box center [571, 122] width 155 height 24
click at [399, 130] on input "text" at bounding box center [377, 119] width 137 height 25
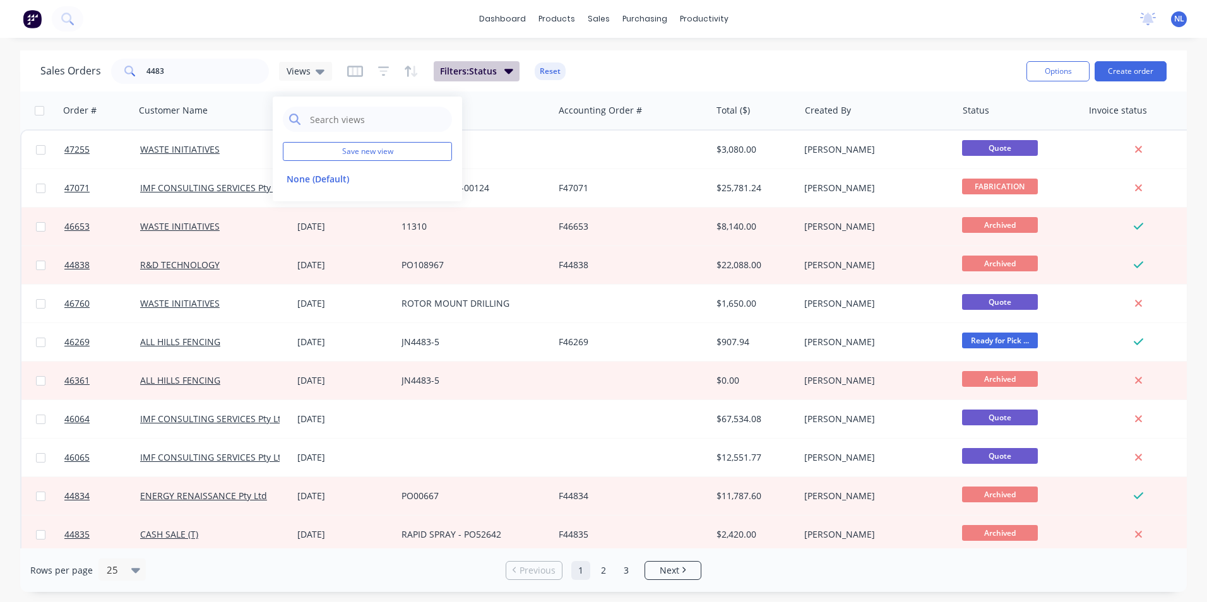
click at [480, 80] on button "Filters: Status" at bounding box center [477, 71] width 86 height 20
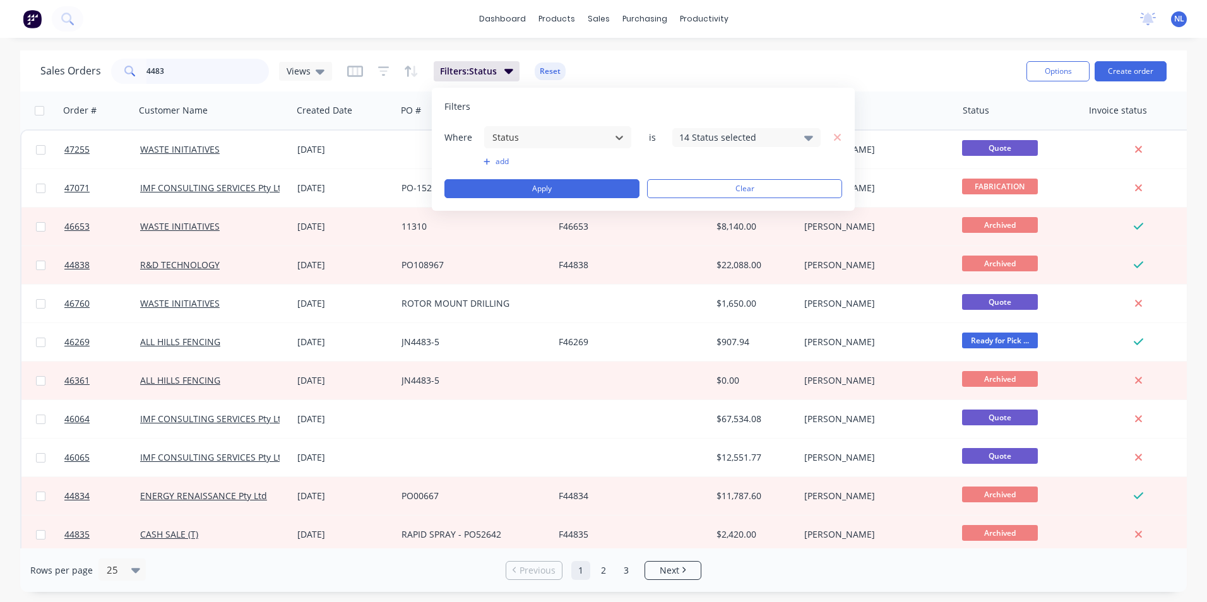
click at [223, 79] on input "4483" at bounding box center [207, 71] width 123 height 25
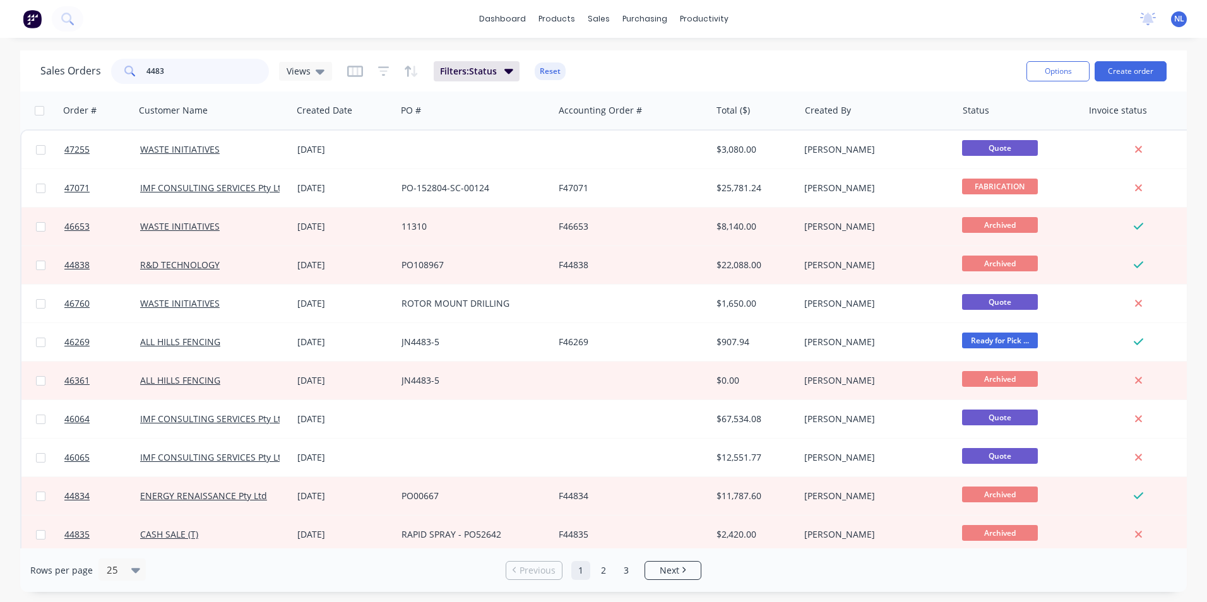
click at [236, 63] on input "4483" at bounding box center [207, 71] width 123 height 25
type input "44835"
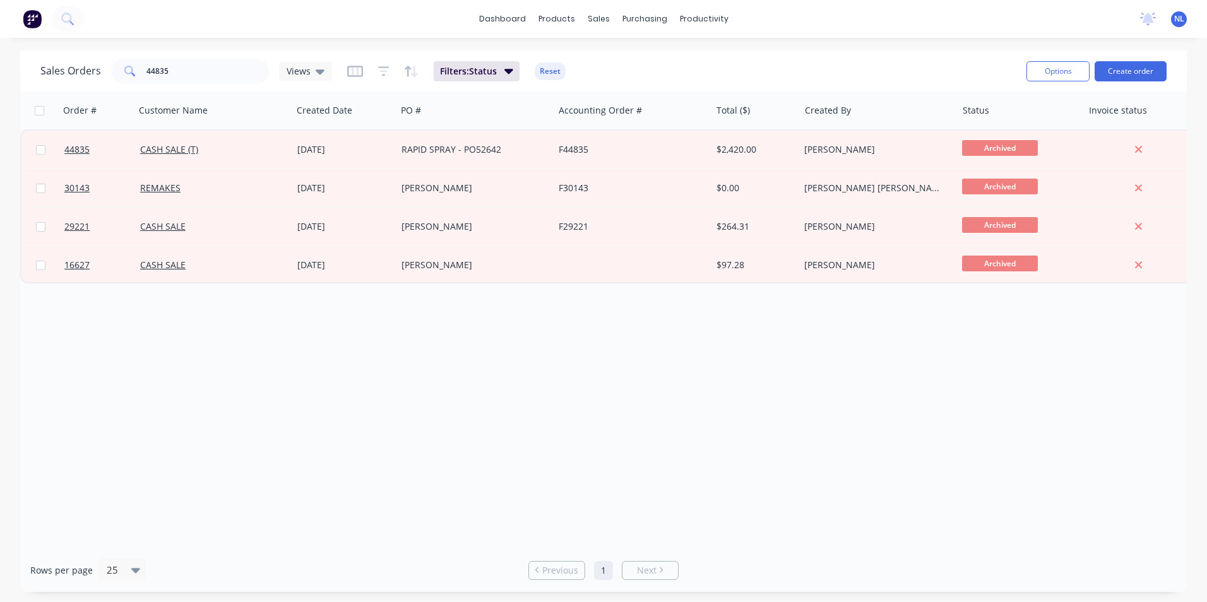
drag, startPoint x: 563, startPoint y: 69, endPoint x: 642, endPoint y: 73, distance: 79.0
click at [642, 73] on div "Sales Orders 44835 Views Filters: Status Reset" at bounding box center [528, 71] width 976 height 31
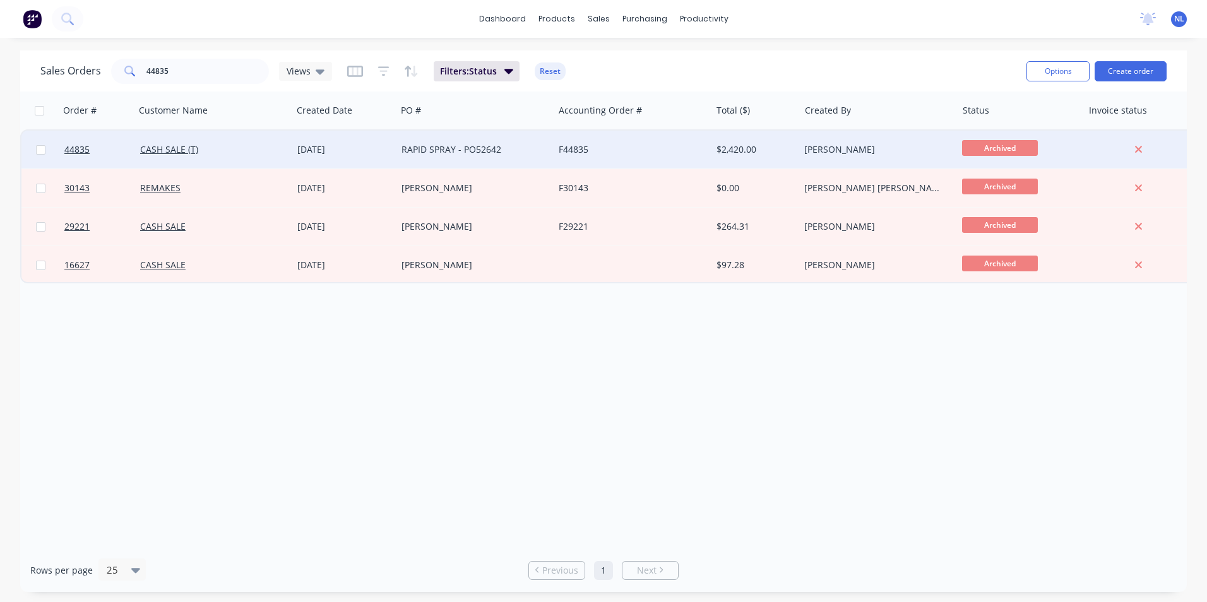
click at [606, 162] on div "F44835" at bounding box center [631, 150] width 157 height 38
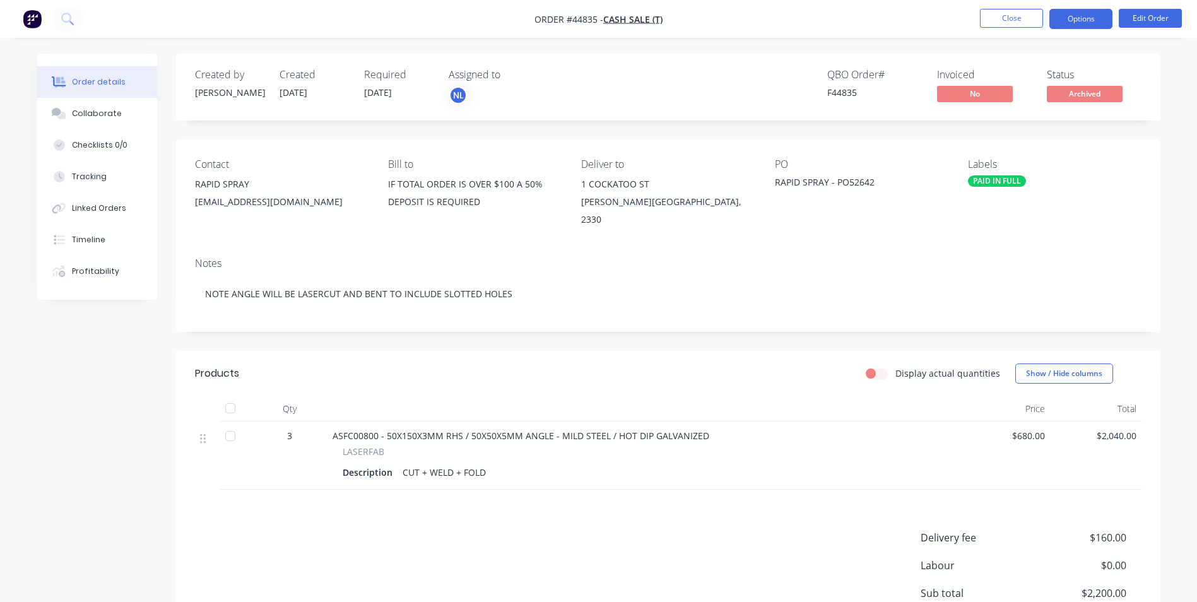
click at [1070, 25] on button "Options" at bounding box center [1080, 19] width 63 height 20
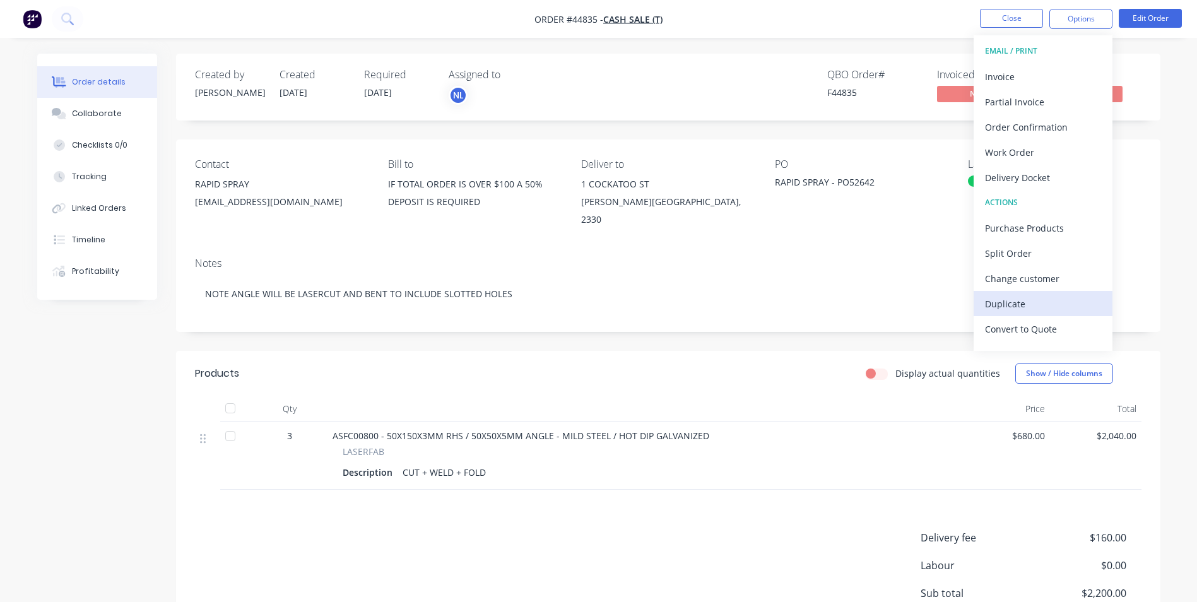
click at [1034, 300] on div "Duplicate" at bounding box center [1043, 304] width 116 height 18
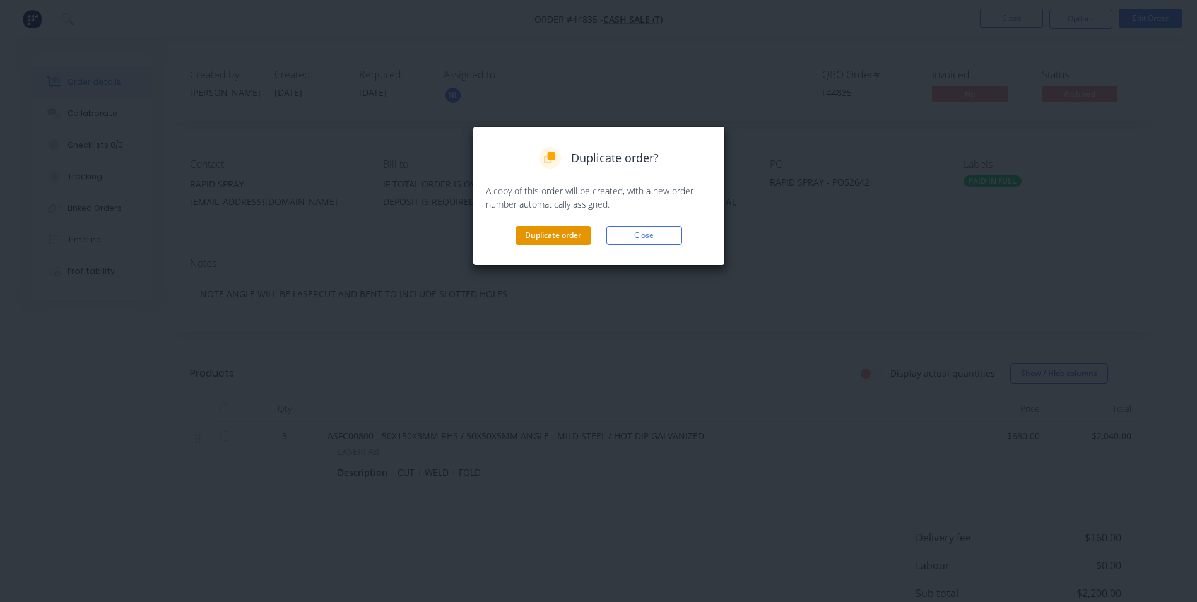
click at [571, 239] on button "Duplicate order" at bounding box center [554, 235] width 76 height 19
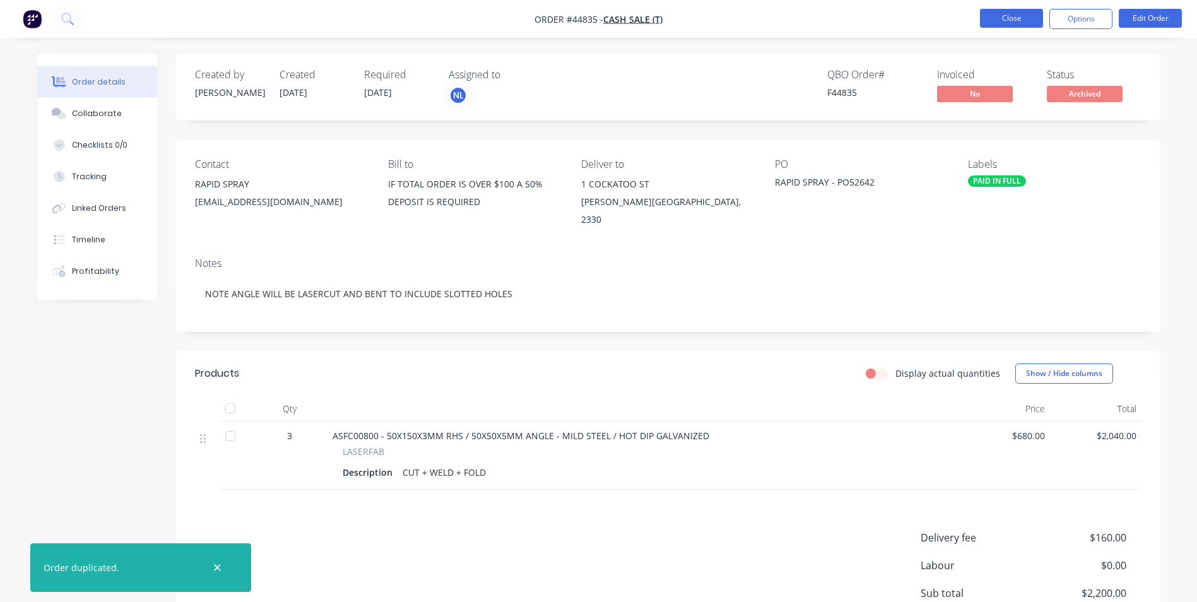
click at [996, 9] on button "Close" at bounding box center [1011, 18] width 63 height 19
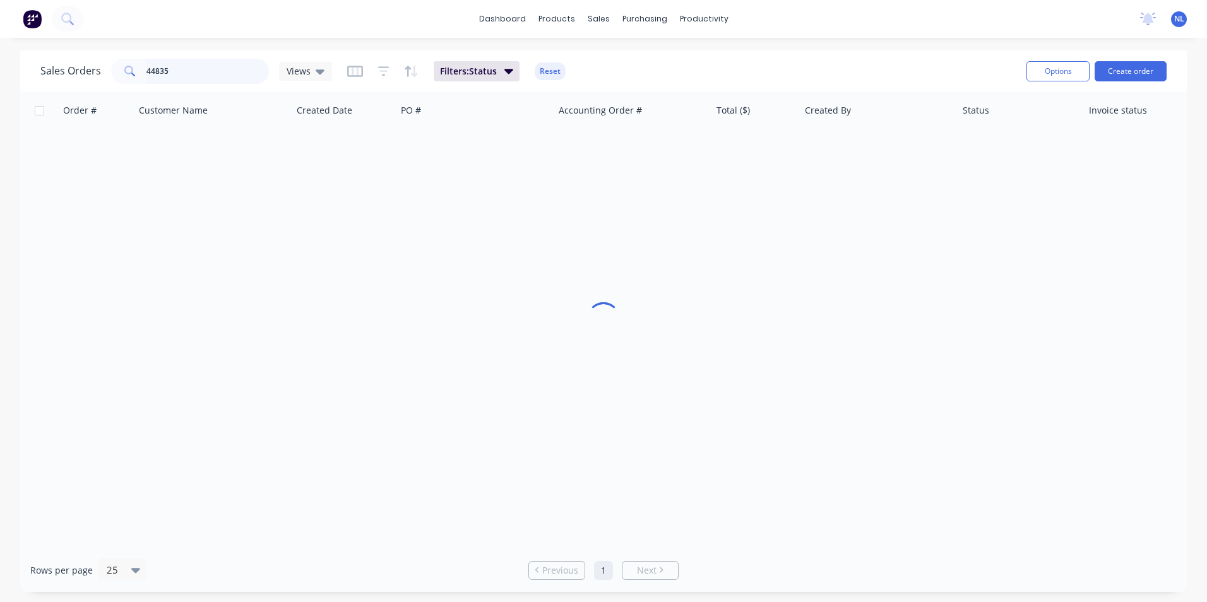
click at [251, 67] on input "44835" at bounding box center [207, 71] width 123 height 25
drag, startPoint x: 251, startPoint y: 67, endPoint x: -130, endPoint y: 123, distance: 385.3
click at [0, 123] on html "dashboard products sales purchasing productivity dashboard products Product Cat…" at bounding box center [603, 301] width 1207 height 602
click at [749, 71] on div "Sales Orders Views Filters: Status Reset" at bounding box center [528, 71] width 976 height 31
click at [617, 60] on link "Sales Orders" at bounding box center [664, 59] width 167 height 25
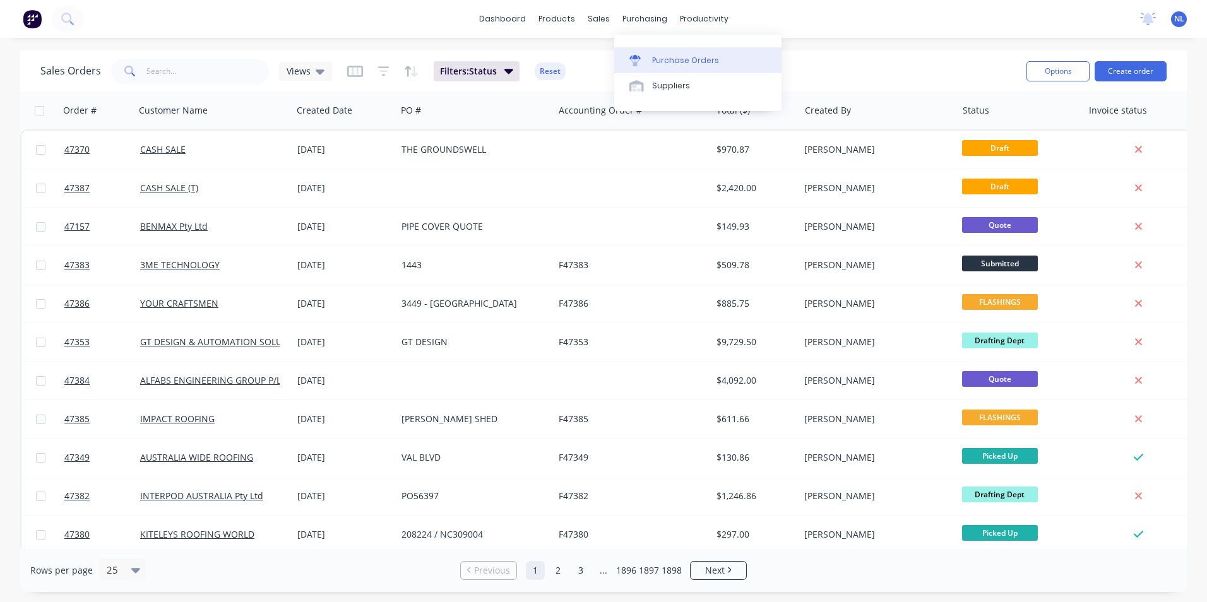
click at [647, 56] on div at bounding box center [638, 60] width 19 height 11
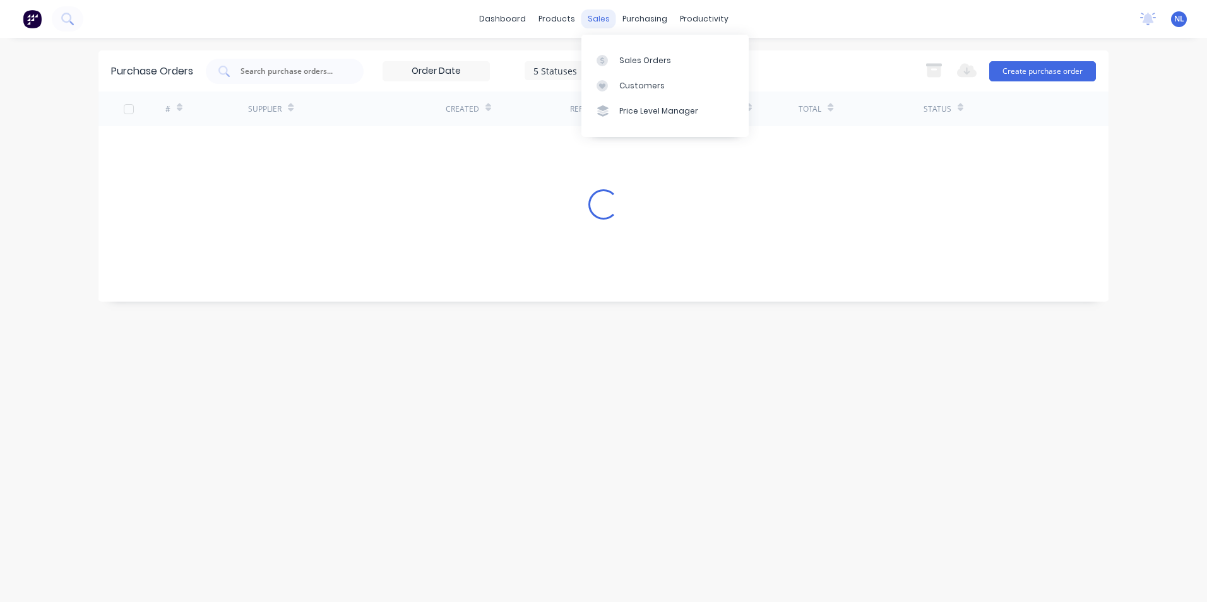
click at [606, 25] on div "sales" at bounding box center [598, 18] width 35 height 19
click at [621, 56] on div "Sales Orders" at bounding box center [645, 60] width 52 height 11
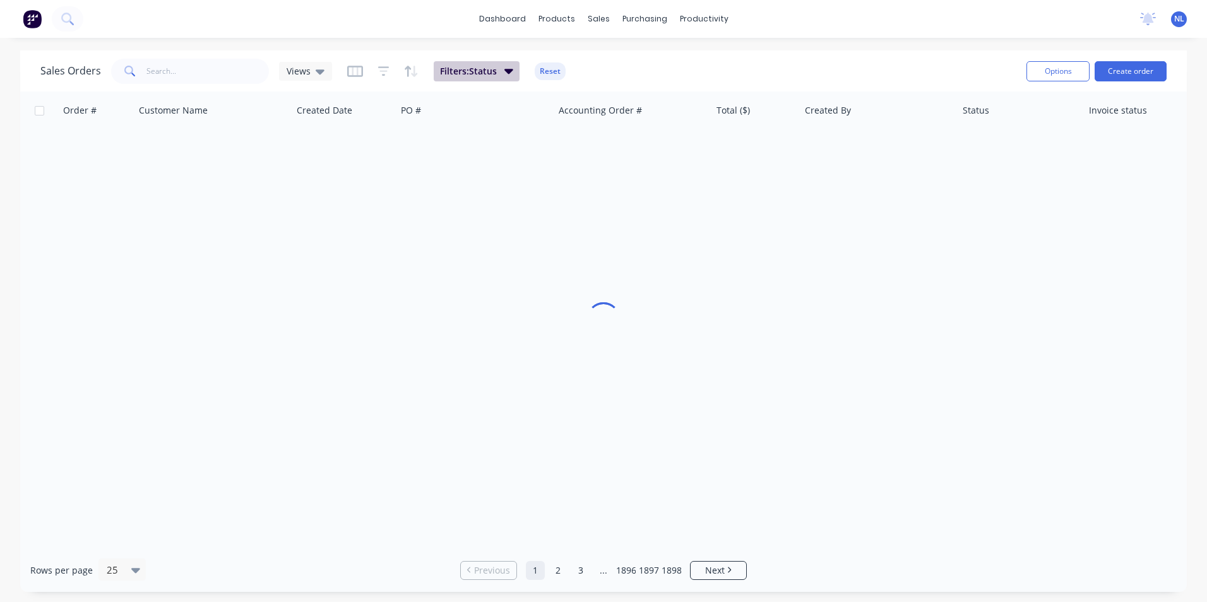
click at [511, 76] on icon "button" at bounding box center [508, 71] width 9 height 14
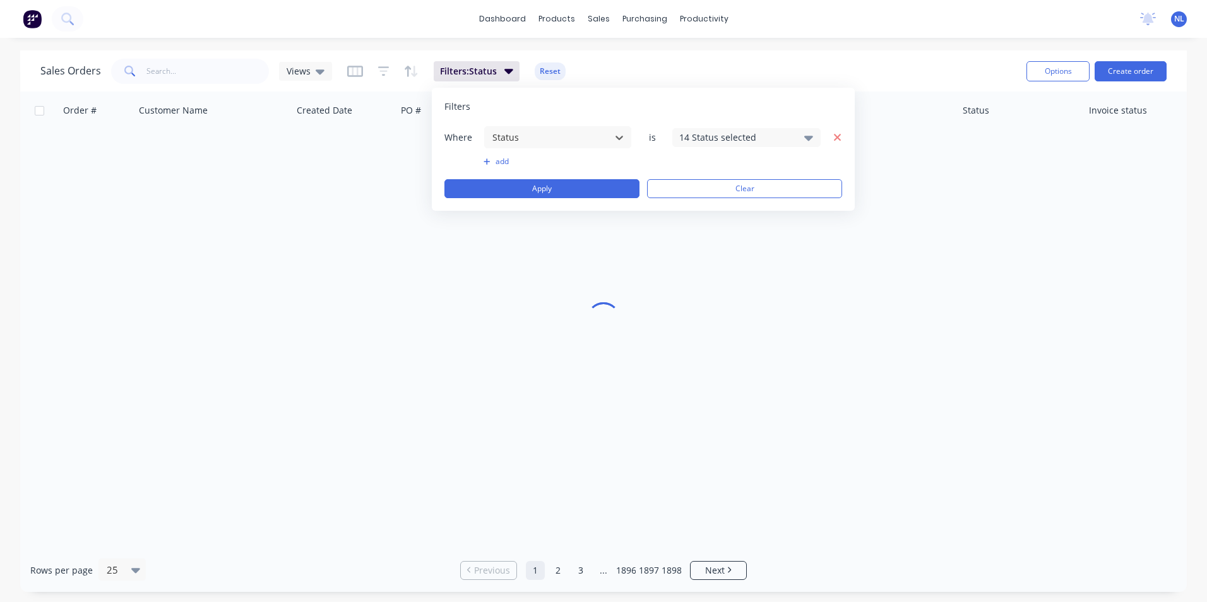
click at [837, 134] on icon "button" at bounding box center [837, 137] width 9 height 11
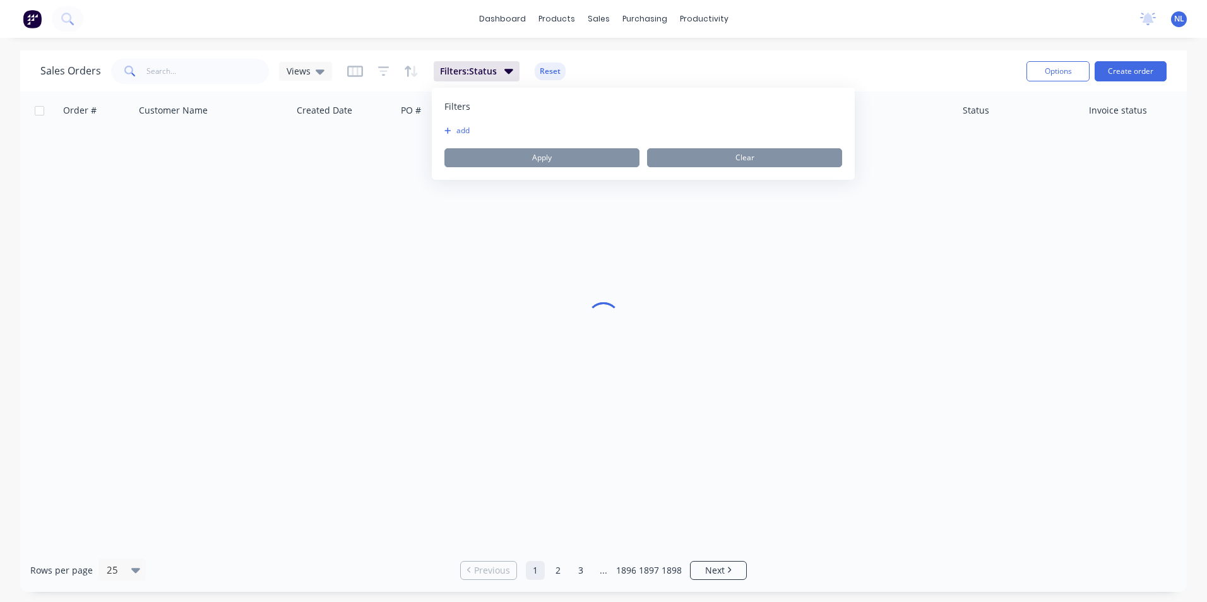
click at [658, 64] on div "Sales Orders Views Filters: Status Reset" at bounding box center [528, 71] width 976 height 31
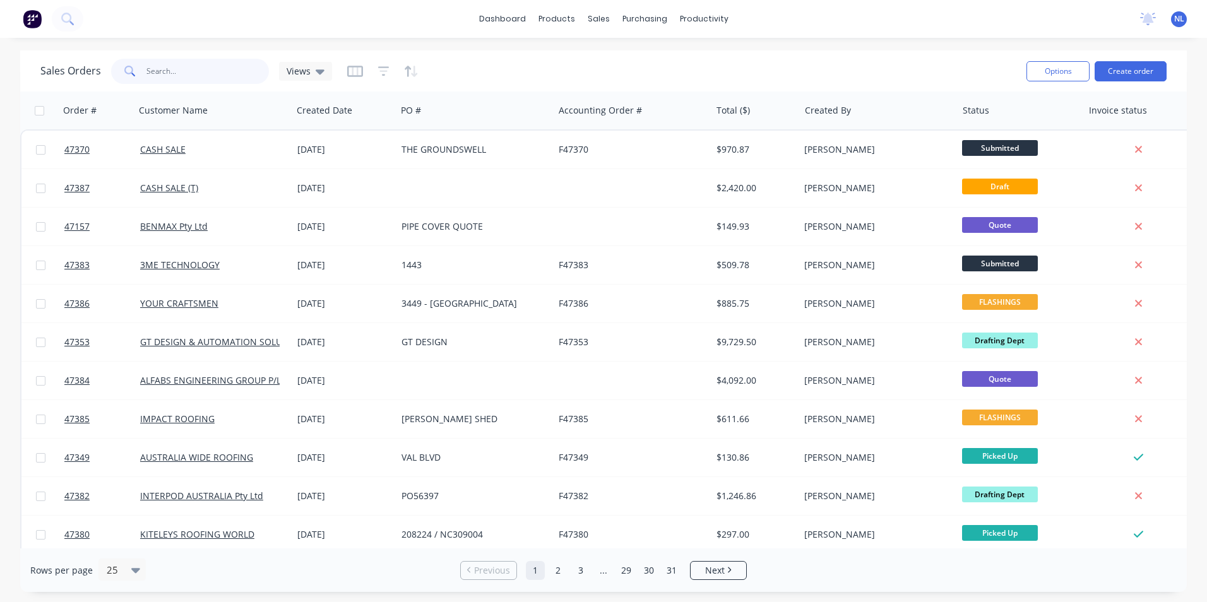
click at [215, 70] on input "text" at bounding box center [207, 71] width 123 height 25
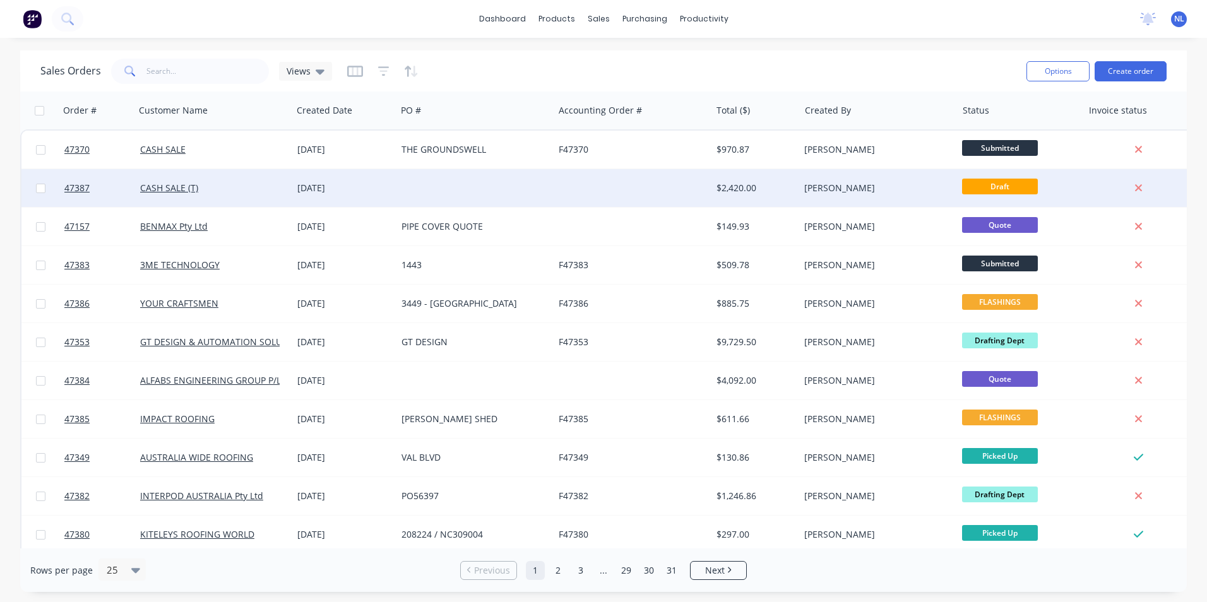
click at [514, 186] on div at bounding box center [474, 188] width 157 height 38
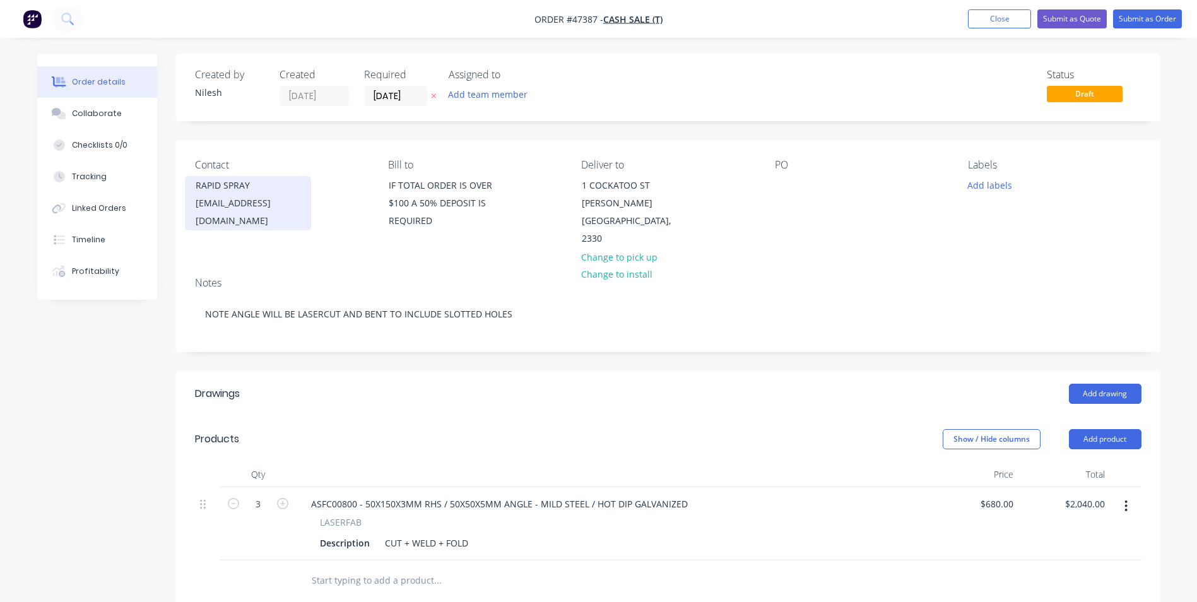
click at [290, 196] on div "[EMAIL_ADDRESS][DOMAIN_NAME]" at bounding box center [248, 211] width 105 height 35
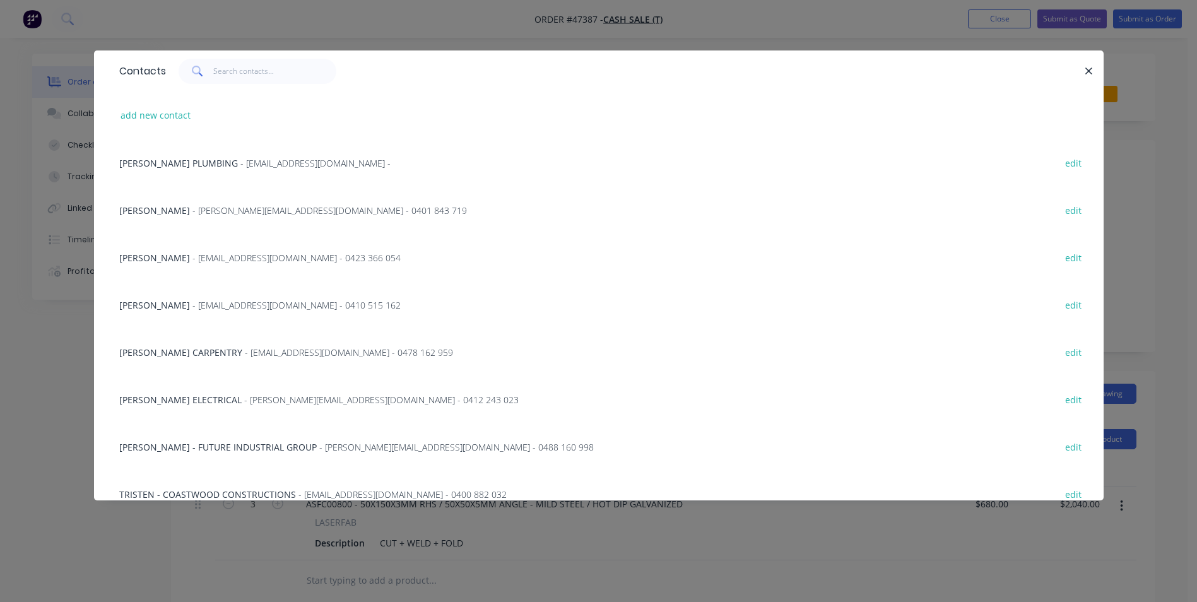
click at [769, 31] on div "Contacts add new contact [PERSON_NAME] PLUMBING - [EMAIL_ADDRESS][DOMAIN_NAME] …" at bounding box center [598, 301] width 1197 height 602
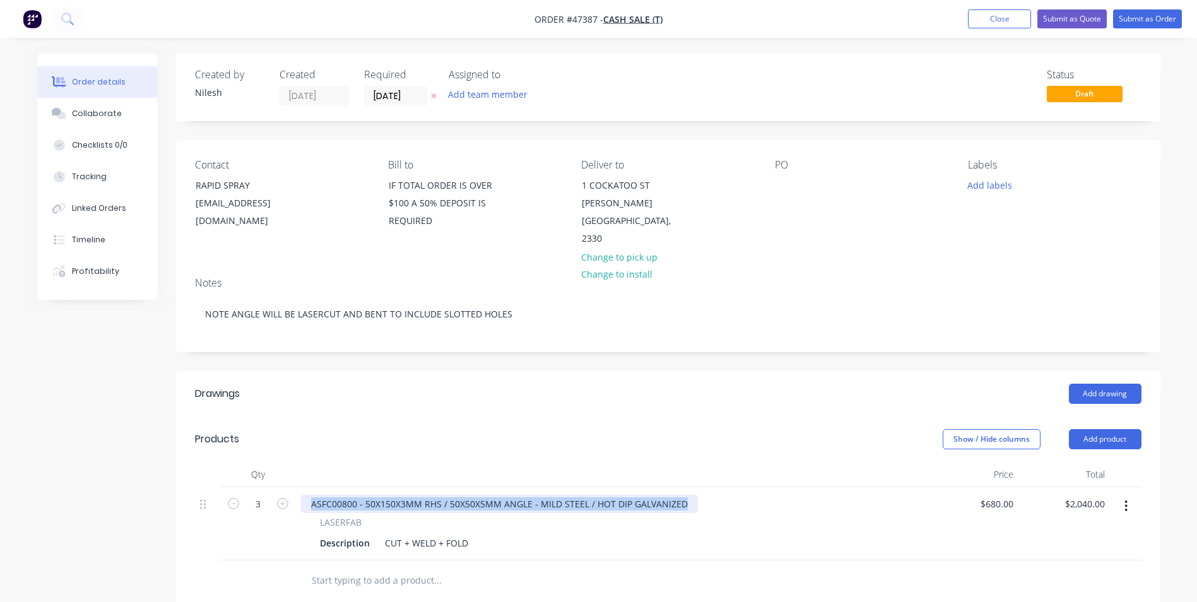
drag, startPoint x: 685, startPoint y: 487, endPoint x: 295, endPoint y: 472, distance: 390.3
click at [295, 487] on div "3 ASFC00800 - 50X150X3MM RHS / 50X50X5MM ANGLE - MILD STEEL / HOT DIP GALVANIZE…" at bounding box center [668, 523] width 947 height 73
copy div "ASFC00800 - 50X150X3MM RHS / 50X50X5MM ANGLE - MILD STEEL / HOT DIP GALVANIZED"
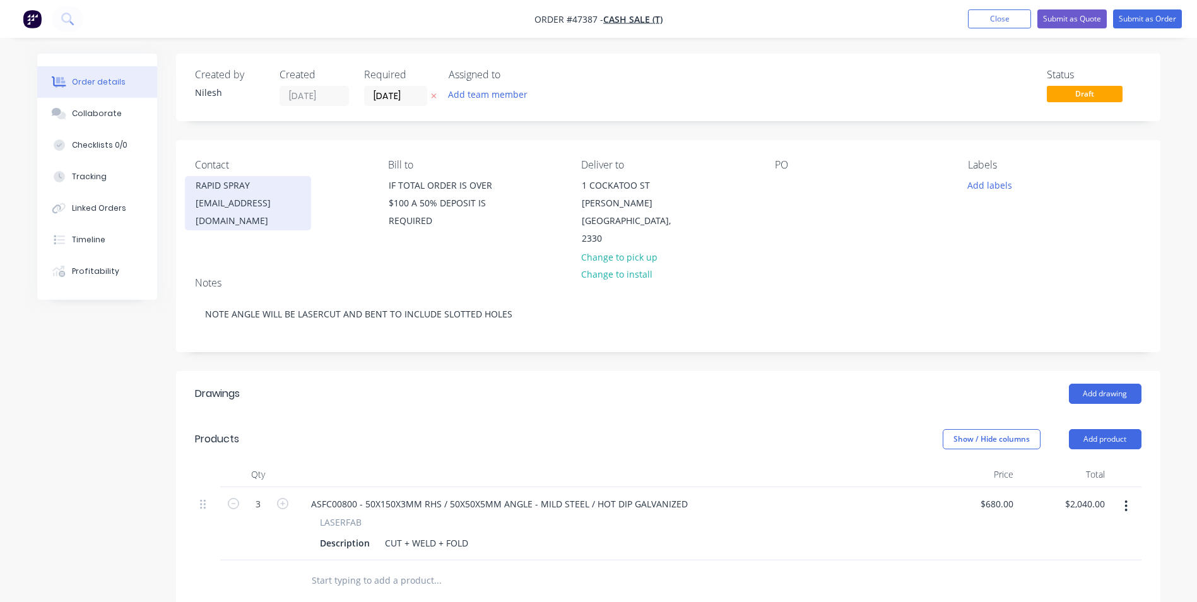
click at [305, 191] on div "RAPID SPRAY [EMAIL_ADDRESS][DOMAIN_NAME]" at bounding box center [248, 203] width 126 height 54
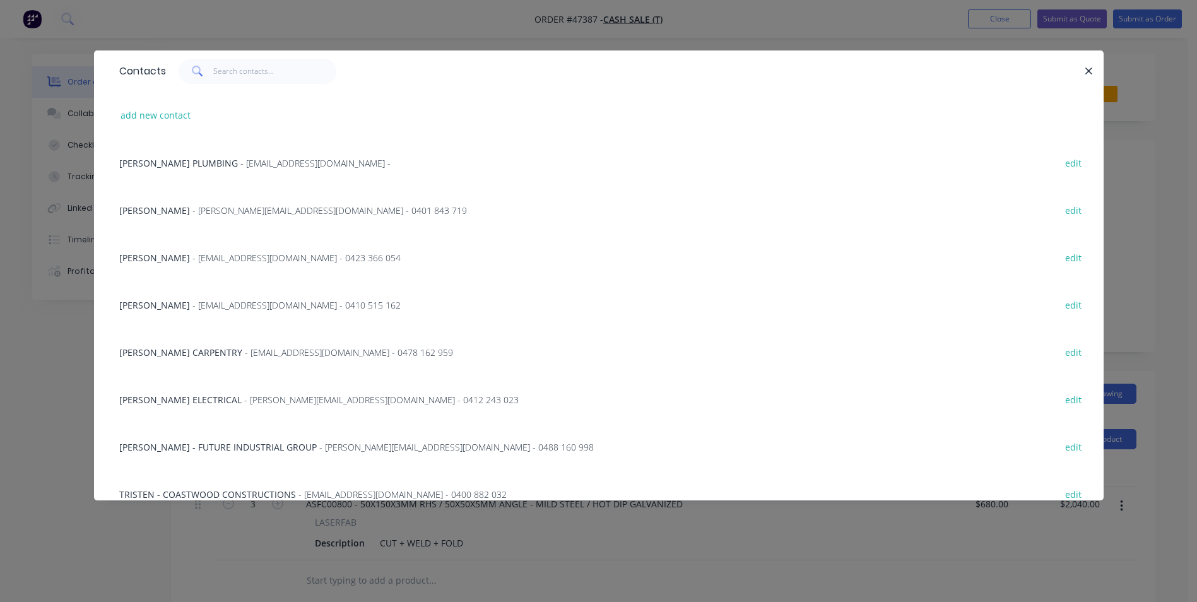
click at [723, 13] on div "Contacts add new contact [PERSON_NAME] PLUMBING - [EMAIL_ADDRESS][DOMAIN_NAME] …" at bounding box center [598, 301] width 1197 height 602
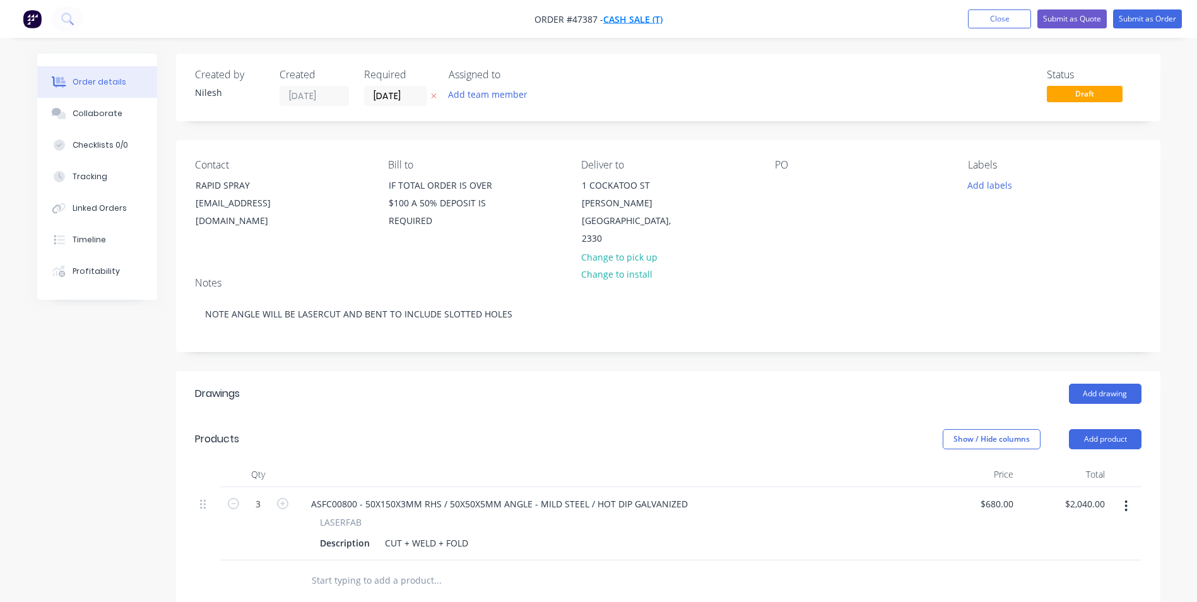
click at [640, 18] on span "CASH SALE (T)" at bounding box center [632, 19] width 59 height 12
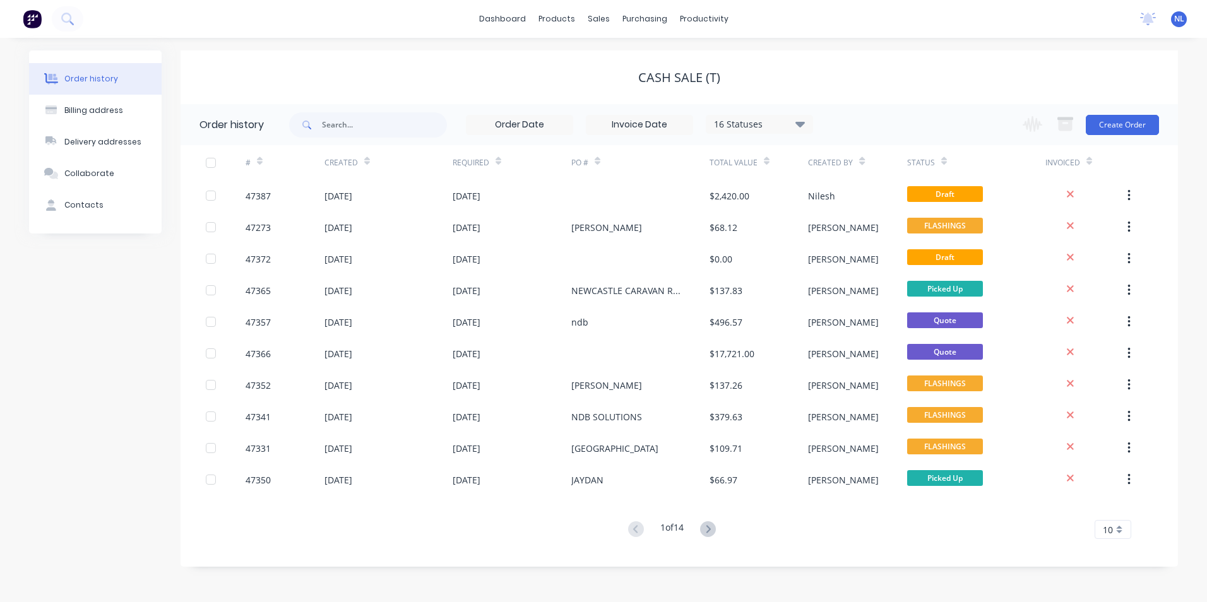
click at [575, 98] on div "CASH SALE (T)" at bounding box center [678, 77] width 997 height 54
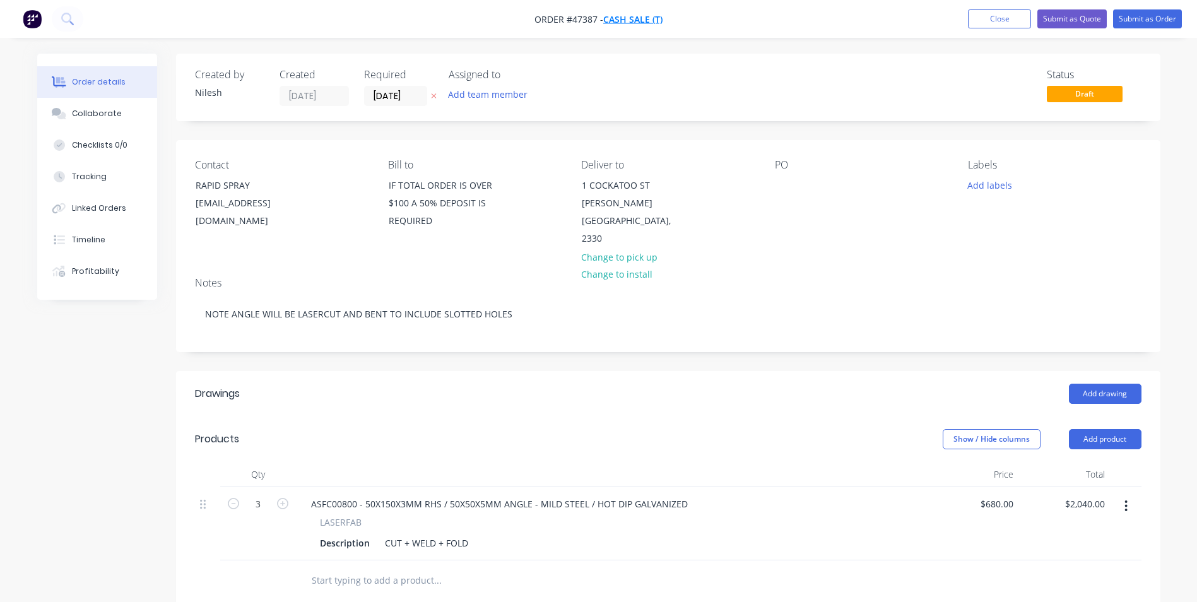
click at [615, 19] on span "CASH SALE (T)" at bounding box center [632, 19] width 59 height 12
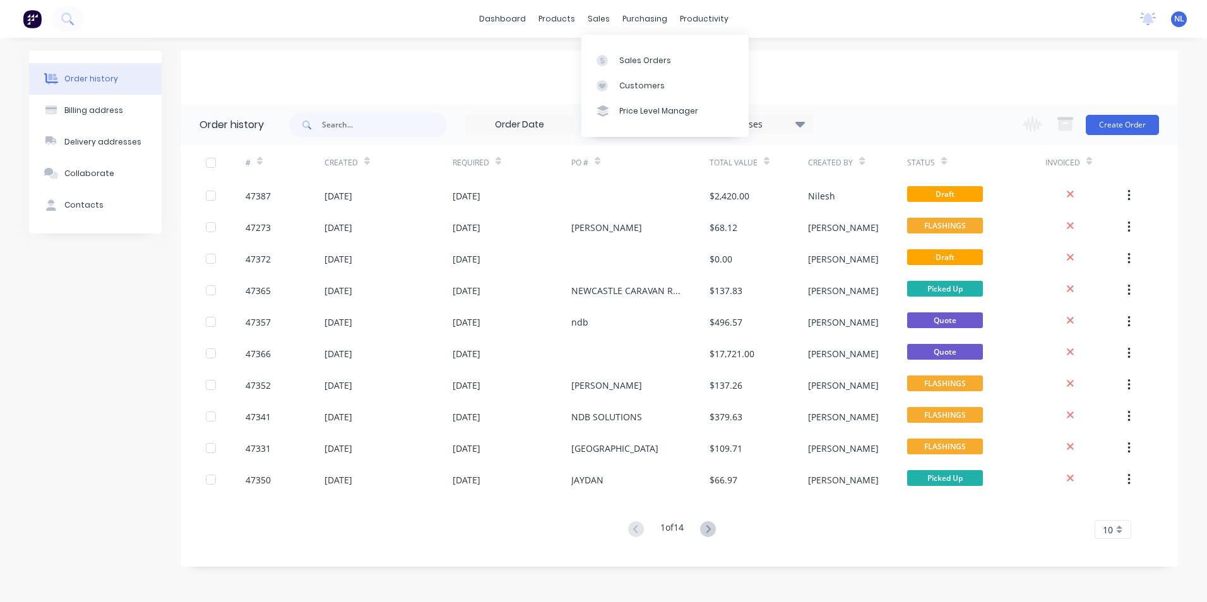
click at [781, 59] on div "CASH SALE (T)" at bounding box center [678, 77] width 997 height 54
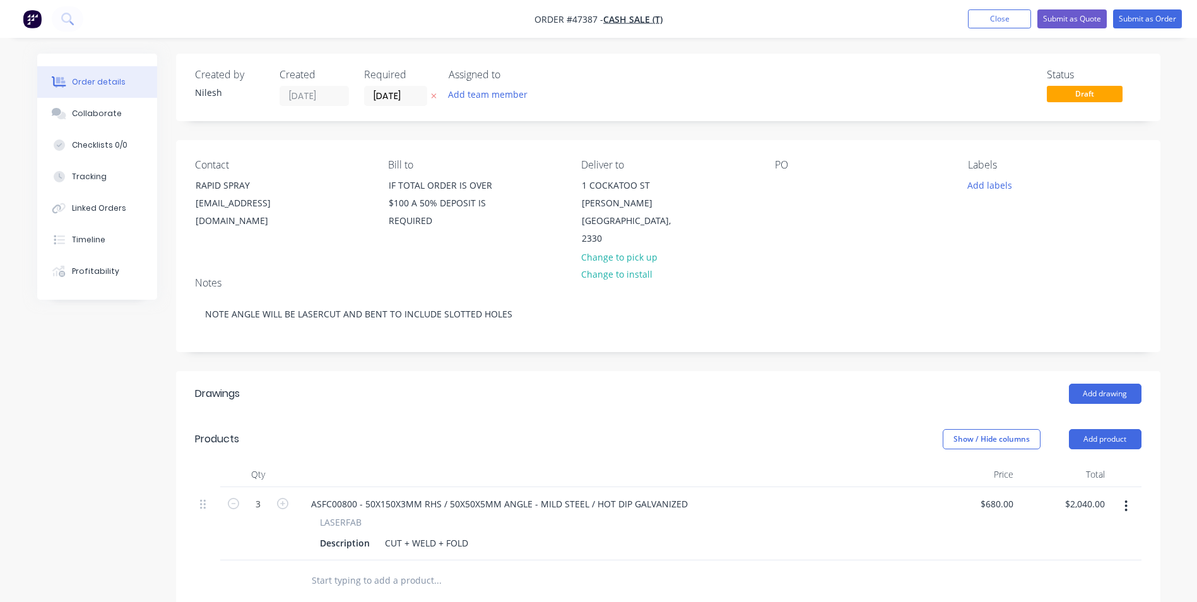
click at [577, 21] on span "Order #47387 -" at bounding box center [569, 19] width 69 height 12
click at [588, 18] on span "Order #47387 -" at bounding box center [569, 19] width 69 height 12
click at [1065, 13] on button "Submit as Quote" at bounding box center [1071, 18] width 69 height 19
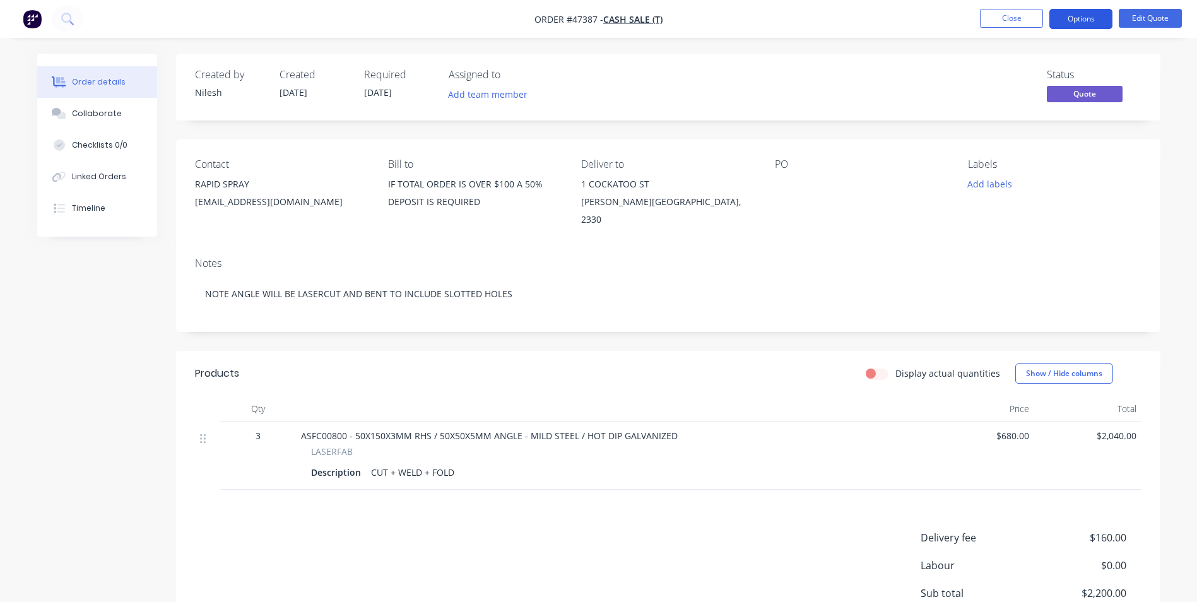
click at [1102, 12] on button "Options" at bounding box center [1080, 19] width 63 height 20
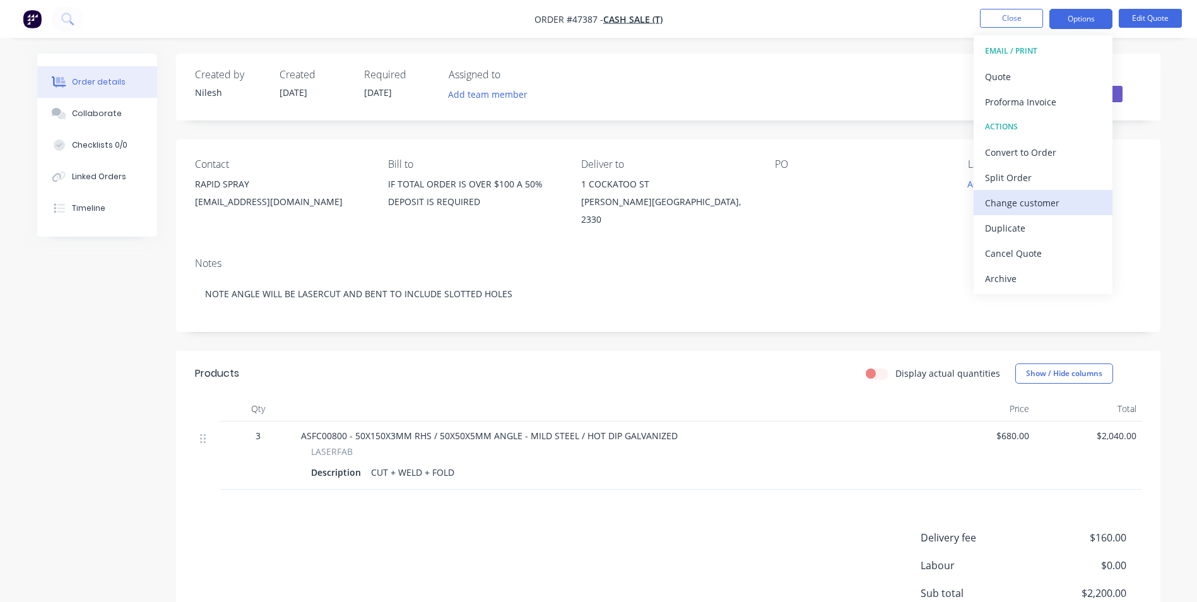
click at [1032, 199] on div "Change customer" at bounding box center [1043, 203] width 116 height 18
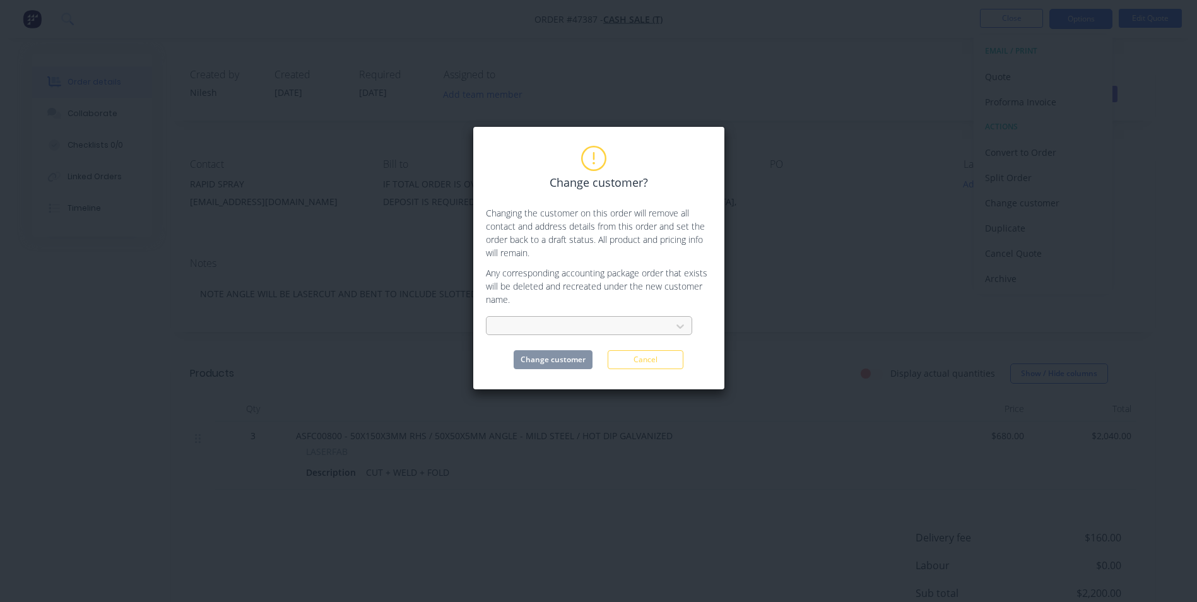
click at [574, 329] on div at bounding box center [581, 327] width 168 height 16
type input "rapid"
click at [597, 353] on div "RAPID SPRAY Pty Ltd" at bounding box center [589, 354] width 206 height 23
click at [565, 365] on button "Change customer" at bounding box center [553, 359] width 79 height 19
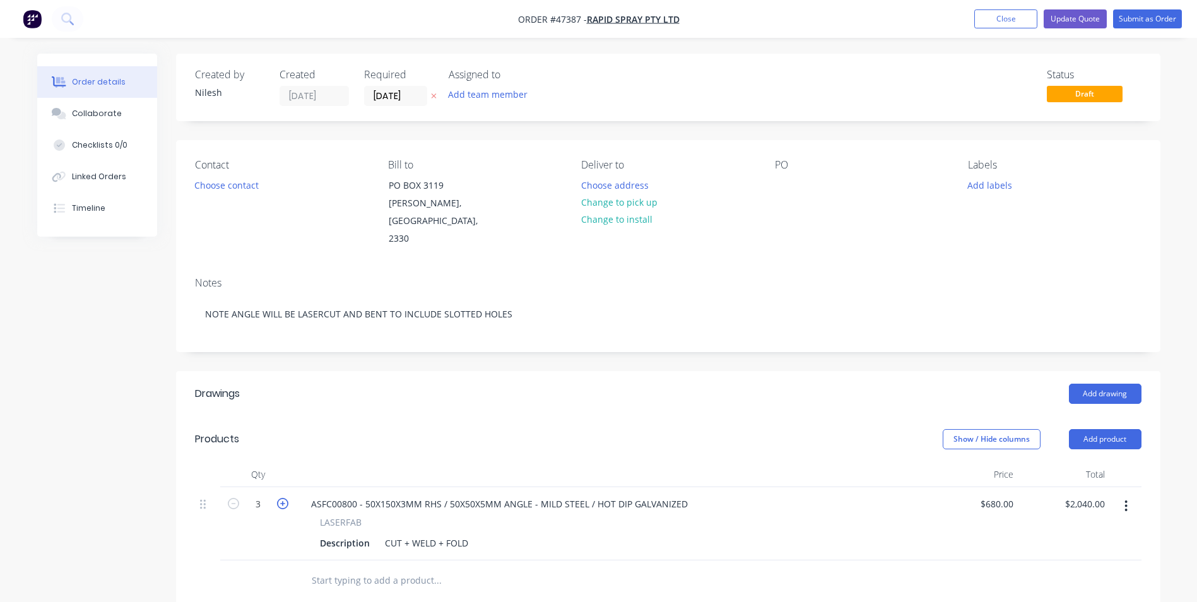
click at [281, 498] on icon "button" at bounding box center [282, 503] width 11 height 11
type input "4"
type input "$2,720.00"
type input "$500.00"
type input "$2,000.00"
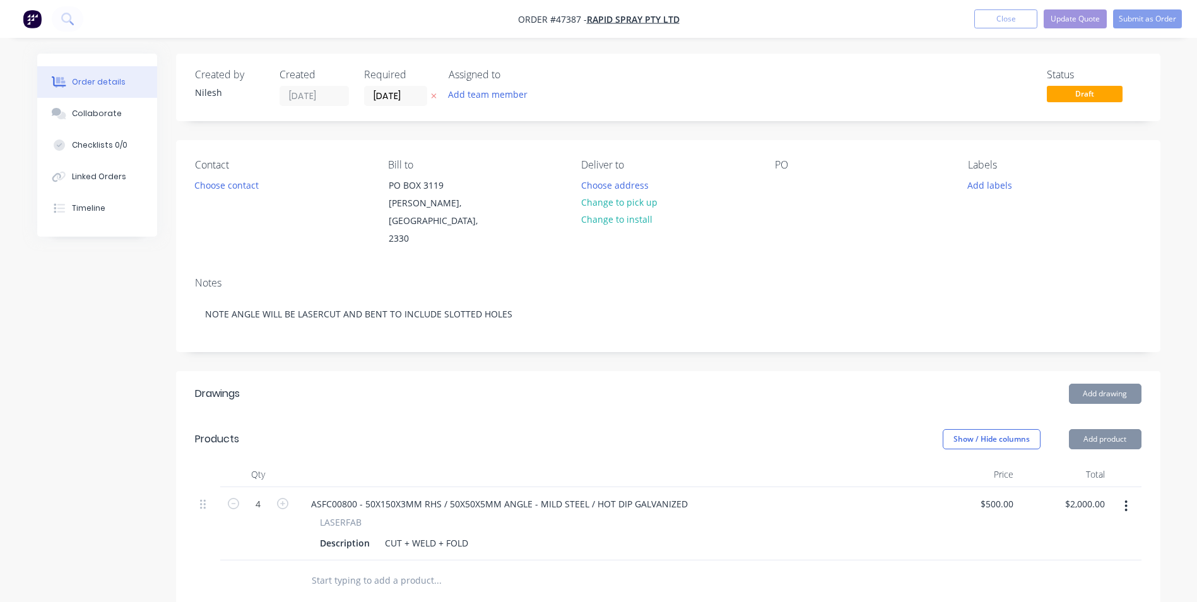
click at [825, 534] on div "Description CUT + WELD + FOLD" at bounding box center [609, 543] width 588 height 18
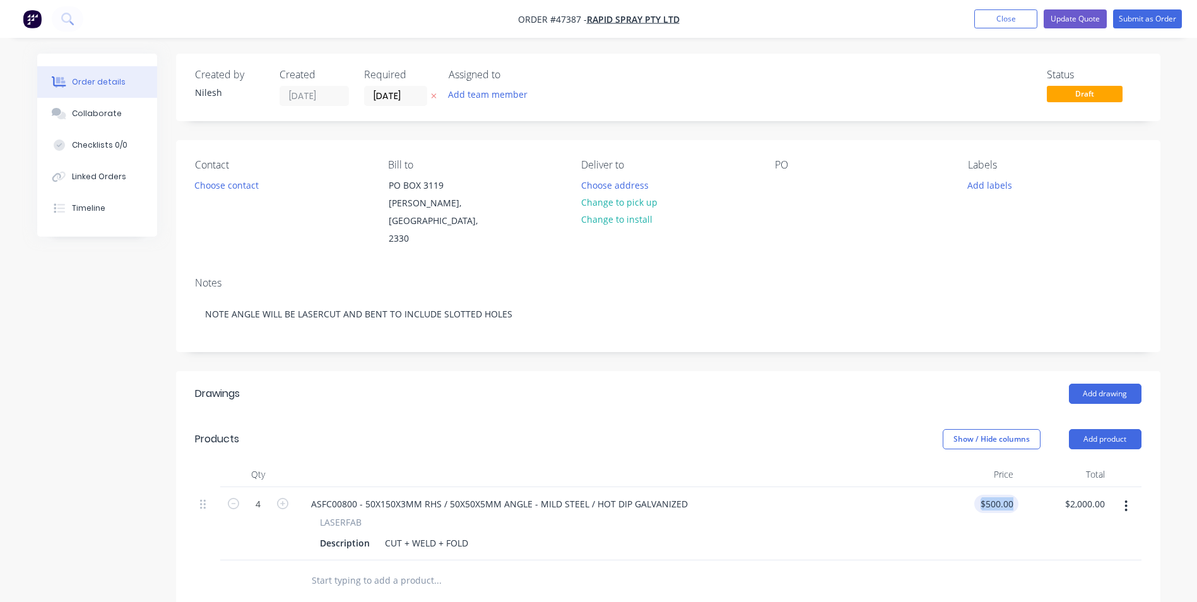
drag, startPoint x: 1019, startPoint y: 485, endPoint x: 1012, endPoint y: 488, distance: 7.4
click at [1013, 487] on div "4 ASFC00800 - 50X150X3MM RHS / 50X50X5MM ANGLE - MILD STEEL / HOT DIP GALVANIZE…" at bounding box center [668, 523] width 947 height 73
type input "$650.00"
type input "$2,600.00"
click at [761, 516] on div "LASERFAB" at bounding box center [611, 522] width 583 height 13
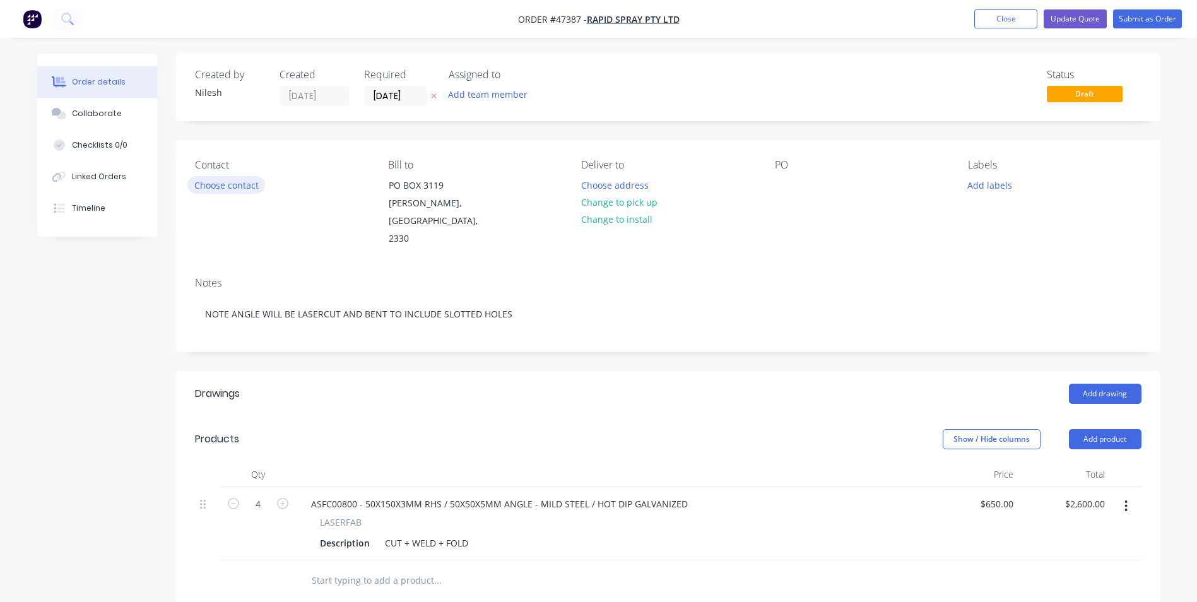
click at [226, 186] on button "Choose contact" at bounding box center [226, 184] width 78 height 17
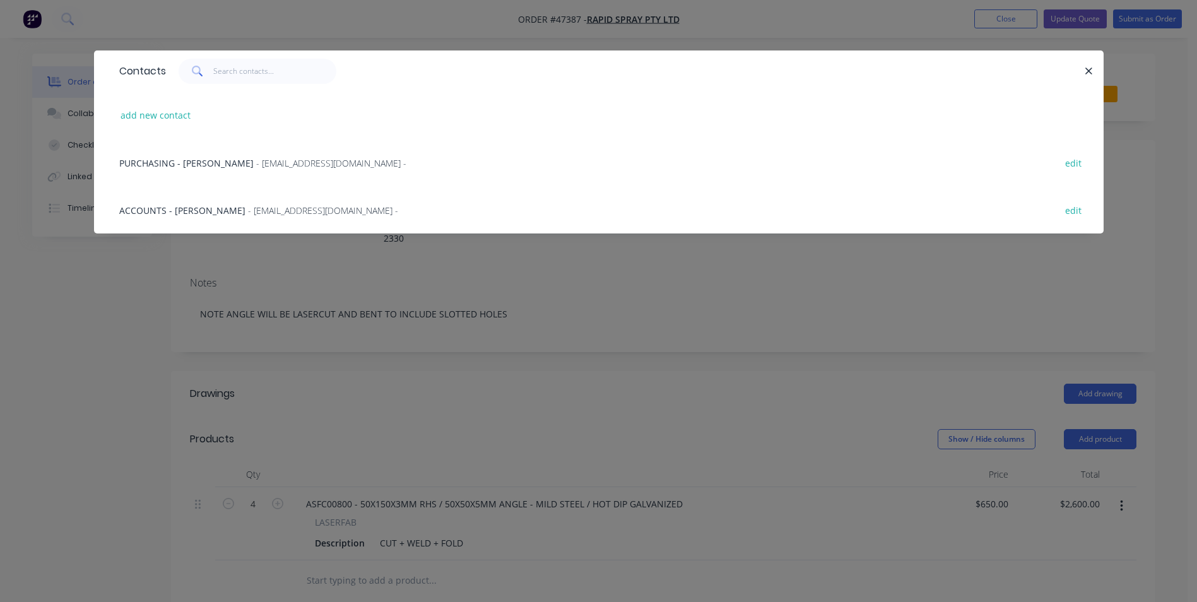
click at [285, 167] on span "- [EMAIL_ADDRESS][DOMAIN_NAME] -" at bounding box center [331, 163] width 150 height 12
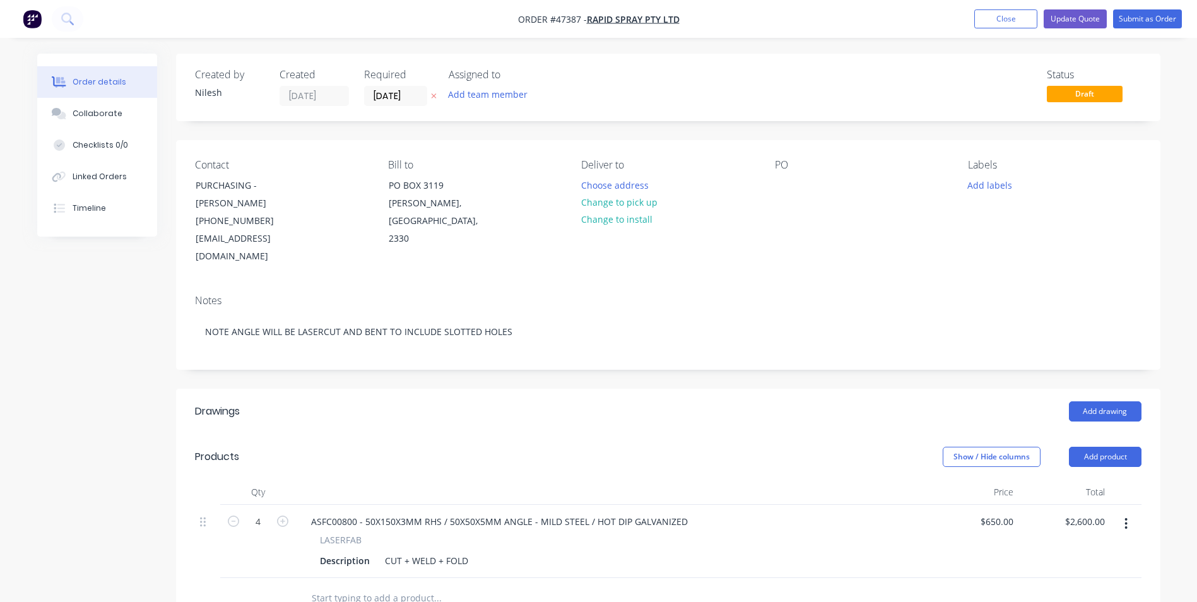
click at [805, 352] on div "Notes NOTE ANGLE WILL BE LASERCUT AND BENT TO INCLUDE SLOTTED HOLES" at bounding box center [668, 327] width 984 height 85
click at [464, 552] on div "CUT + WELD + FOLD" at bounding box center [426, 561] width 93 height 18
click at [719, 505] on div "ASFC00800 - 50X150X3MM RHS / 50X50X5MM ANGLE - MILD STEEL / HOT DIP GALVANIZED …" at bounding box center [611, 541] width 631 height 73
click at [1084, 19] on button "Update Quote" at bounding box center [1075, 18] width 63 height 19
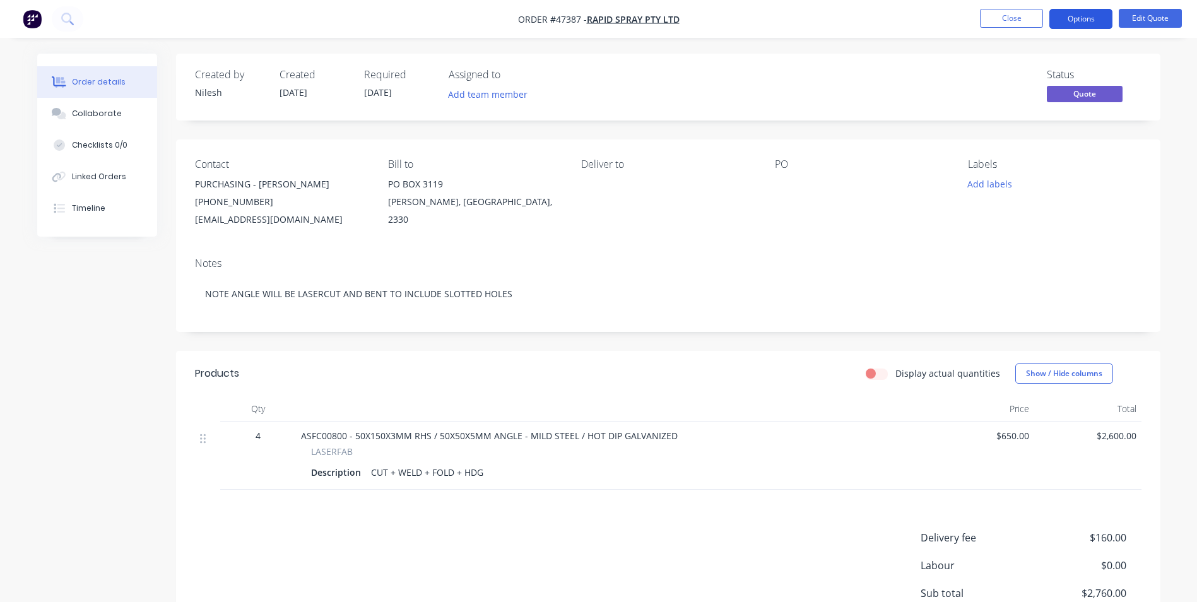
click at [1076, 15] on button "Options" at bounding box center [1080, 19] width 63 height 20
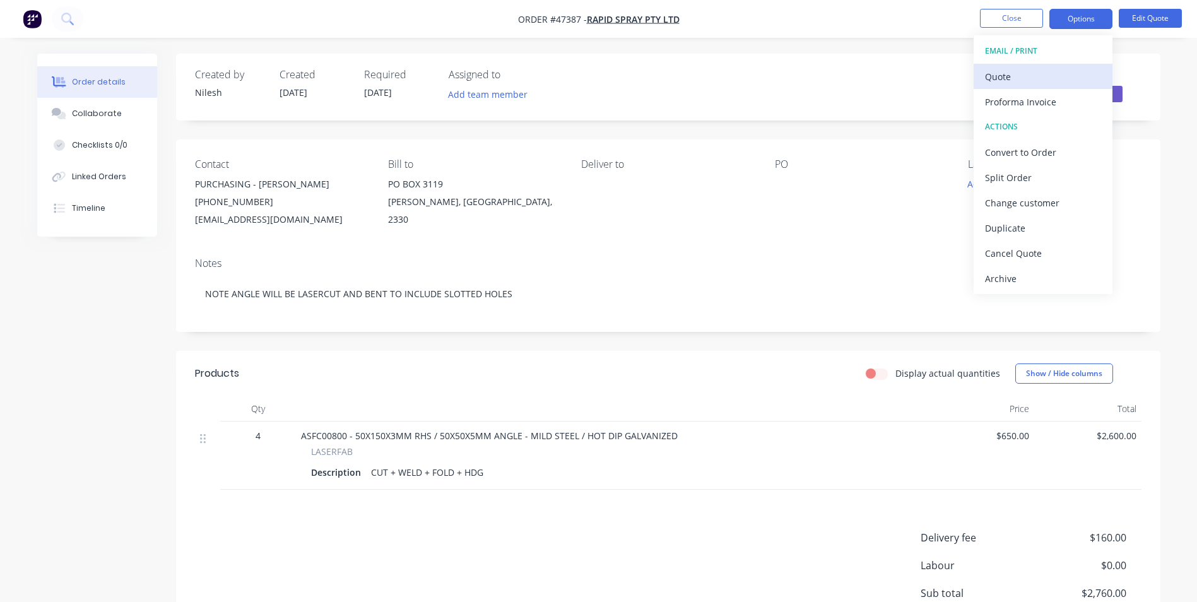
click at [1038, 80] on div "Quote" at bounding box center [1043, 77] width 116 height 18
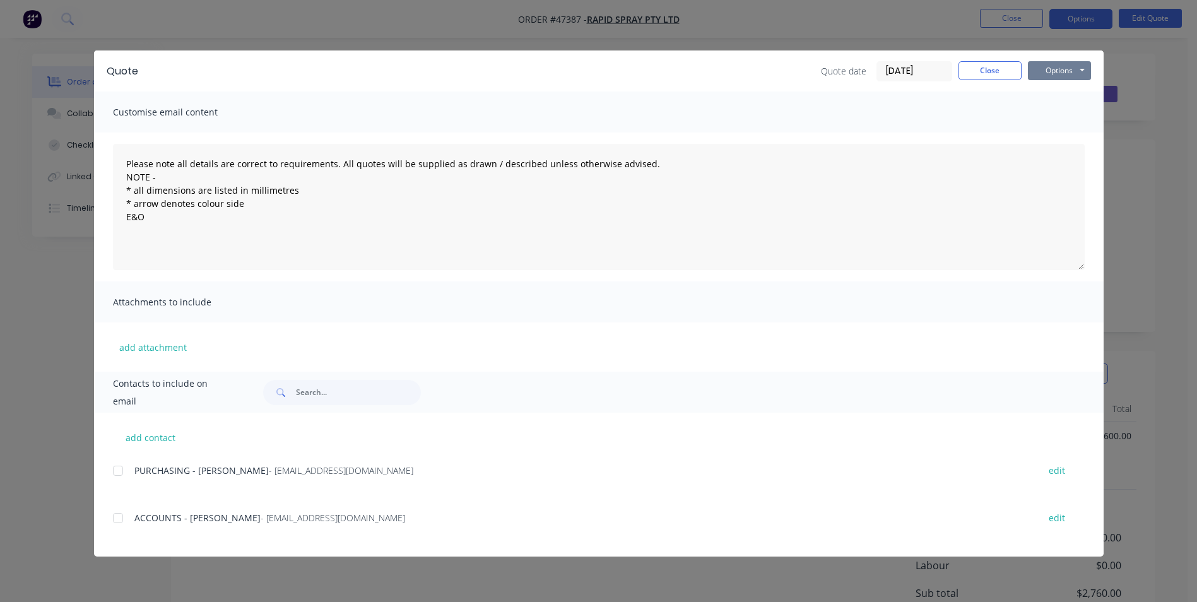
click at [1043, 64] on button "Options" at bounding box center [1059, 70] width 63 height 19
click at [1076, 110] on button "Print" at bounding box center [1068, 113] width 81 height 21
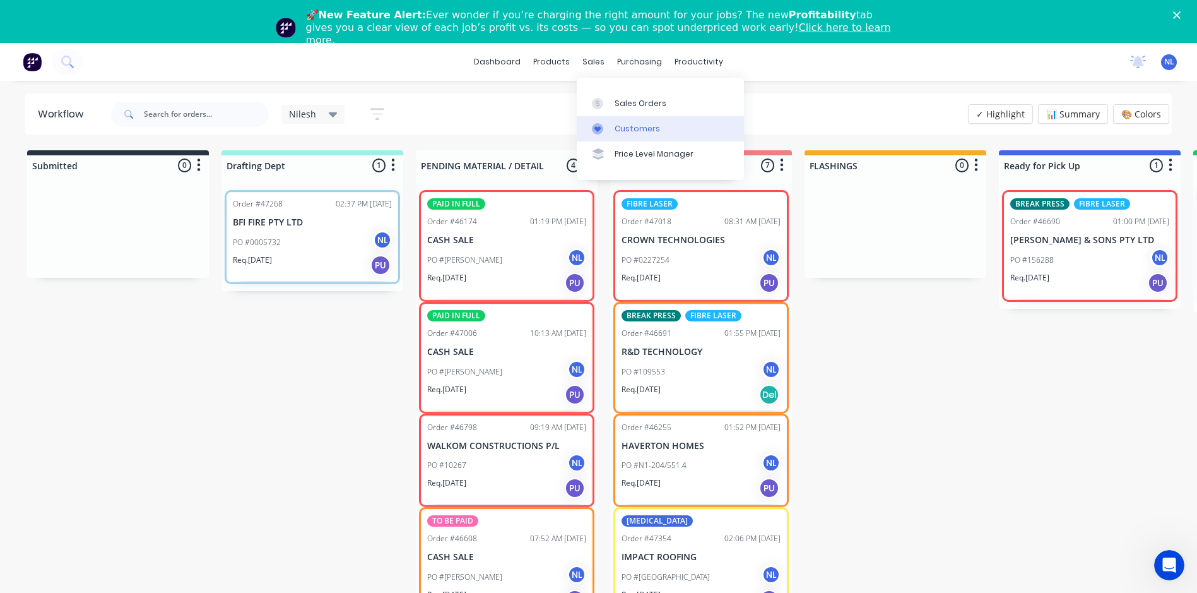
click at [630, 133] on div "Customers" at bounding box center [637, 128] width 45 height 11
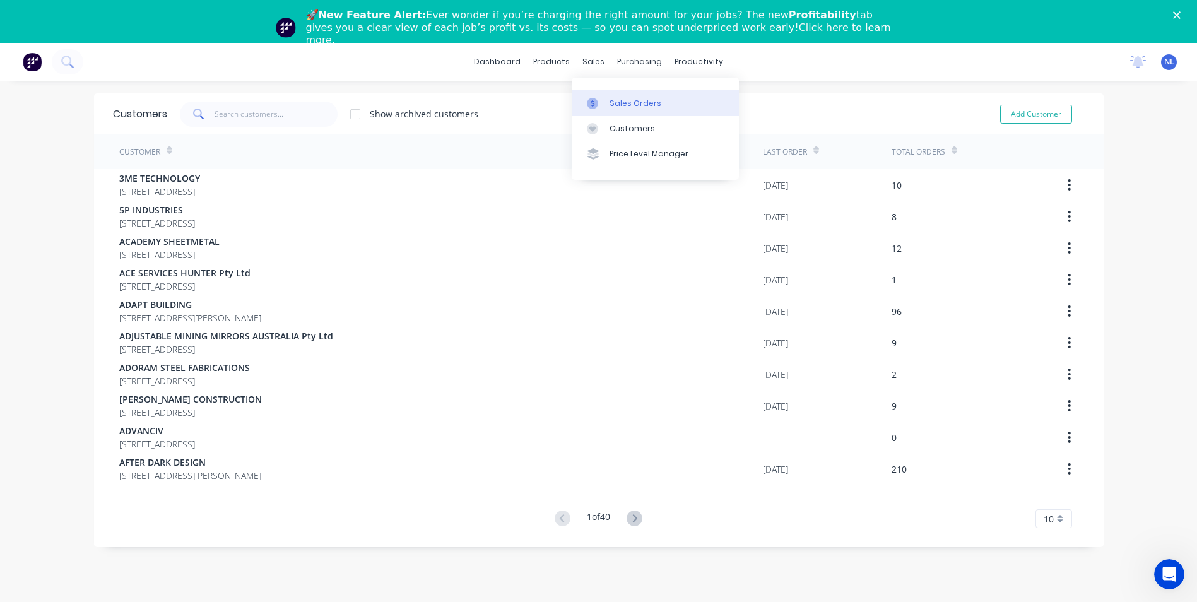
click at [607, 100] on link "Sales Orders" at bounding box center [655, 102] width 167 height 25
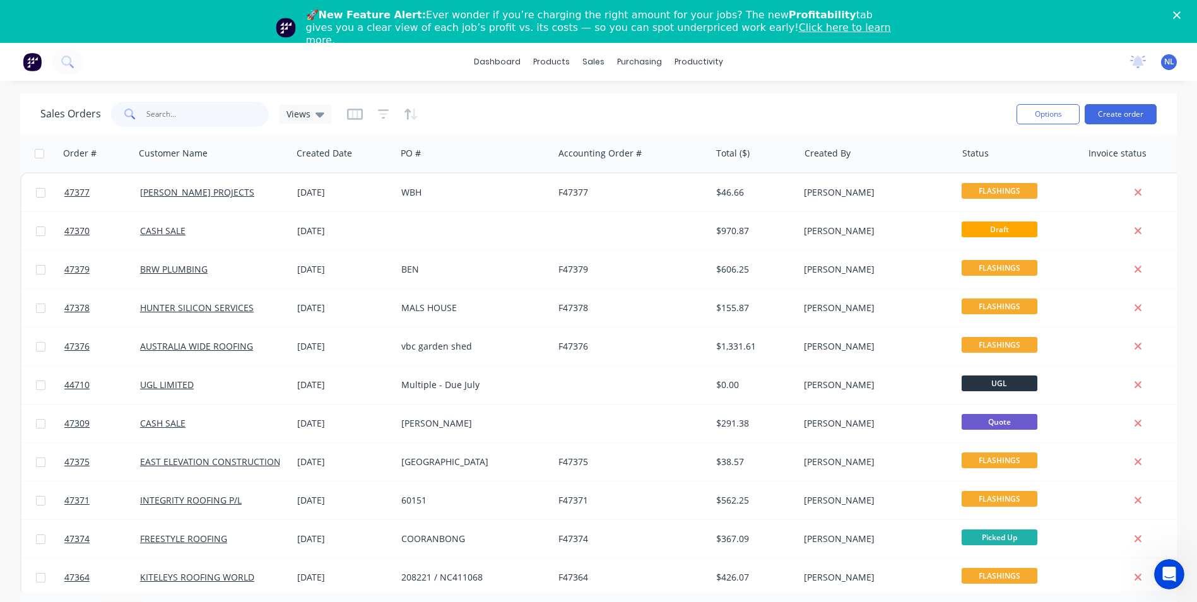
click at [226, 125] on input "text" at bounding box center [207, 114] width 123 height 25
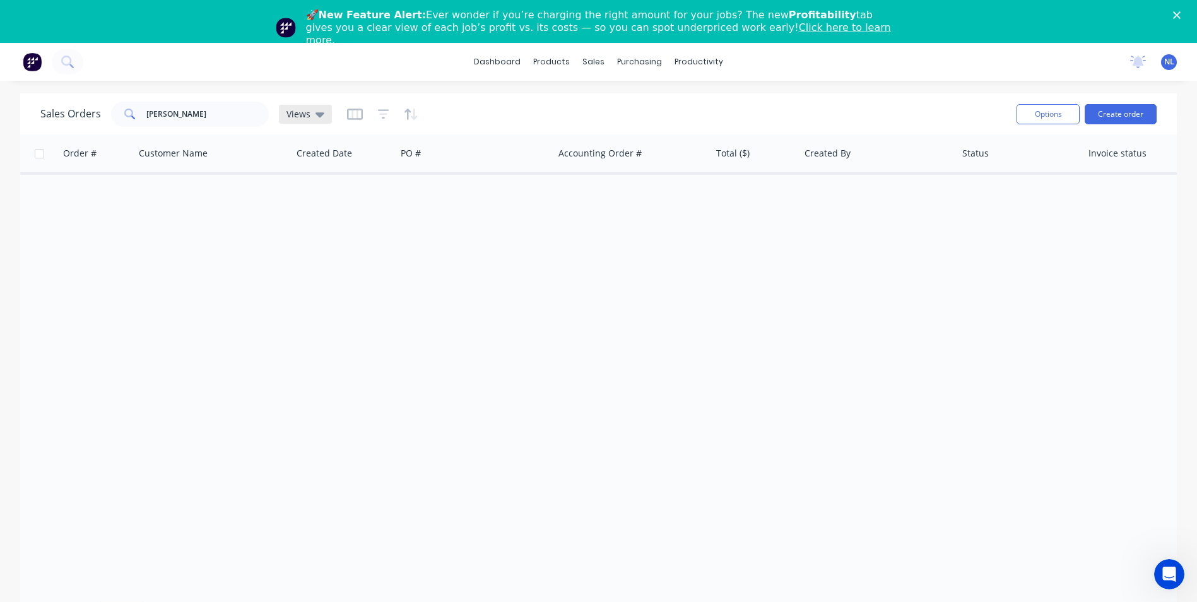
click at [324, 117] on div "Views" at bounding box center [305, 114] width 53 height 19
click at [378, 109] on icon "button" at bounding box center [383, 113] width 11 height 9
click at [407, 112] on icon "button" at bounding box center [411, 114] width 15 height 13
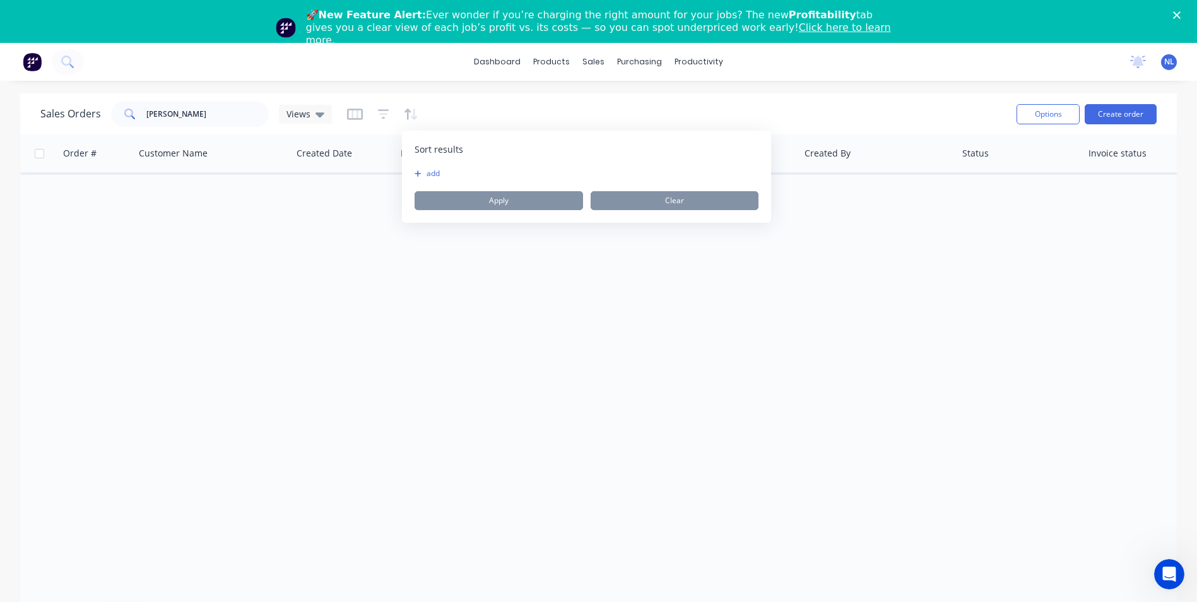
click at [456, 175] on div "add" at bounding box center [587, 173] width 344 height 10
click at [430, 177] on button "add" at bounding box center [423, 173] width 16 height 10
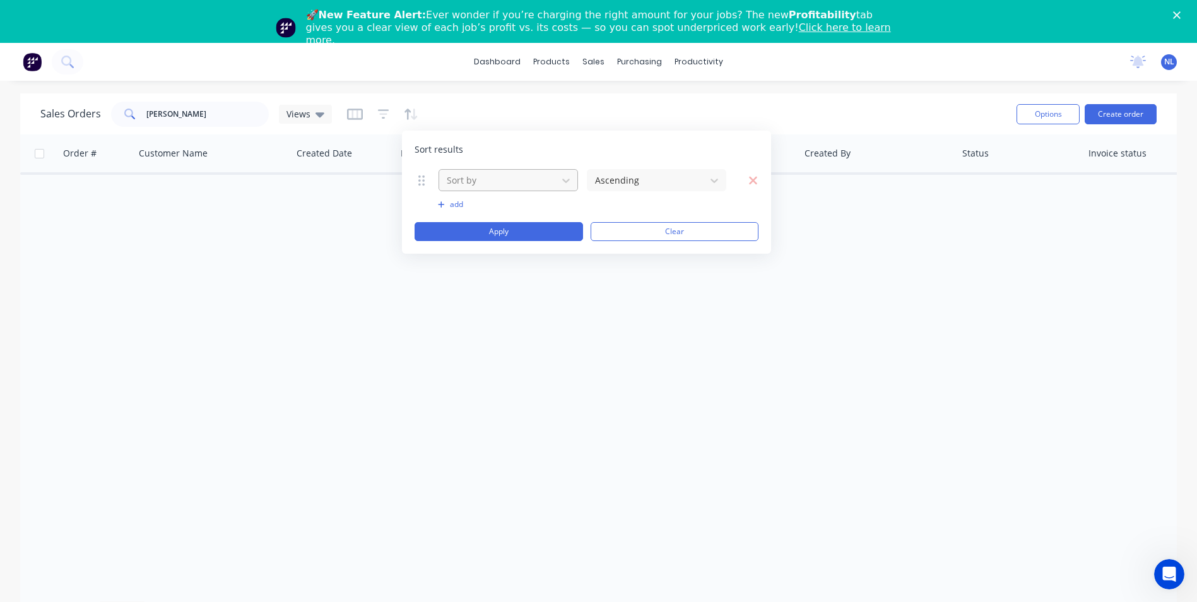
click at [534, 175] on div at bounding box center [498, 180] width 105 height 16
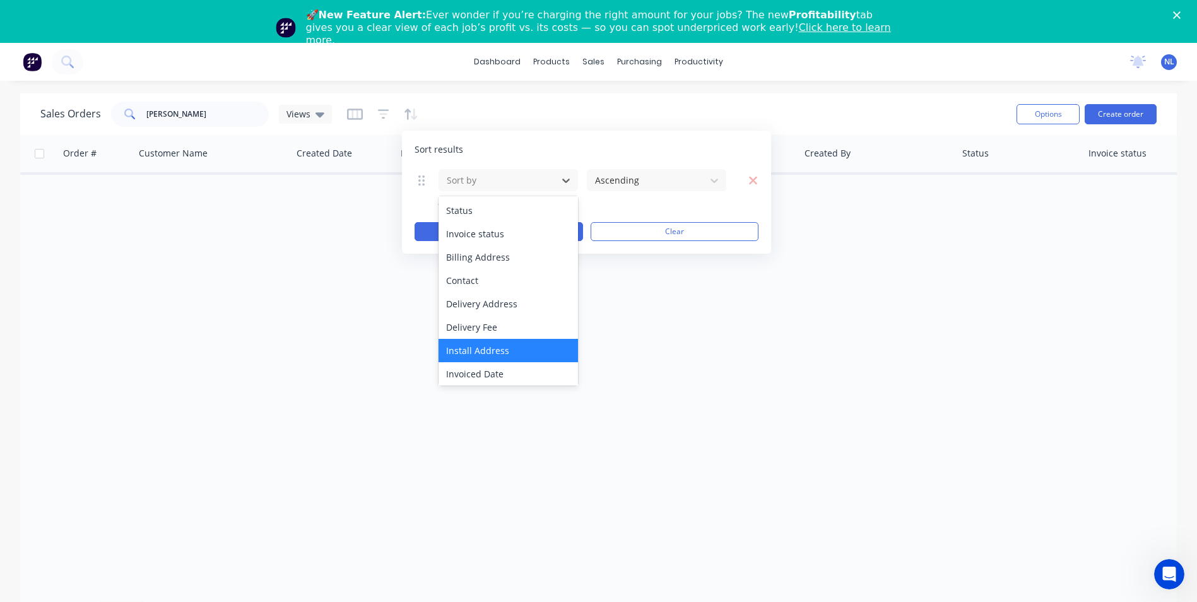
scroll to position [100, 0]
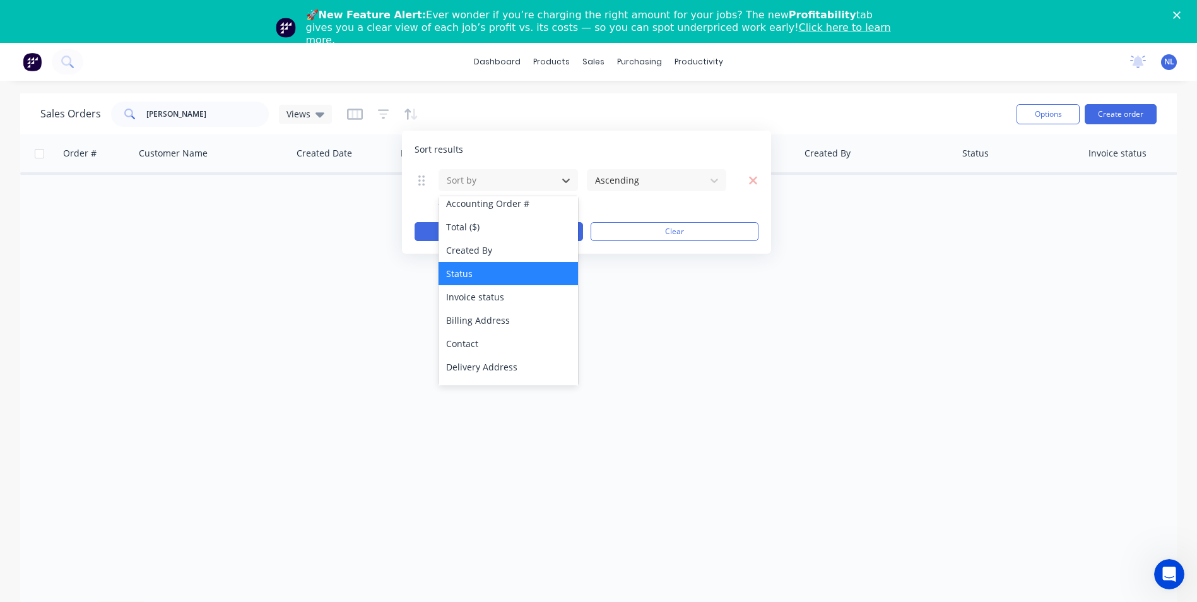
click at [507, 273] on div "Status" at bounding box center [508, 273] width 139 height 23
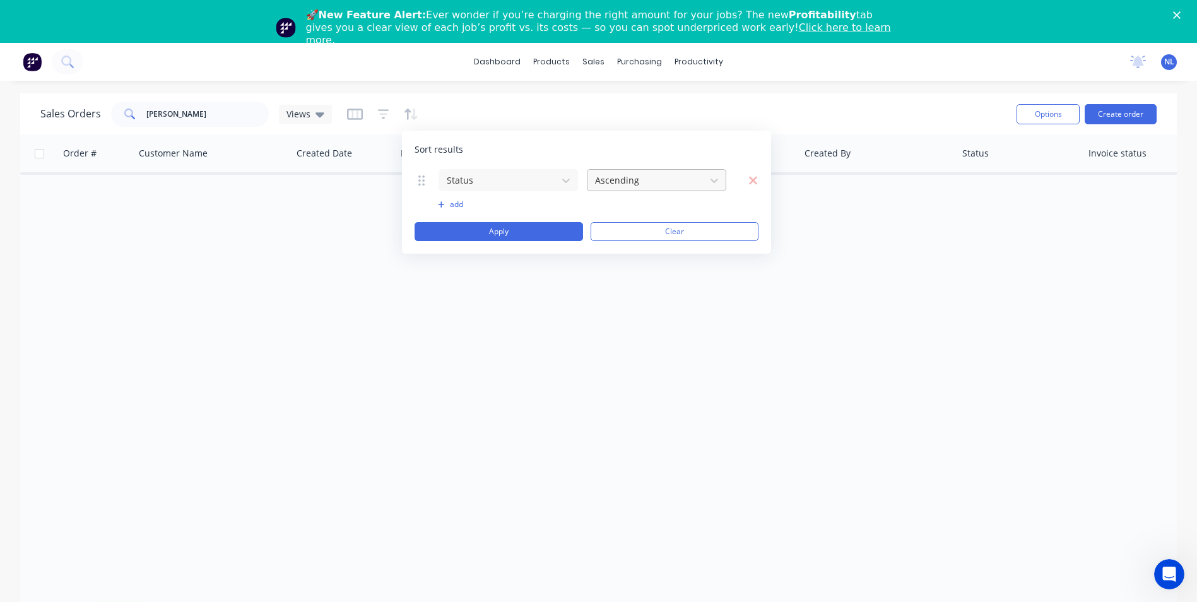
click at [653, 191] on div "Ascending" at bounding box center [656, 180] width 139 height 22
click at [671, 166] on div "Sort results Status Ascending To pick up a draggable item, press the space bar.…" at bounding box center [586, 192] width 369 height 123
click at [505, 233] on button "Apply" at bounding box center [499, 231] width 168 height 19
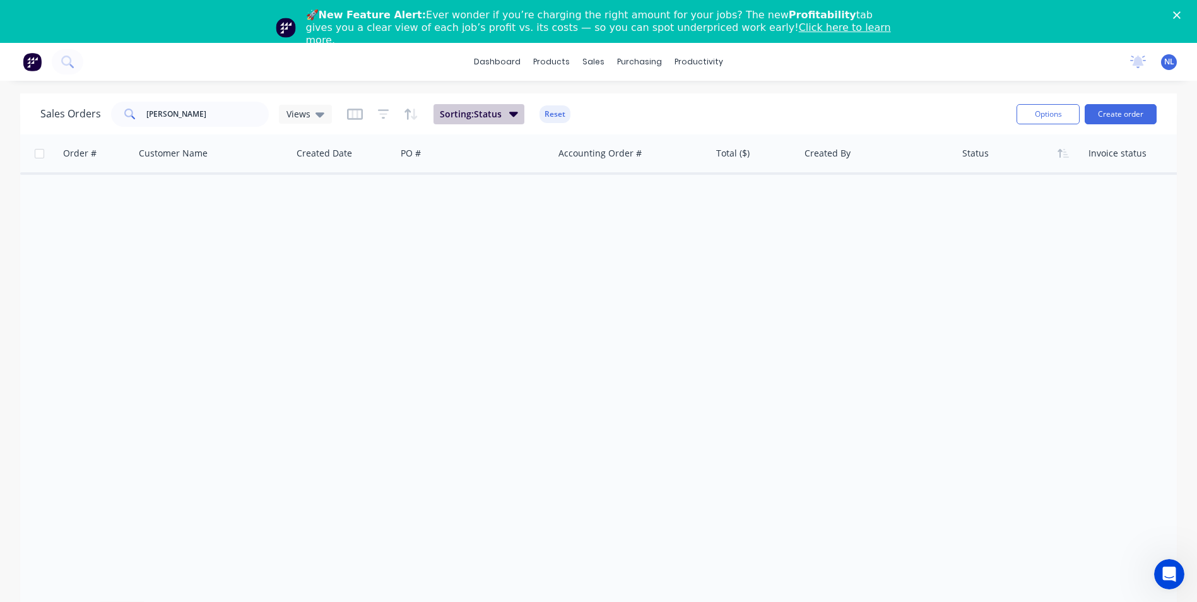
click at [505, 108] on button "Sorting: Status" at bounding box center [479, 114] width 91 height 20
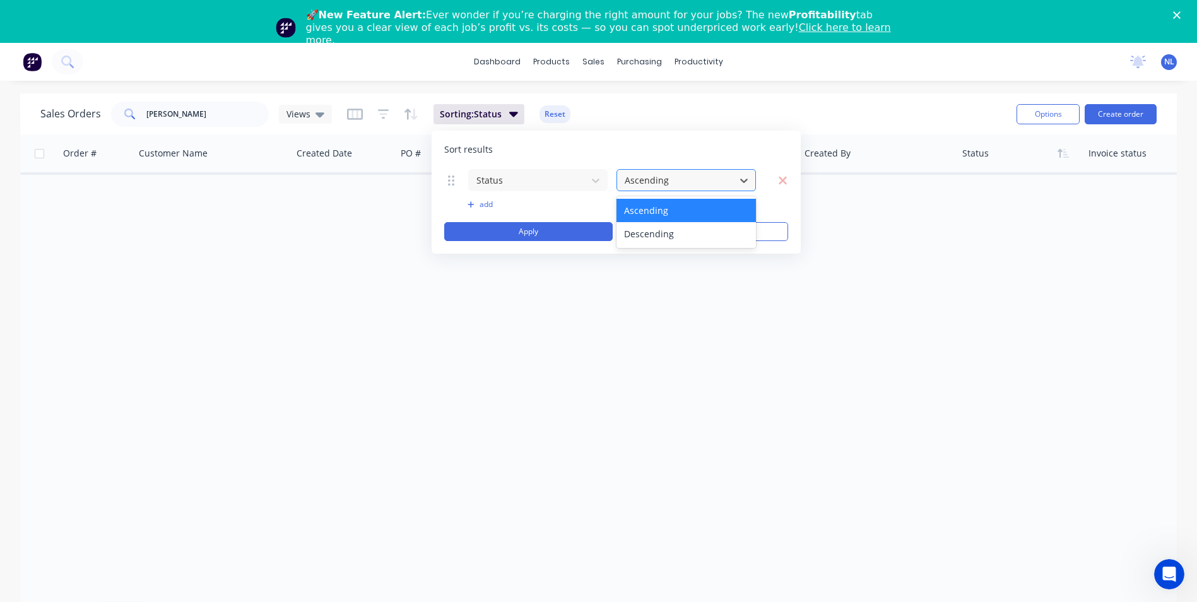
click at [627, 178] on div at bounding box center [675, 180] width 105 height 16
drag, startPoint x: 629, startPoint y: 159, endPoint x: 532, endPoint y: 151, distance: 96.9
click at [625, 158] on div "Sort results Status Ascending To pick up a draggable item, press the space bar.…" at bounding box center [616, 192] width 369 height 123
click at [453, 180] on icon at bounding box center [451, 180] width 6 height 10
click at [413, 115] on icon "button" at bounding box center [414, 114] width 6 height 11
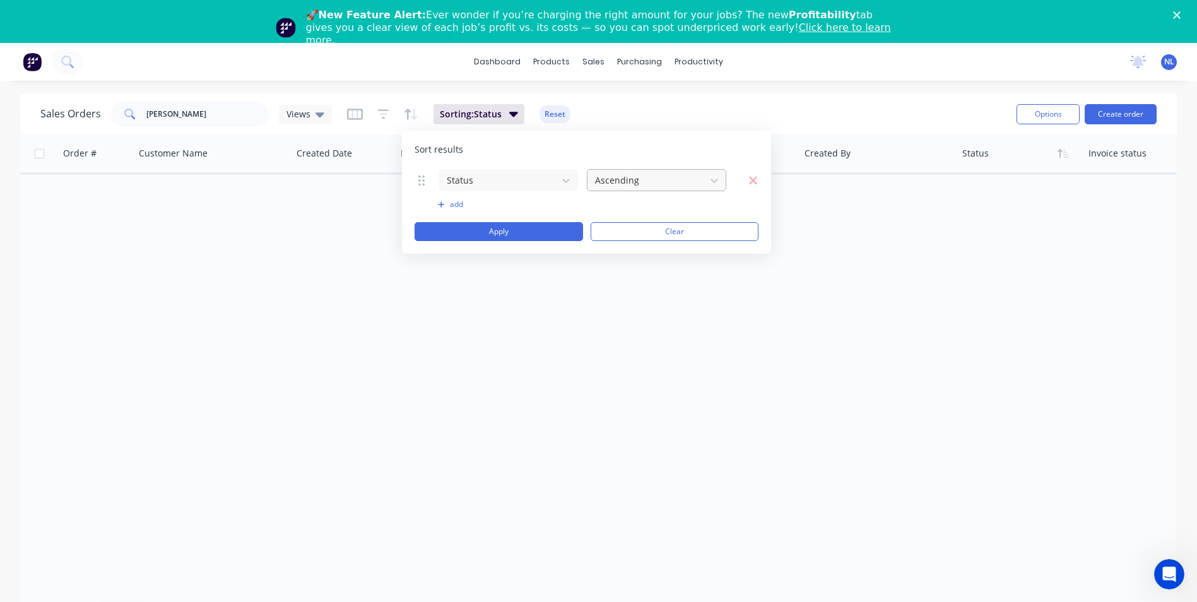
click at [629, 186] on div at bounding box center [646, 180] width 105 height 16
drag, startPoint x: 635, startPoint y: 162, endPoint x: 557, endPoint y: 182, distance: 80.8
click at [630, 163] on div "Sort results Status Ascending To pick up a draggable item, press the space bar.…" at bounding box center [586, 192] width 369 height 123
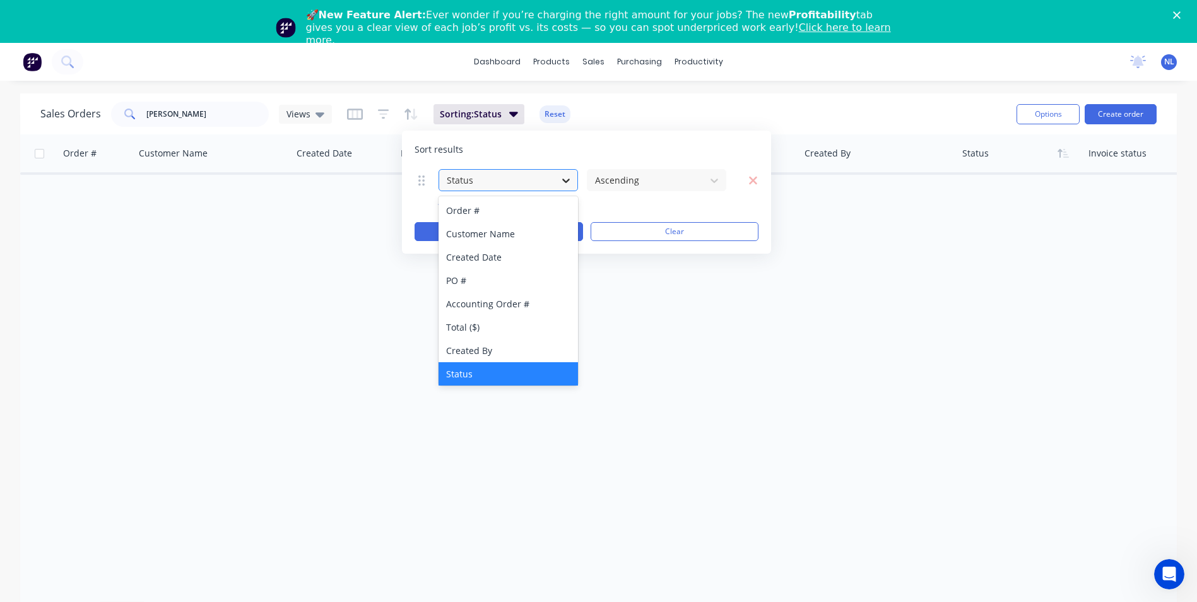
click at [556, 184] on div at bounding box center [566, 180] width 23 height 23
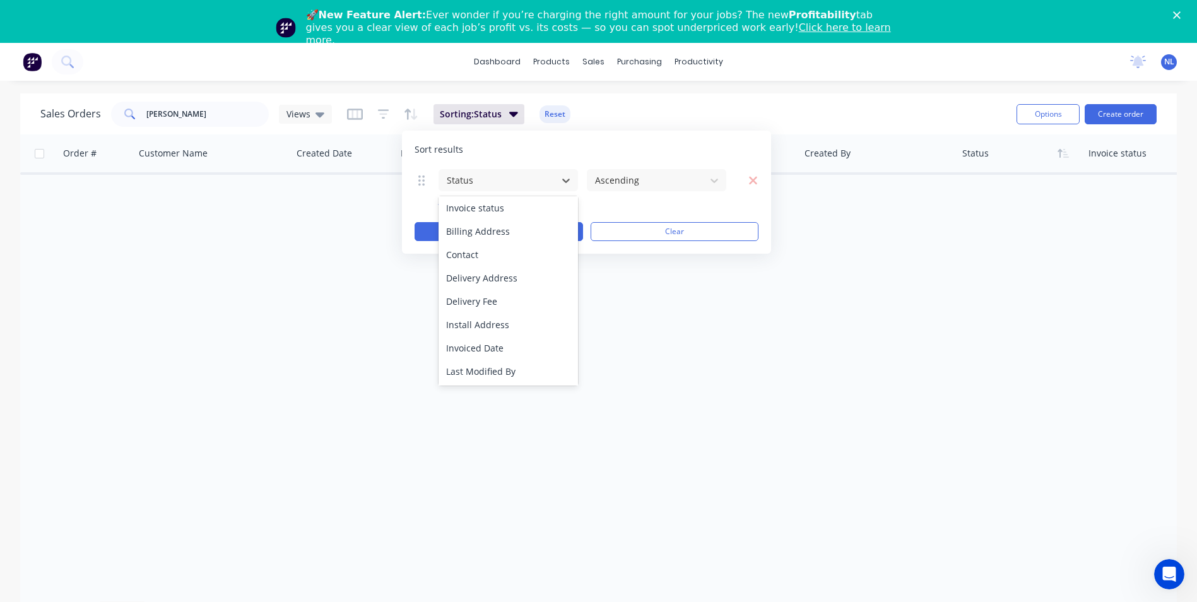
drag, startPoint x: 653, startPoint y: 126, endPoint x: 589, endPoint y: 129, distance: 63.8
click at [653, 127] on div "Sales Orders redden Views Sorting: Status Reset" at bounding box center [523, 113] width 966 height 31
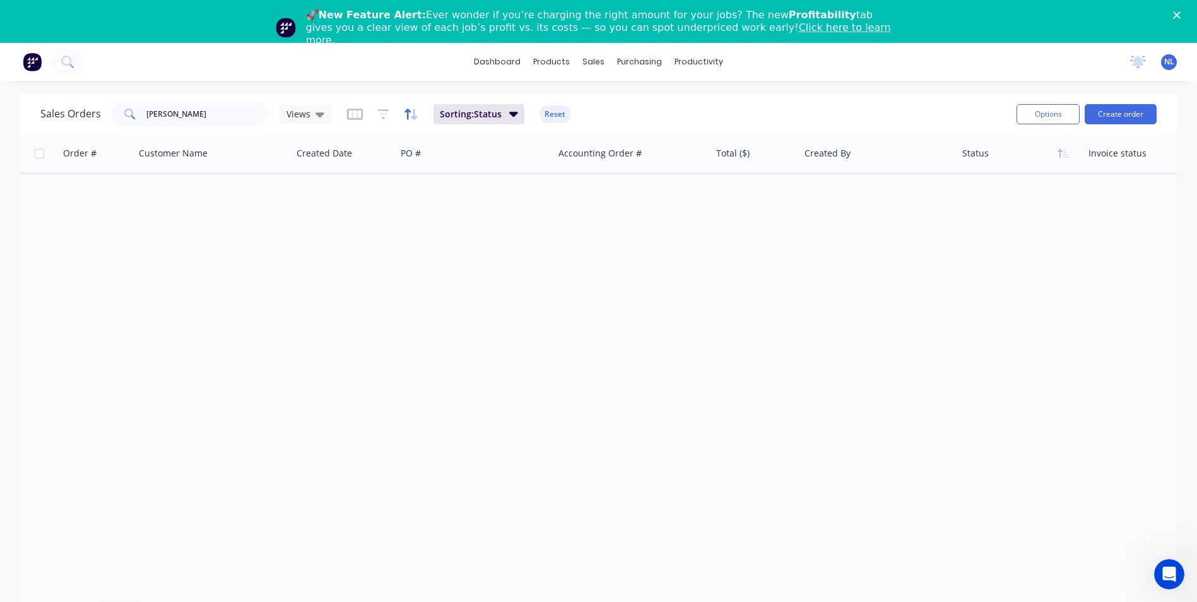
click at [412, 120] on icon "button" at bounding box center [411, 114] width 15 height 13
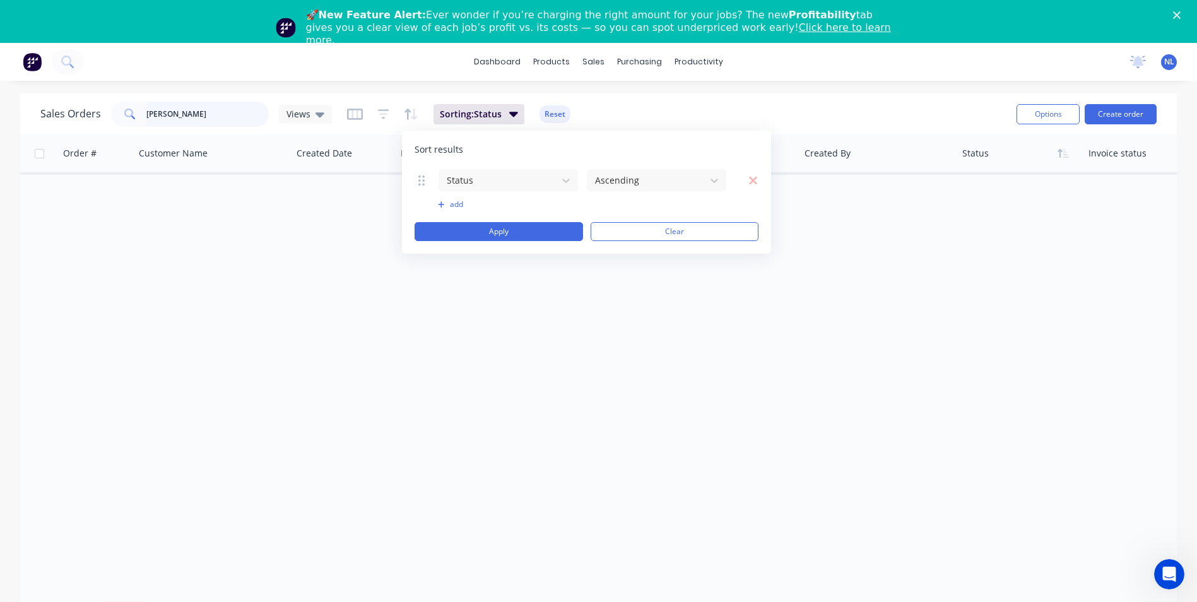
click at [242, 117] on input "redden" at bounding box center [207, 114] width 123 height 25
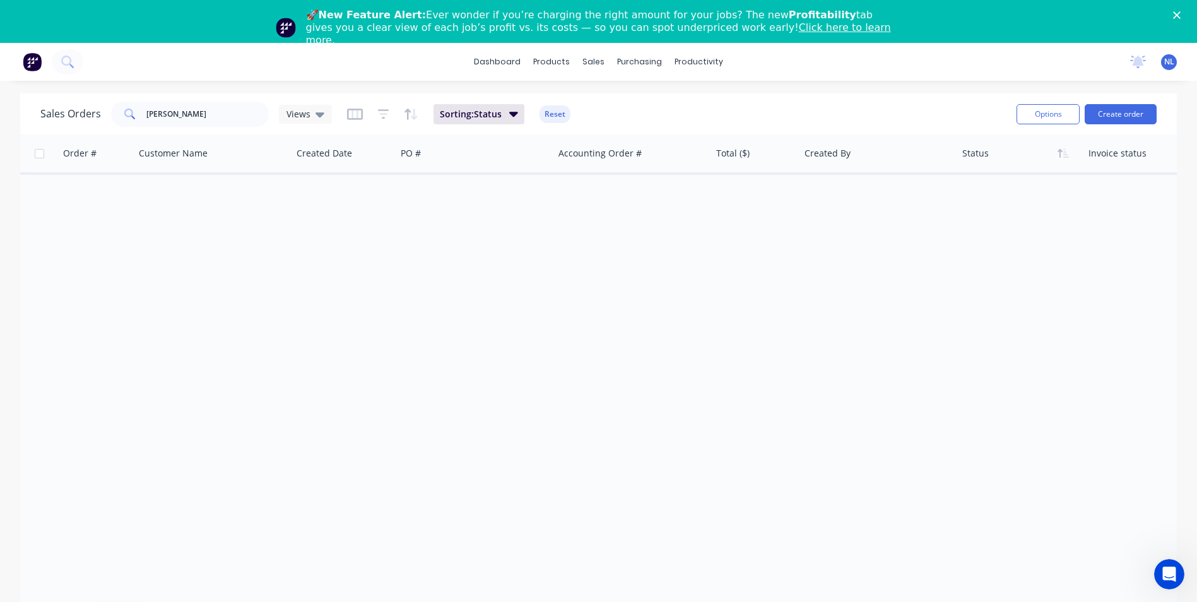
click at [153, 68] on div "dashboard products sales purchasing productivity dashboard products Product Cat…" at bounding box center [598, 62] width 1197 height 38
click at [215, 117] on input "redden" at bounding box center [207, 114] width 123 height 25
type input "redden fencing"
click at [358, 458] on div "Order # Customer Name Created Date PO # Accounting Order # Total ($) Created By…" at bounding box center [598, 362] width 1157 height 457
